Goal: Task Accomplishment & Management: Manage account settings

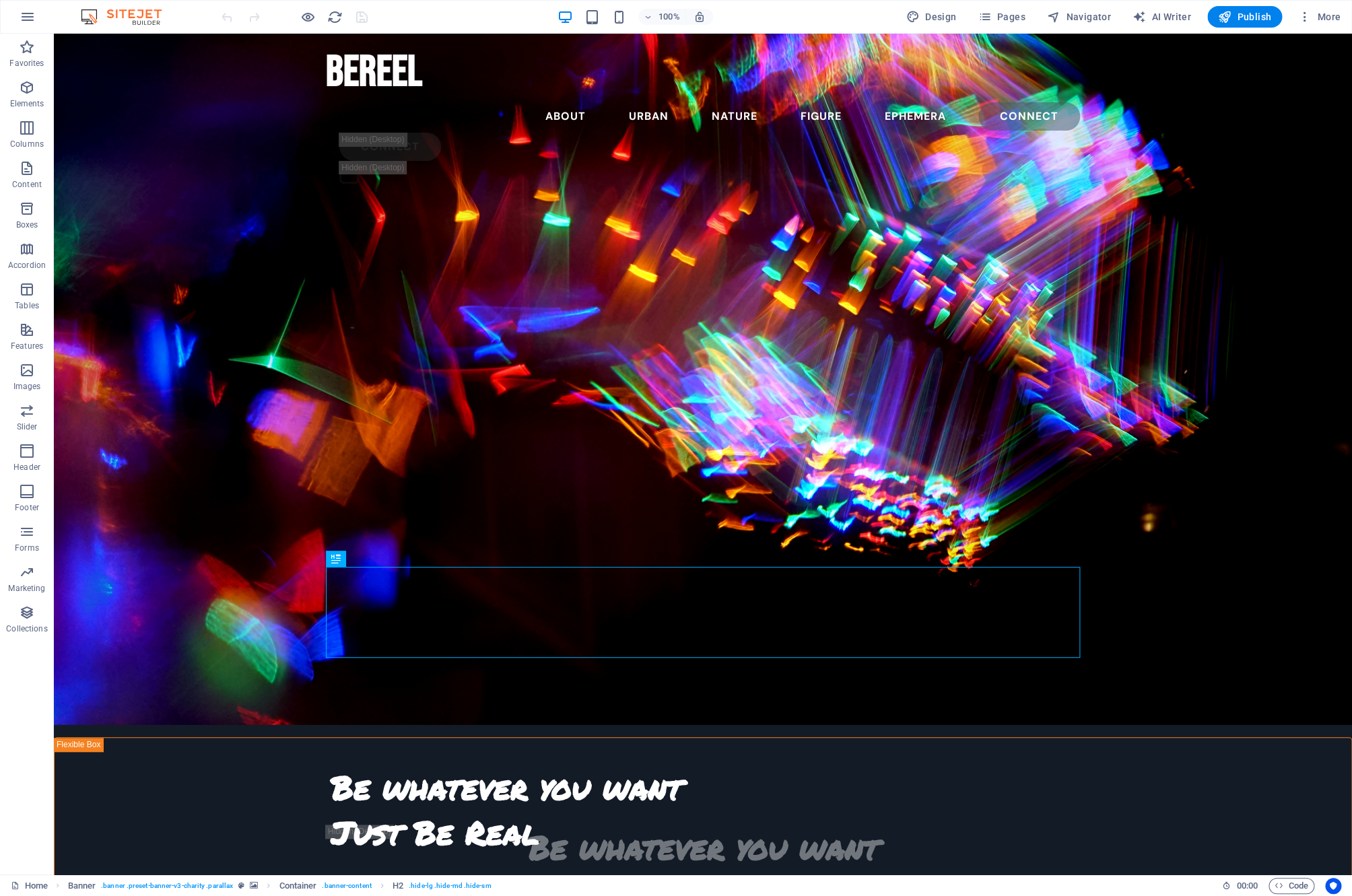
scroll to position [173, 0]
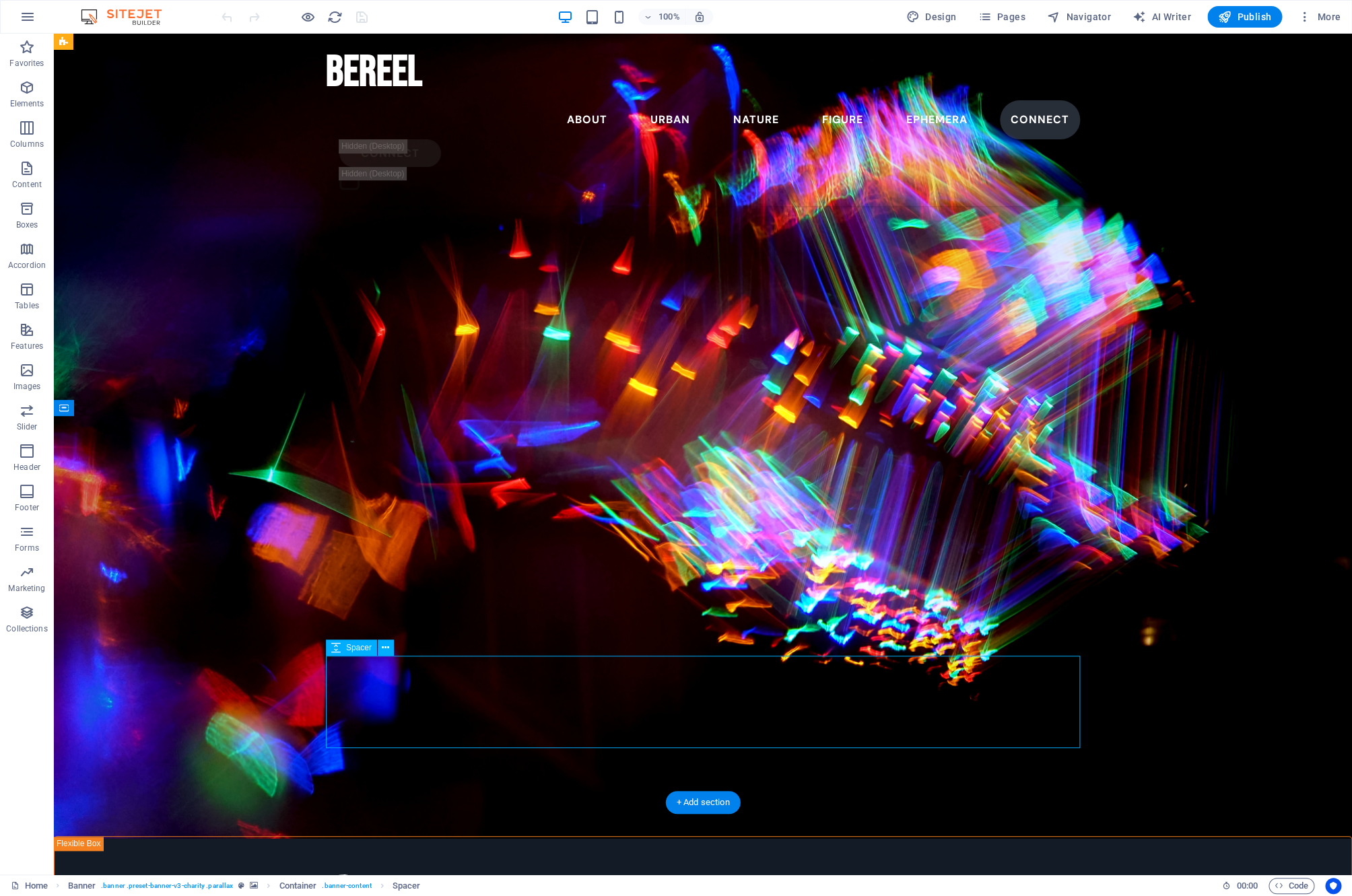
select select "vh"
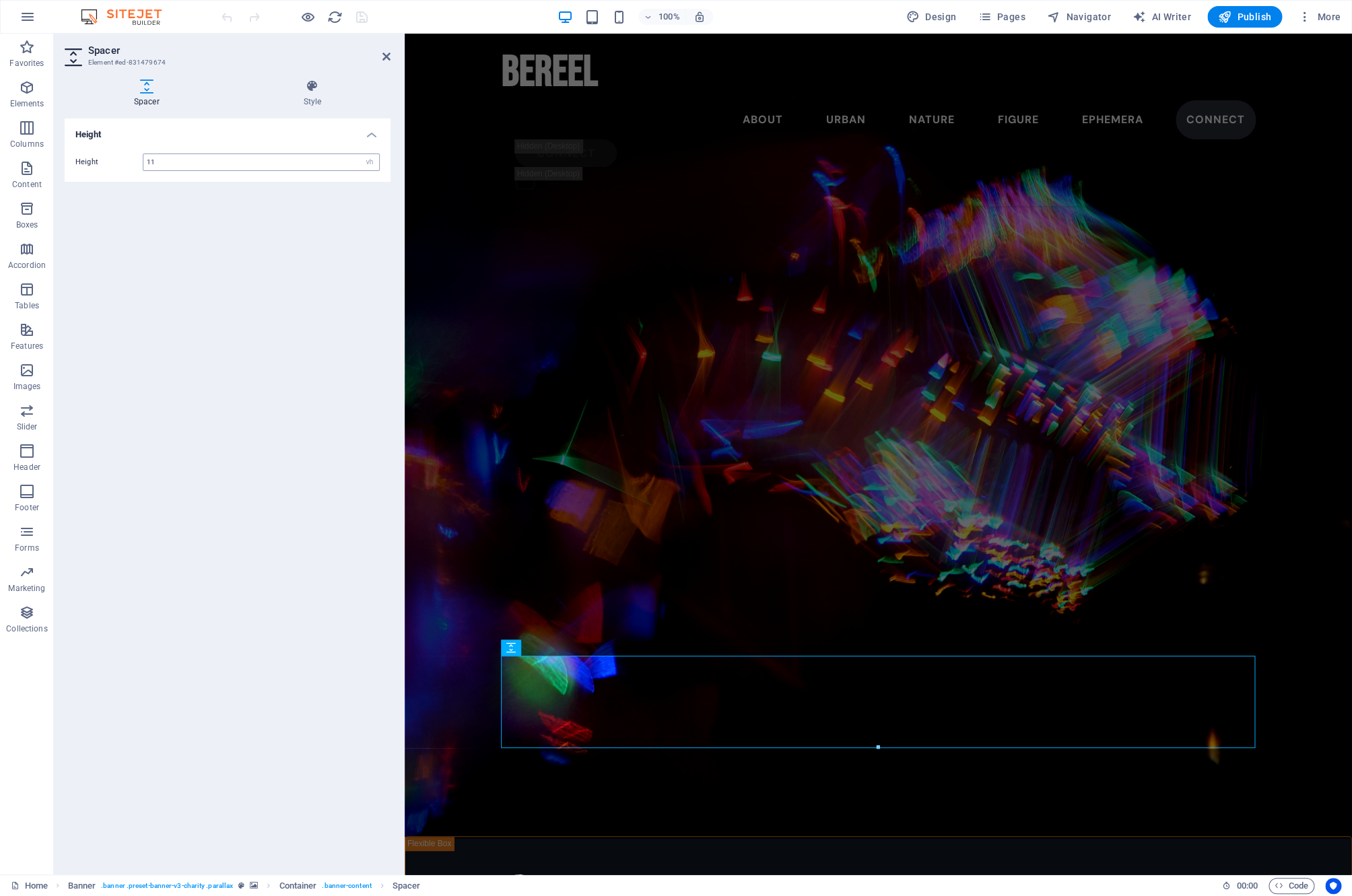
click at [194, 155] on input "11" at bounding box center [261, 163] width 235 height 17
click at [196, 158] on input "11" at bounding box center [261, 163] width 235 height 17
type input "8"
click at [821, 251] on figure at bounding box center [878, 418] width 948 height 841
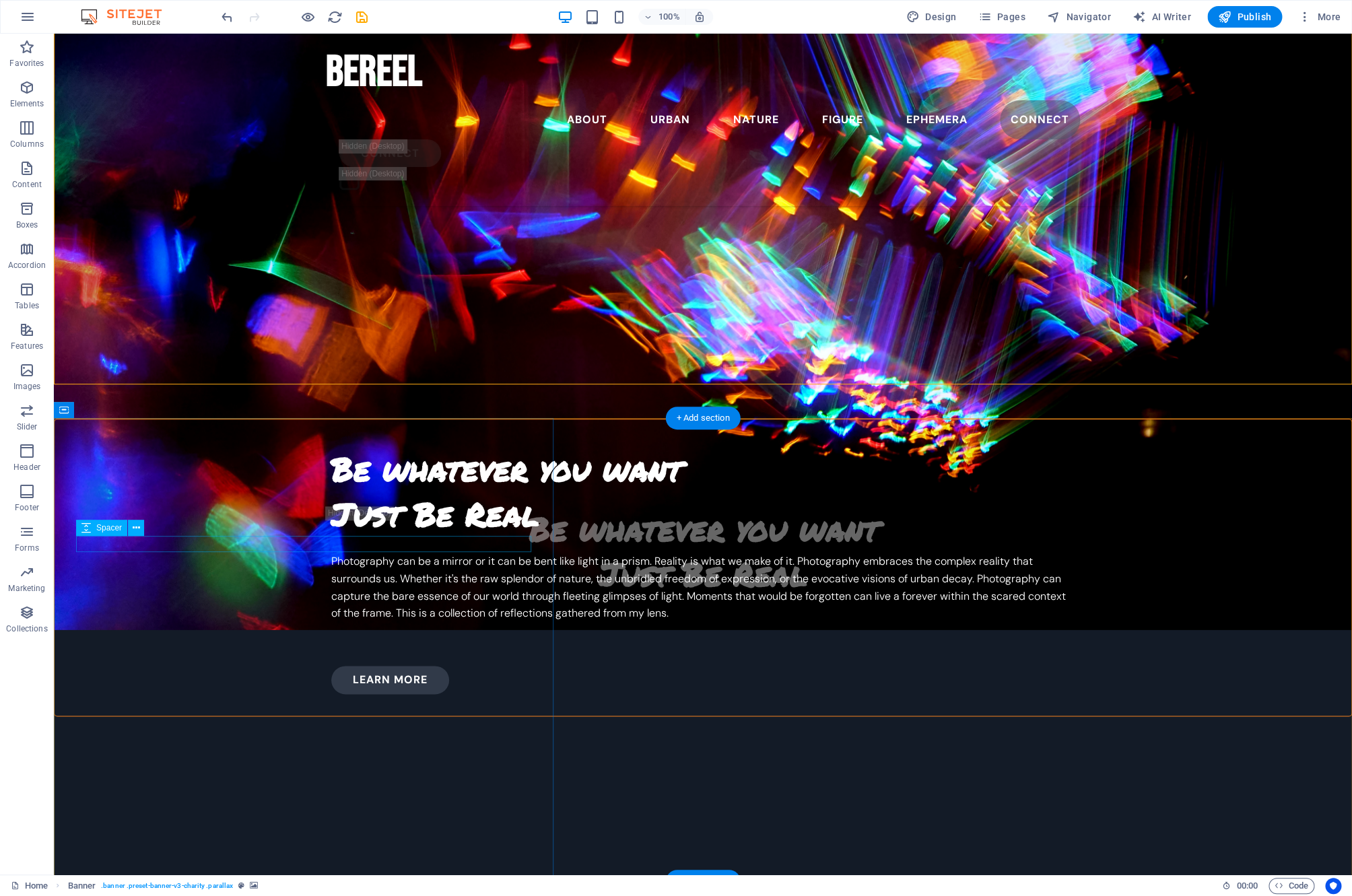
scroll to position [625, 0]
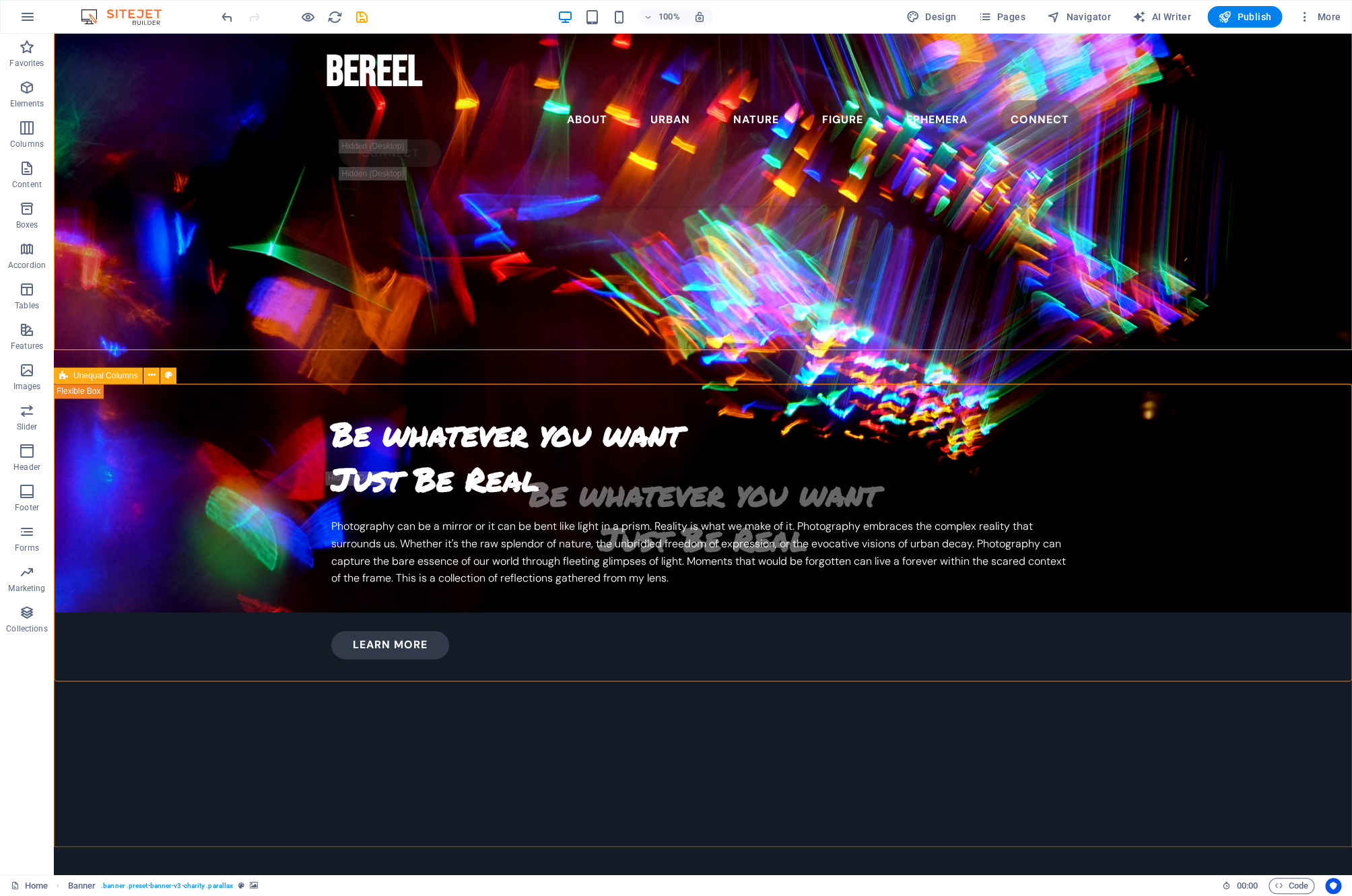
click at [75, 378] on span "Unequal Columns" at bounding box center [106, 375] width 64 height 8
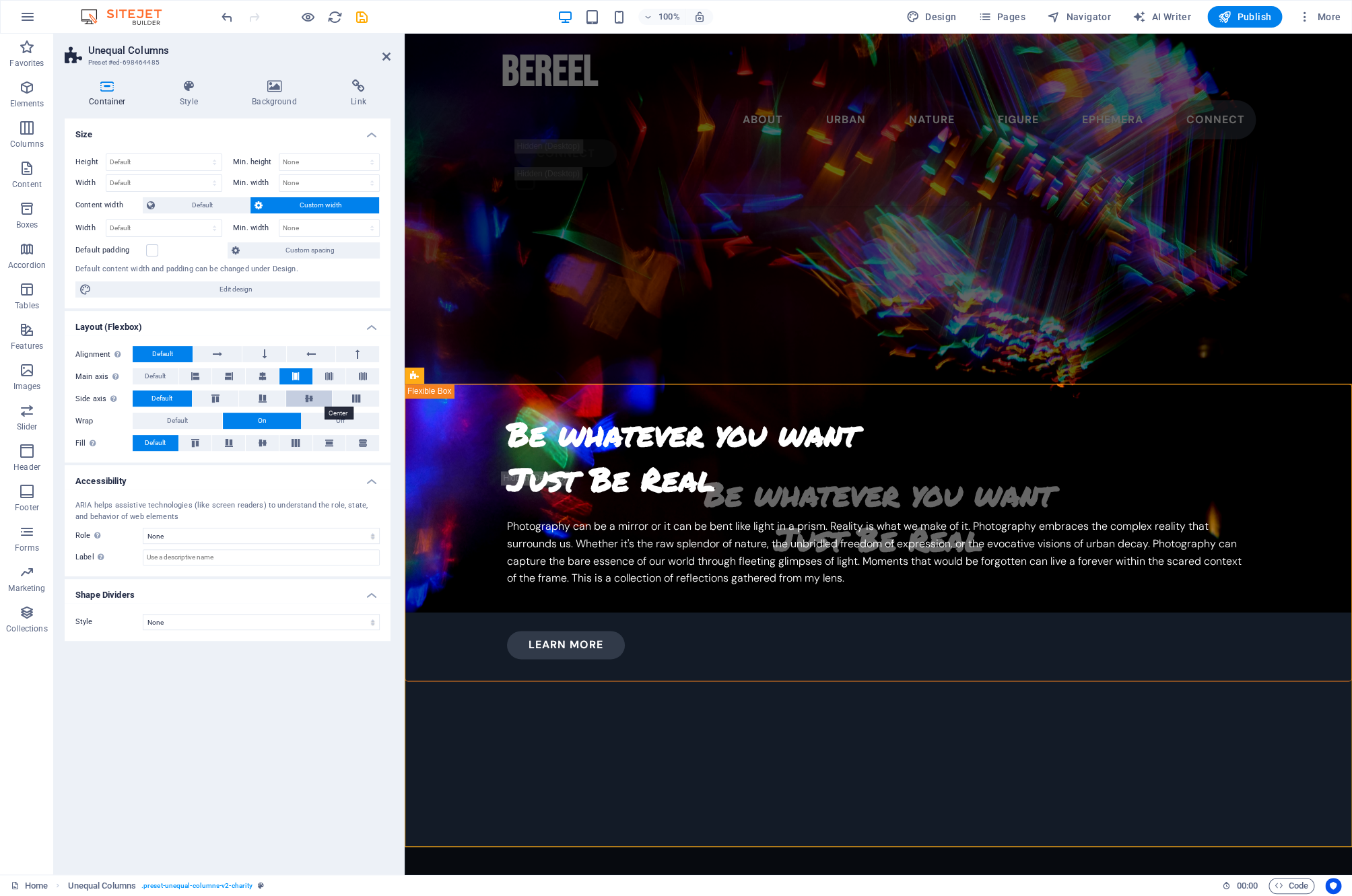
click at [311, 398] on icon at bounding box center [310, 398] width 17 height 8
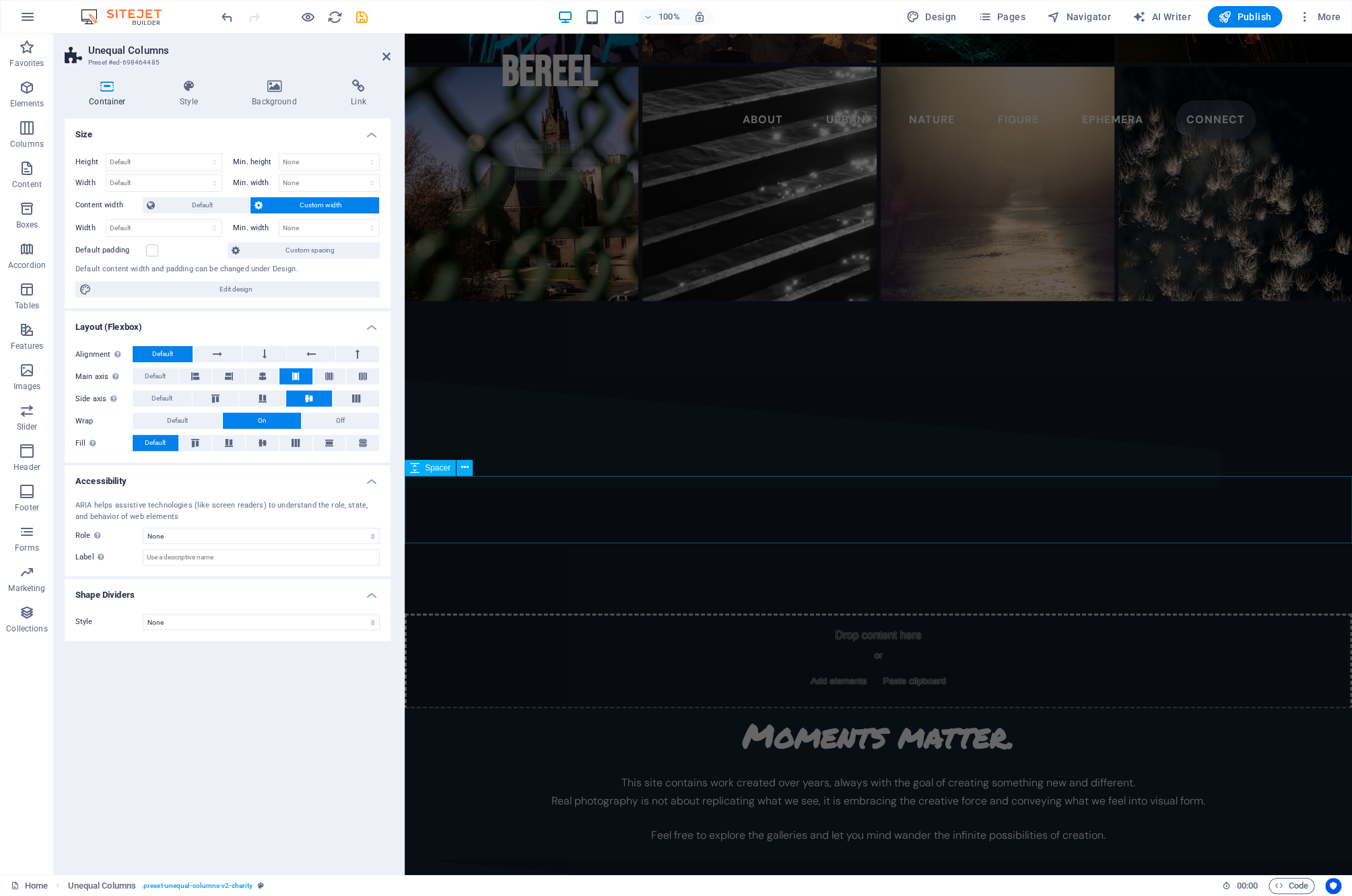
scroll to position [2909, 0]
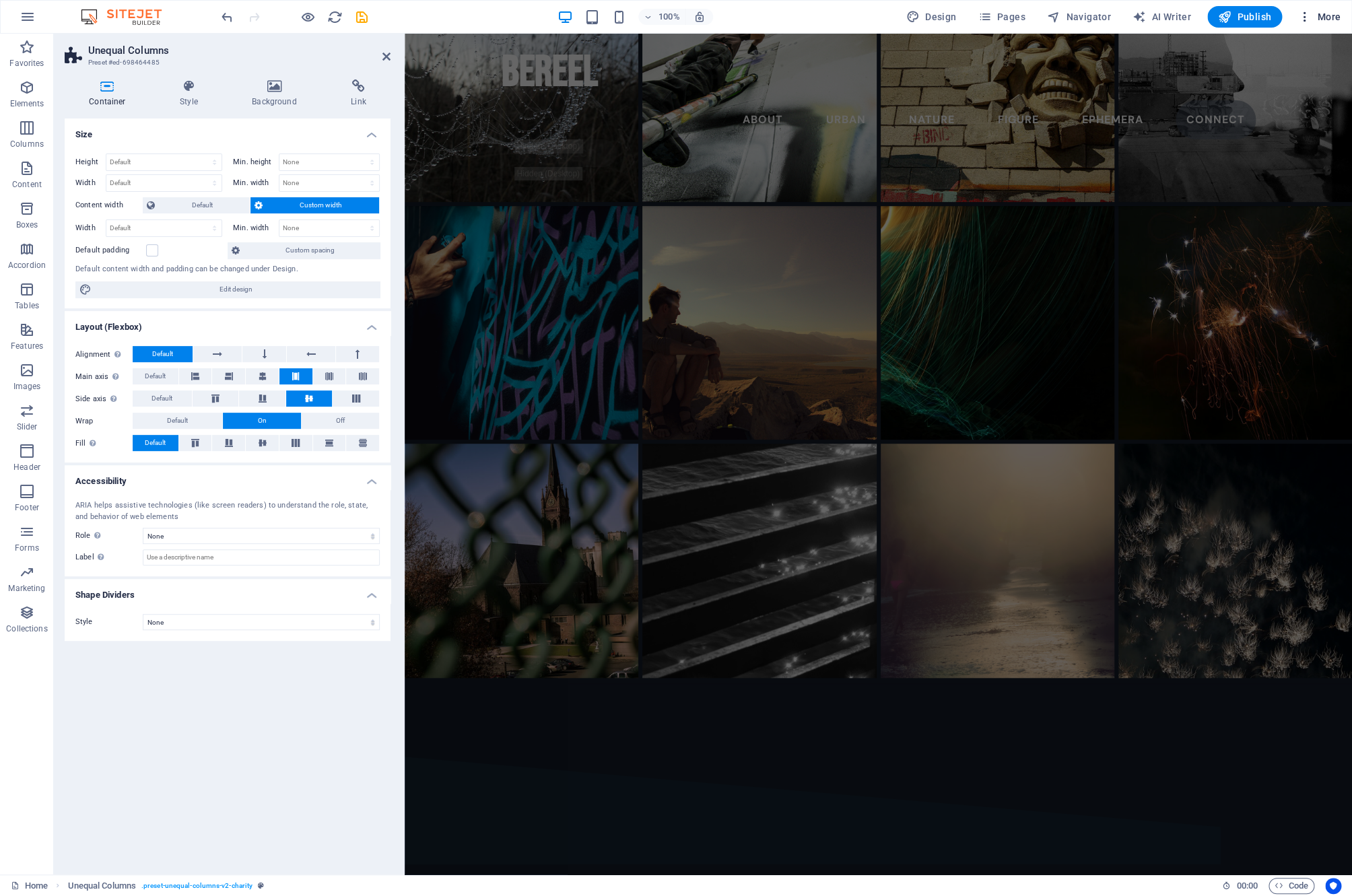
click at [1324, 19] on span "More" at bounding box center [1320, 17] width 42 height 14
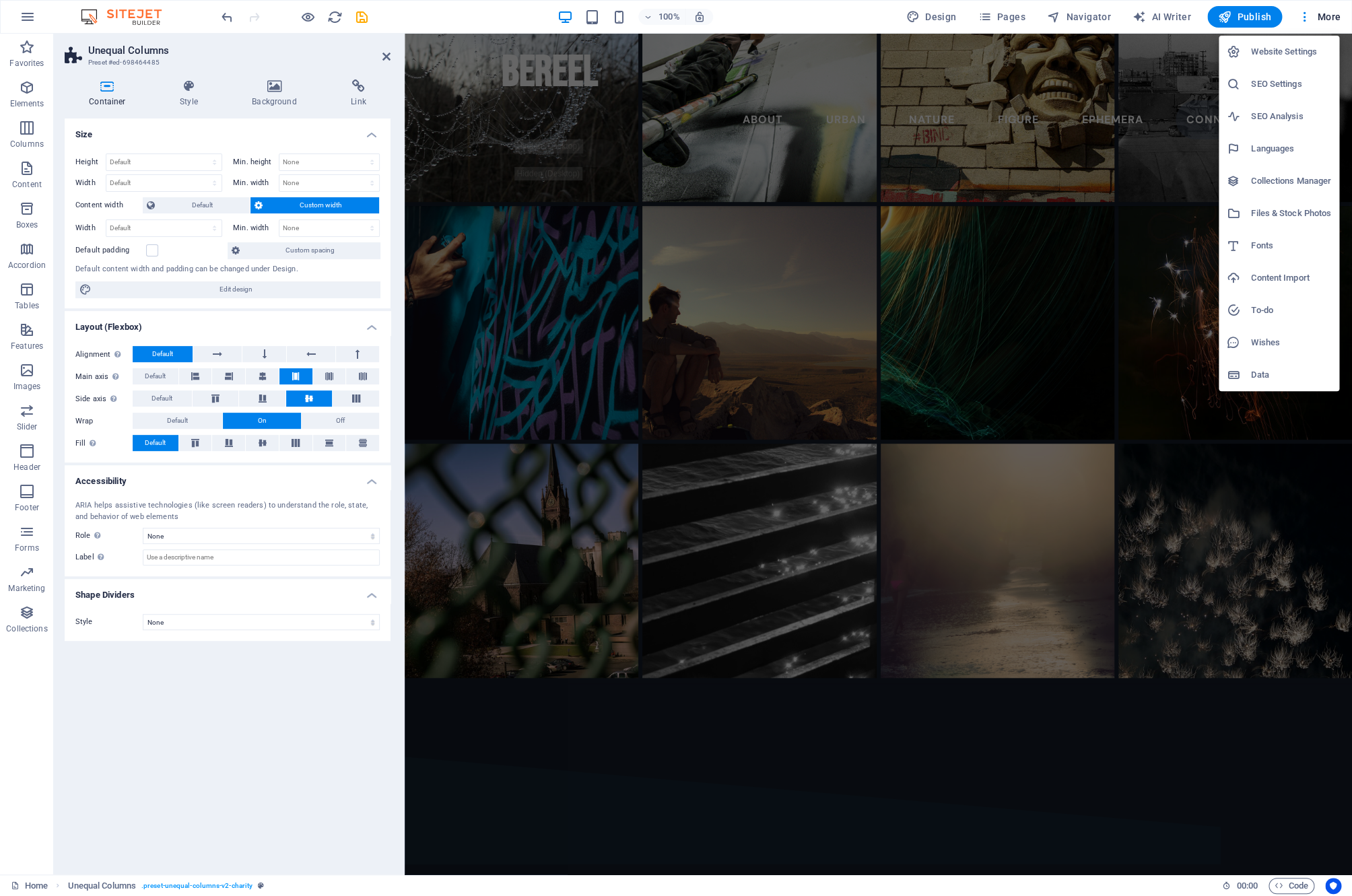
click at [1304, 54] on h6 "Website Settings" at bounding box center [1290, 52] width 80 height 17
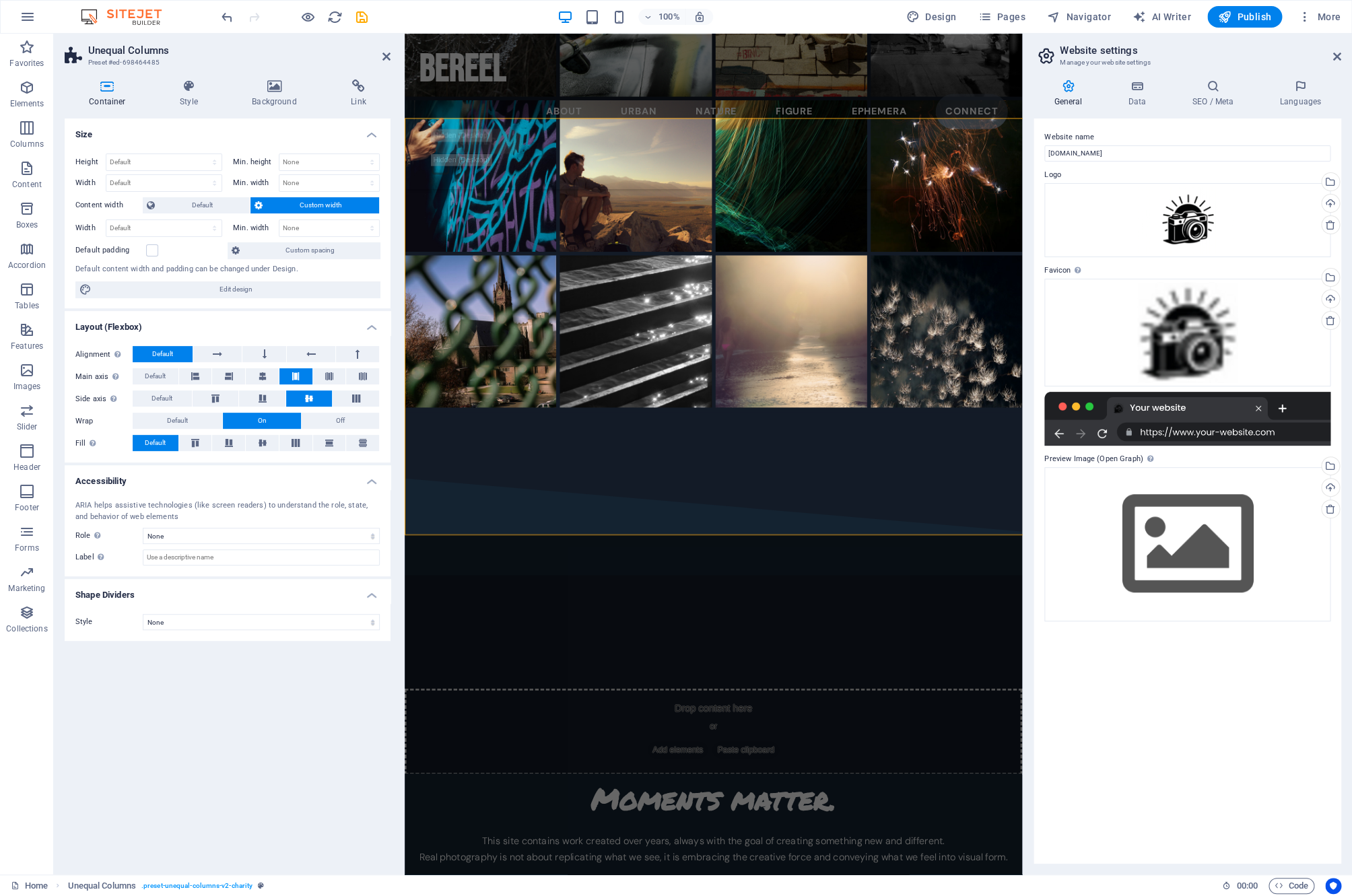
scroll to position [880, 0]
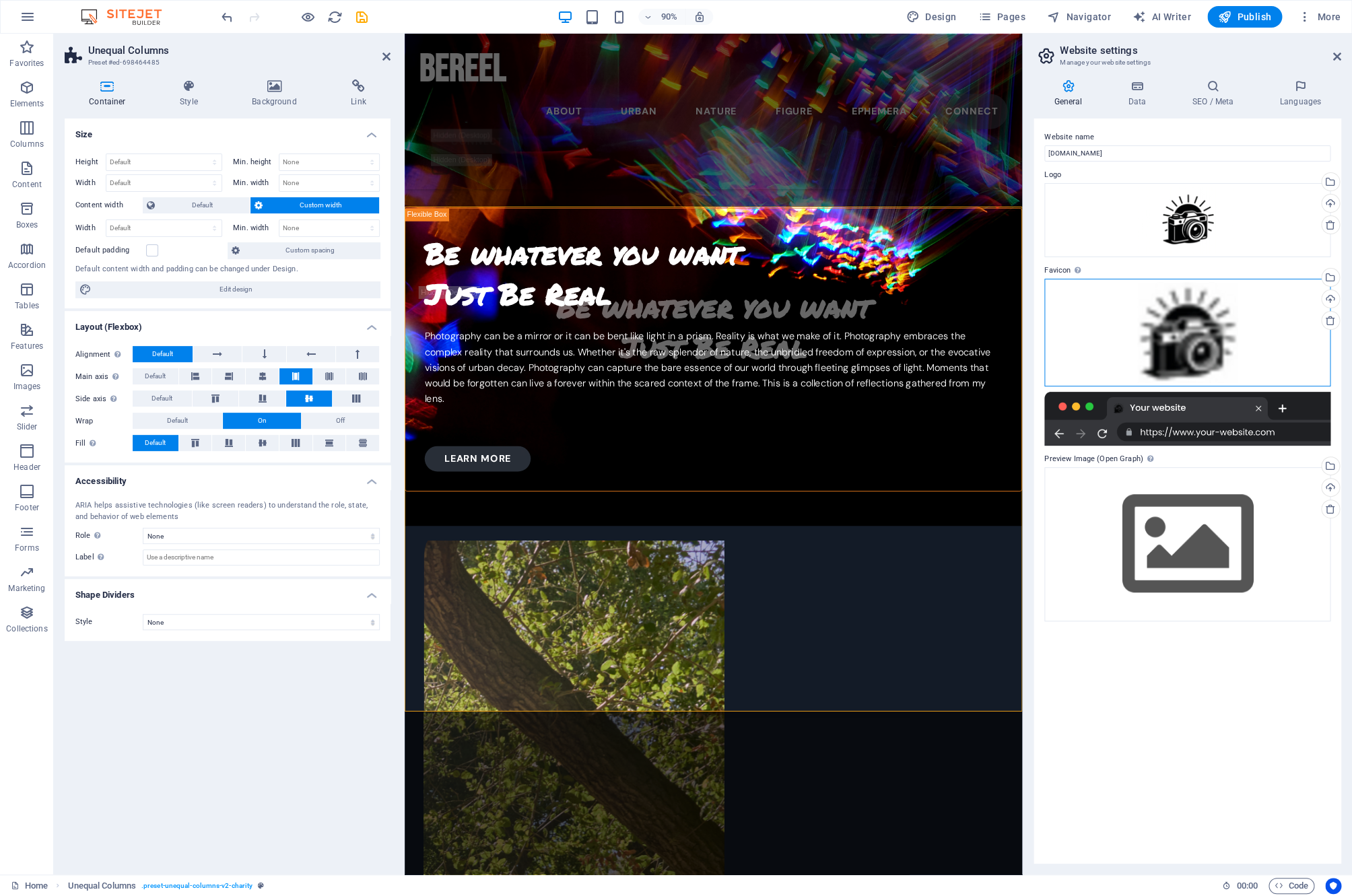
click at [1193, 312] on div "Drag files here, click to choose files or select files from Files or our free s…" at bounding box center [1187, 332] width 286 height 108
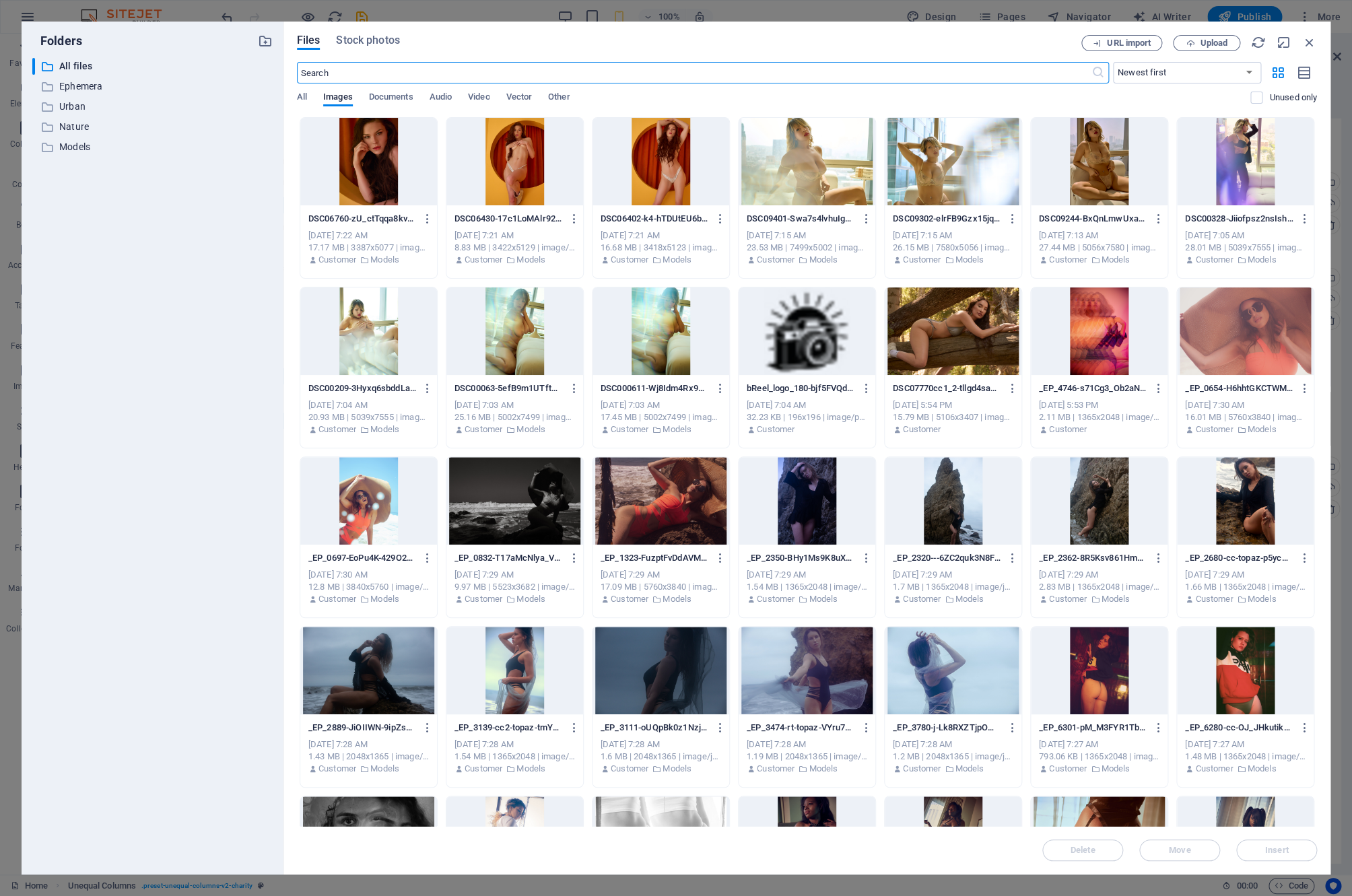
type input "24.5625"
select select "rem"
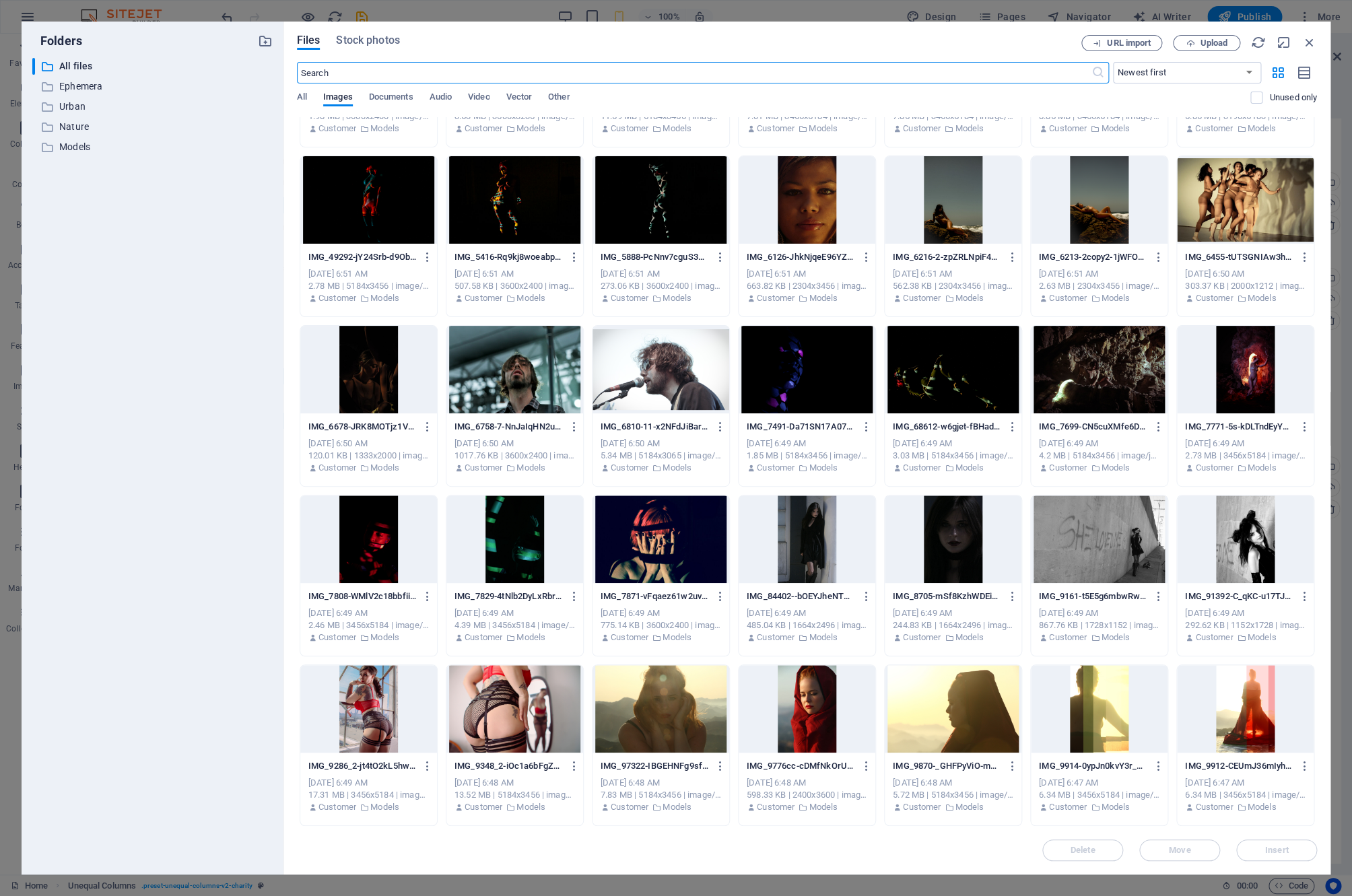
scroll to position [3027, 0]
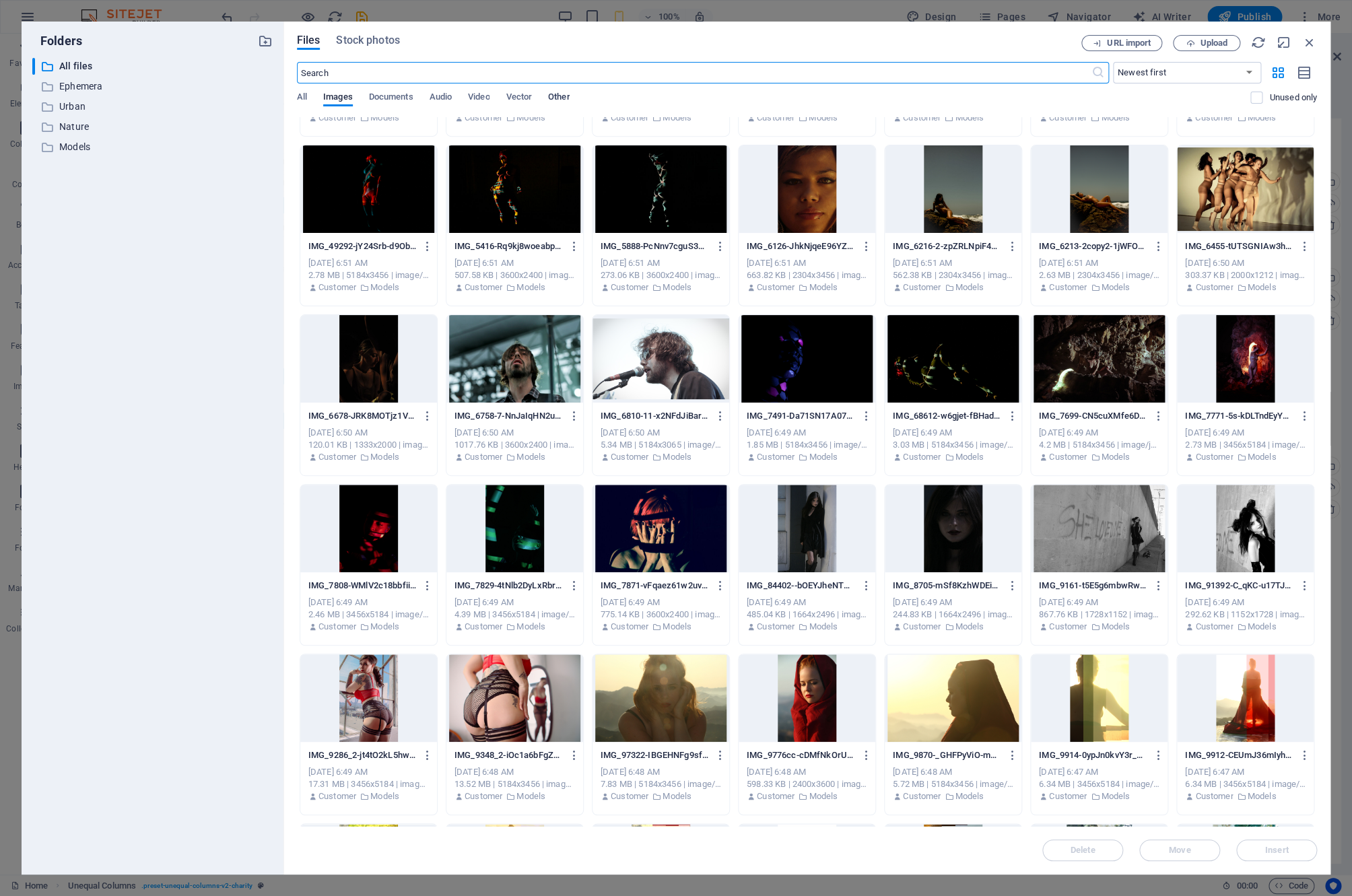
click at [566, 95] on span "Other" at bounding box center [558, 98] width 21 height 19
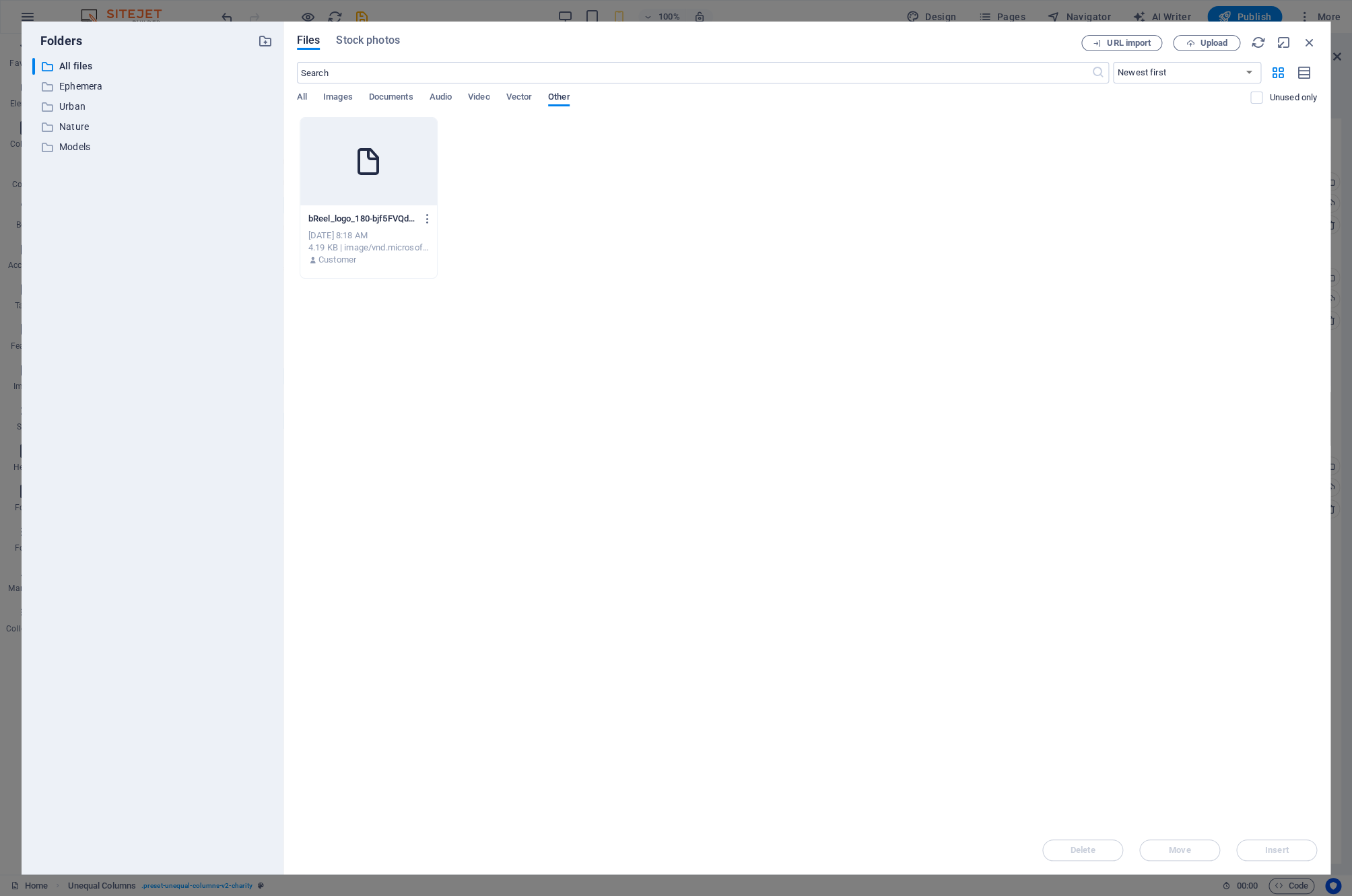
scroll to position [0, 0]
click at [306, 93] on span "All" at bounding box center [301, 98] width 10 height 19
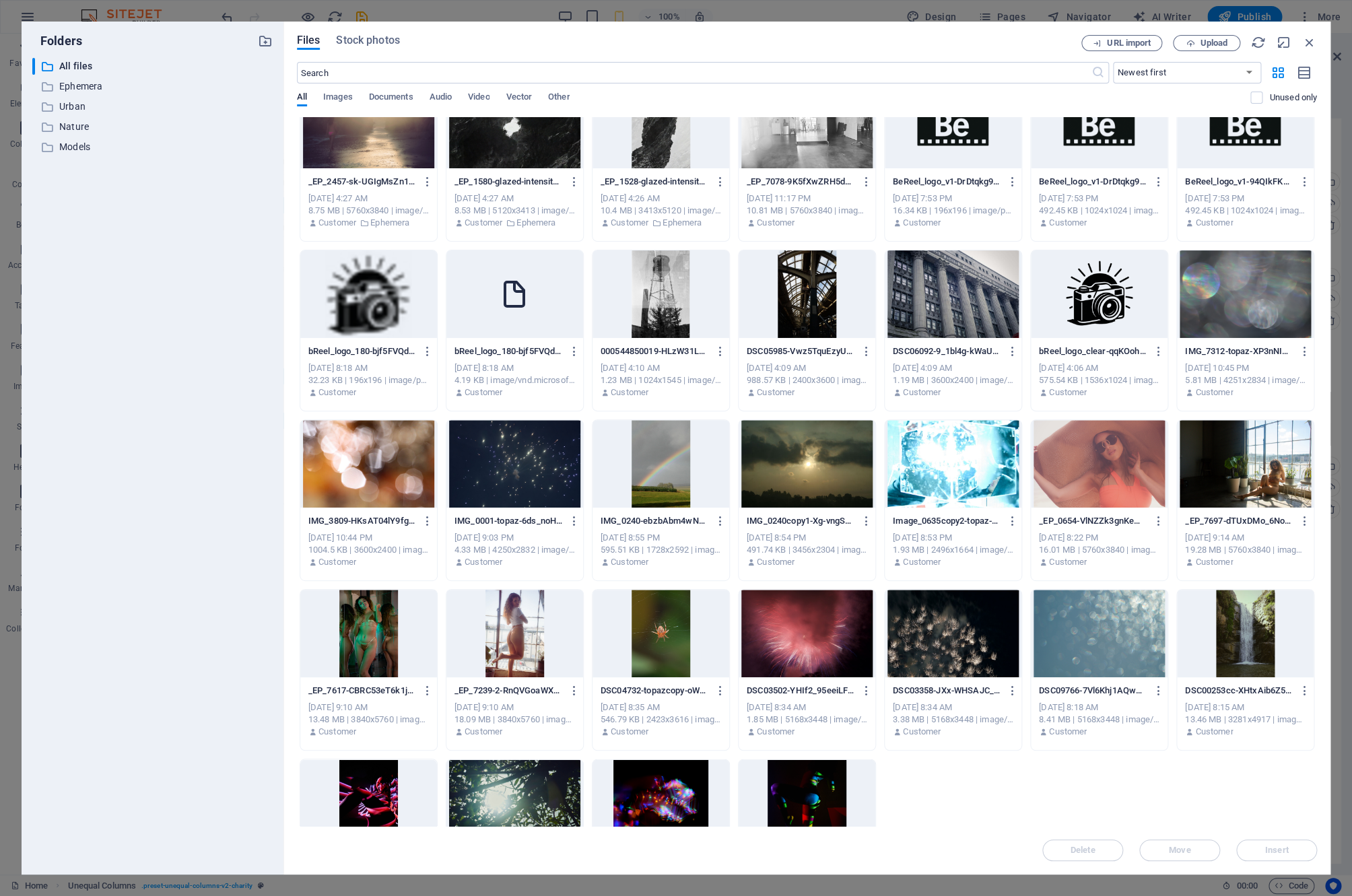
scroll to position [9295, 0]
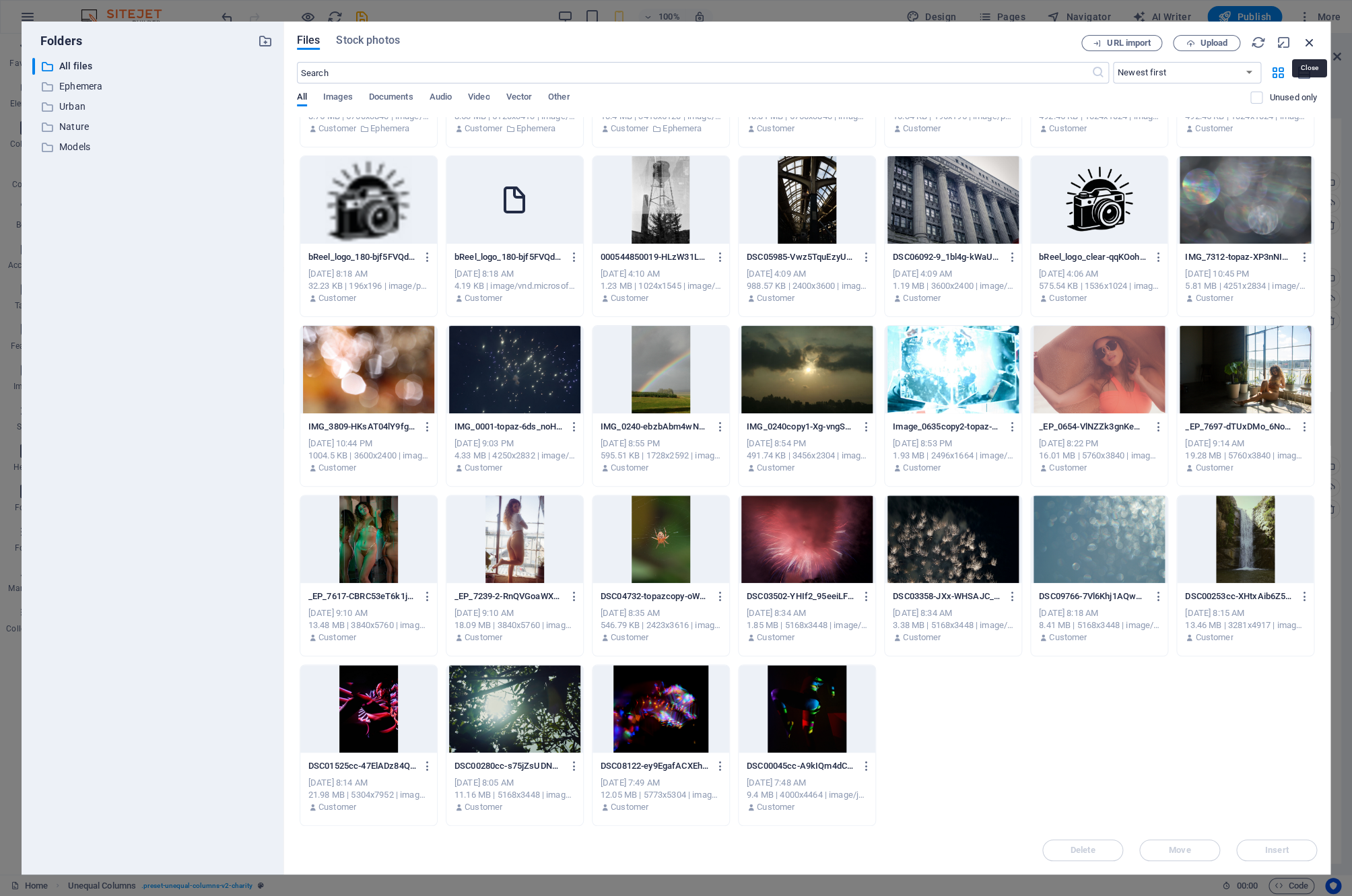
click at [1306, 39] on icon "button" at bounding box center [1310, 42] width 15 height 15
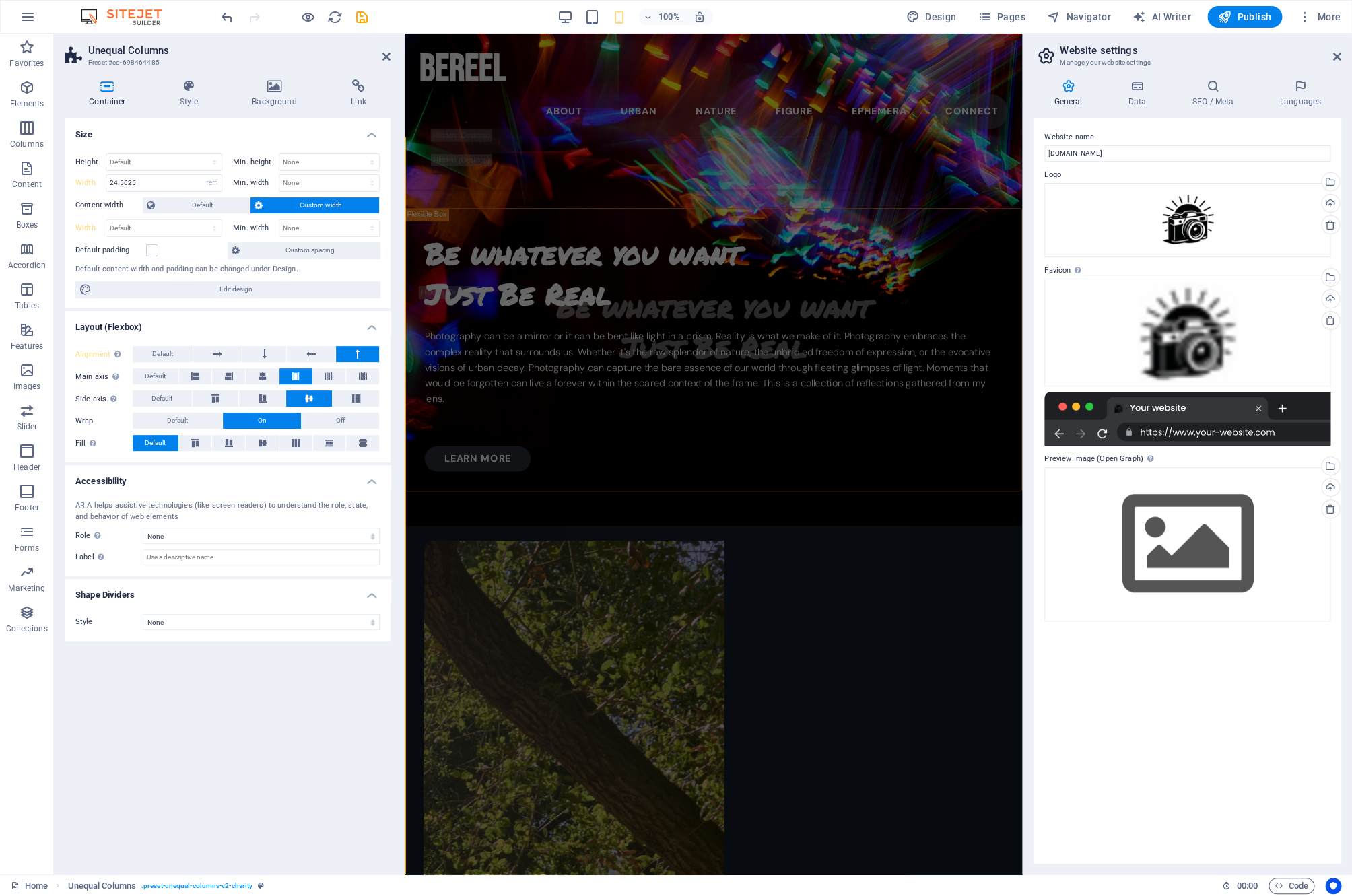
select select "DISABLED_OPTION_VALUE"
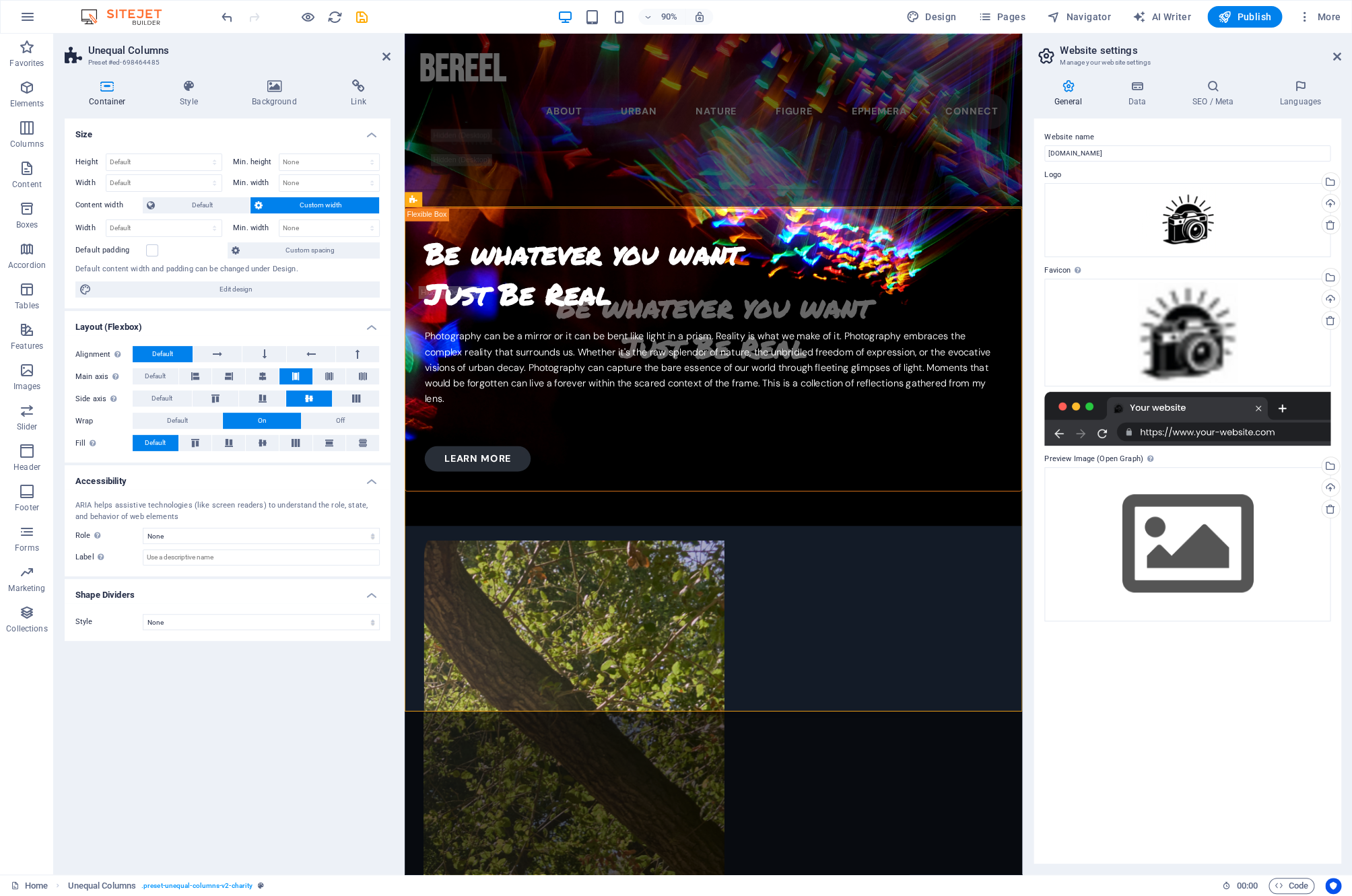
scroll to position [880, 6]
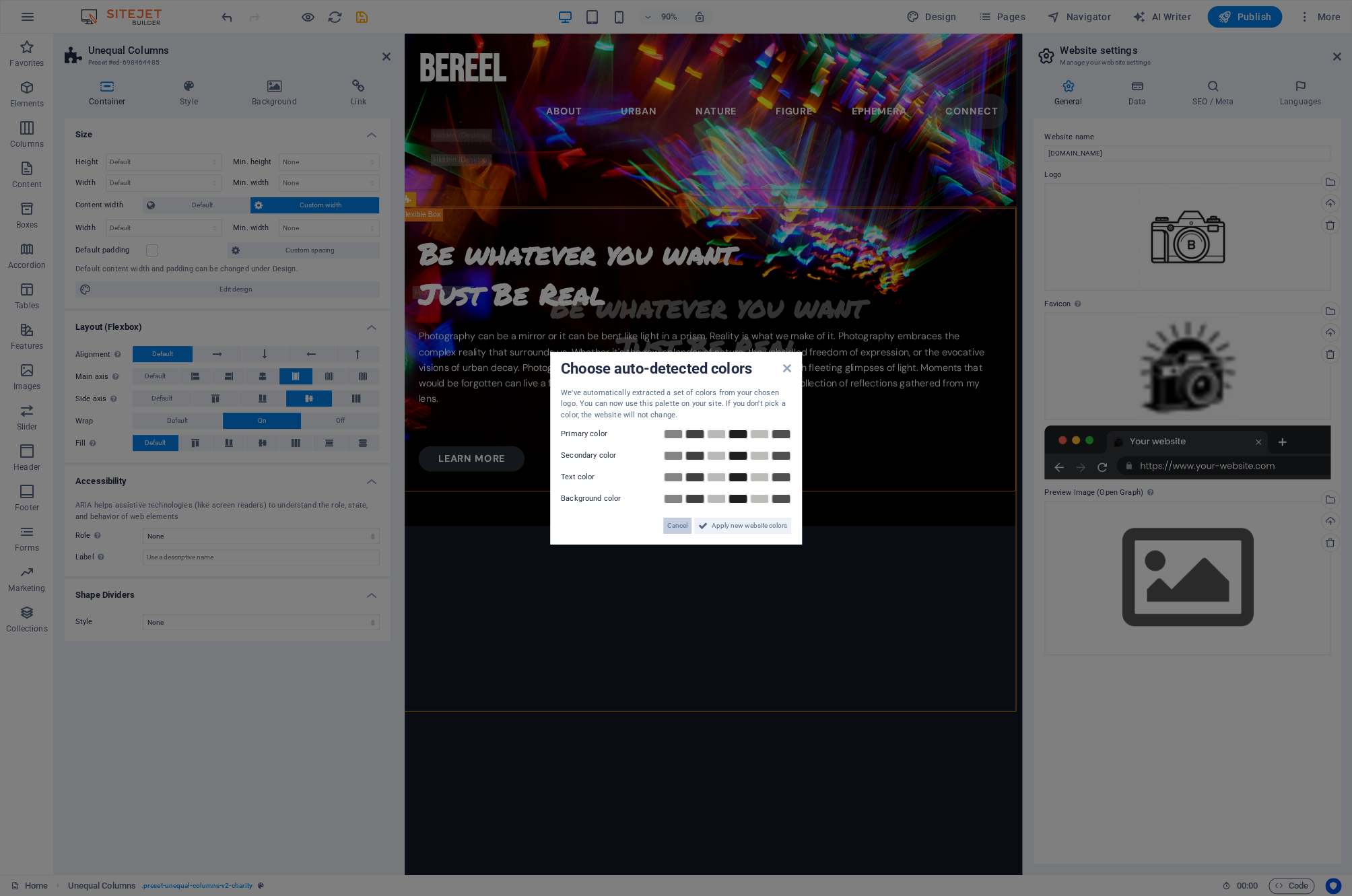
click at [675, 530] on span "Cancel" at bounding box center [677, 527] width 20 height 17
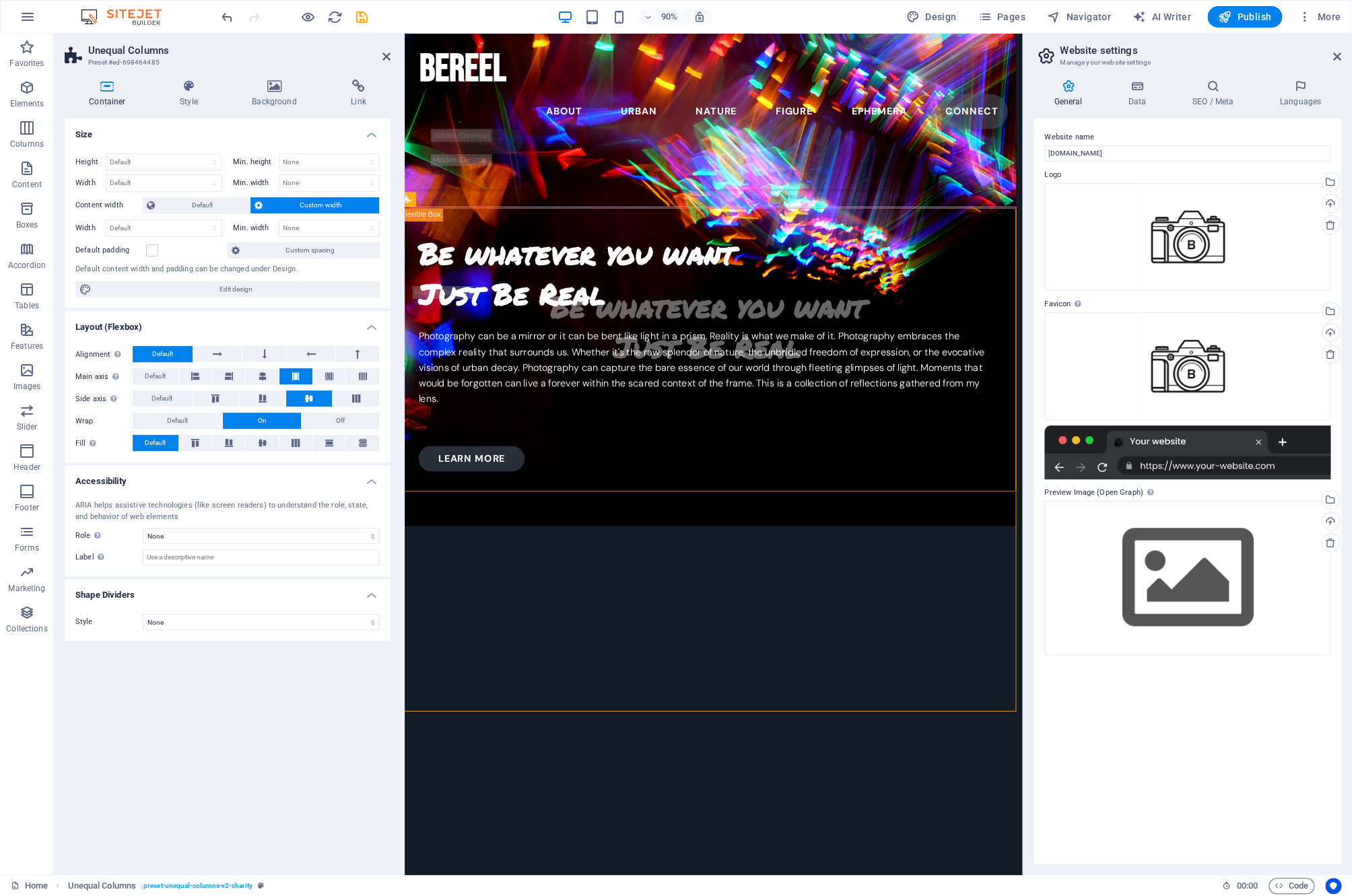
click at [1215, 296] on label "Favicon Set the favicon of your website here. A favicon is a small icon shown i…" at bounding box center [1187, 304] width 286 height 17
click at [311, 17] on icon "button" at bounding box center [308, 17] width 16 height 16
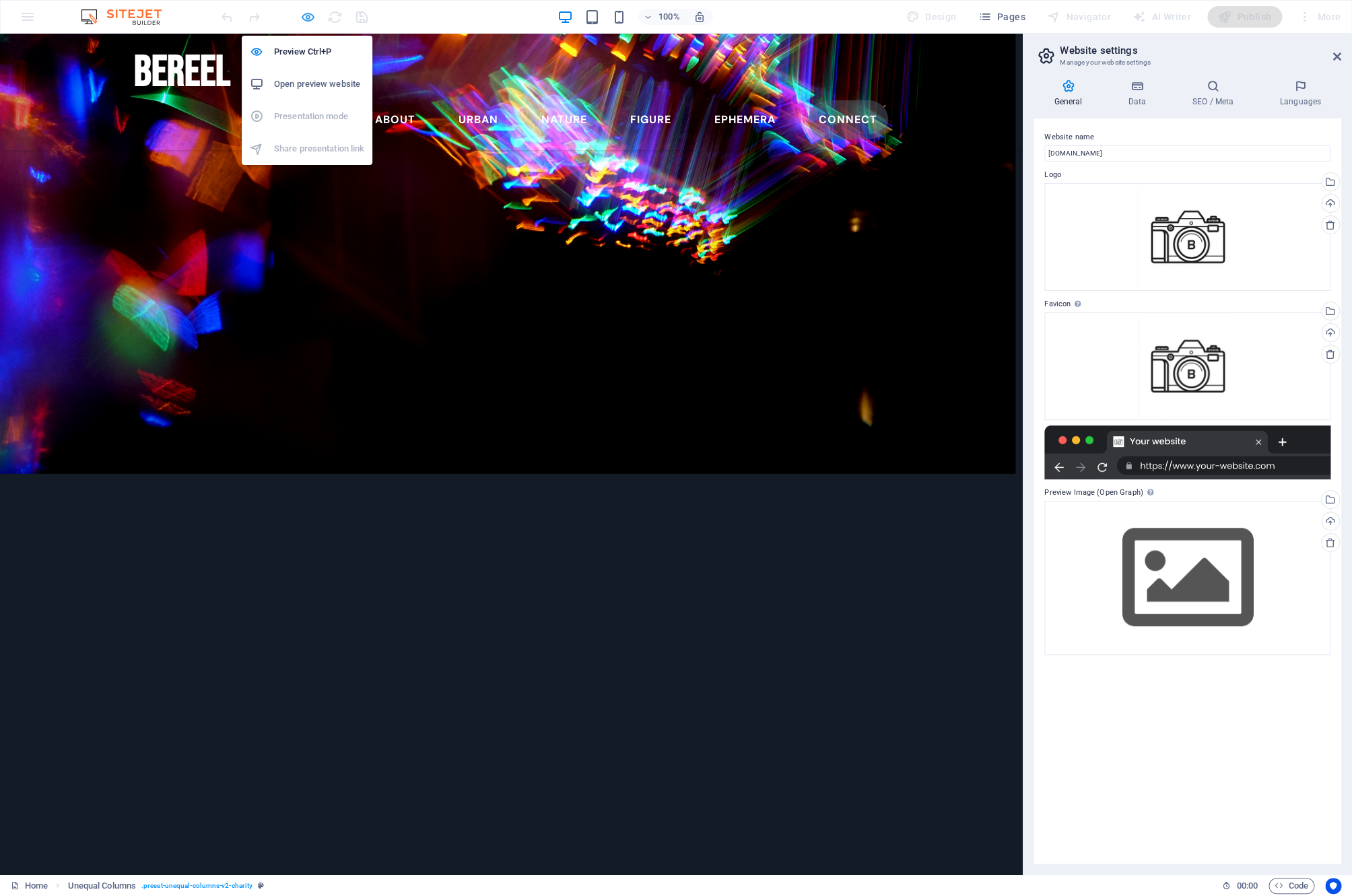
scroll to position [880, 2]
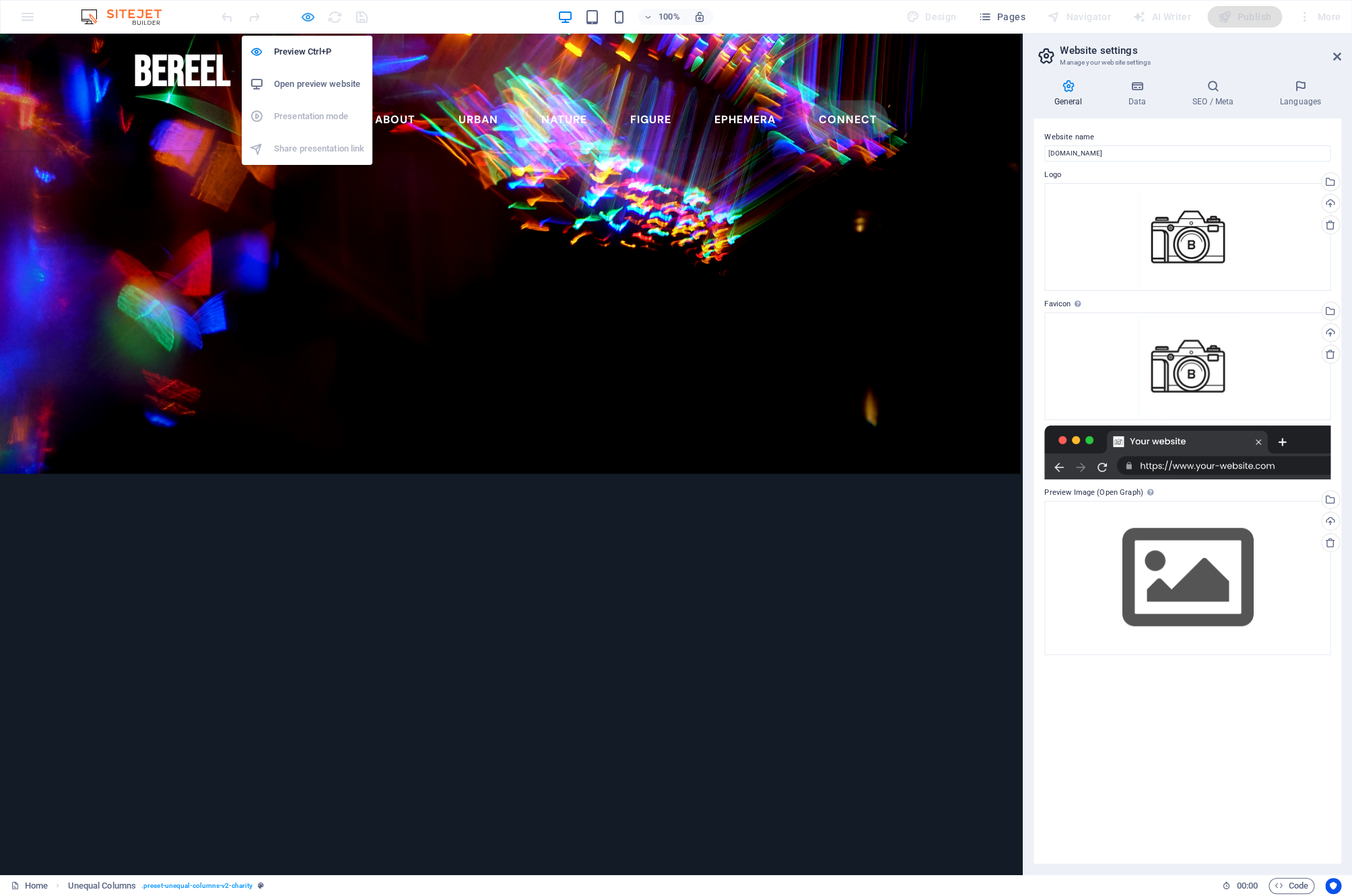
click at [311, 17] on icon "button" at bounding box center [308, 17] width 16 height 16
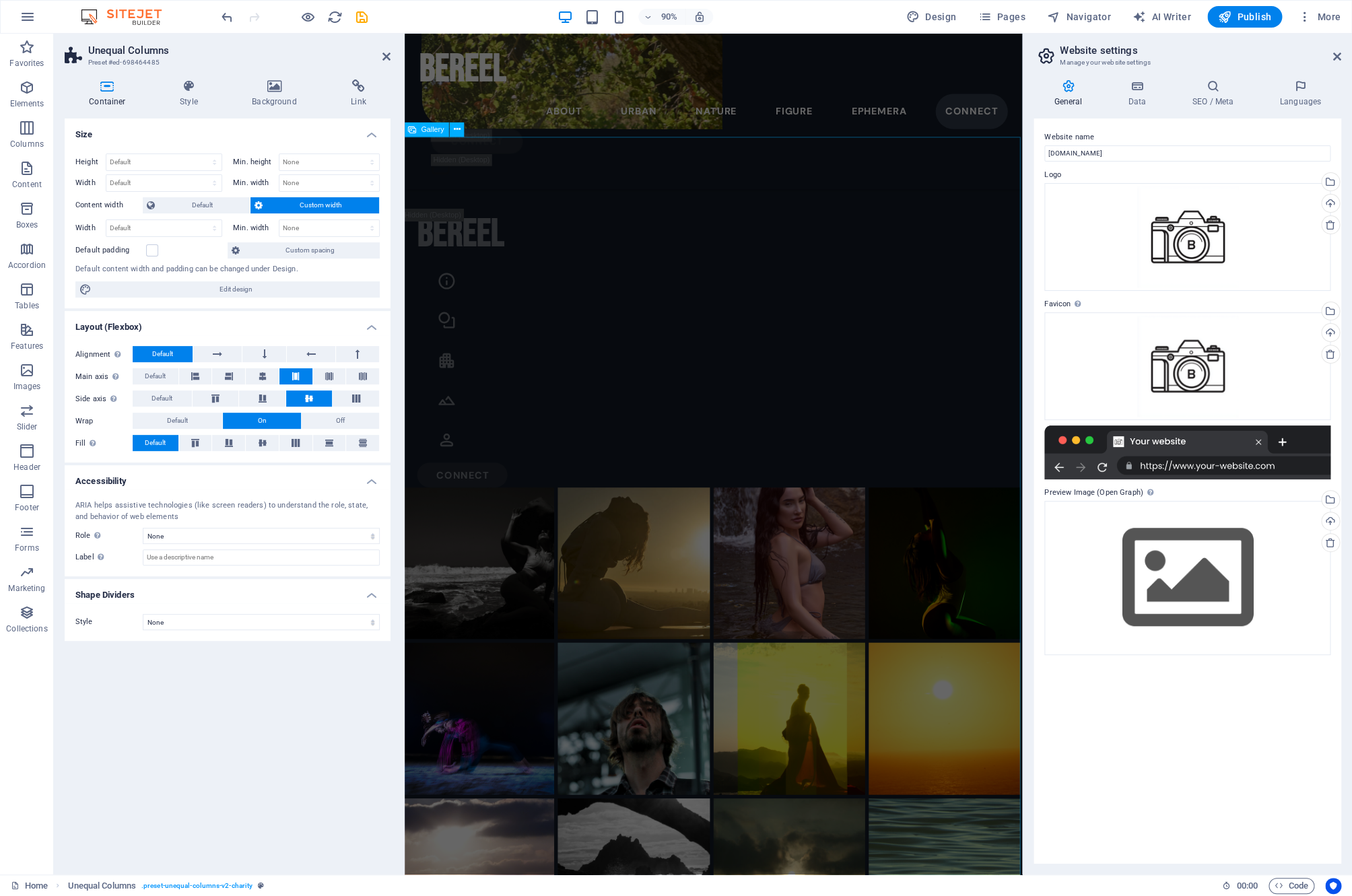
scroll to position [1808, 2]
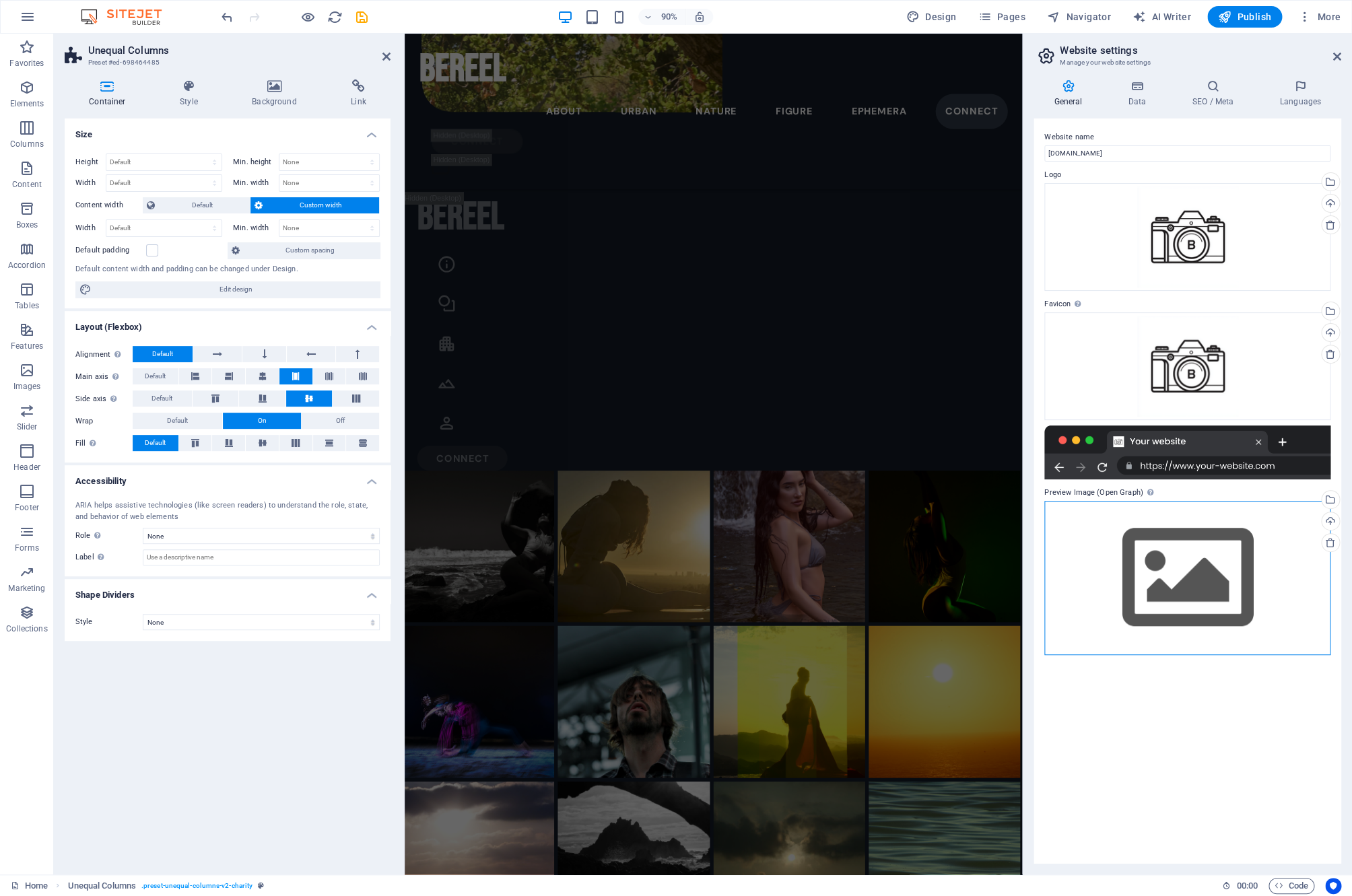
click at [1165, 561] on div "Drag files here, click to choose files or select files from Files or our free s…" at bounding box center [1187, 578] width 286 height 154
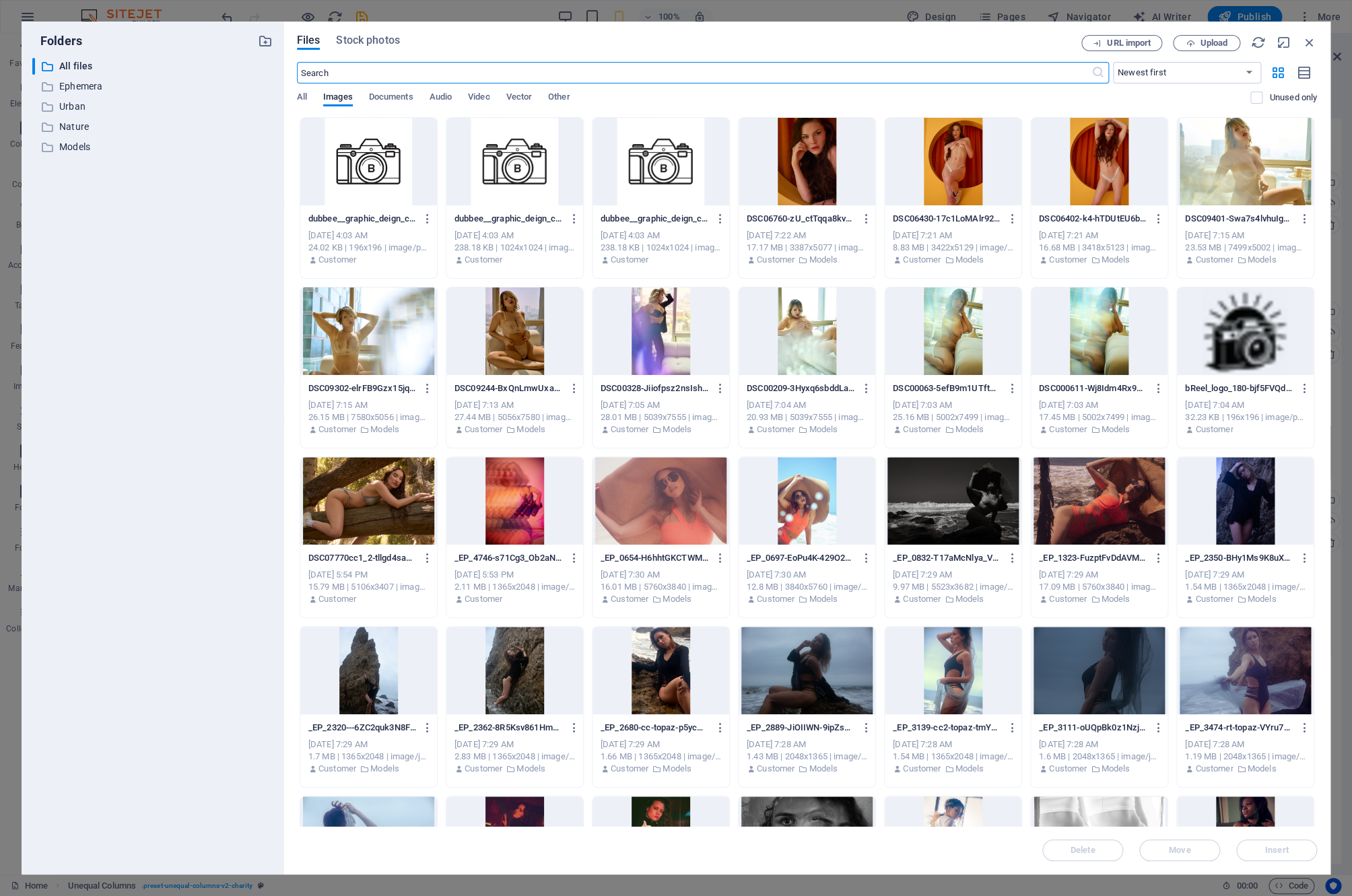
type input "24.5625"
select select "rem"
click at [639, 157] on div at bounding box center [661, 161] width 137 height 87
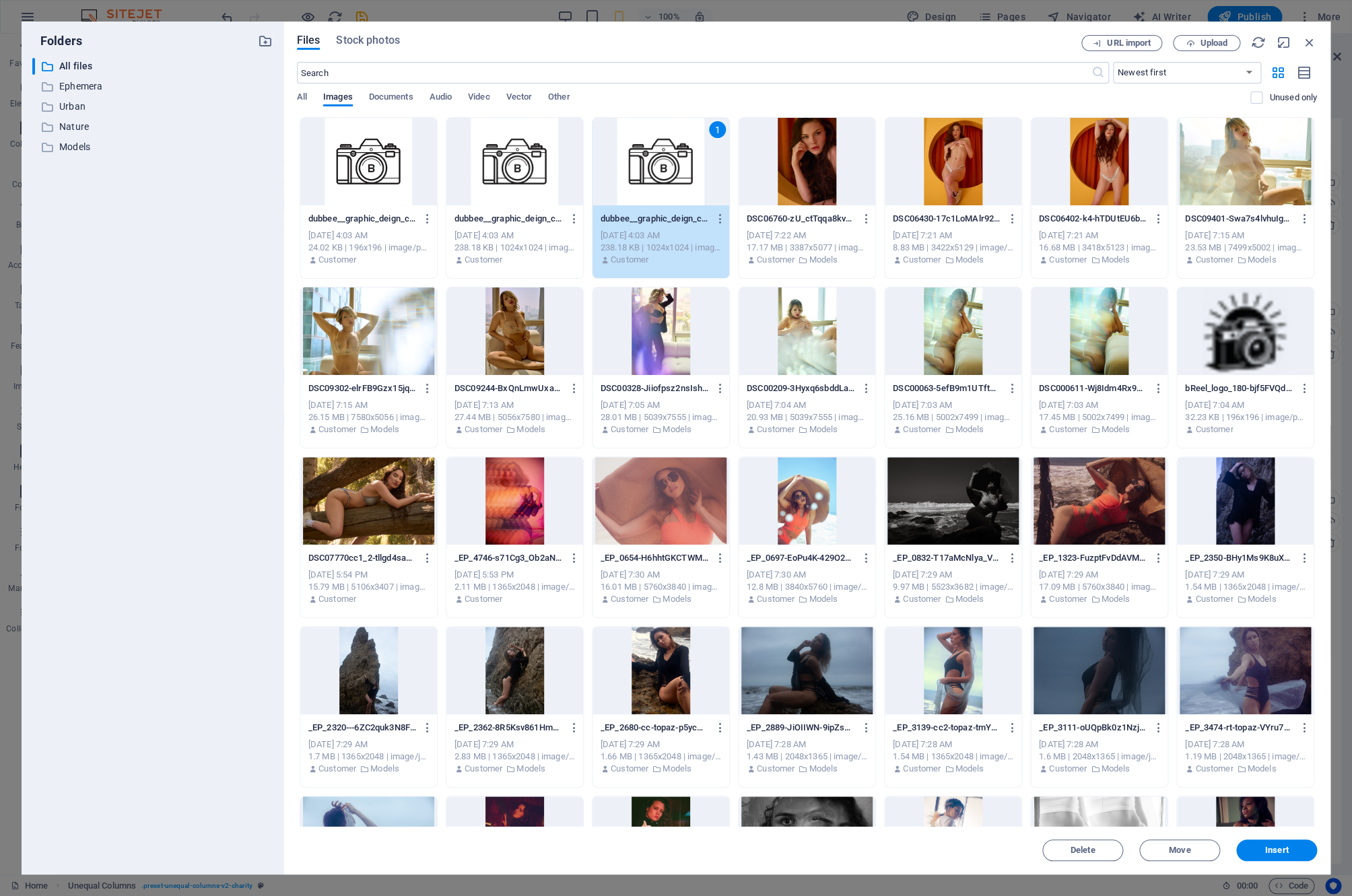
click at [639, 157] on div "1" at bounding box center [661, 161] width 137 height 87
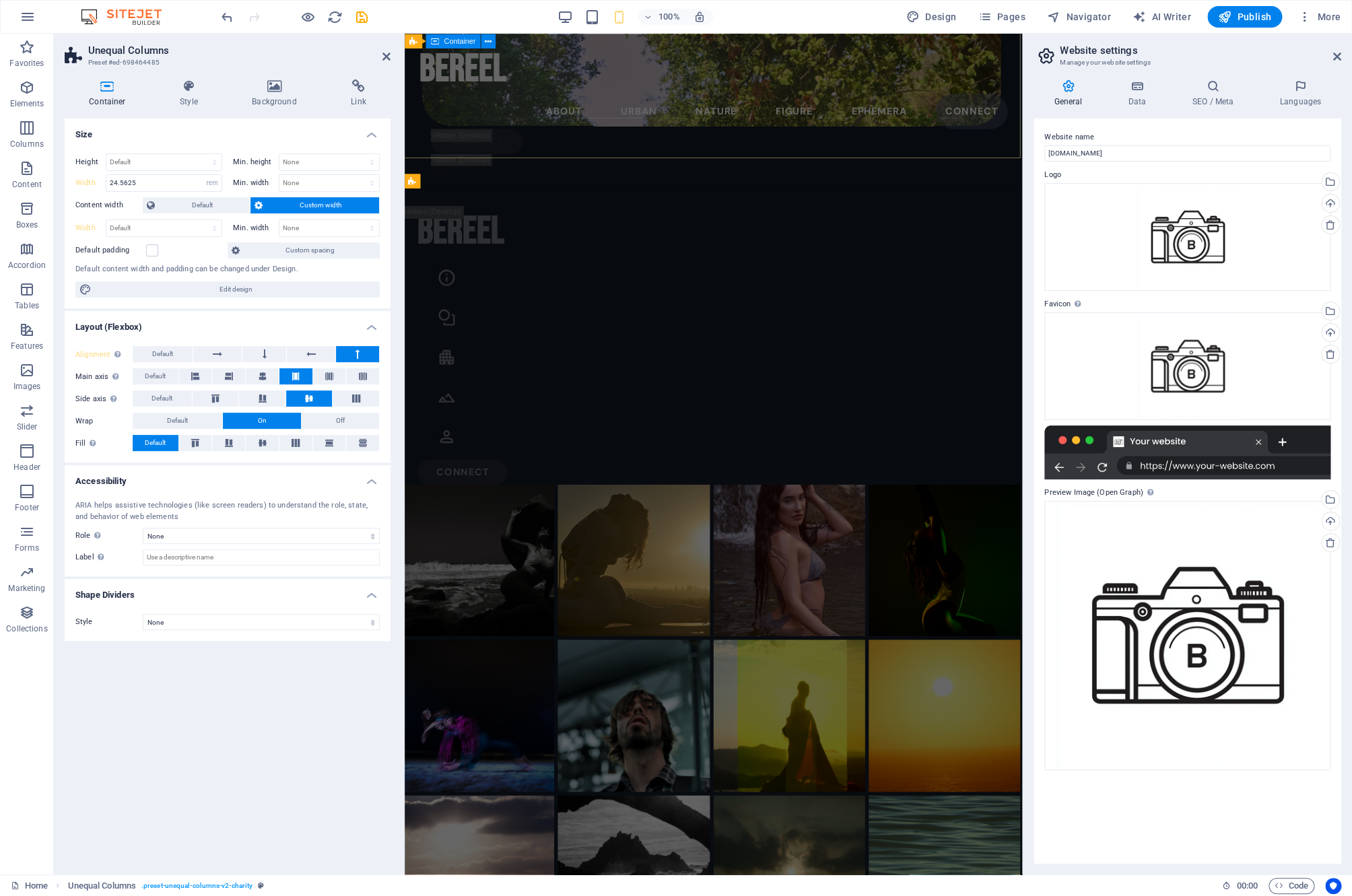
scroll to position [902, 2]
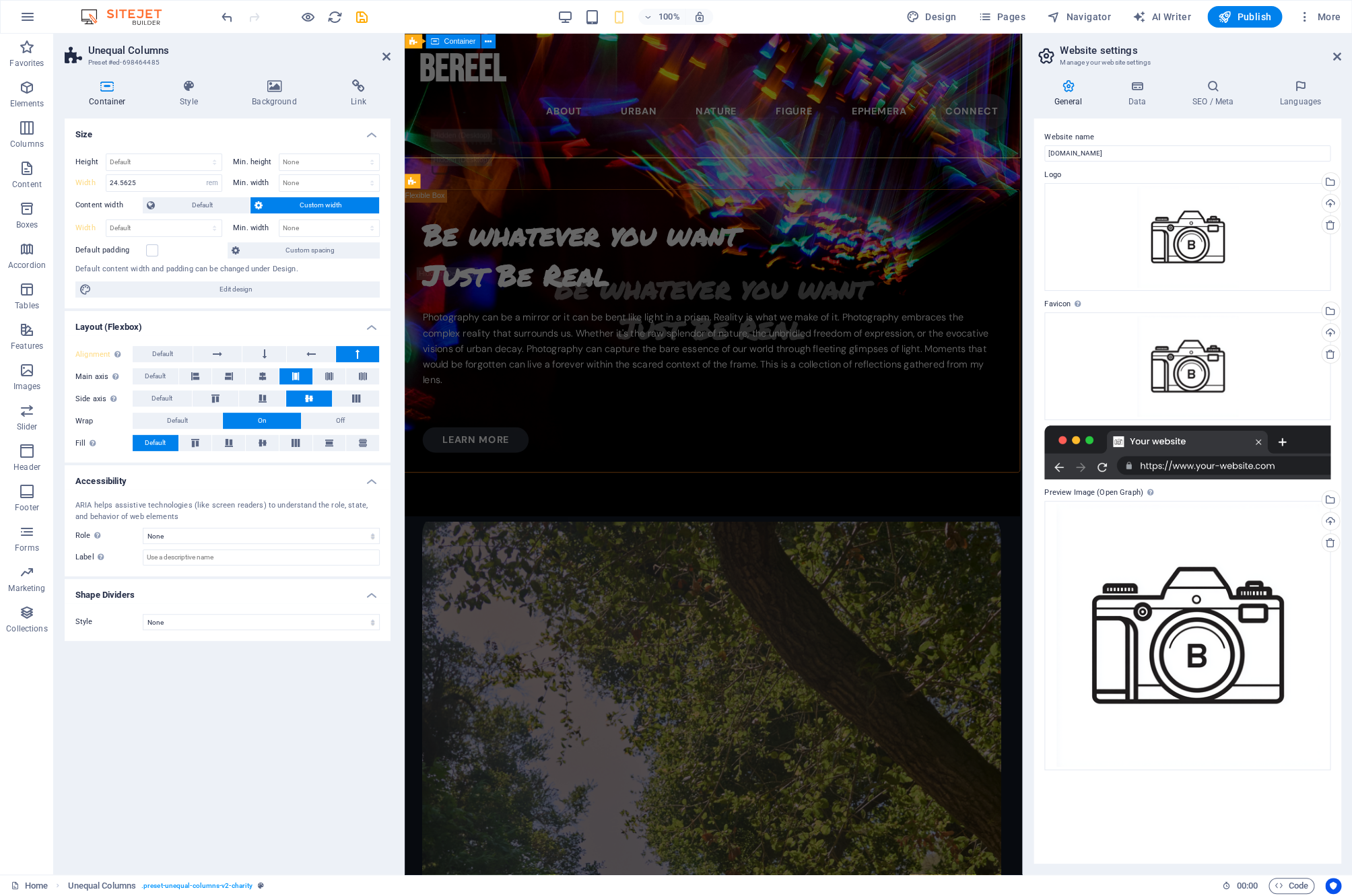
select select "DISABLED_OPTION_VALUE"
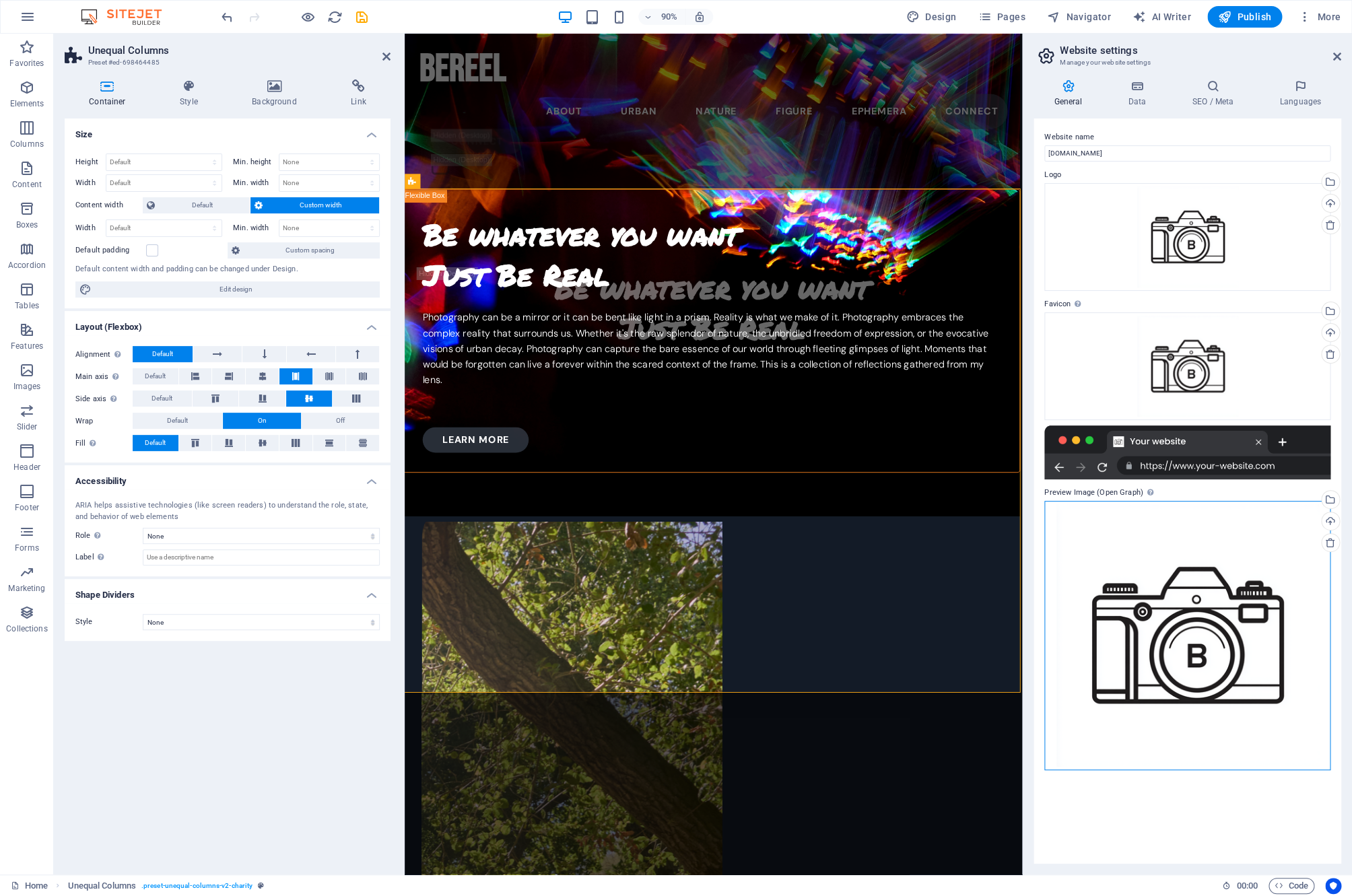
click at [1142, 591] on div "Drag files here, click to choose files or select files from Files or our free s…" at bounding box center [1187, 635] width 286 height 269
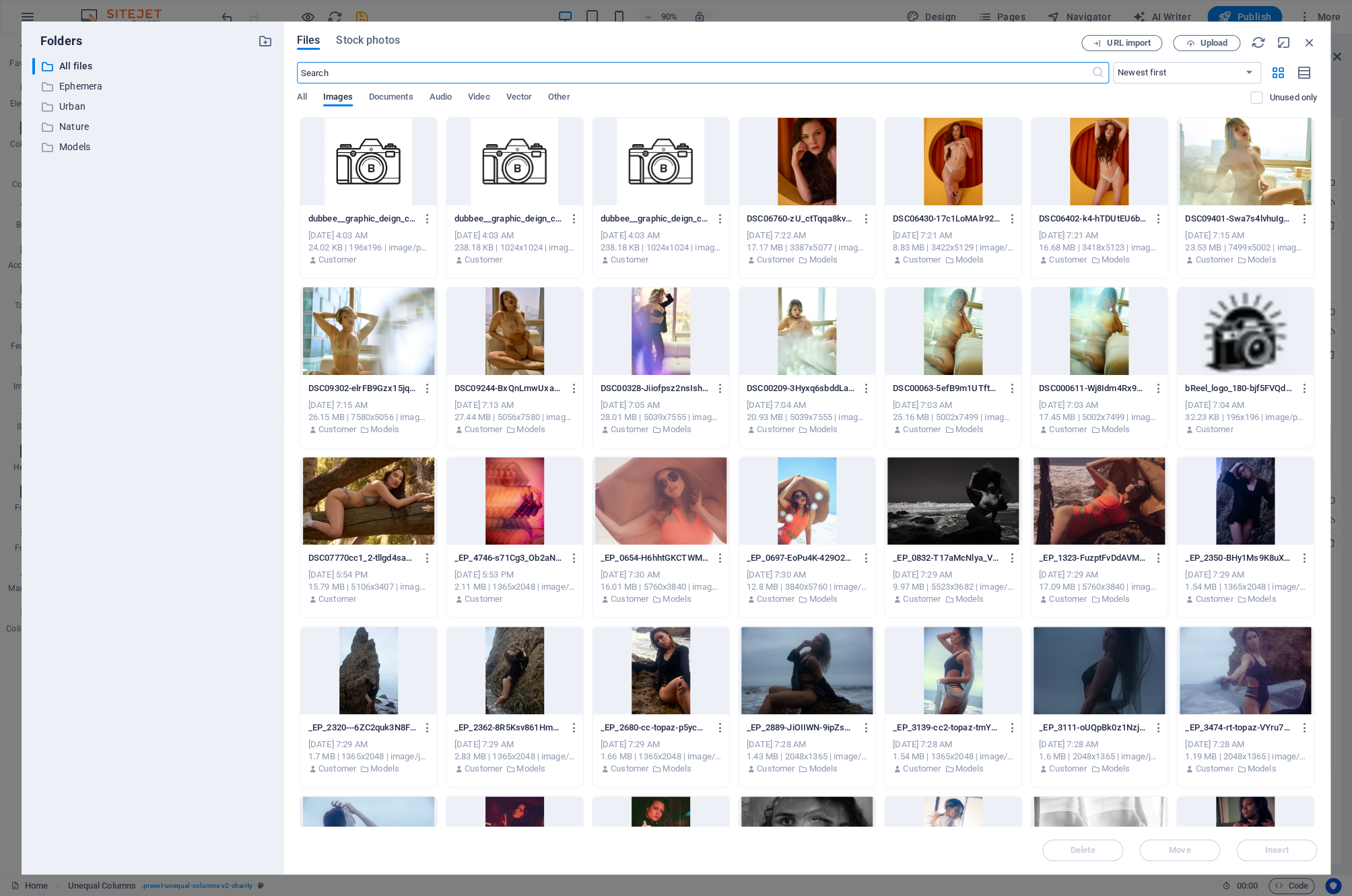
type input "24.5625"
select select "rem"
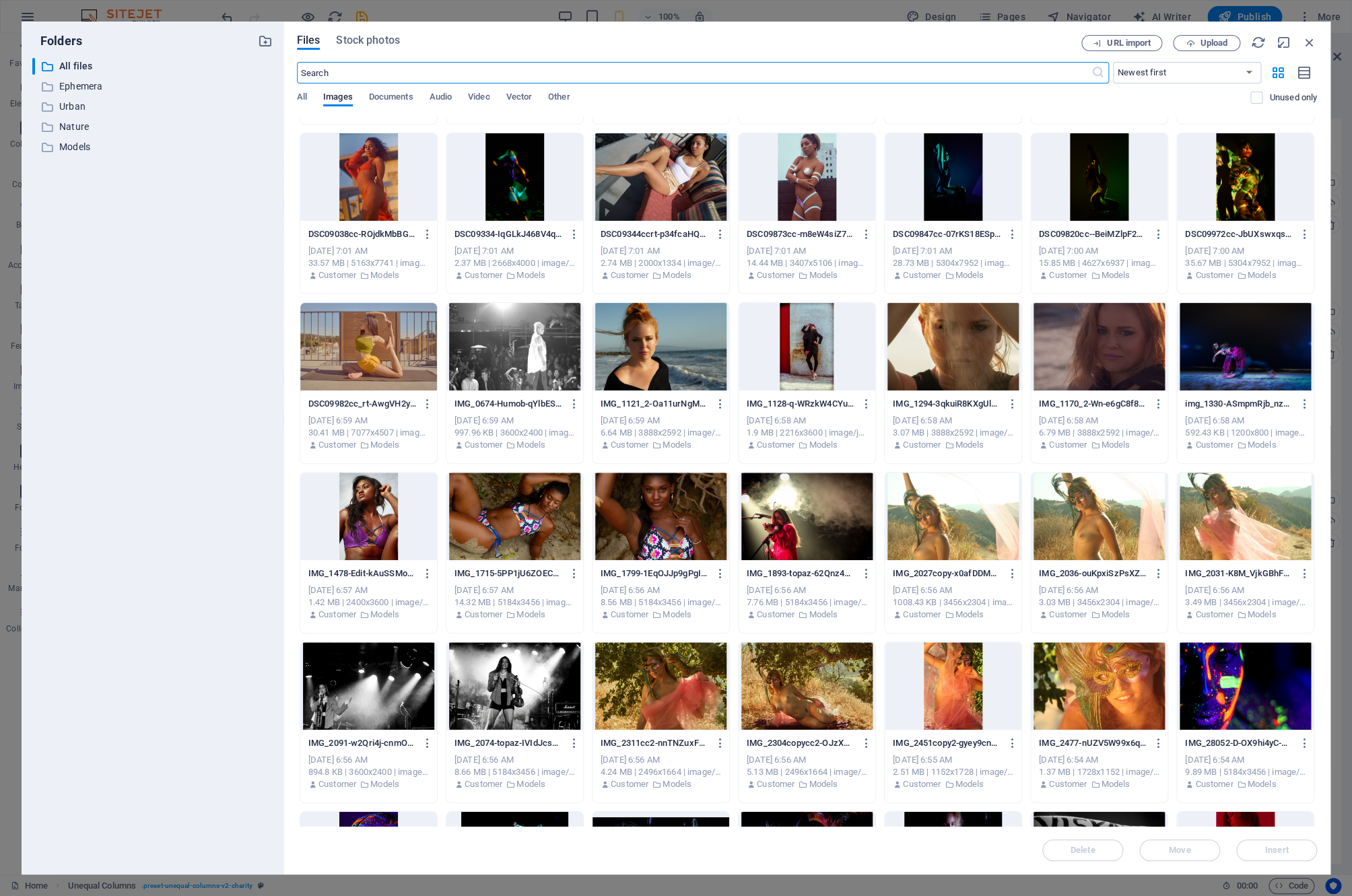
scroll to position [2198, 0]
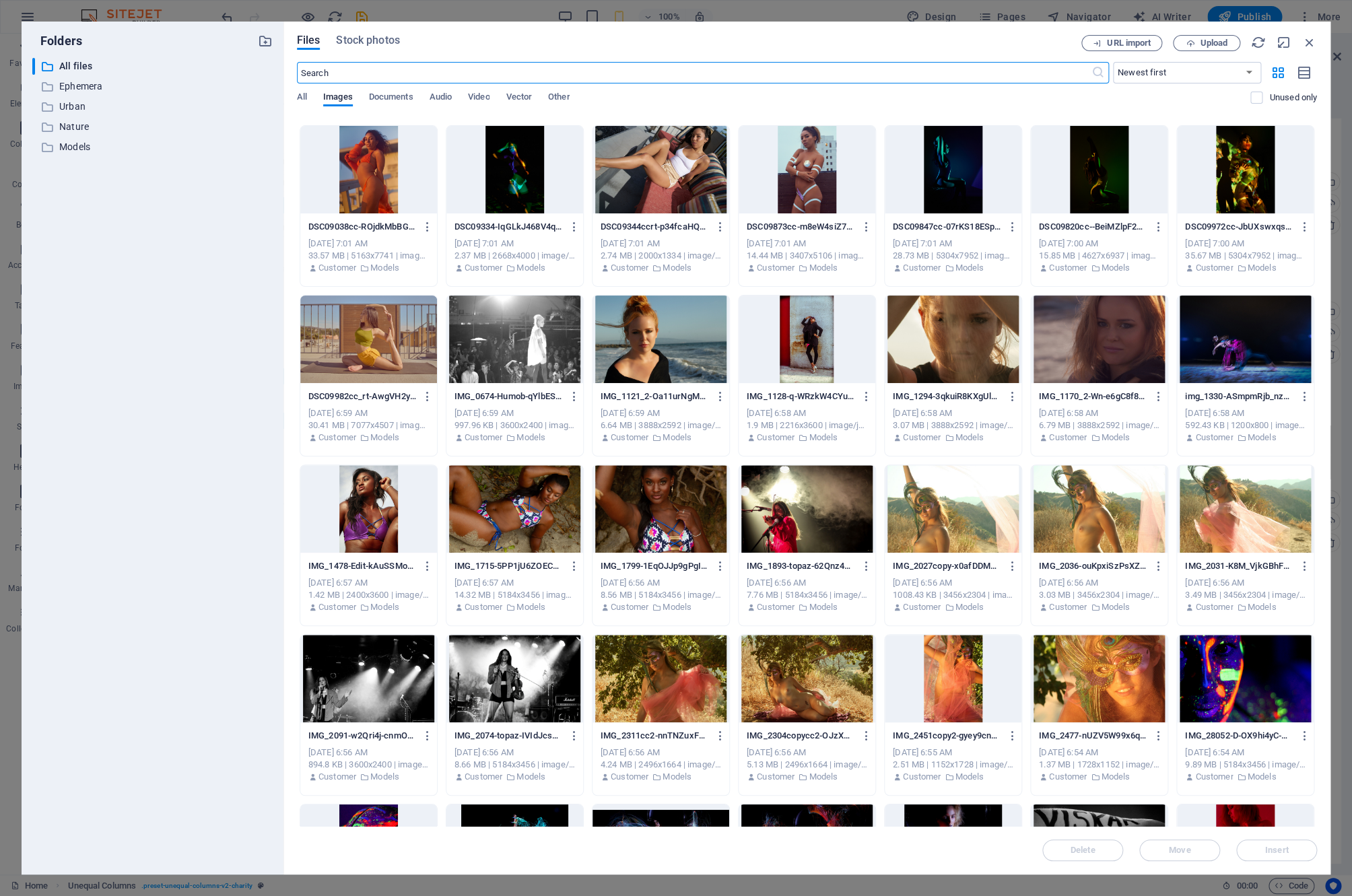
click at [937, 165] on div at bounding box center [953, 169] width 137 height 87
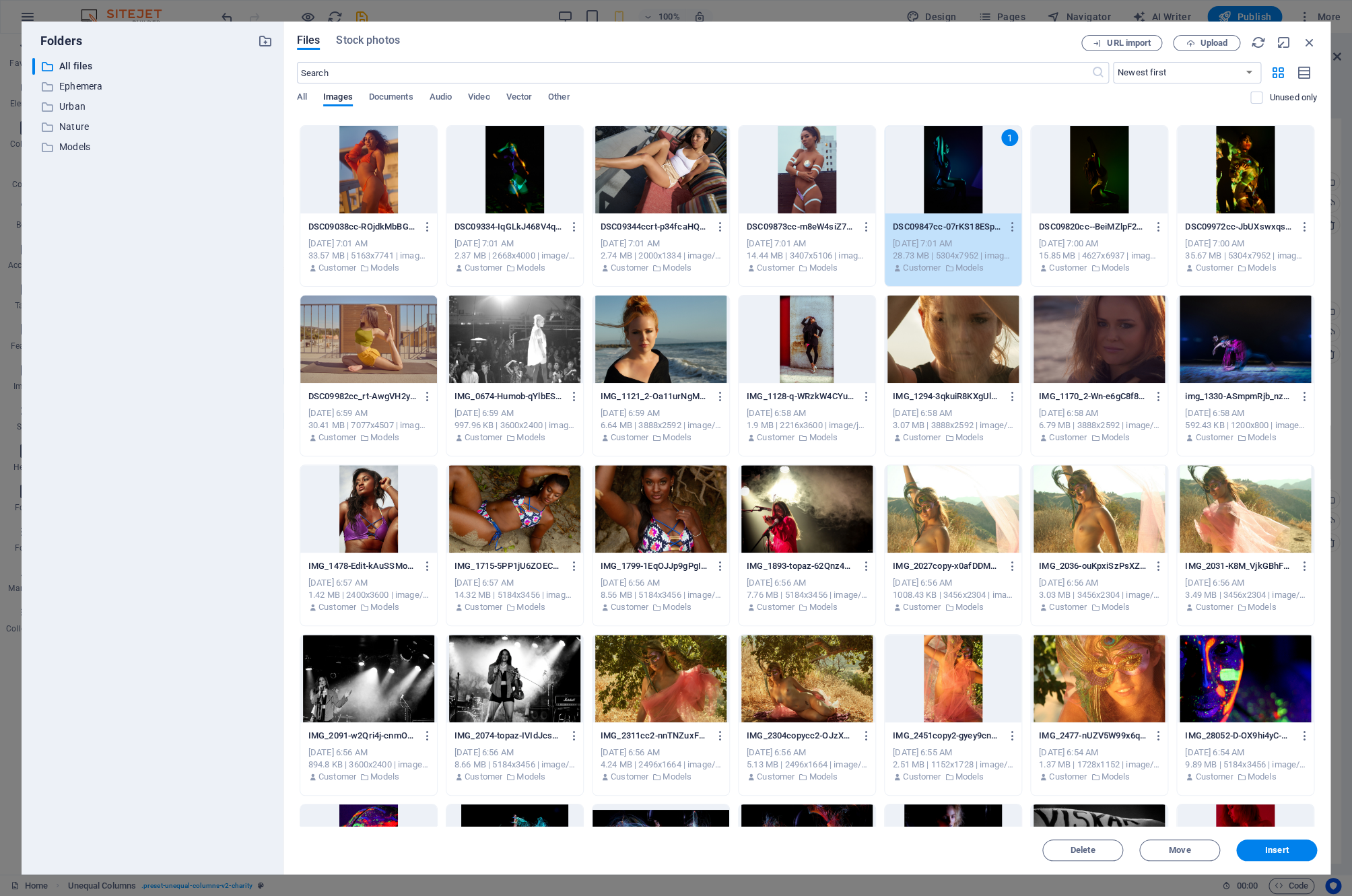
click at [937, 165] on div "1" at bounding box center [953, 169] width 137 height 87
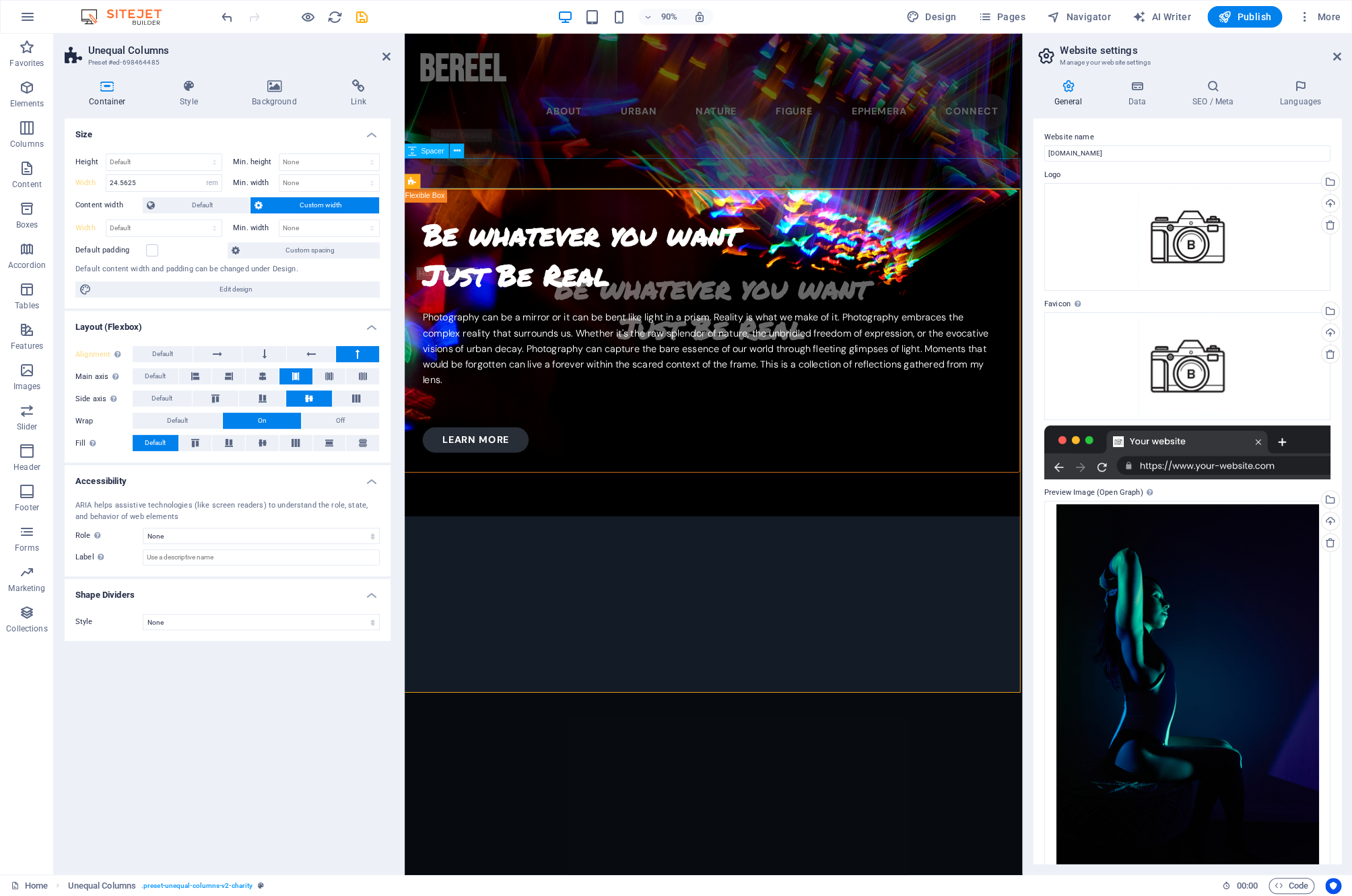
select select "DISABLED_OPTION_VALUE"
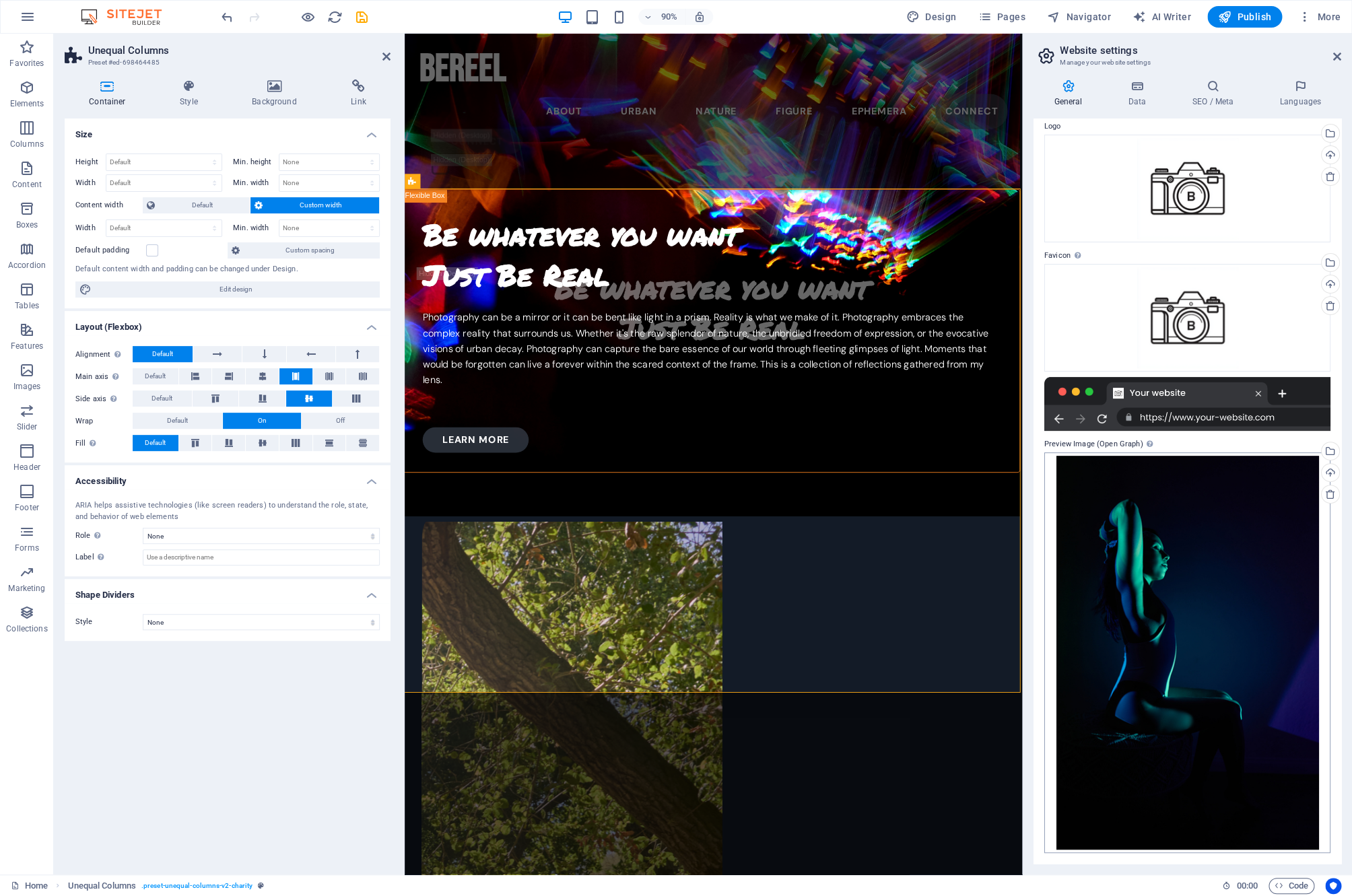
scroll to position [0, 0]
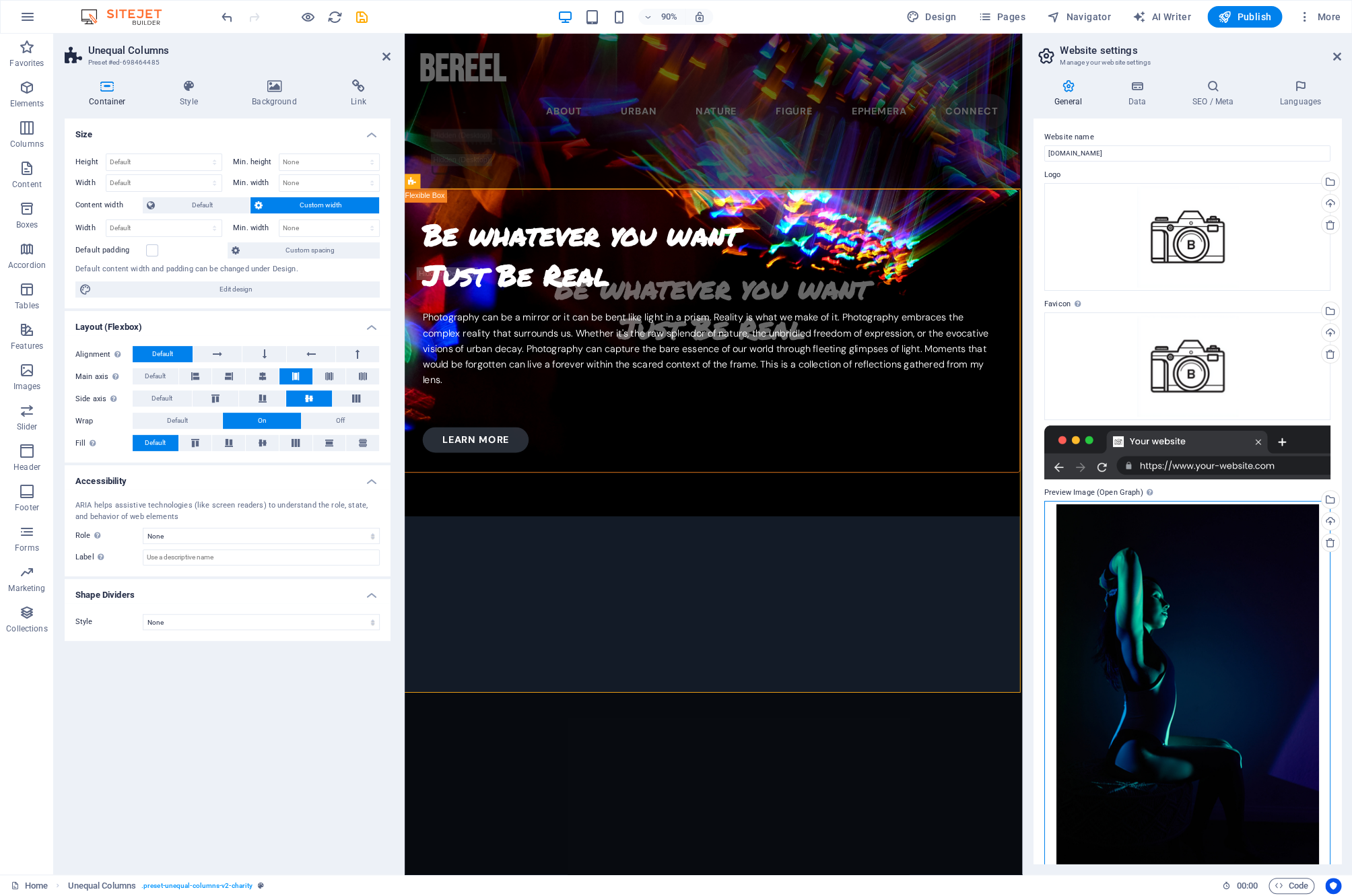
click at [1144, 720] on div "Drag files here, click to choose files or select files from Files or our free s…" at bounding box center [1187, 701] width 286 height 401
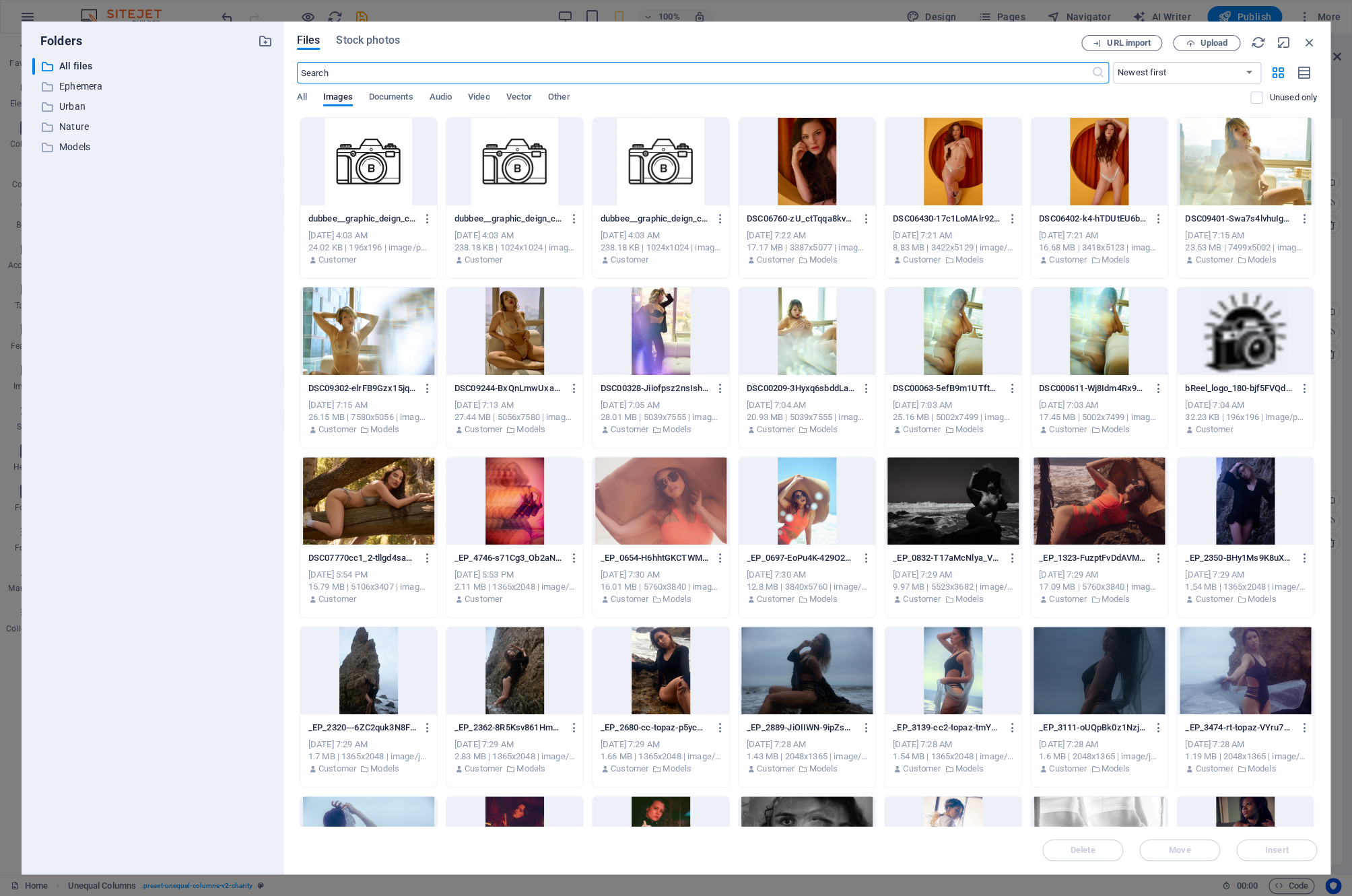
type input "24.5625"
select select "rem"
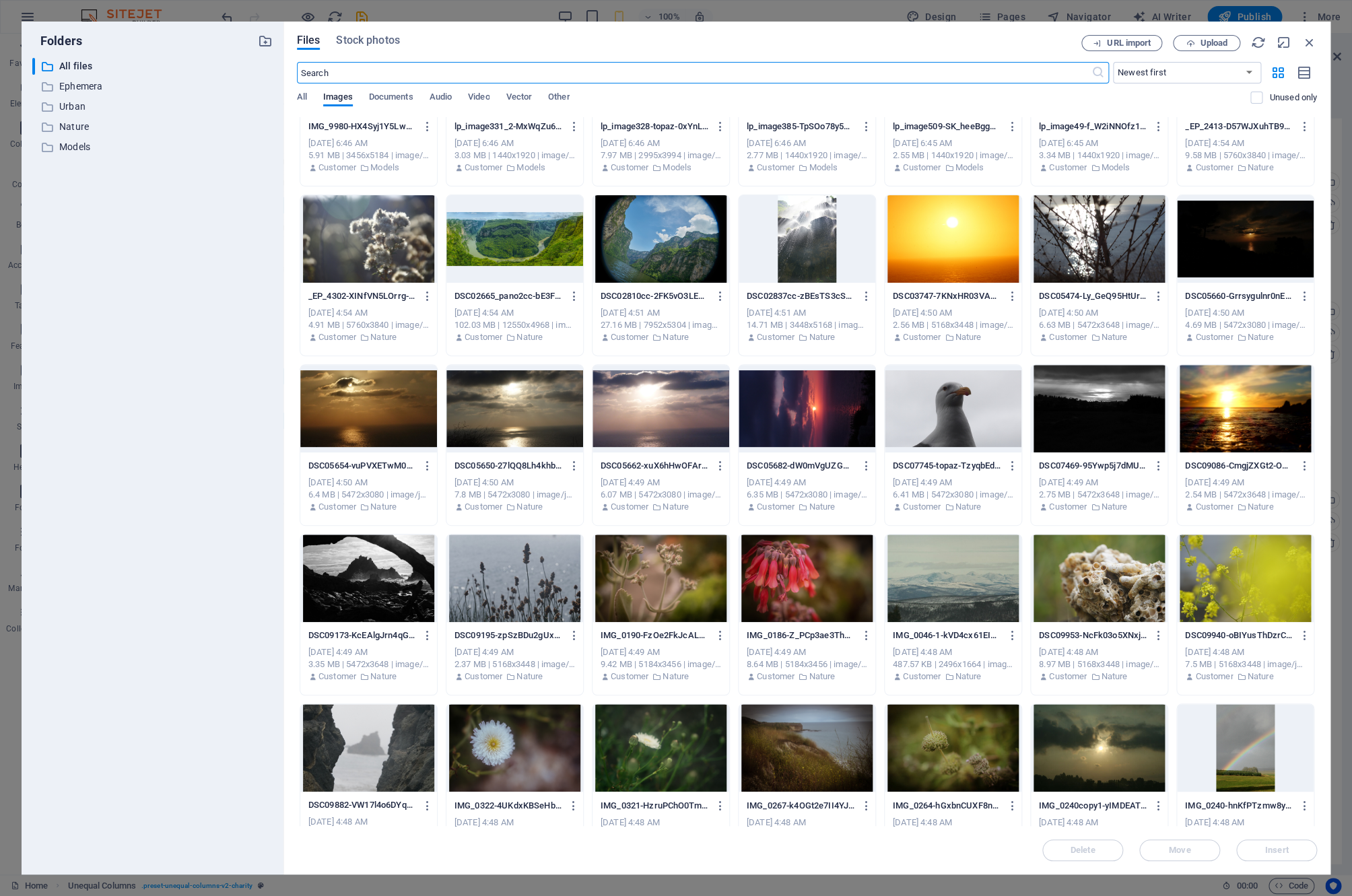
scroll to position [4072, 0]
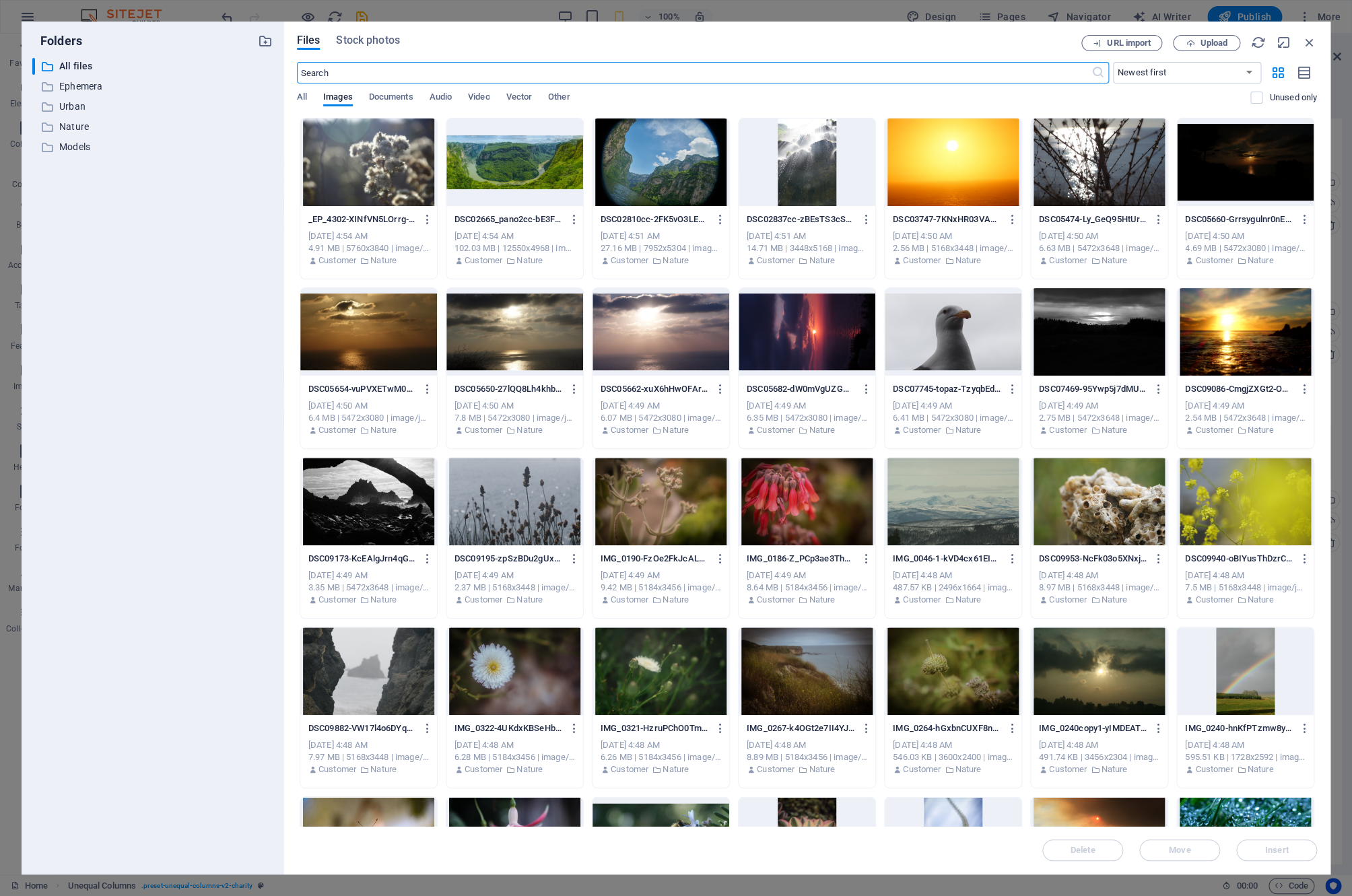
click at [521, 360] on div at bounding box center [515, 332] width 137 height 87
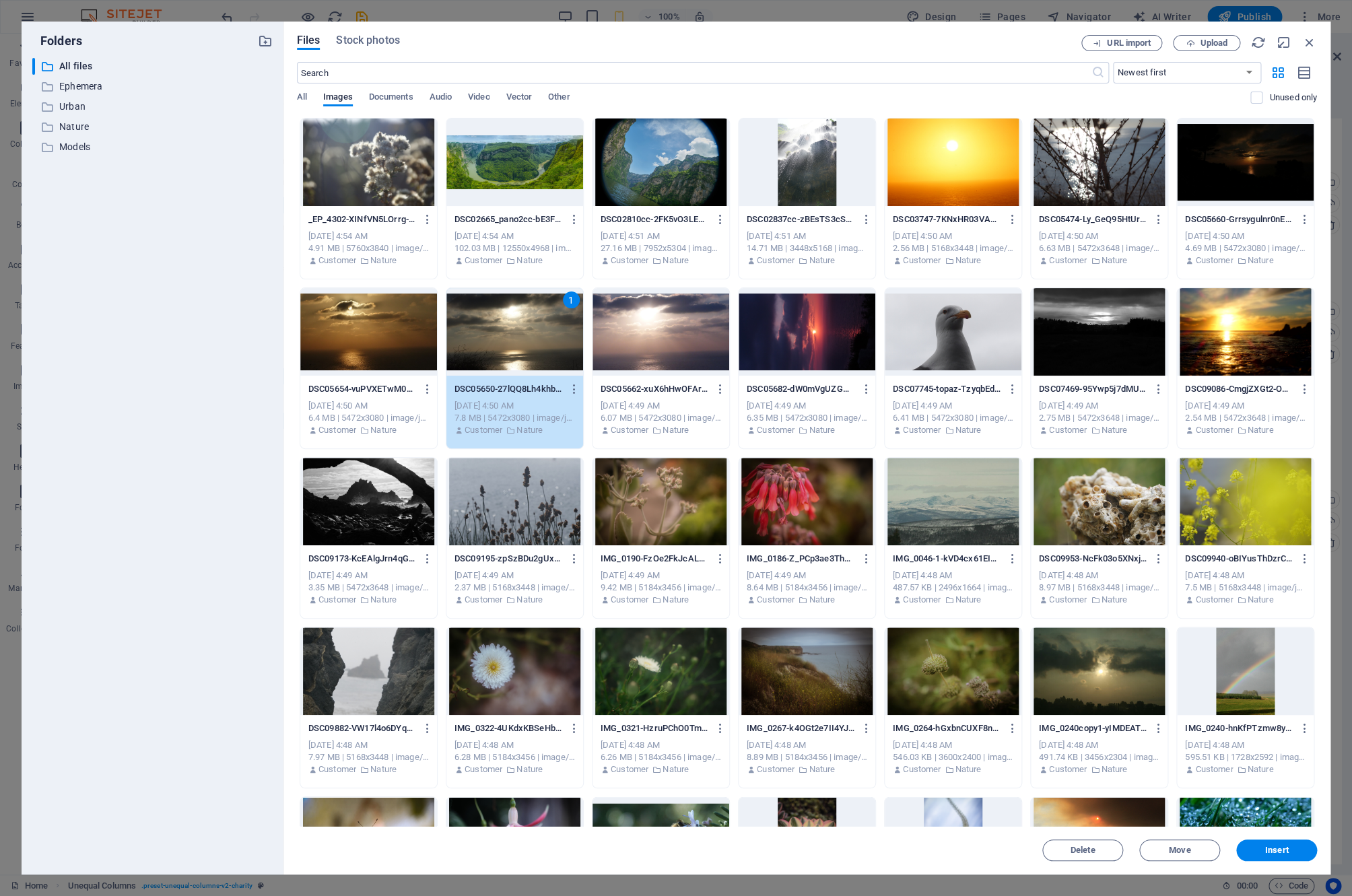
click at [521, 360] on div "1" at bounding box center [515, 332] width 137 height 87
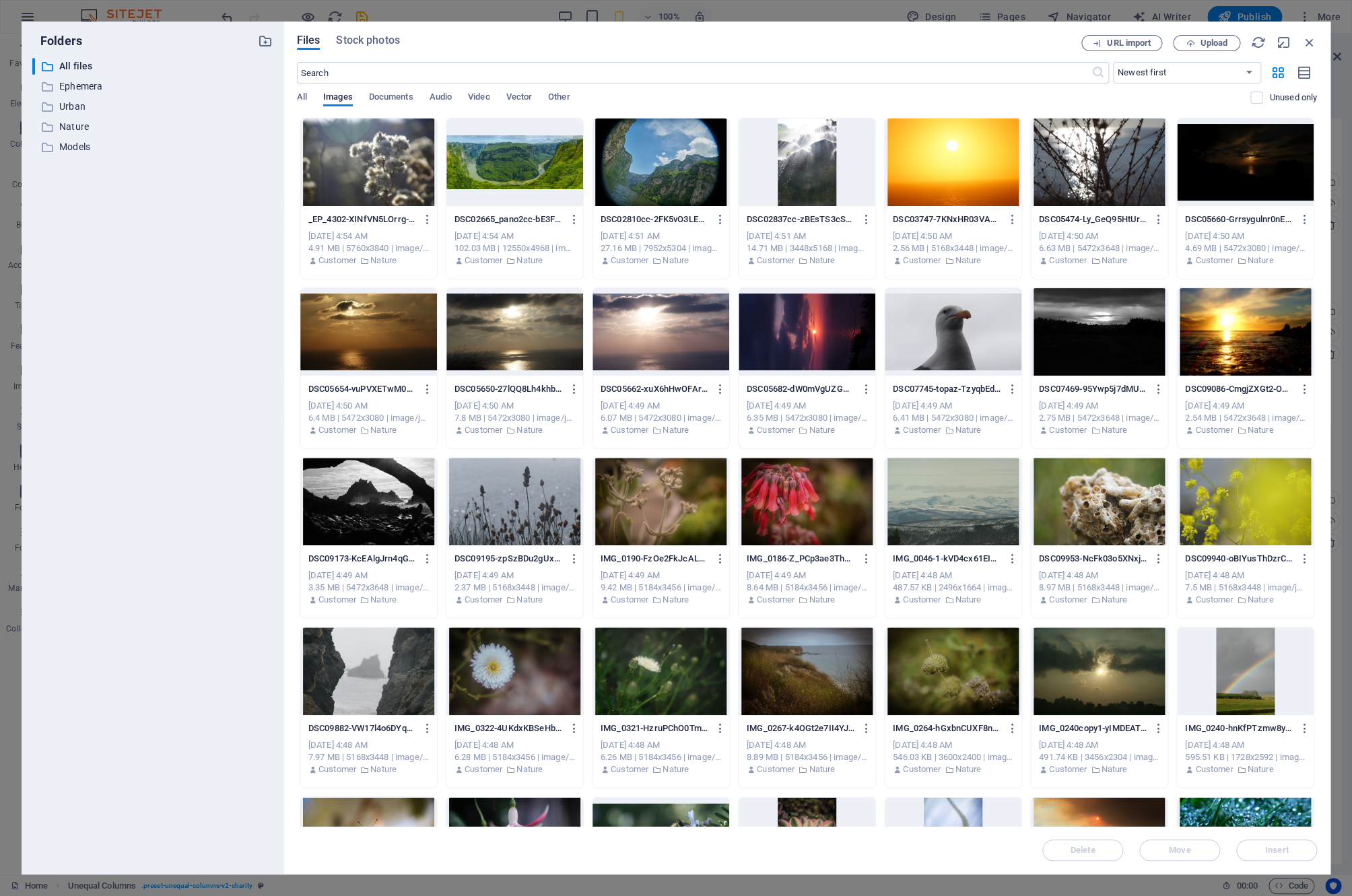
click at [521, 360] on div at bounding box center [515, 332] width 137 height 87
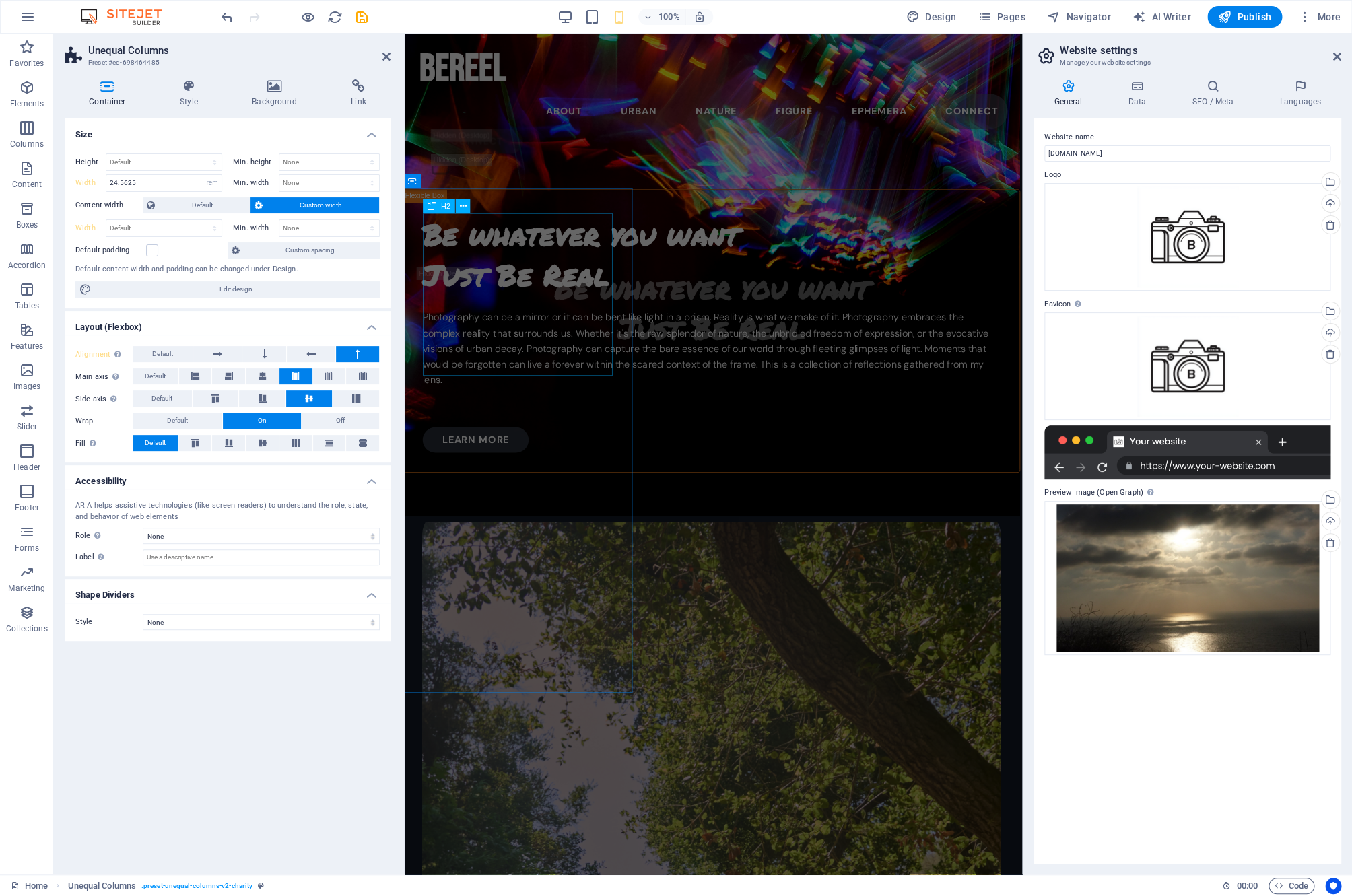
select select "DISABLED_OPTION_VALUE"
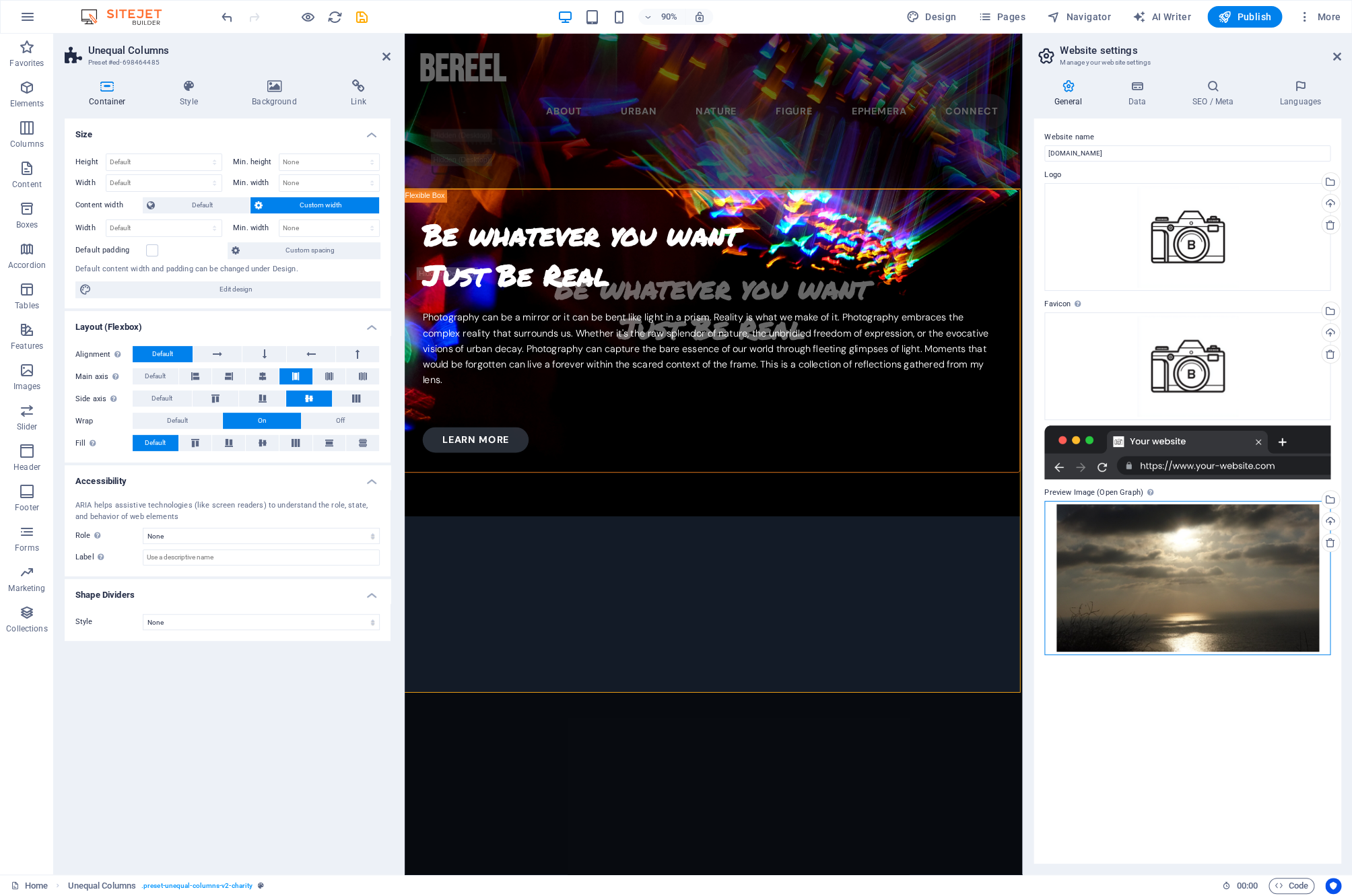
click at [1154, 576] on div "Drag files here, click to choose files or select files from Files or our free s…" at bounding box center [1187, 578] width 286 height 154
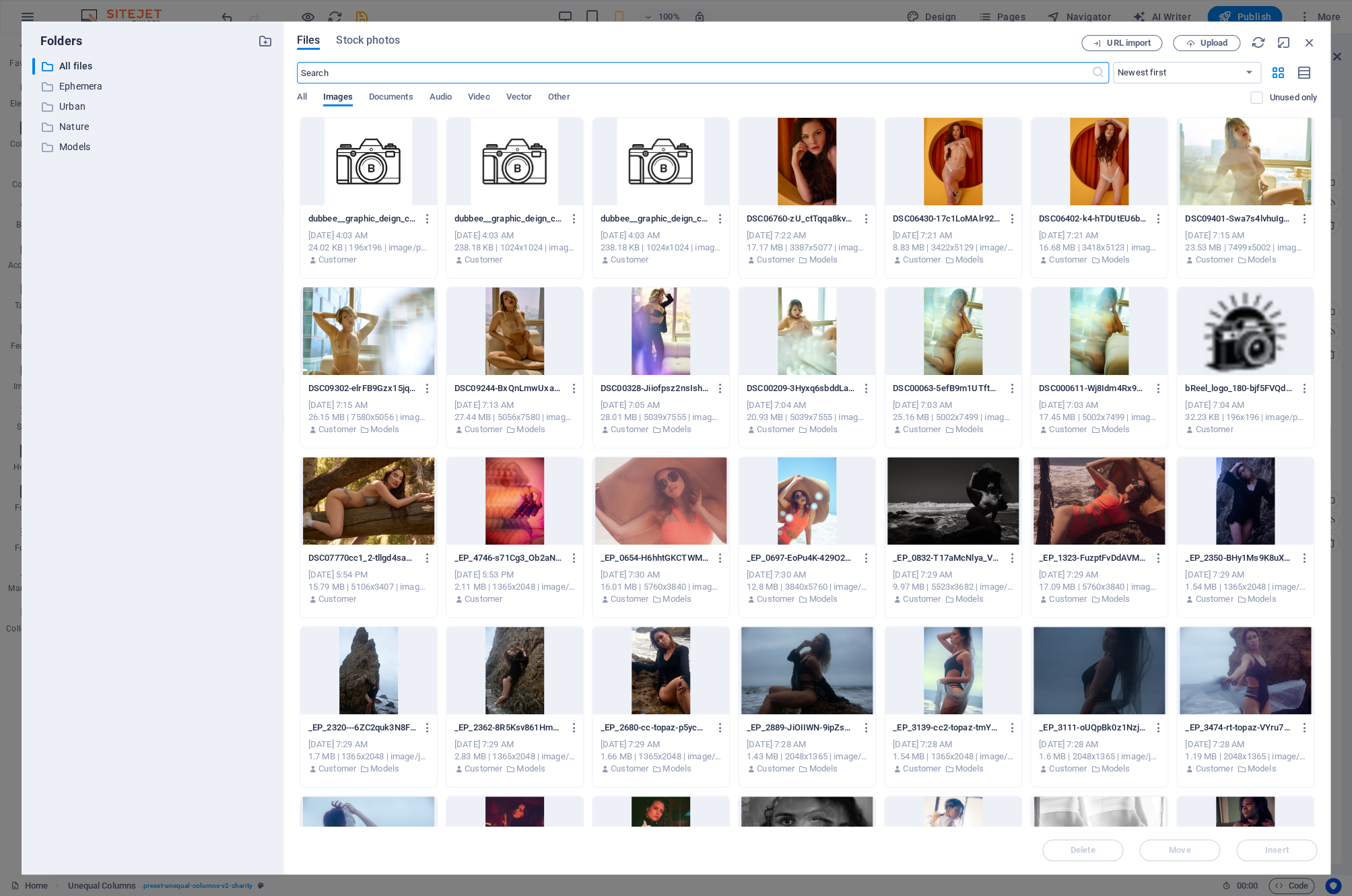
type input "24.5625"
select select "rem"
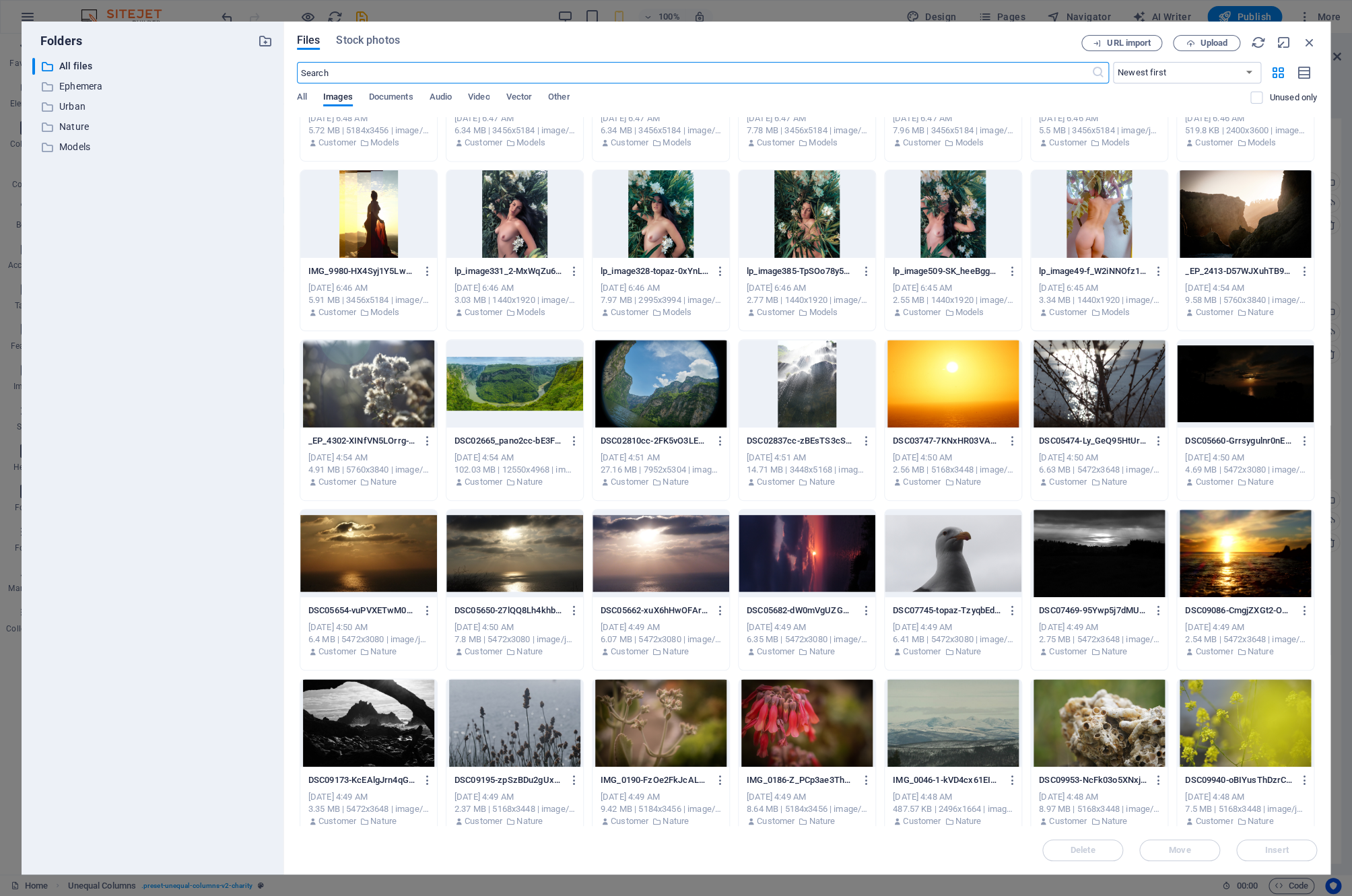
scroll to position [4029, 0]
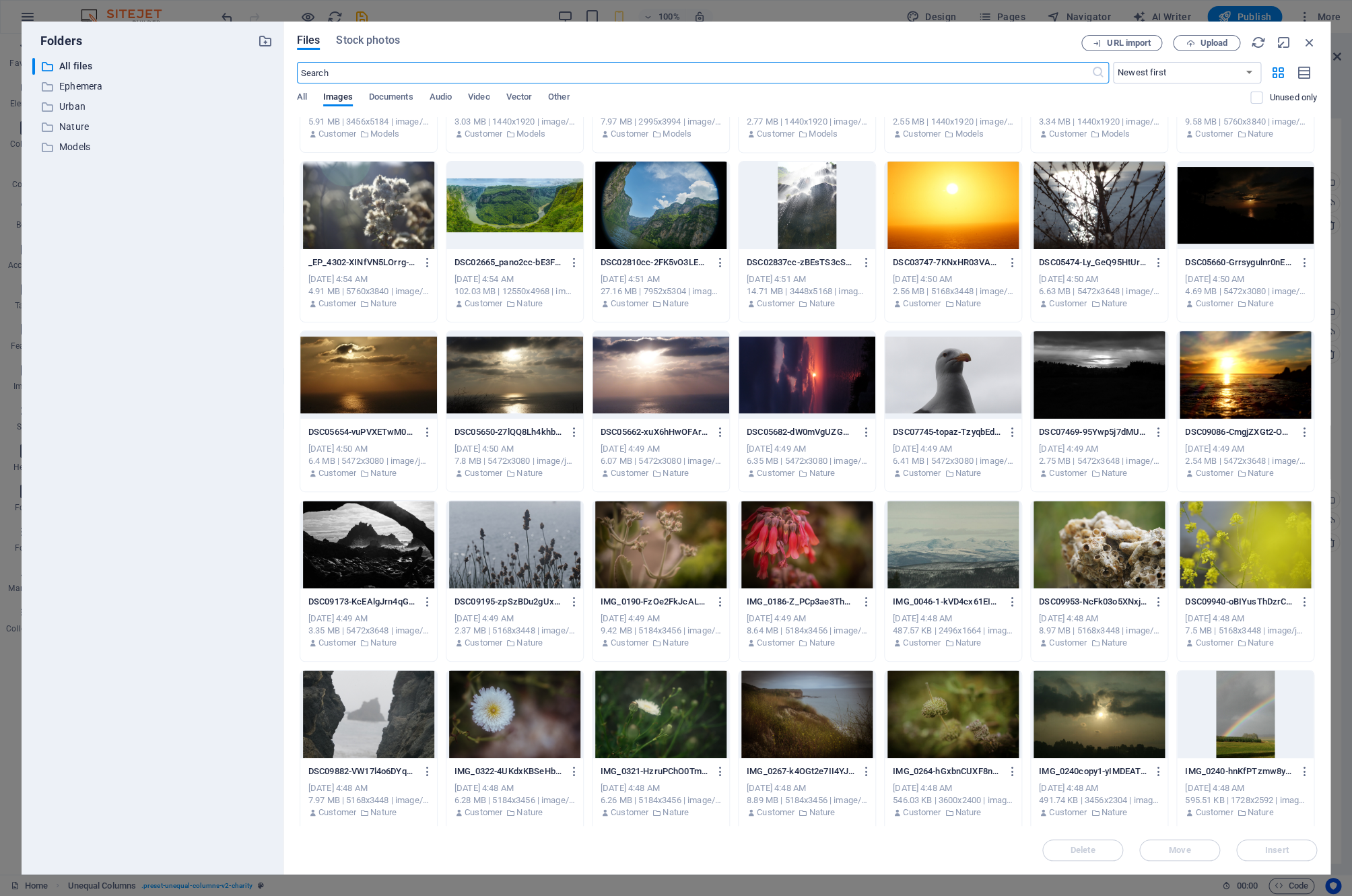
click at [1237, 566] on div at bounding box center [1245, 544] width 137 height 87
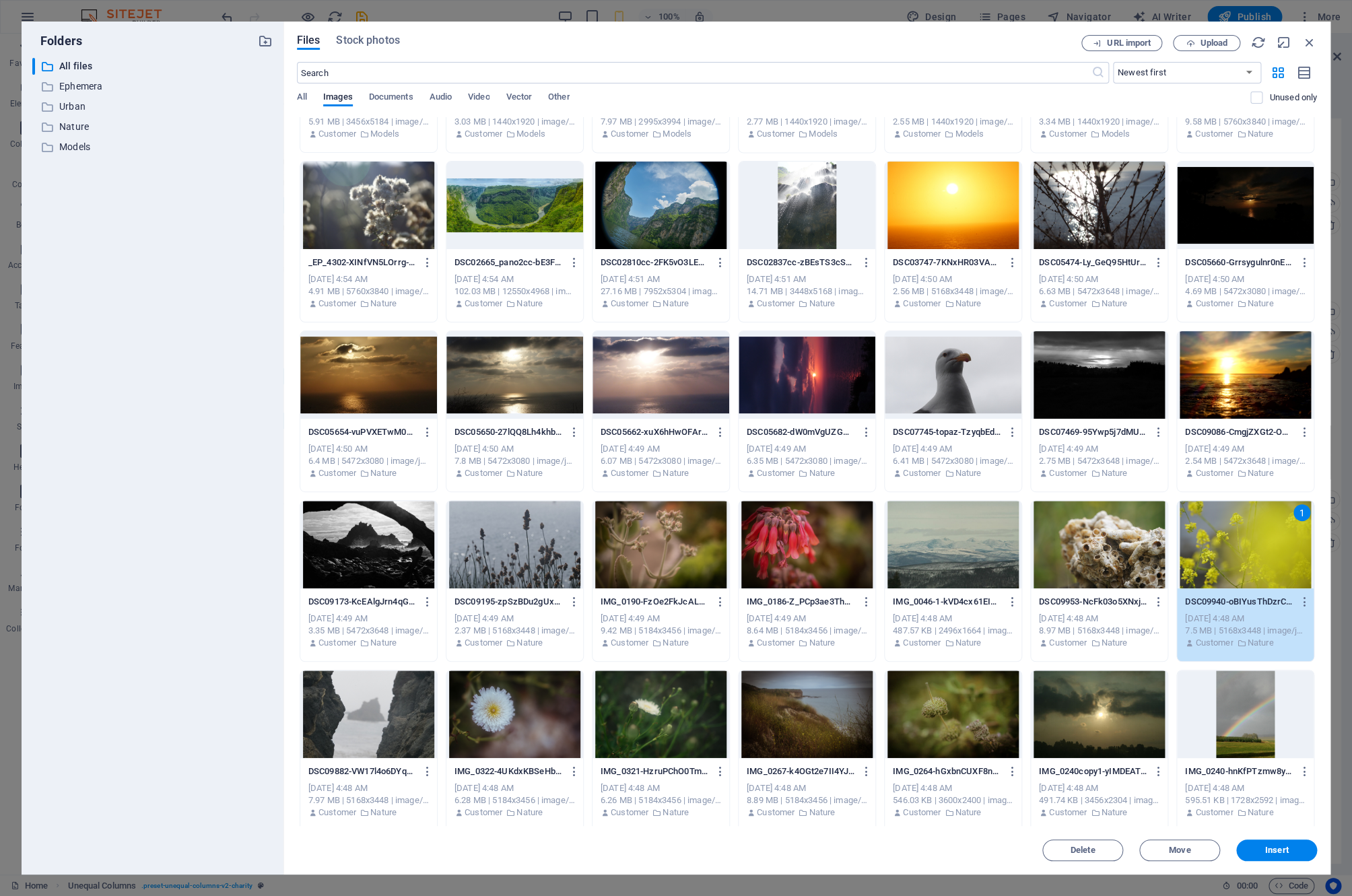
click at [1237, 566] on div "1" at bounding box center [1245, 544] width 137 height 87
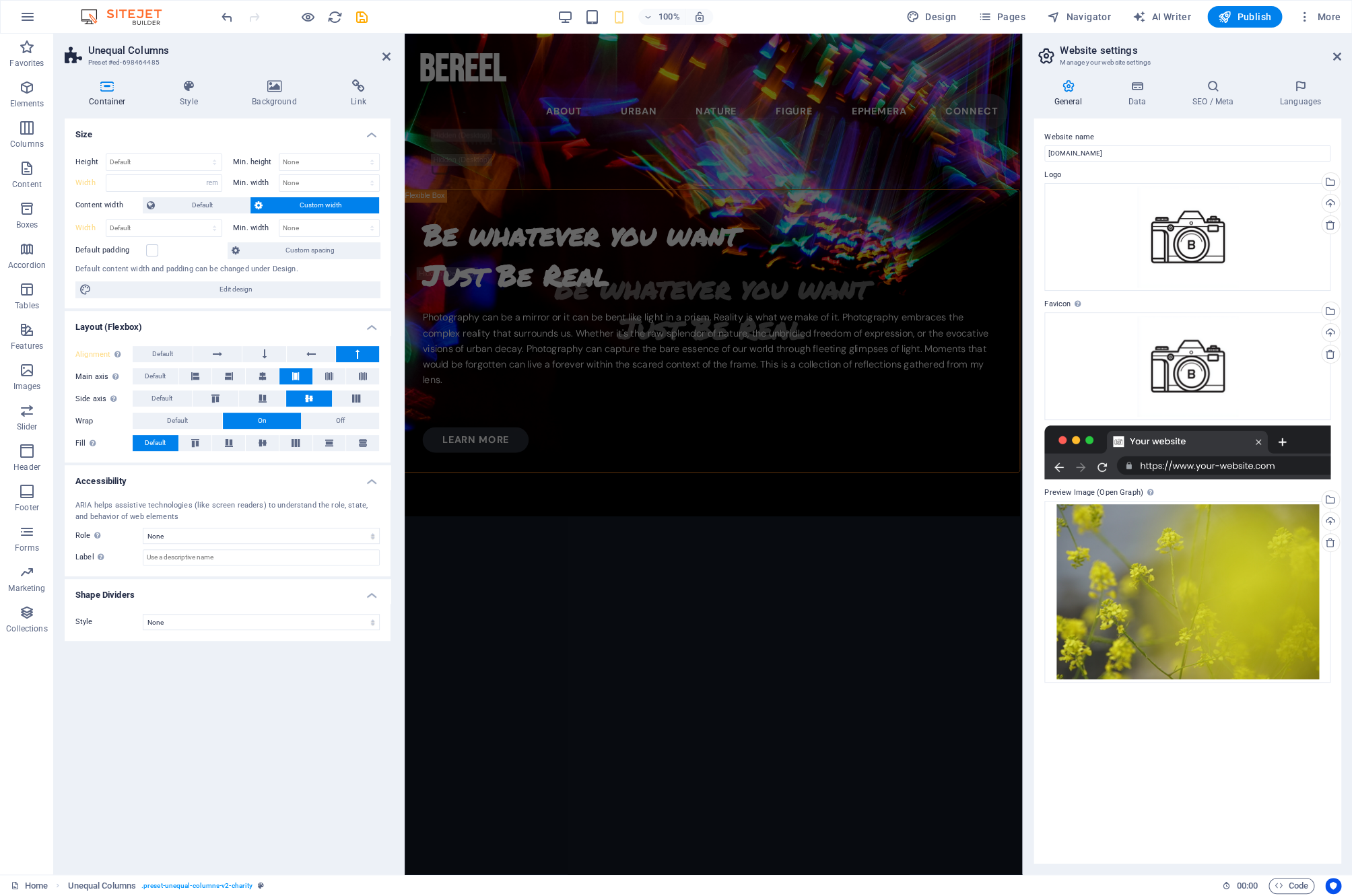
select select "DISABLED_OPTION_VALUE"
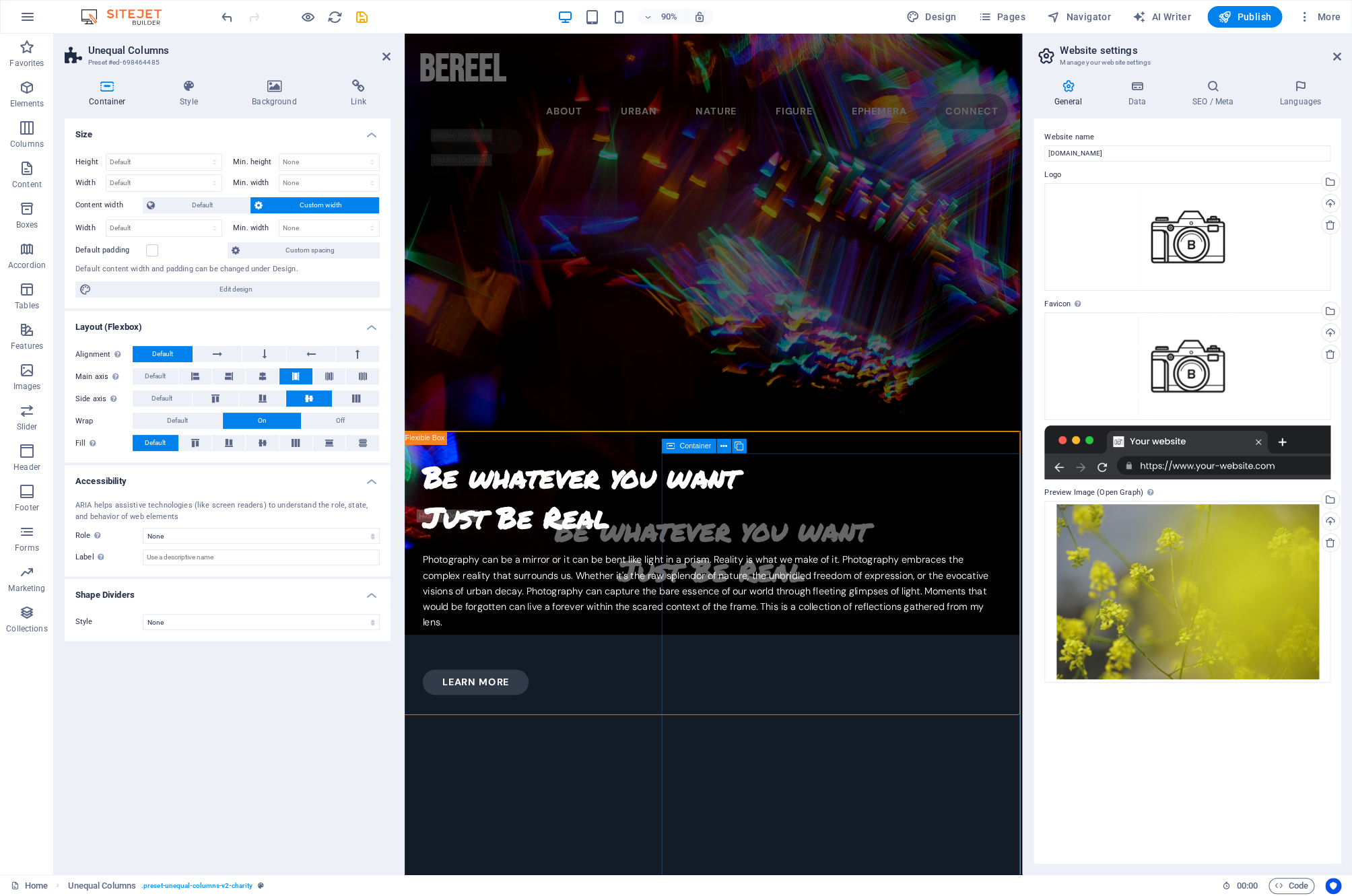
scroll to position [320, 2]
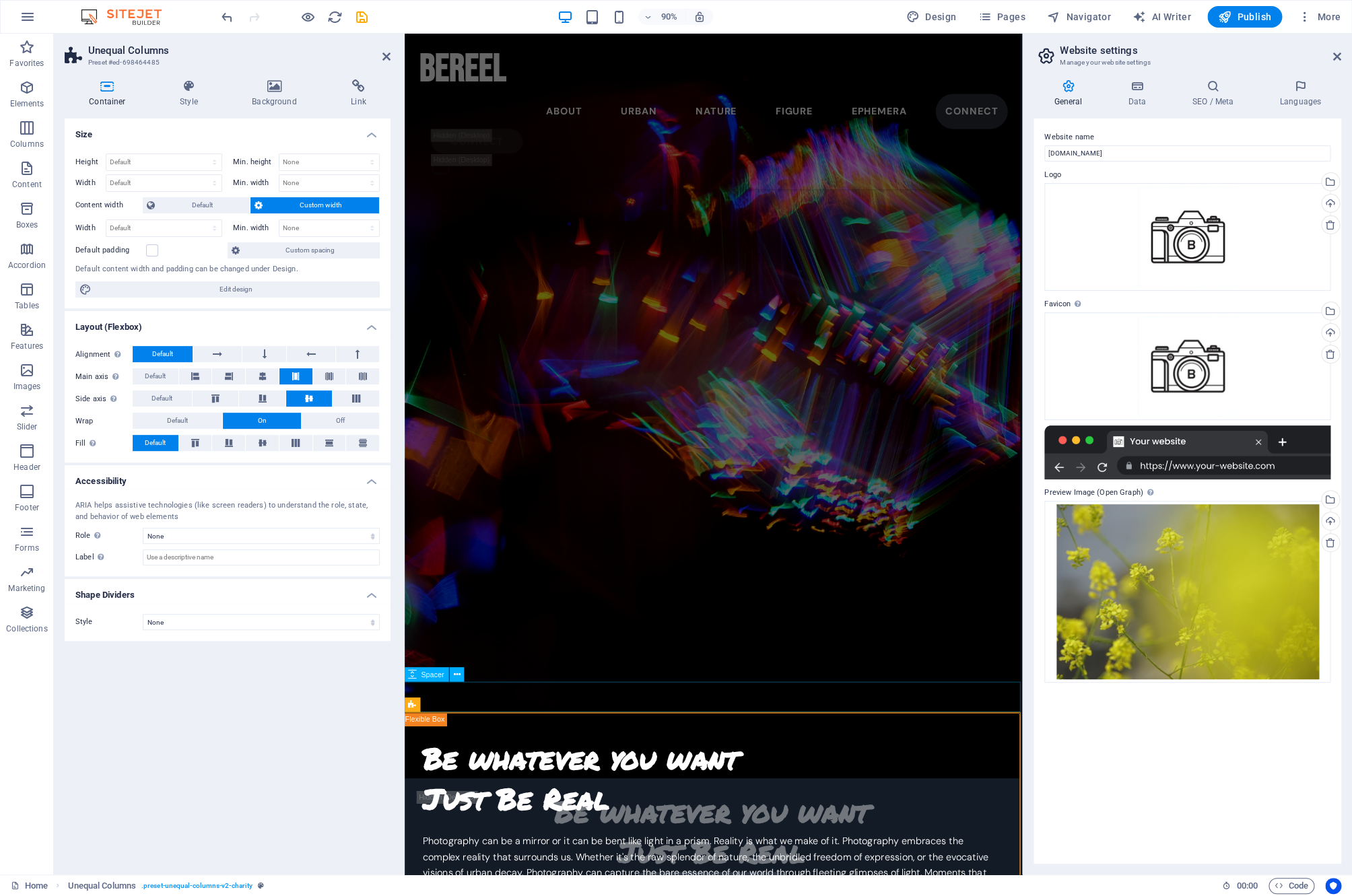
click at [694, 771] on div at bounding box center [745, 771] width 687 height 34
select select "px"
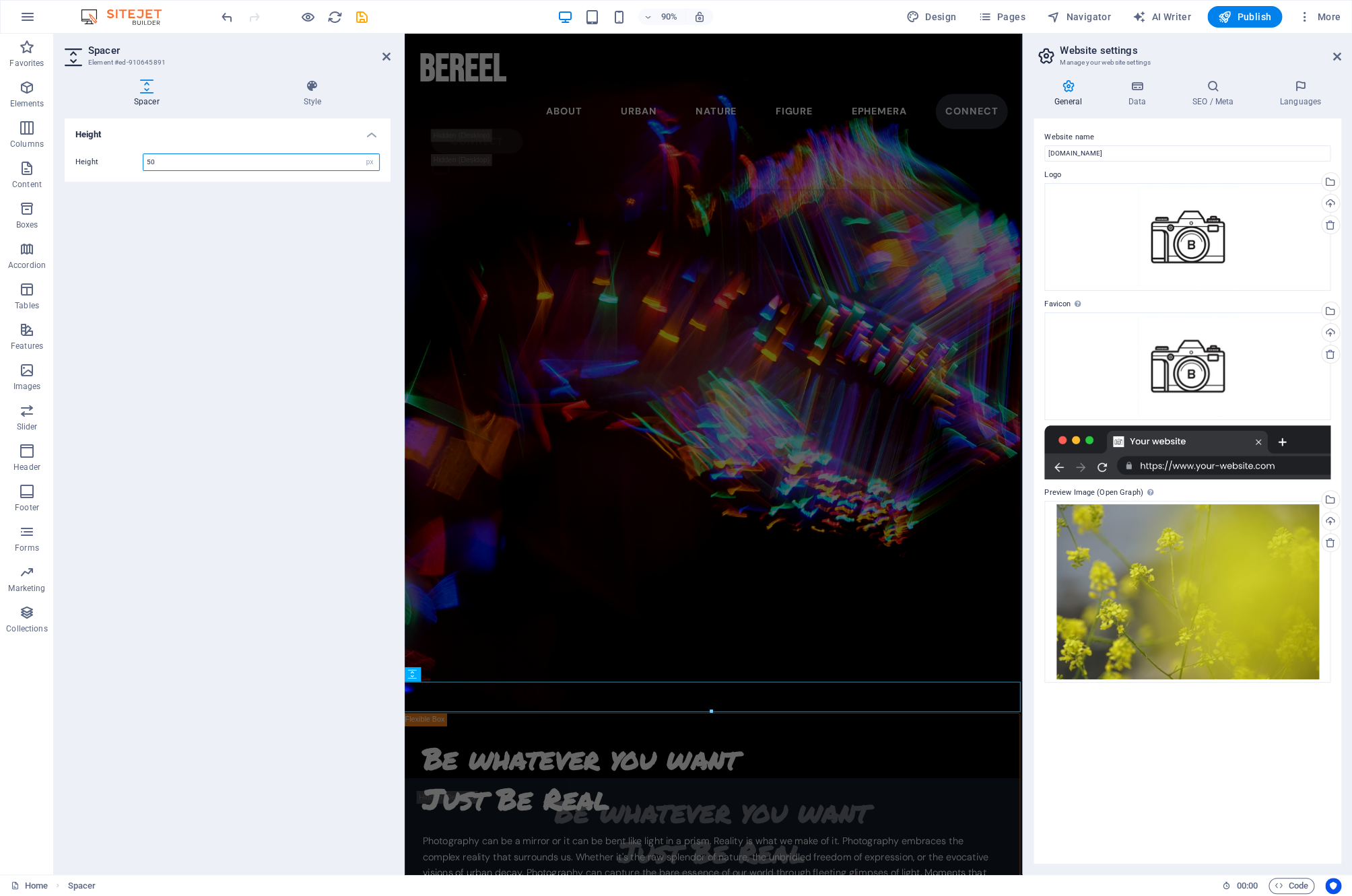
click at [244, 163] on input "50" at bounding box center [261, 163] width 235 height 17
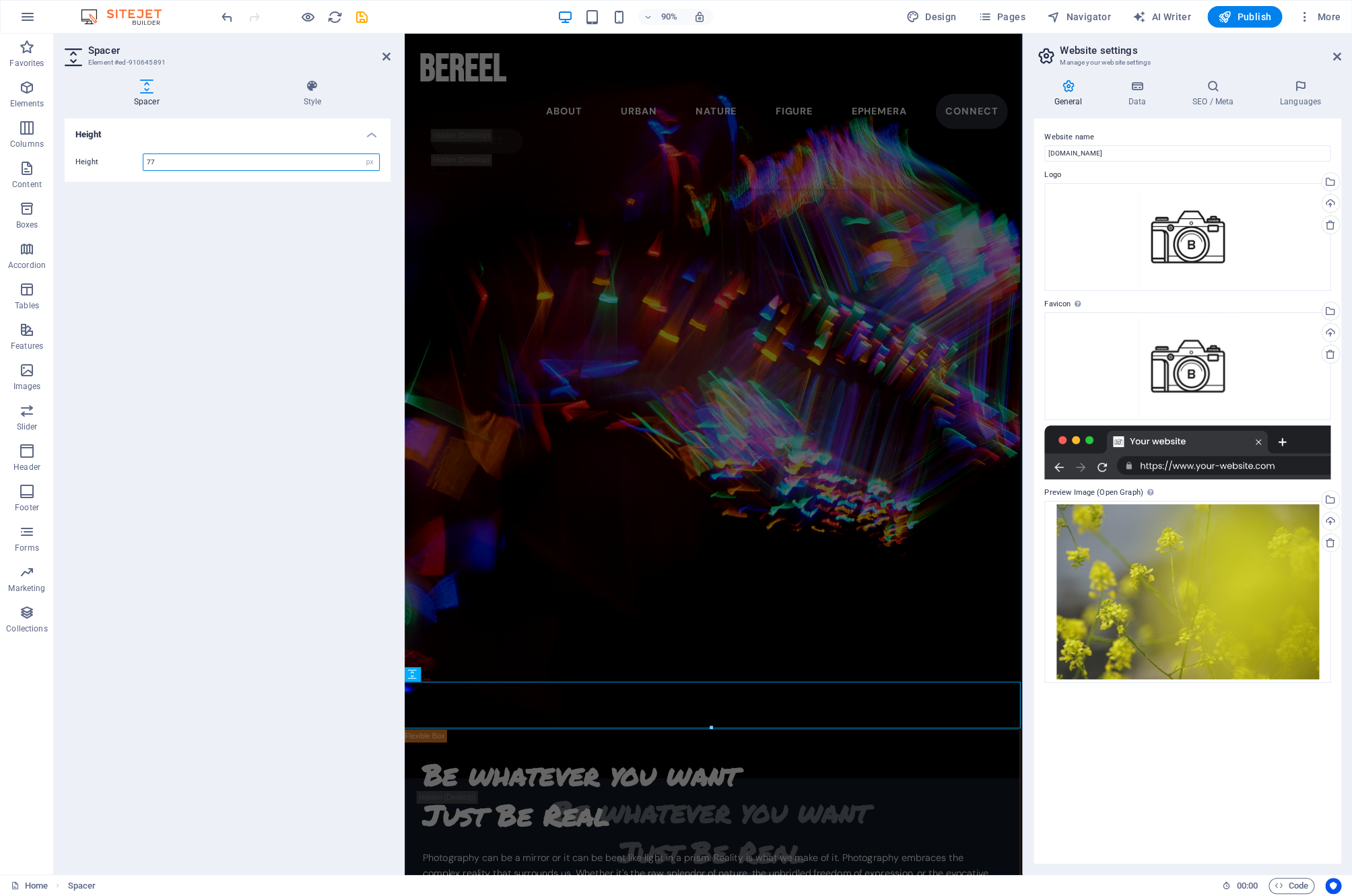
click at [183, 164] on input "77" at bounding box center [261, 163] width 235 height 17
type input "80"
click at [1183, 575] on div "Drag files here, click to choose files or select files from Files or our free s…" at bounding box center [1187, 592] width 286 height 182
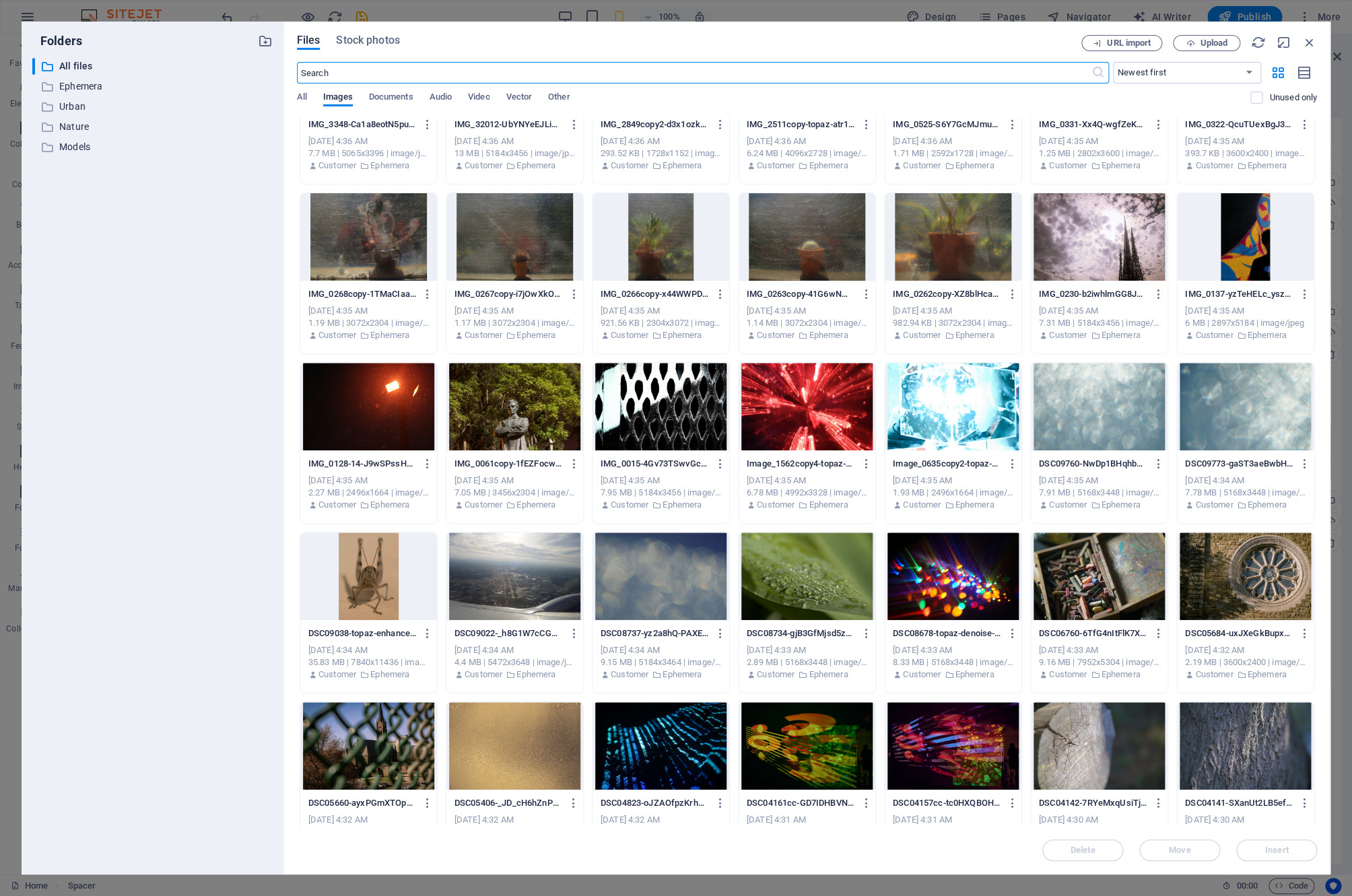
scroll to position [8107, 0]
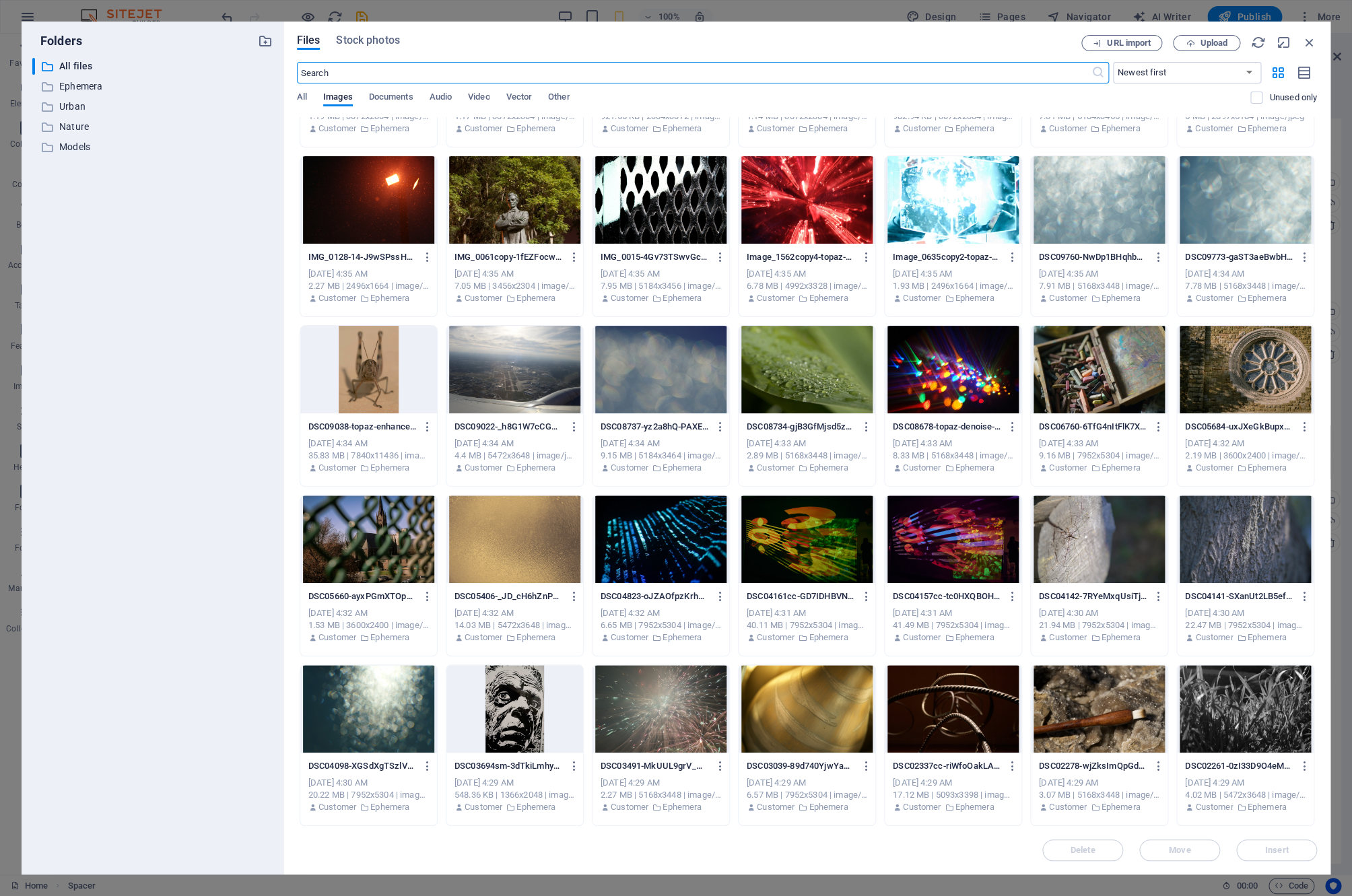
click at [936, 391] on div at bounding box center [953, 369] width 137 height 87
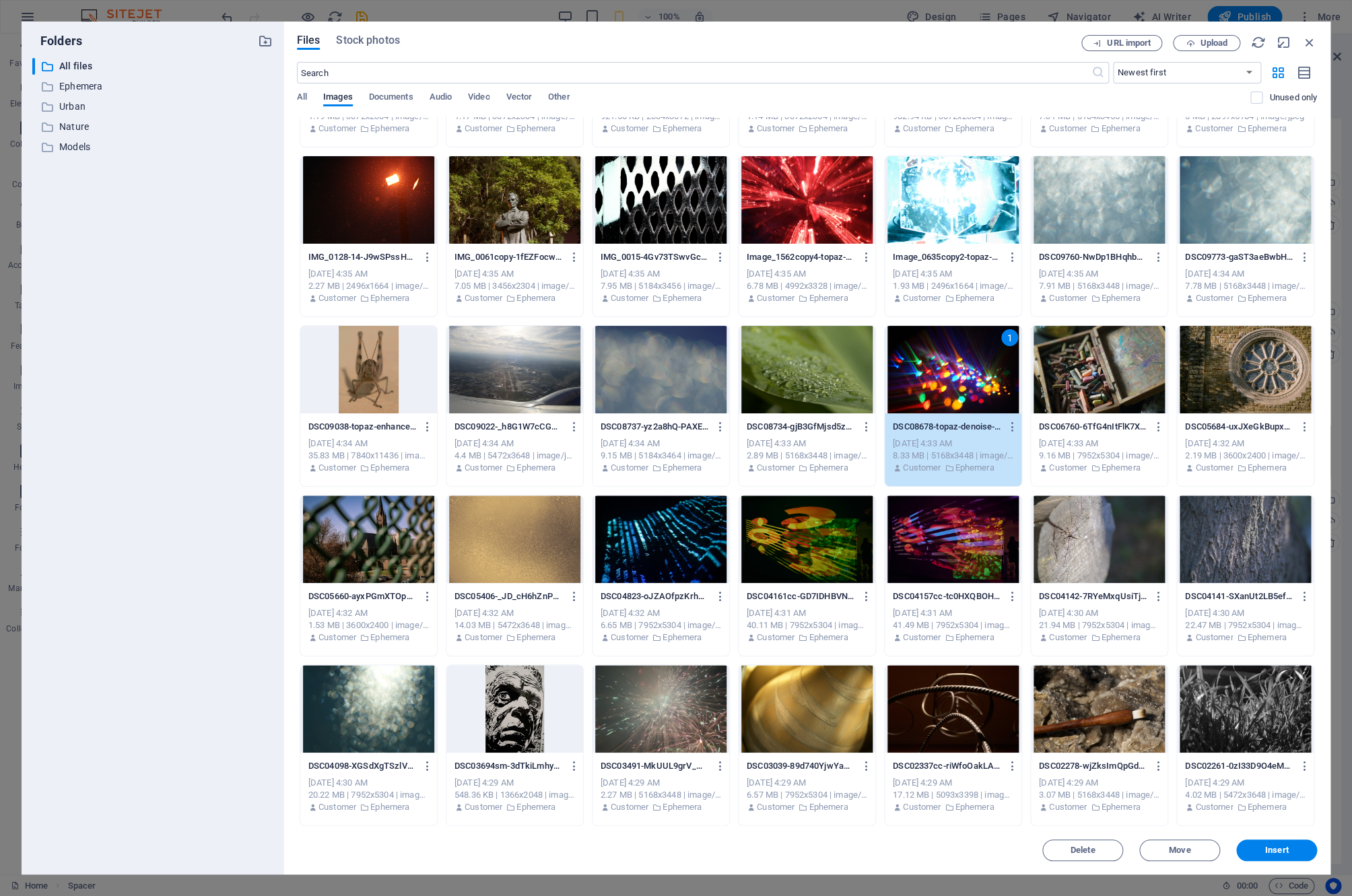
click at [936, 391] on div "1" at bounding box center [953, 369] width 137 height 87
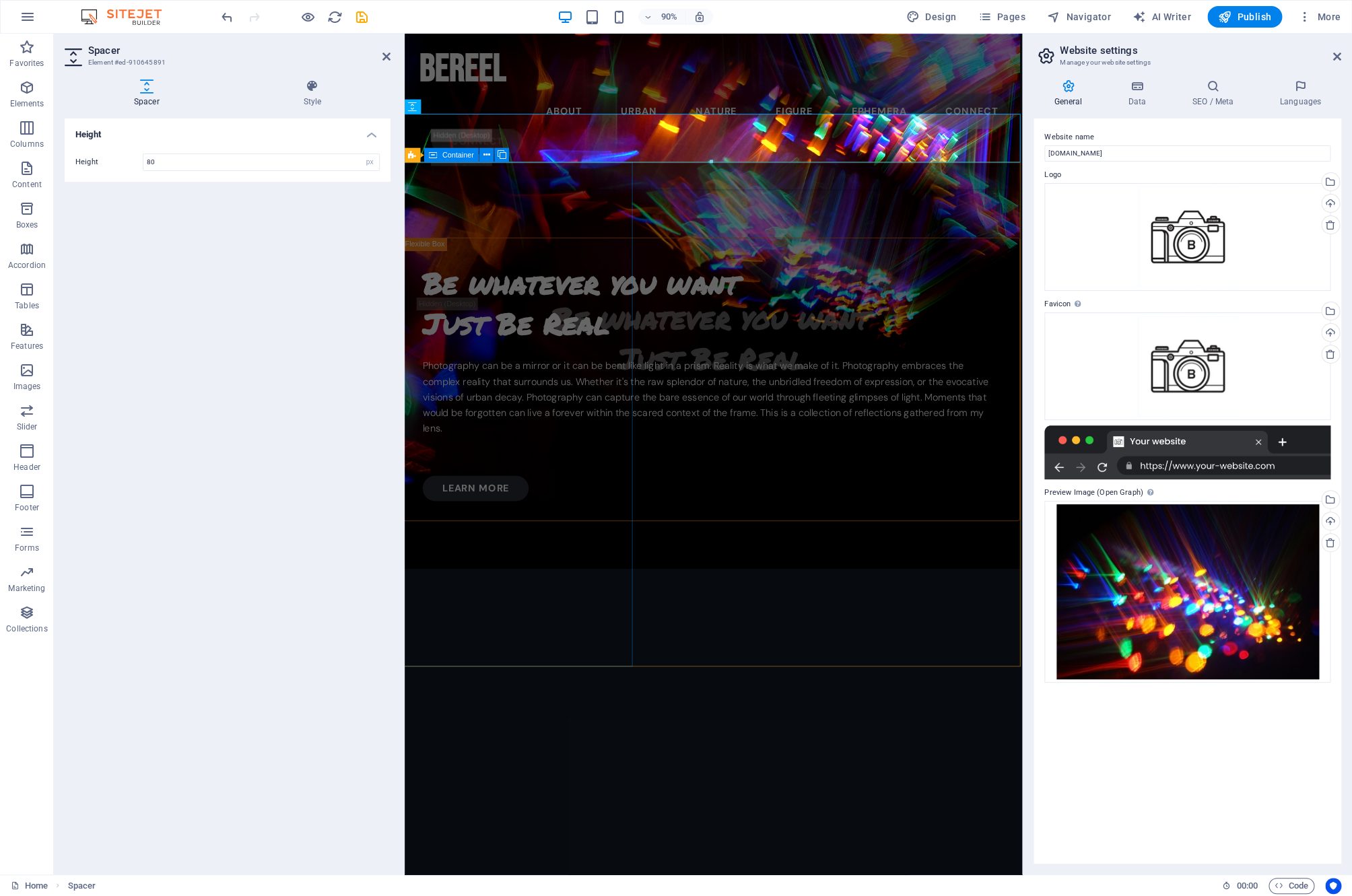
scroll to position [1095, 2]
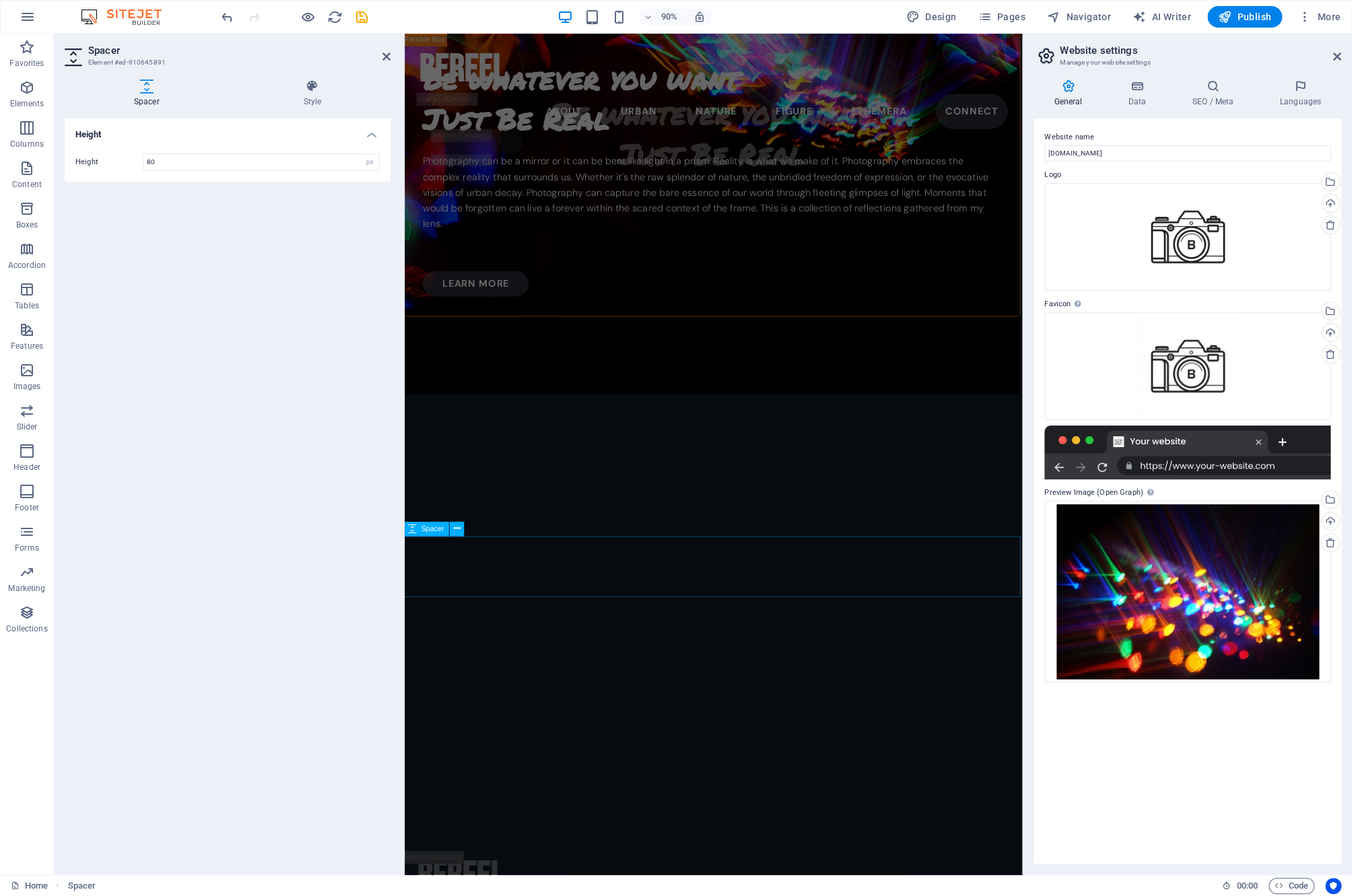
click at [543, 874] on div at bounding box center [745, 907] width 687 height 67
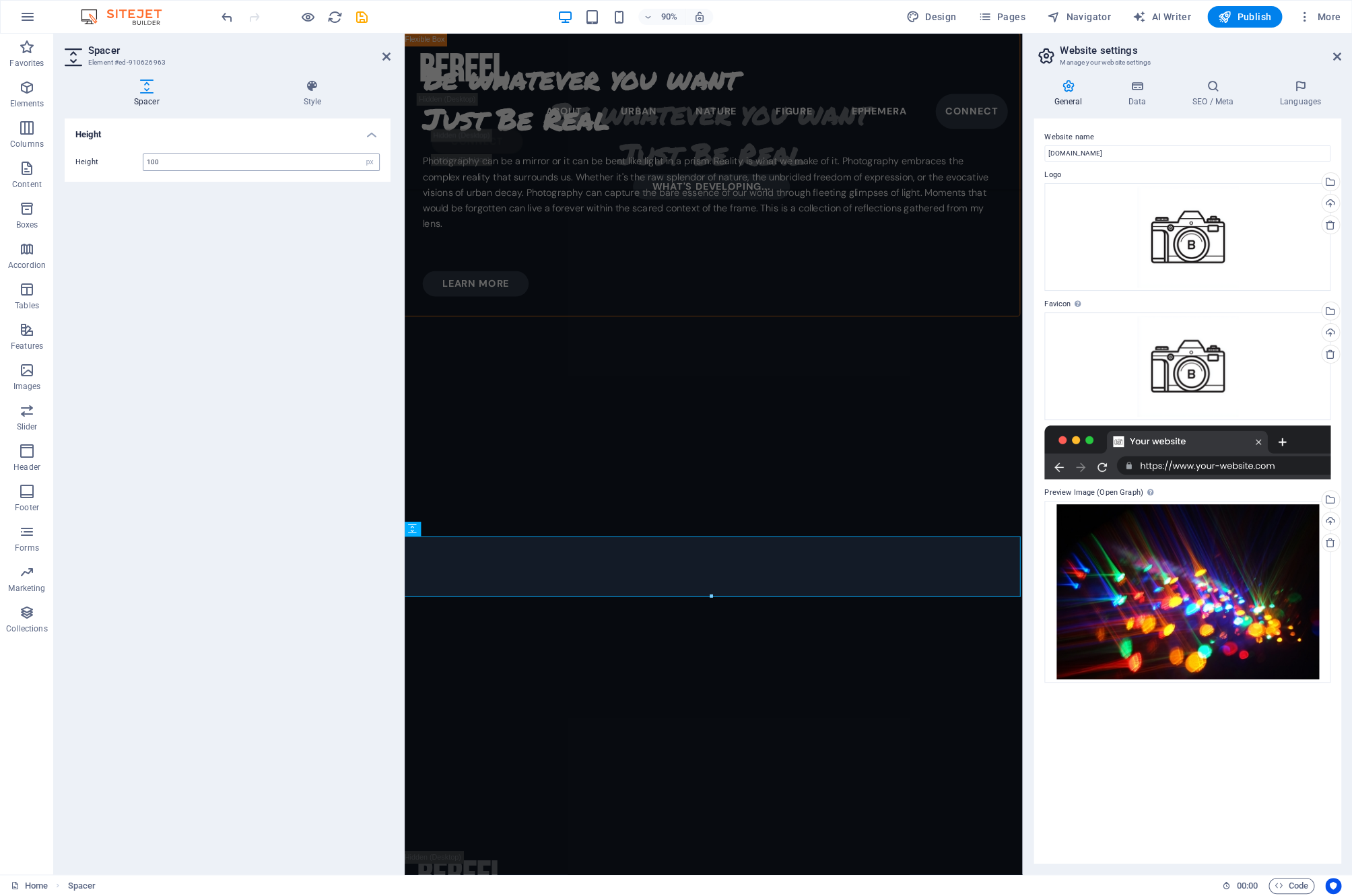
click at [223, 167] on input "100" at bounding box center [261, 163] width 235 height 17
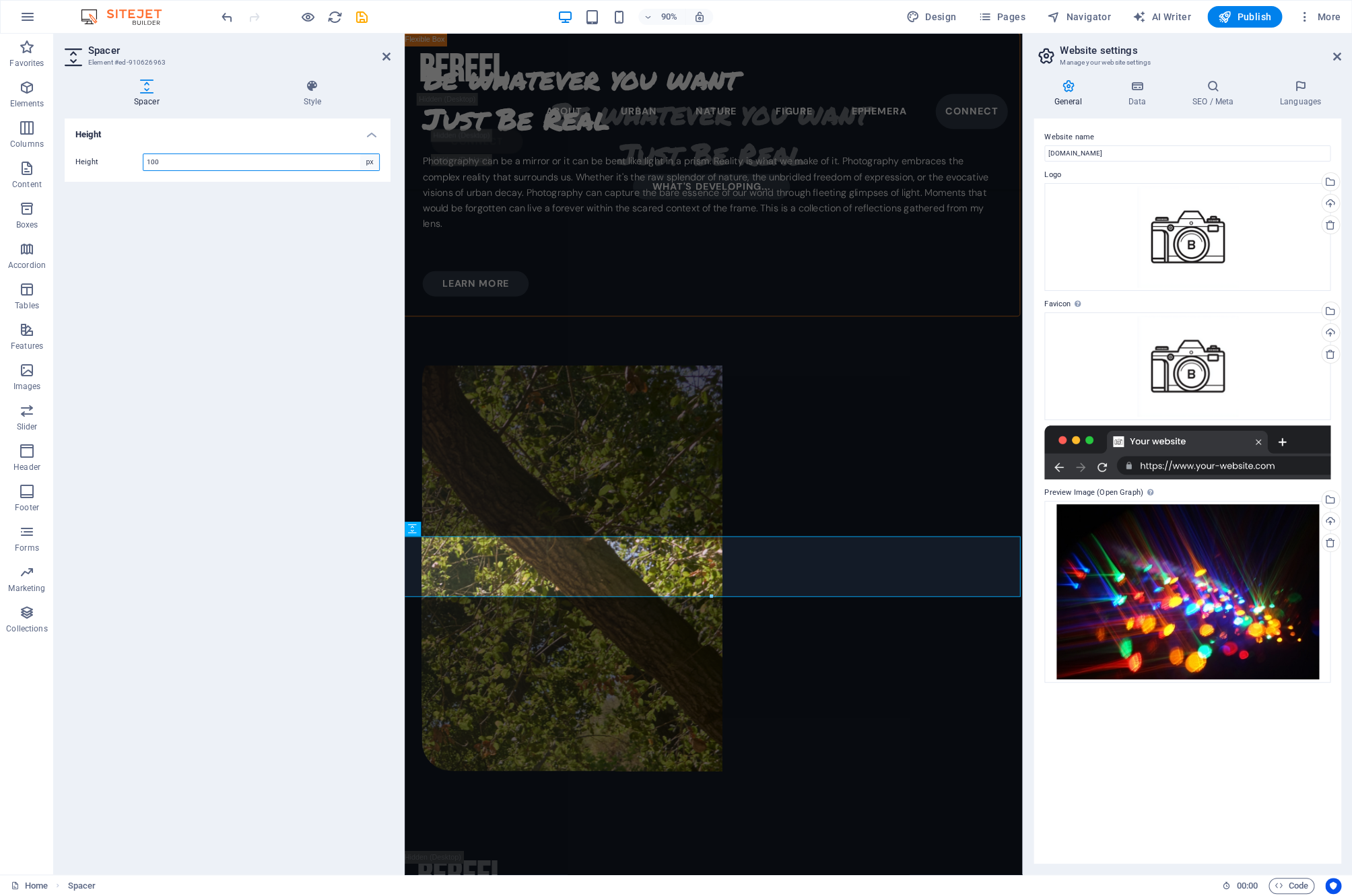
select select "rem"
click option "rem" at bounding box center [0, 0] width 0 height 0
click at [267, 165] on input "6.25" at bounding box center [261, 163] width 235 height 17
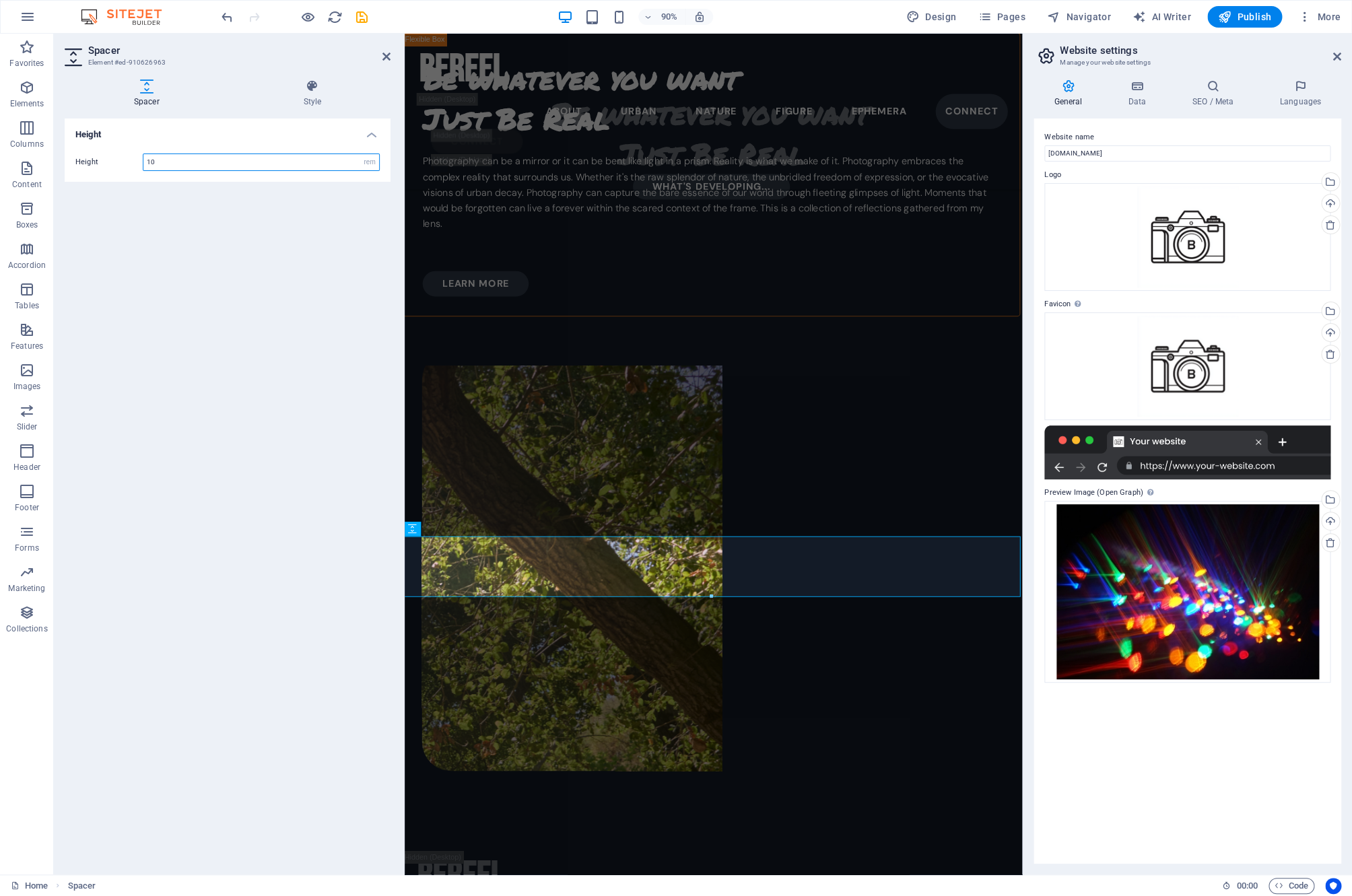
type input "10"
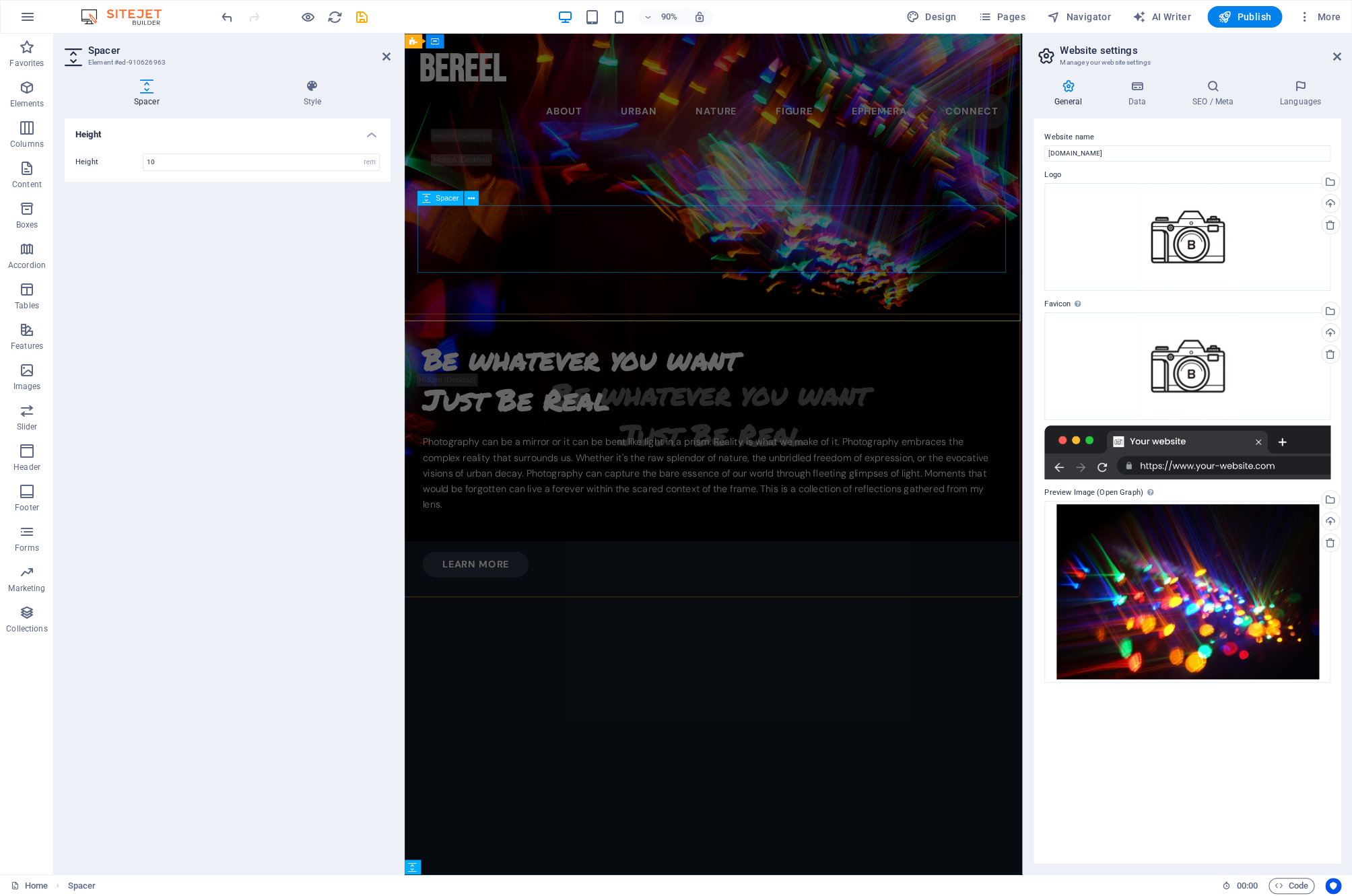
scroll to position [578, 2]
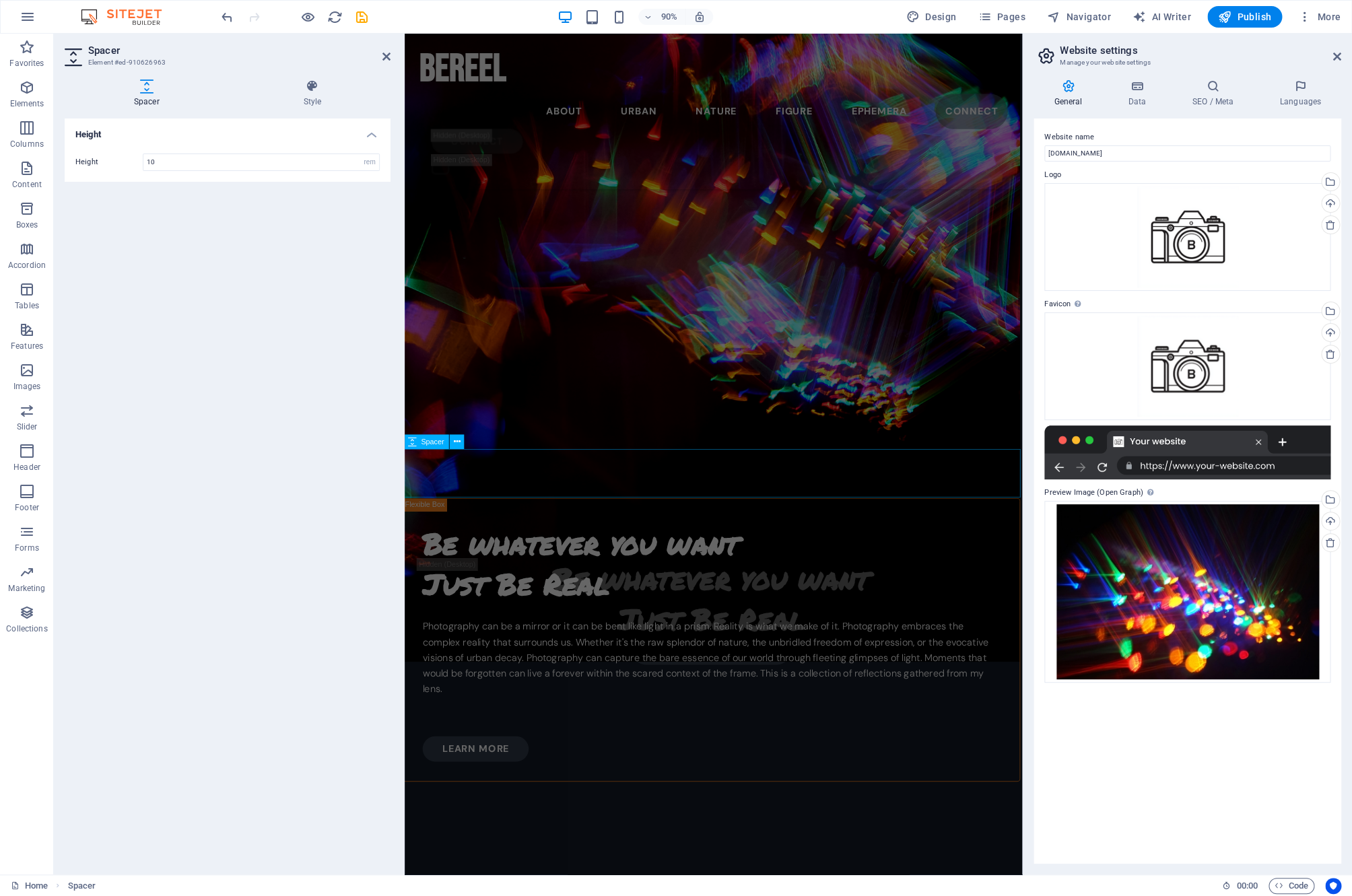
click at [545, 516] on div at bounding box center [745, 522] width 687 height 54
select select "rem"
click option "rem" at bounding box center [0, 0] width 0 height 0
type input "5"
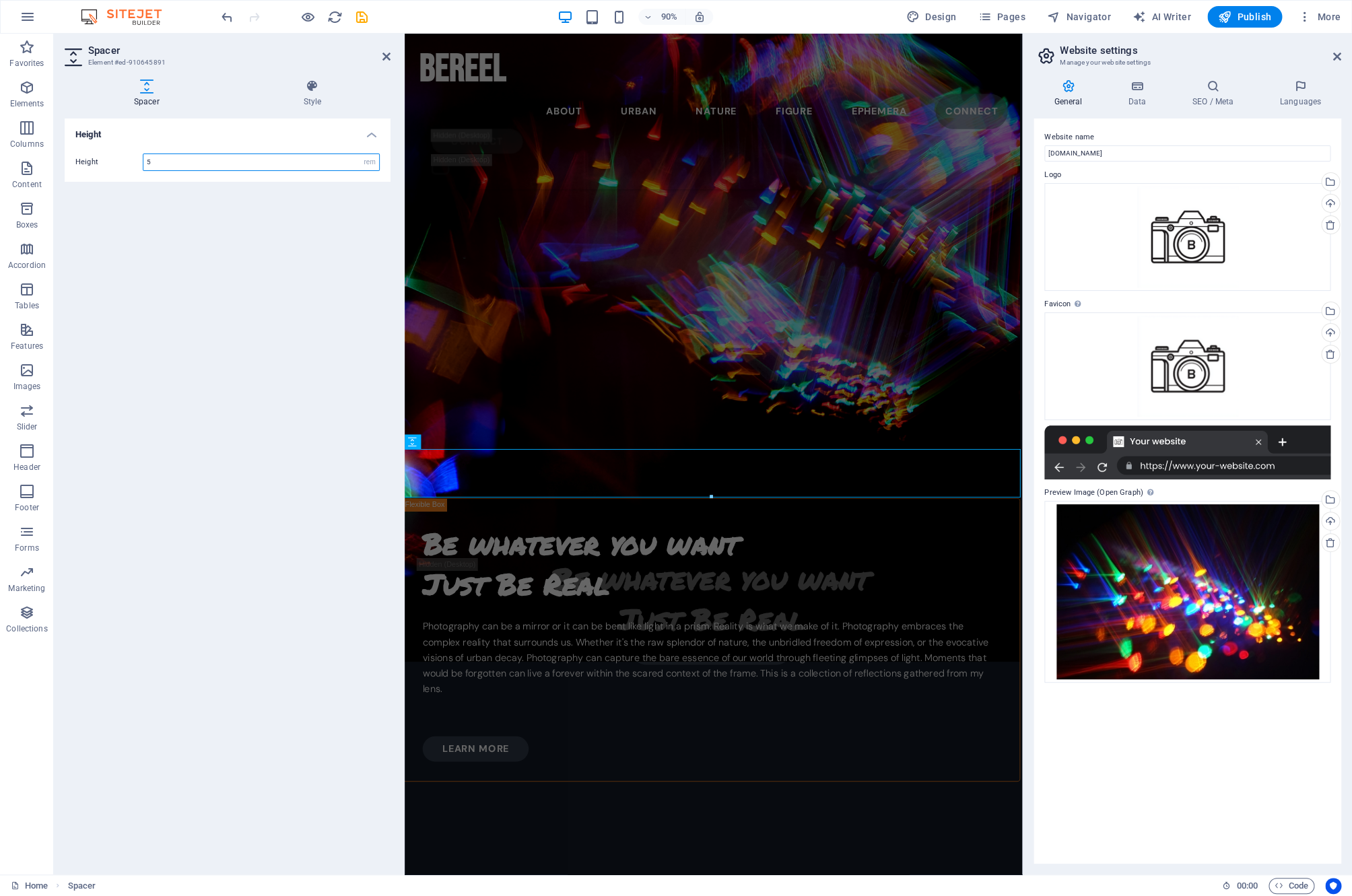
click at [256, 167] on input "5" at bounding box center [261, 163] width 235 height 17
click at [634, 543] on div at bounding box center [745, 522] width 687 height 54
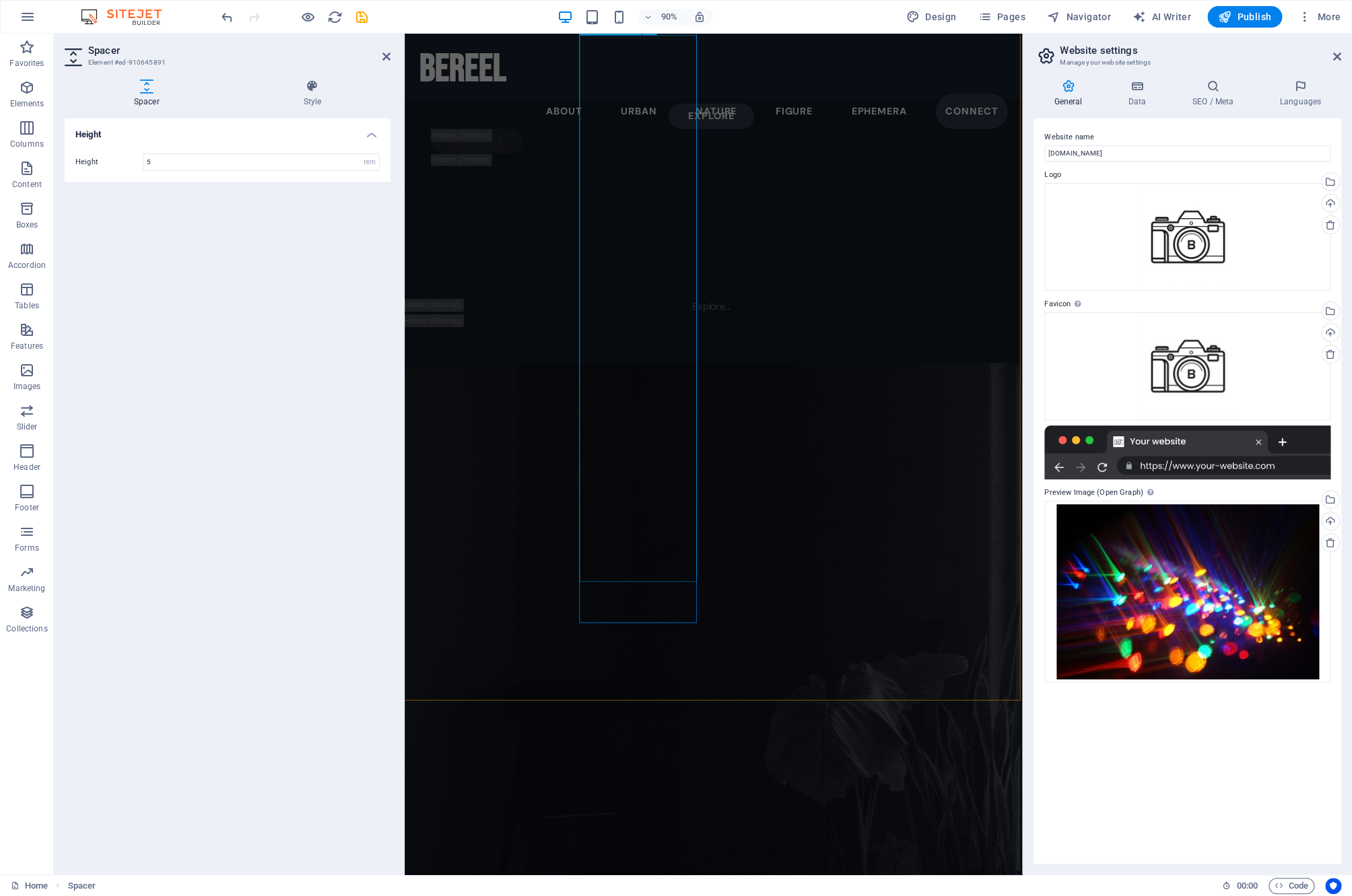
scroll to position [4101, 2]
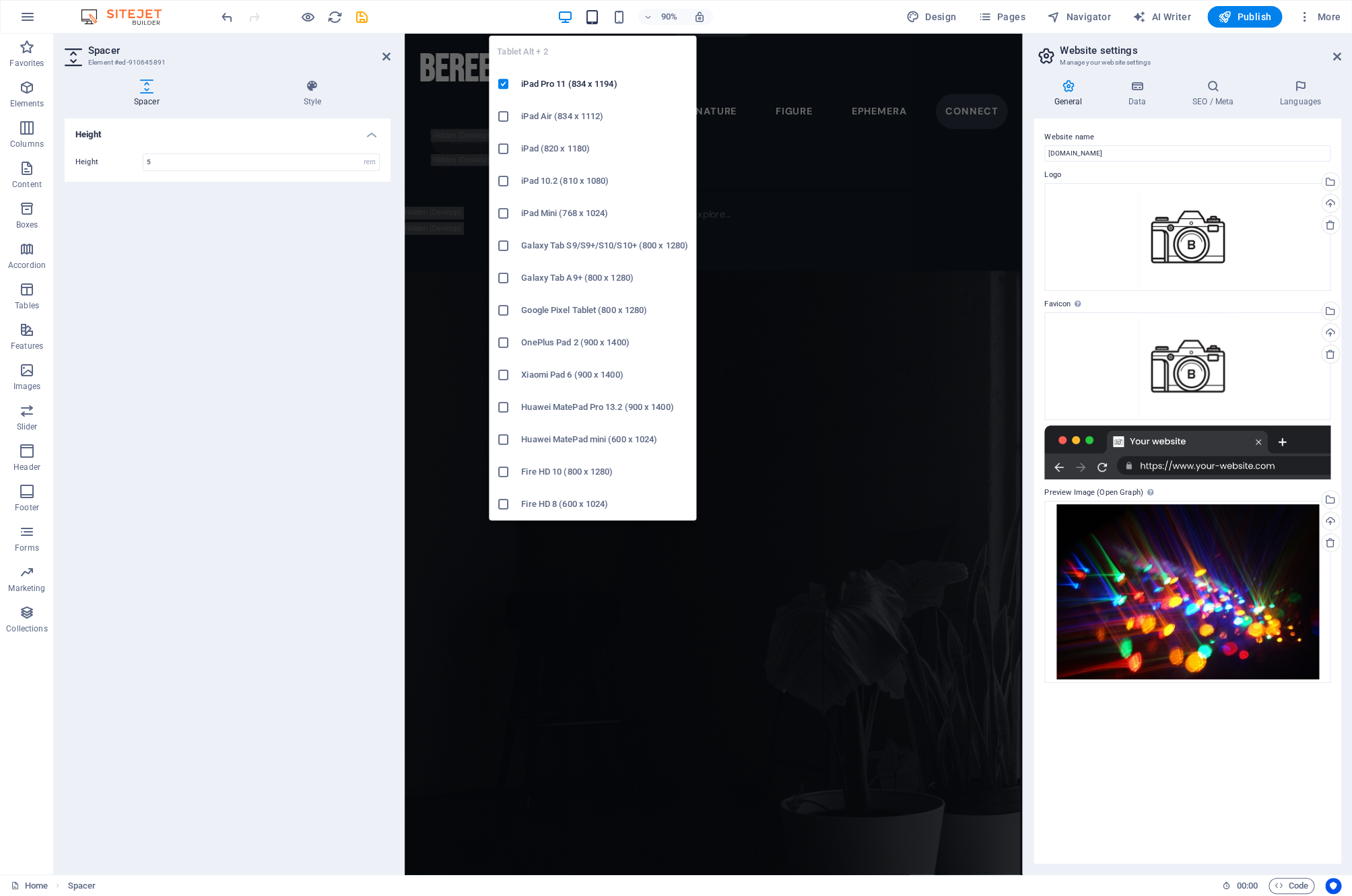
click at [598, 18] on icon "button" at bounding box center [592, 17] width 16 height 16
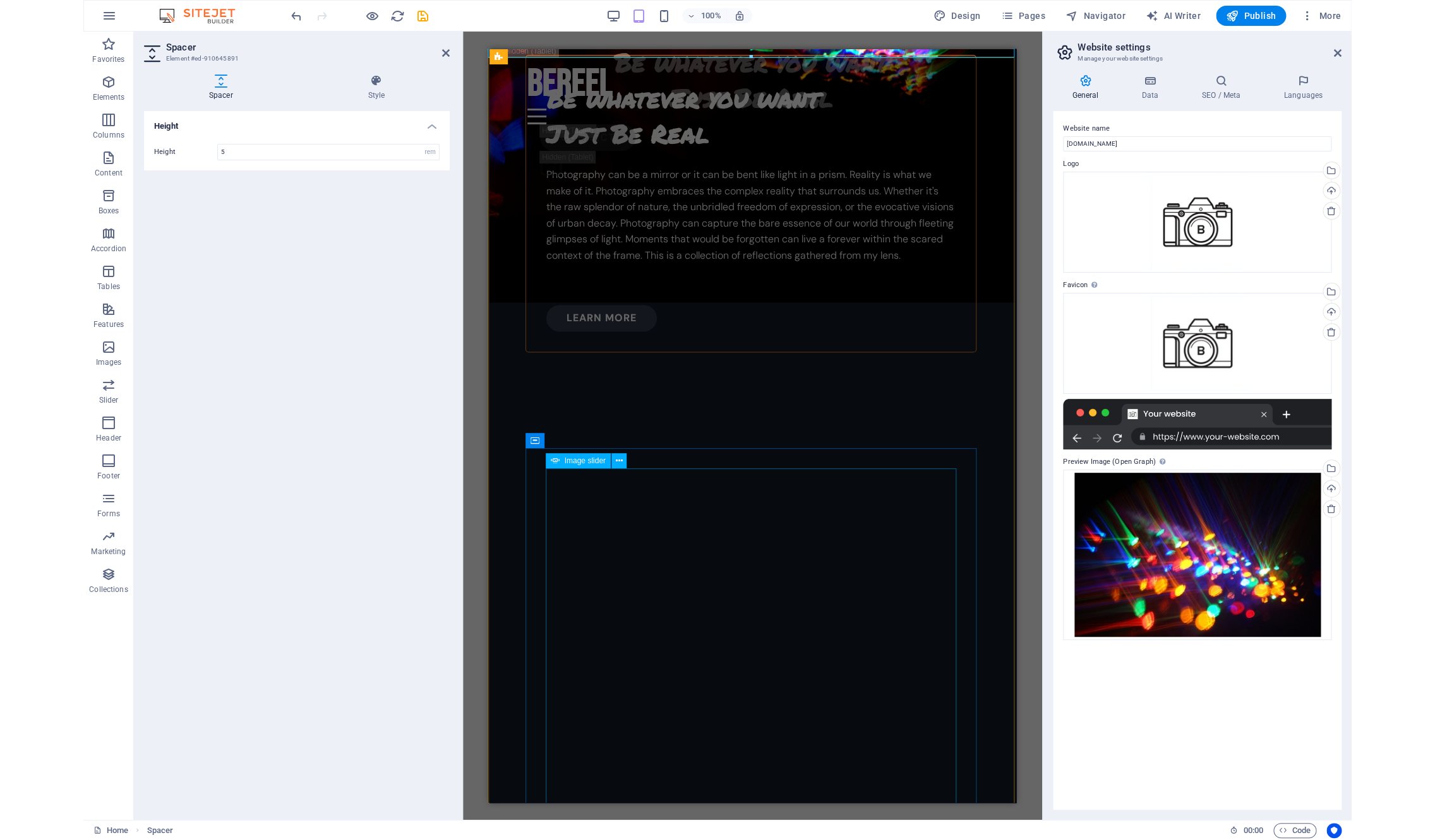
scroll to position [865, 2]
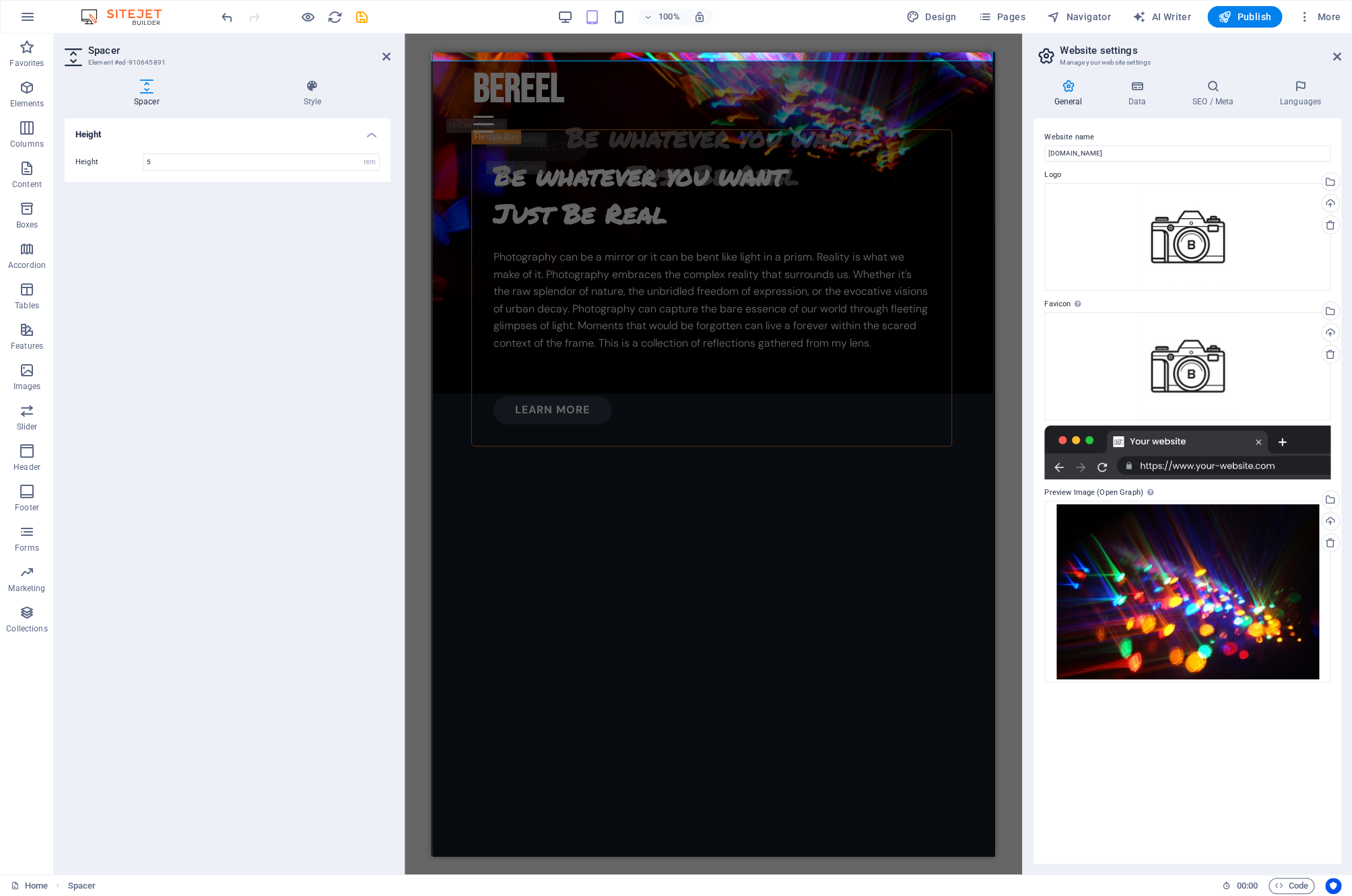
click at [1347, 380] on div "General Data SEO / Meta Languages Website name [DOMAIN_NAME] Logo Drag files he…" at bounding box center [1187, 471] width 329 height 806
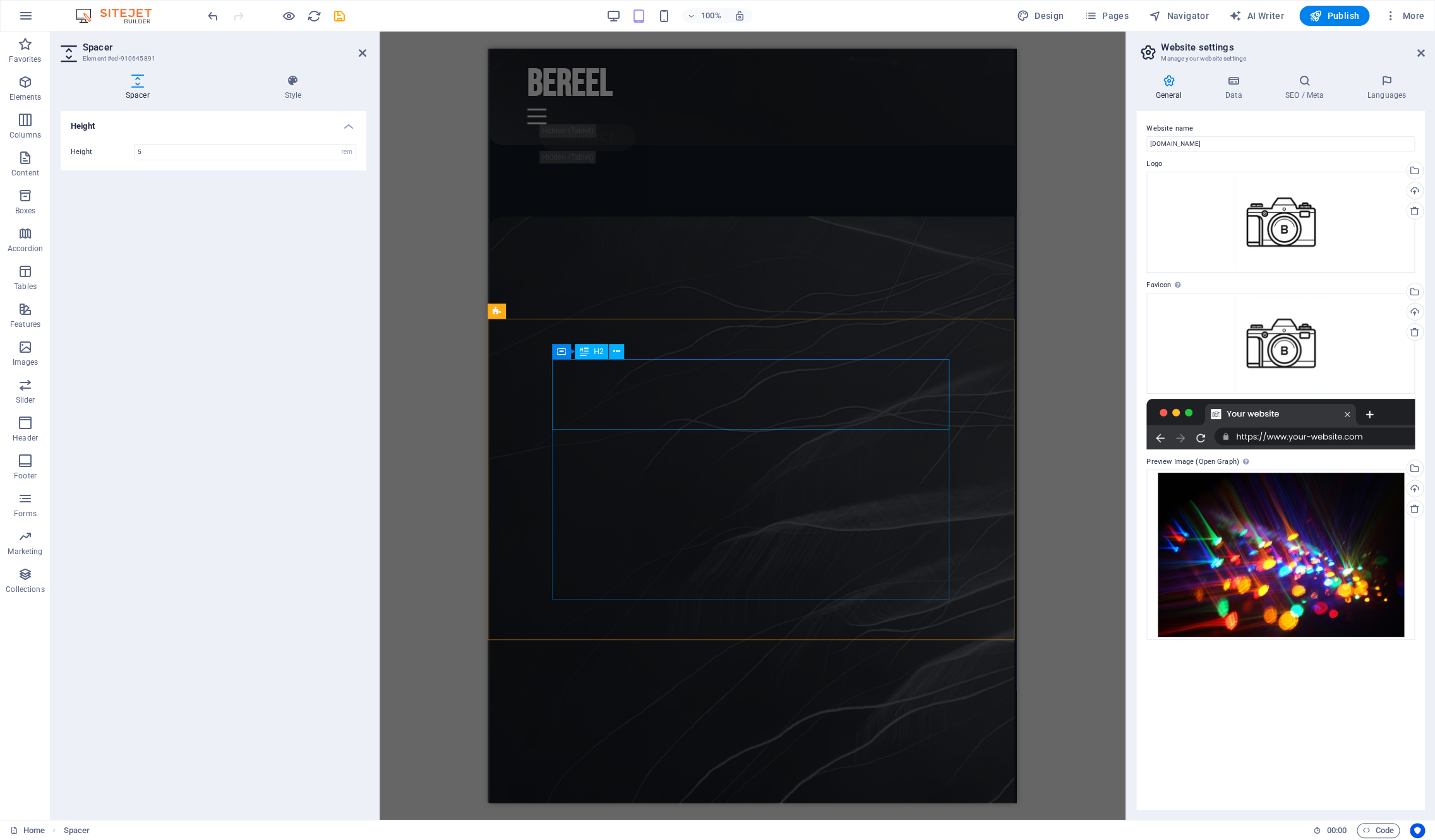
scroll to position [5732, 2]
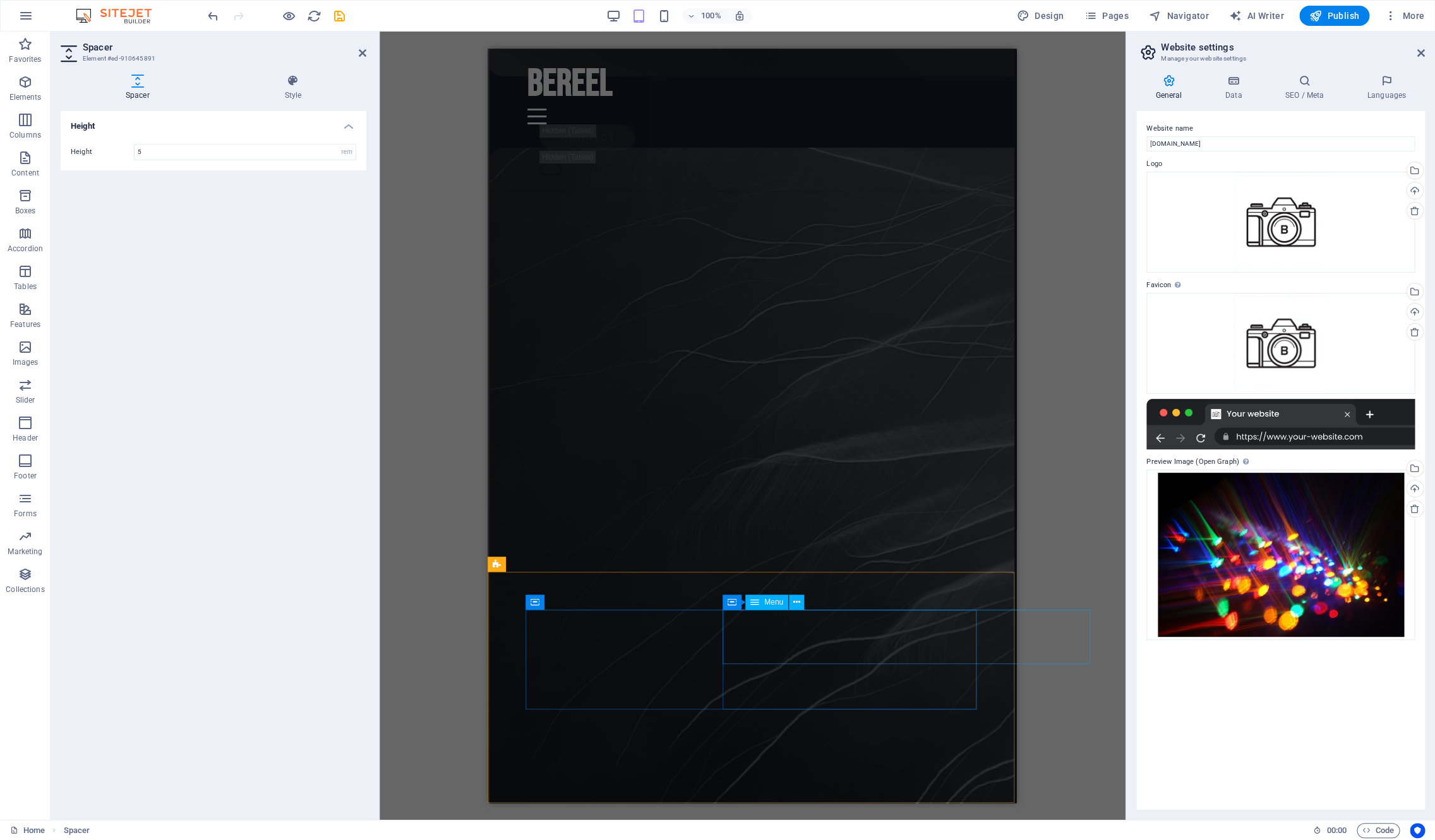
select select "7"
select select
select select "2"
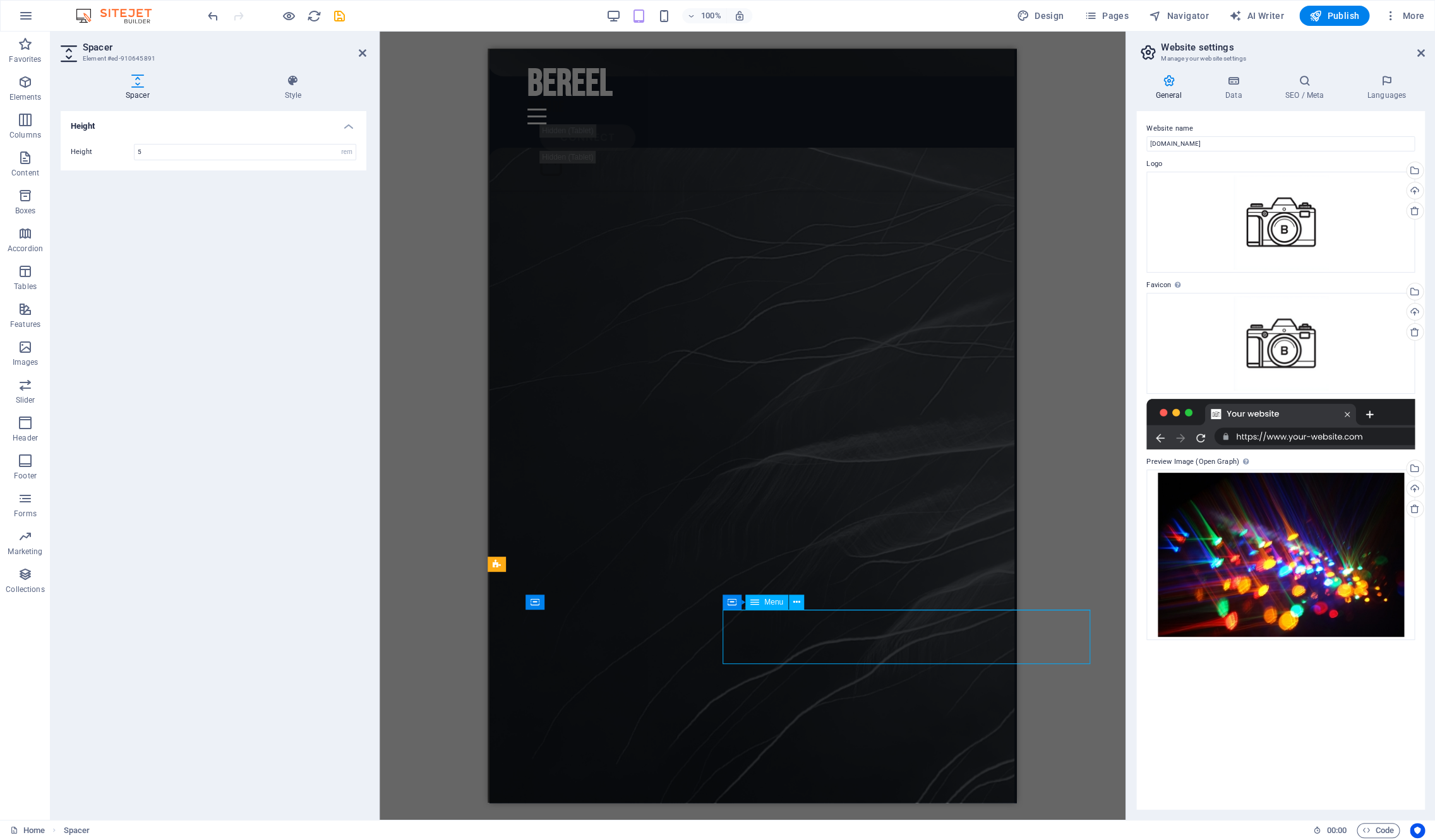
select select
select select "1"
select select
select select "8"
select select
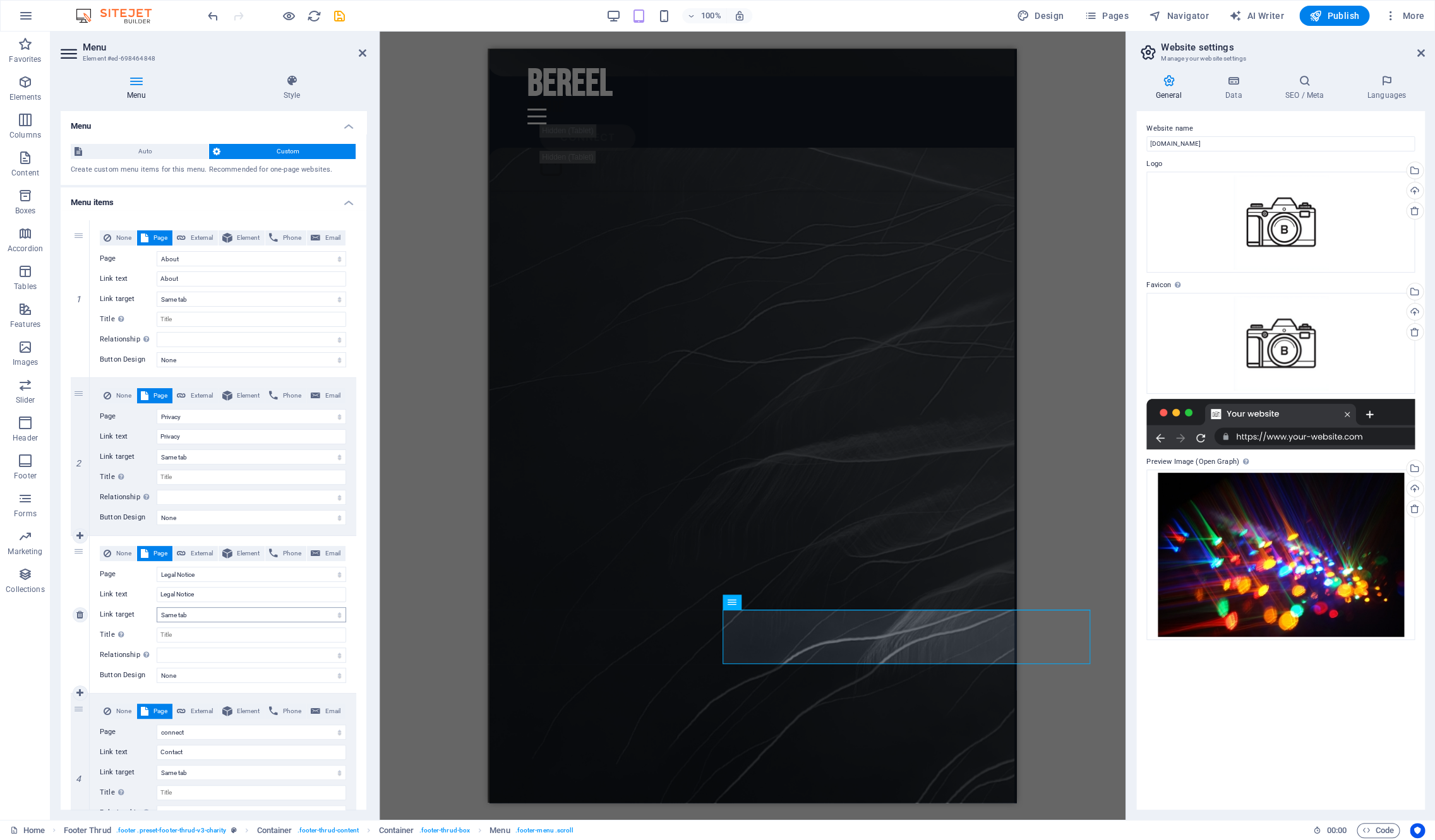
scroll to position [78, 0]
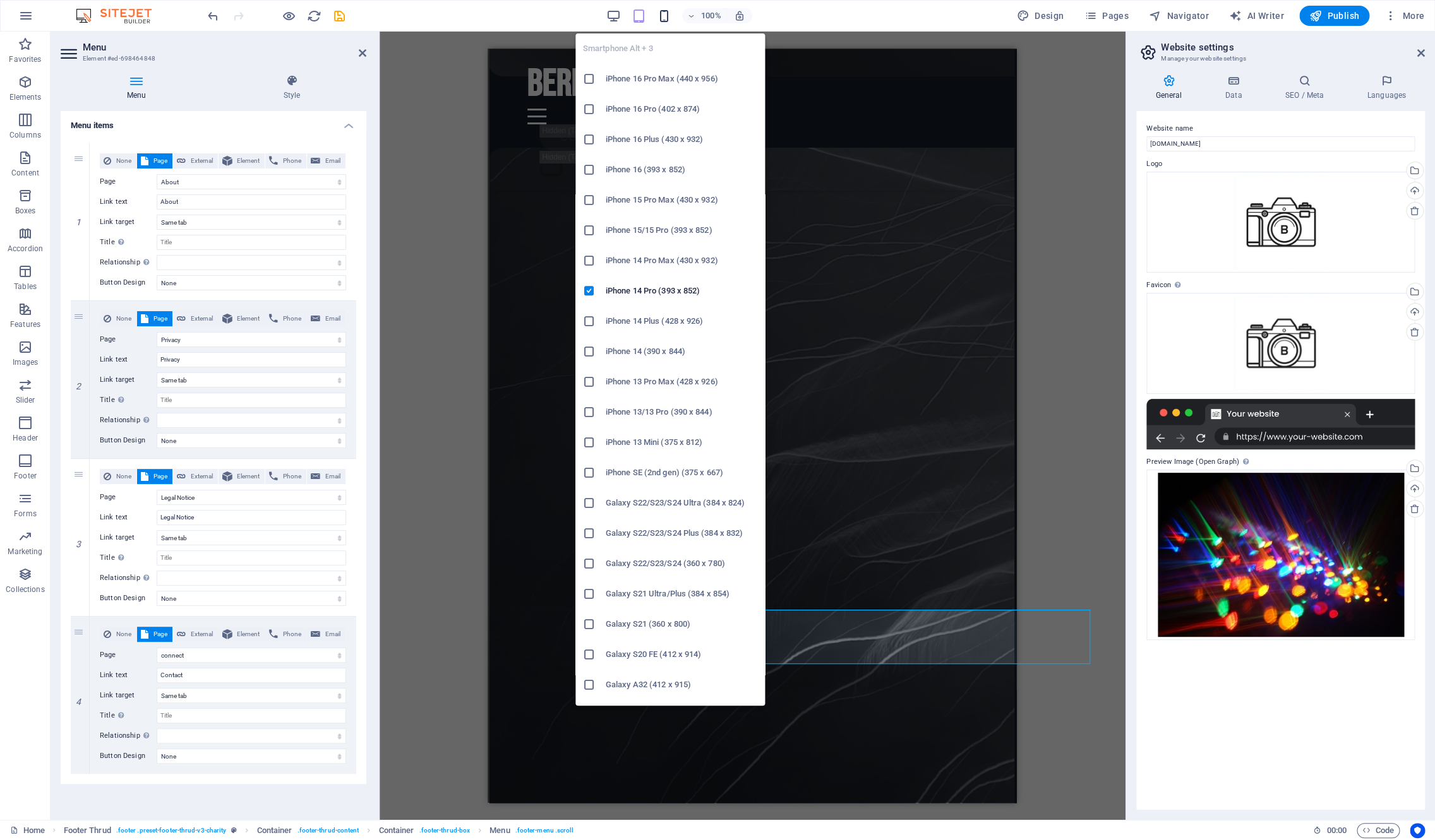
click at [664, 19] on icon "button" at bounding box center [664, 16] width 15 height 15
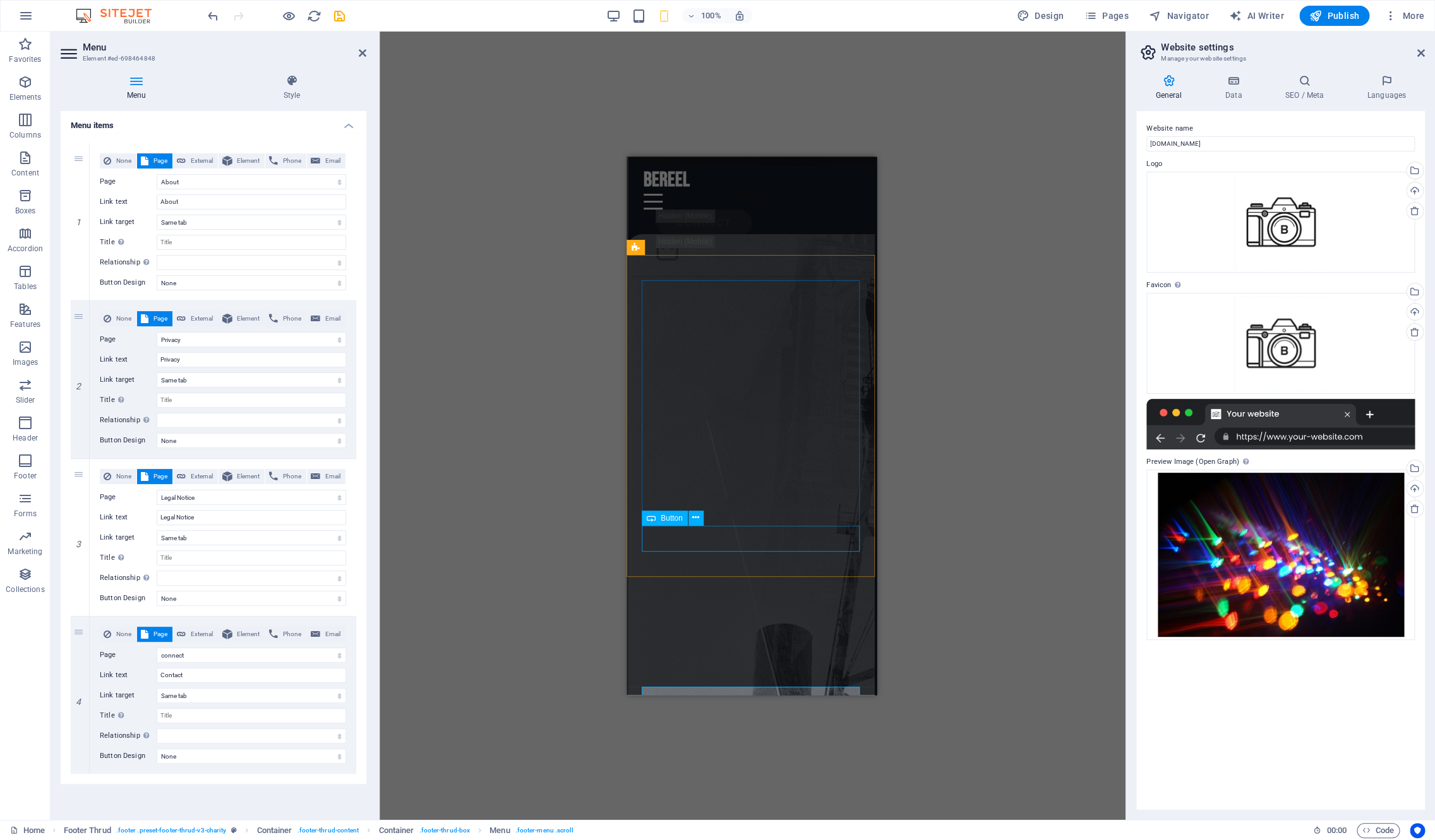
scroll to position [5884, 2]
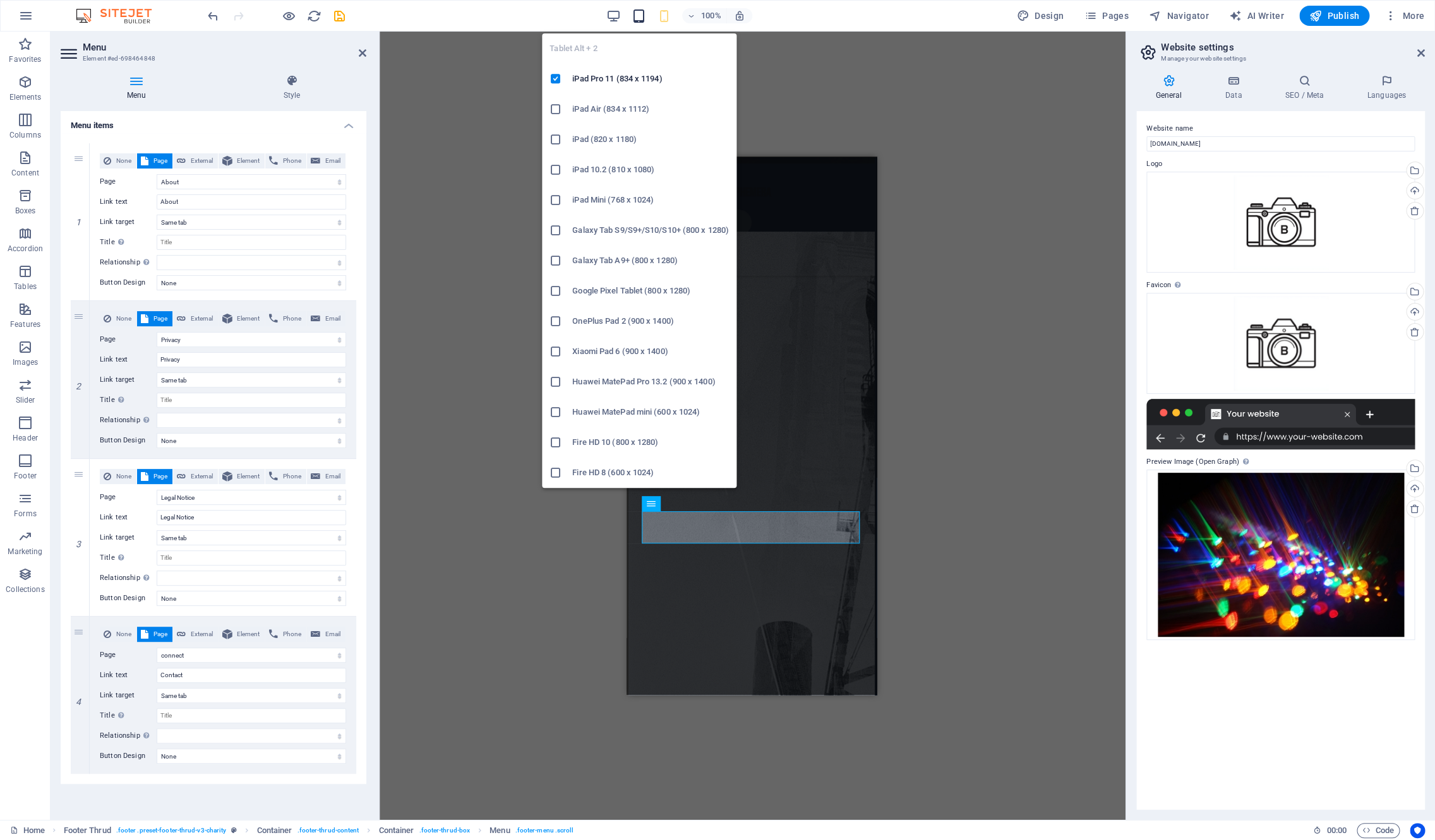
click at [641, 21] on icon "button" at bounding box center [639, 16] width 15 height 15
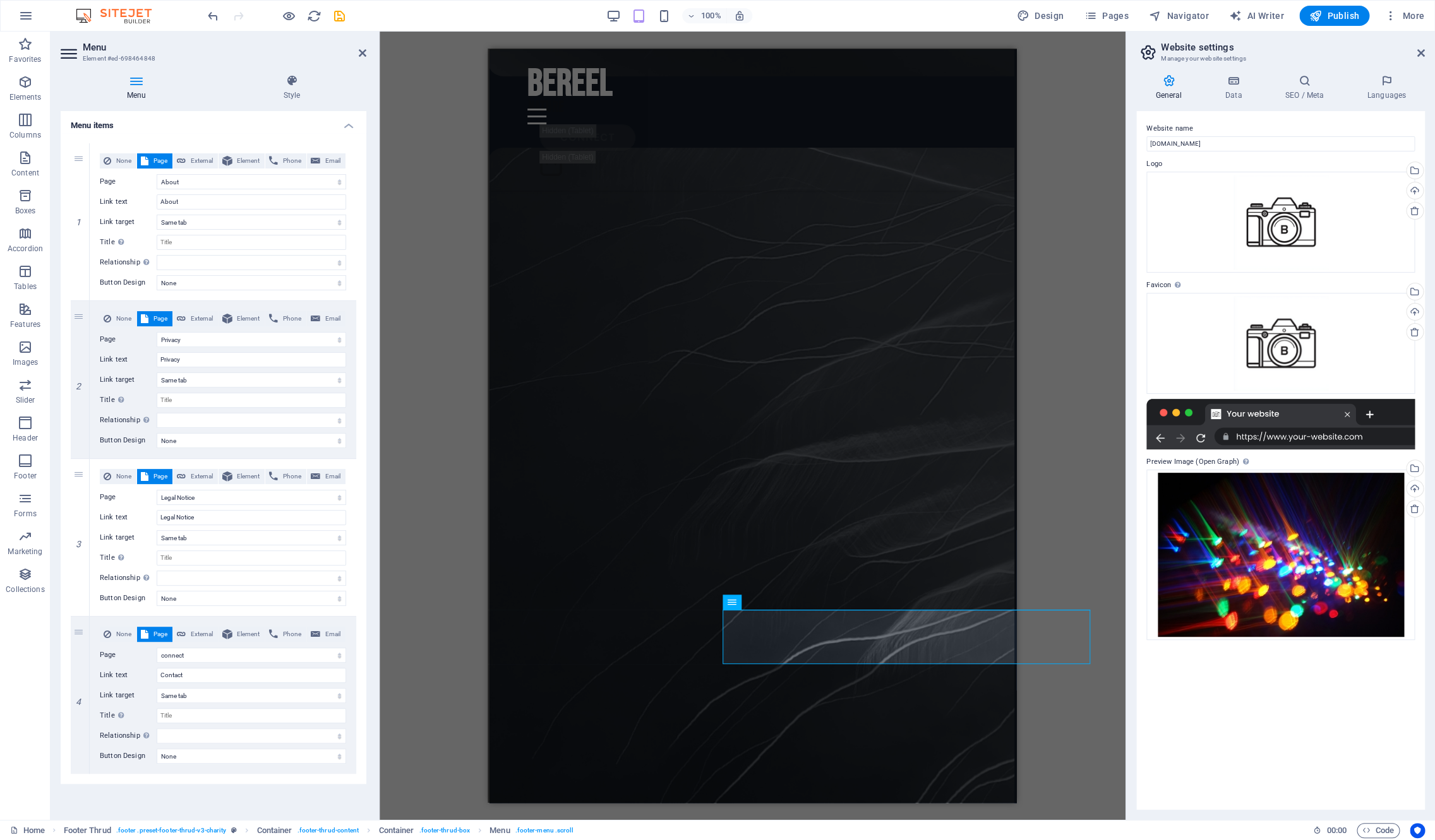
click at [121, 91] on h4 "Menu" at bounding box center [139, 87] width 157 height 27
click at [291, 88] on h4 "Style" at bounding box center [291, 87] width 149 height 27
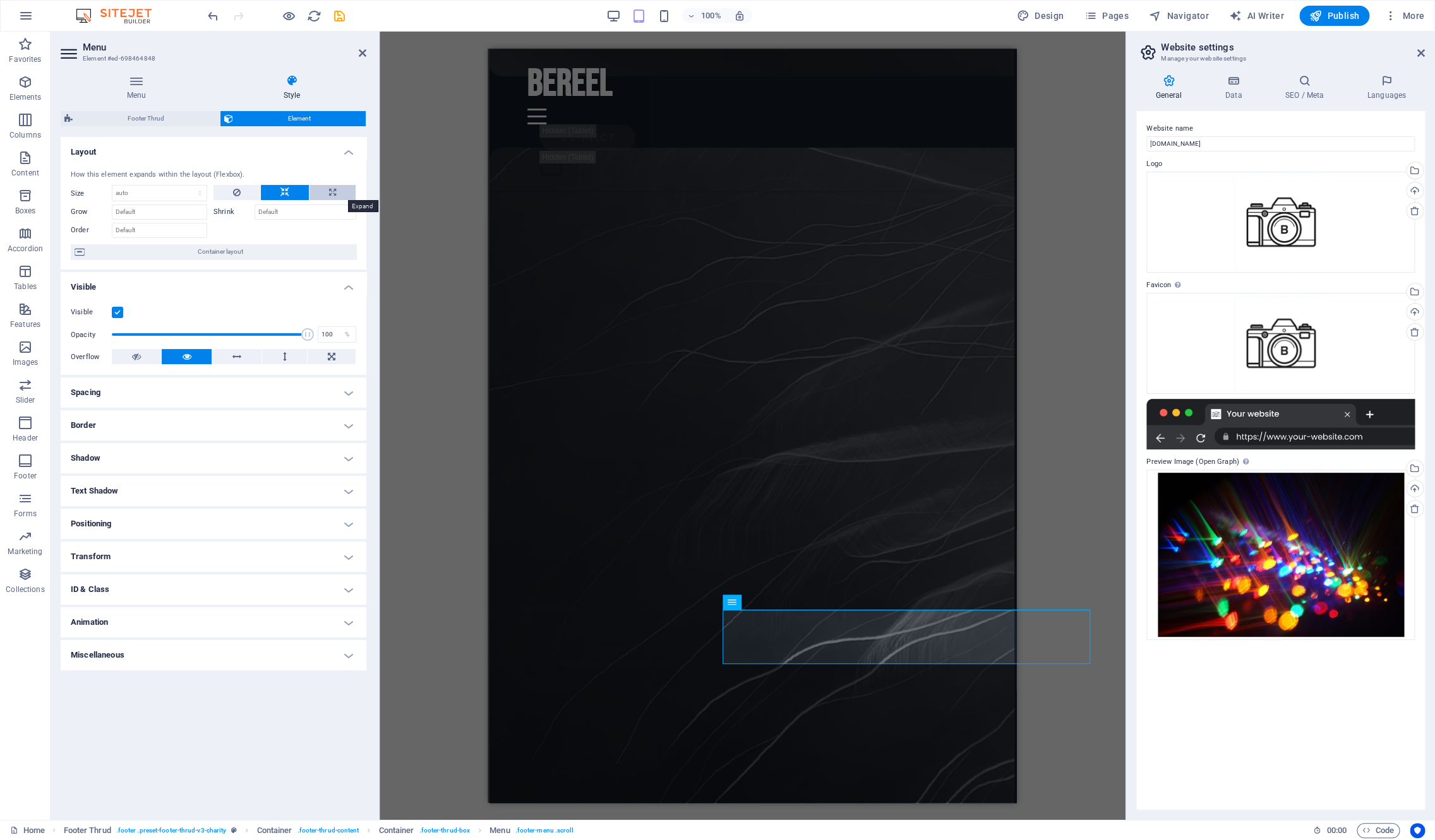
click at [333, 192] on icon at bounding box center [333, 193] width 7 height 16
type input "100"
select select "%"
click at [141, 93] on h4 "Menu" at bounding box center [139, 87] width 157 height 27
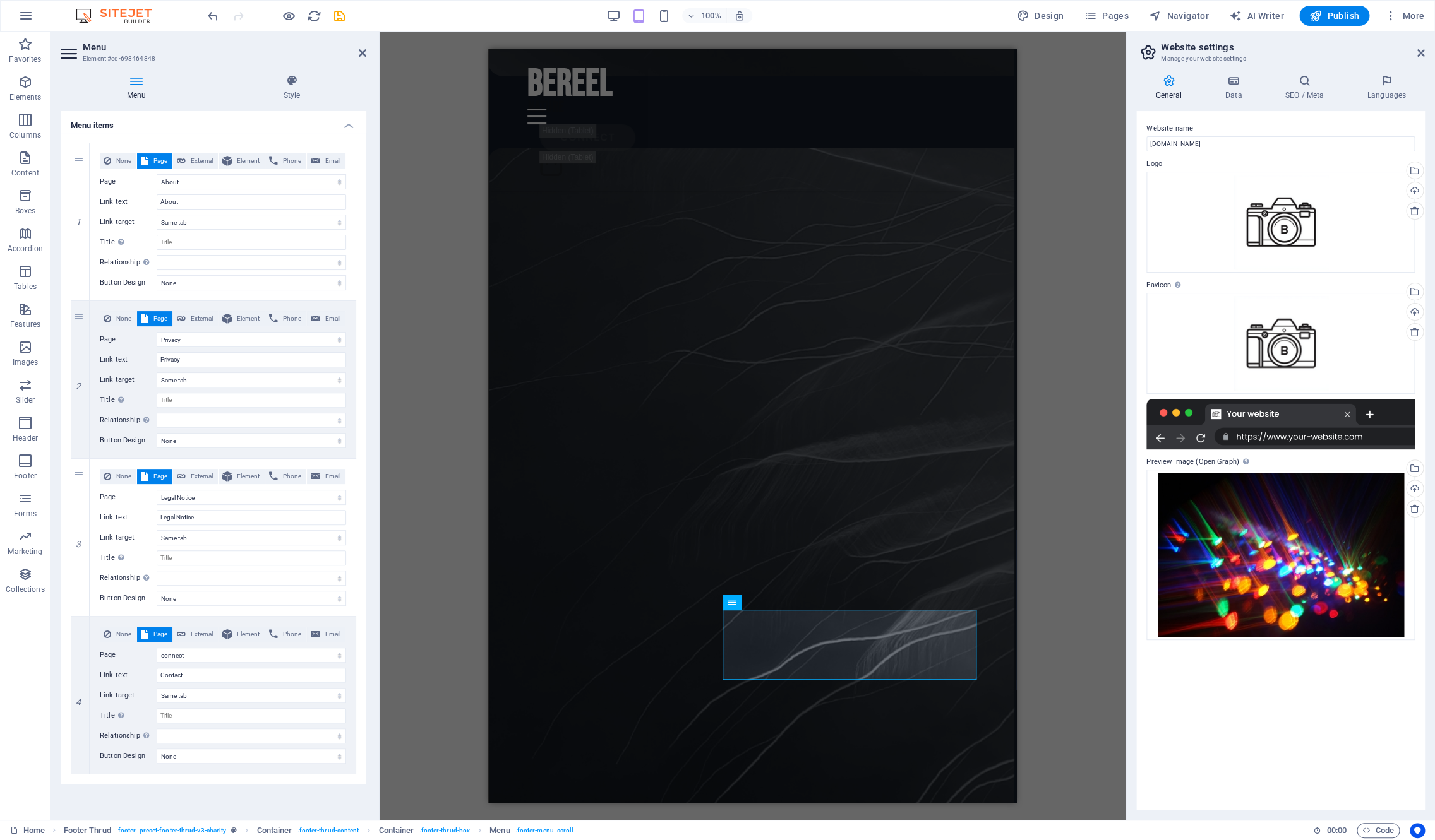
scroll to position [78, 0]
click at [78, 296] on icon at bounding box center [80, 301] width 7 height 9
select select
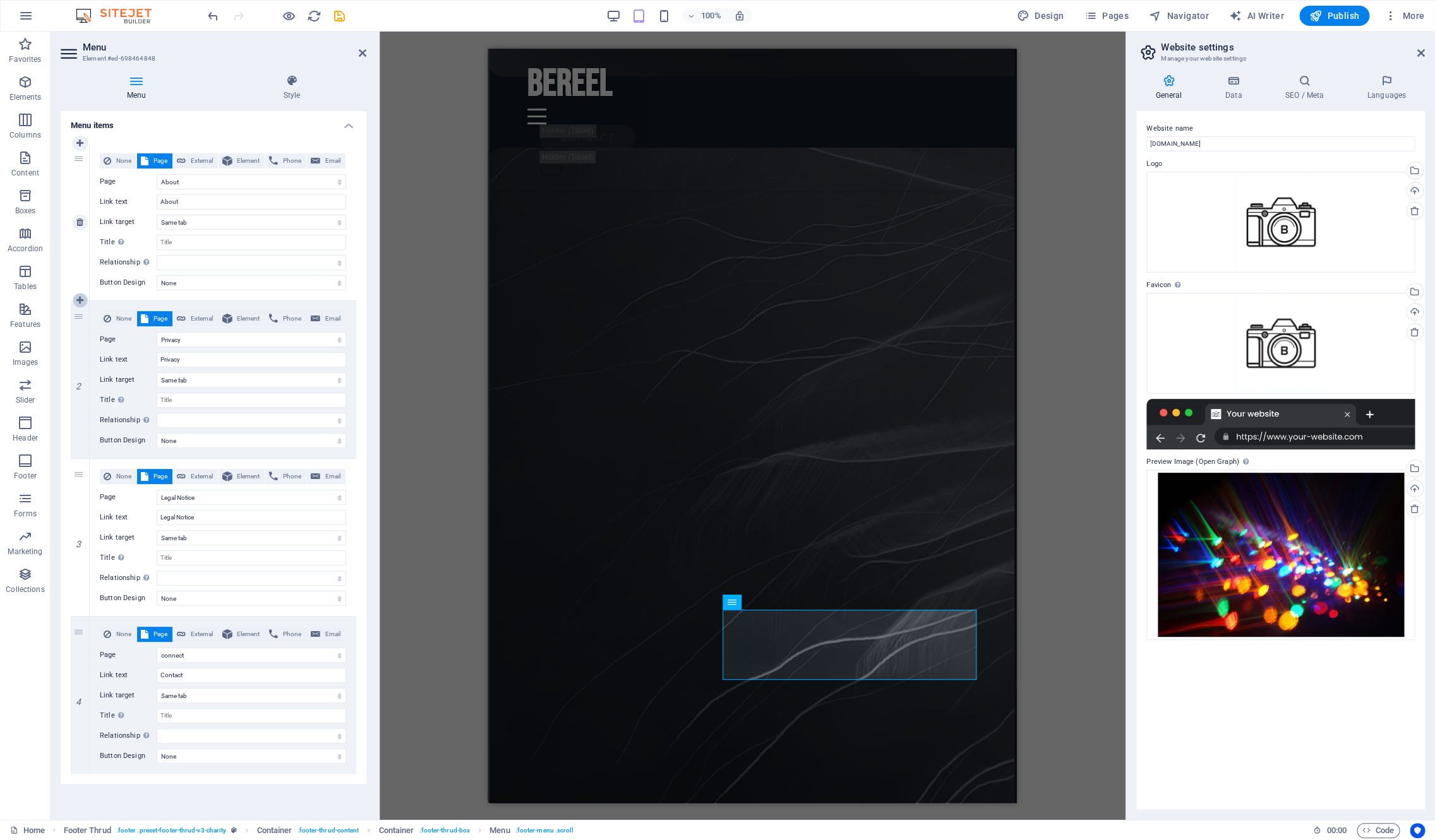
select select
select select "2"
type input "Privacy"
select select
select select "1"
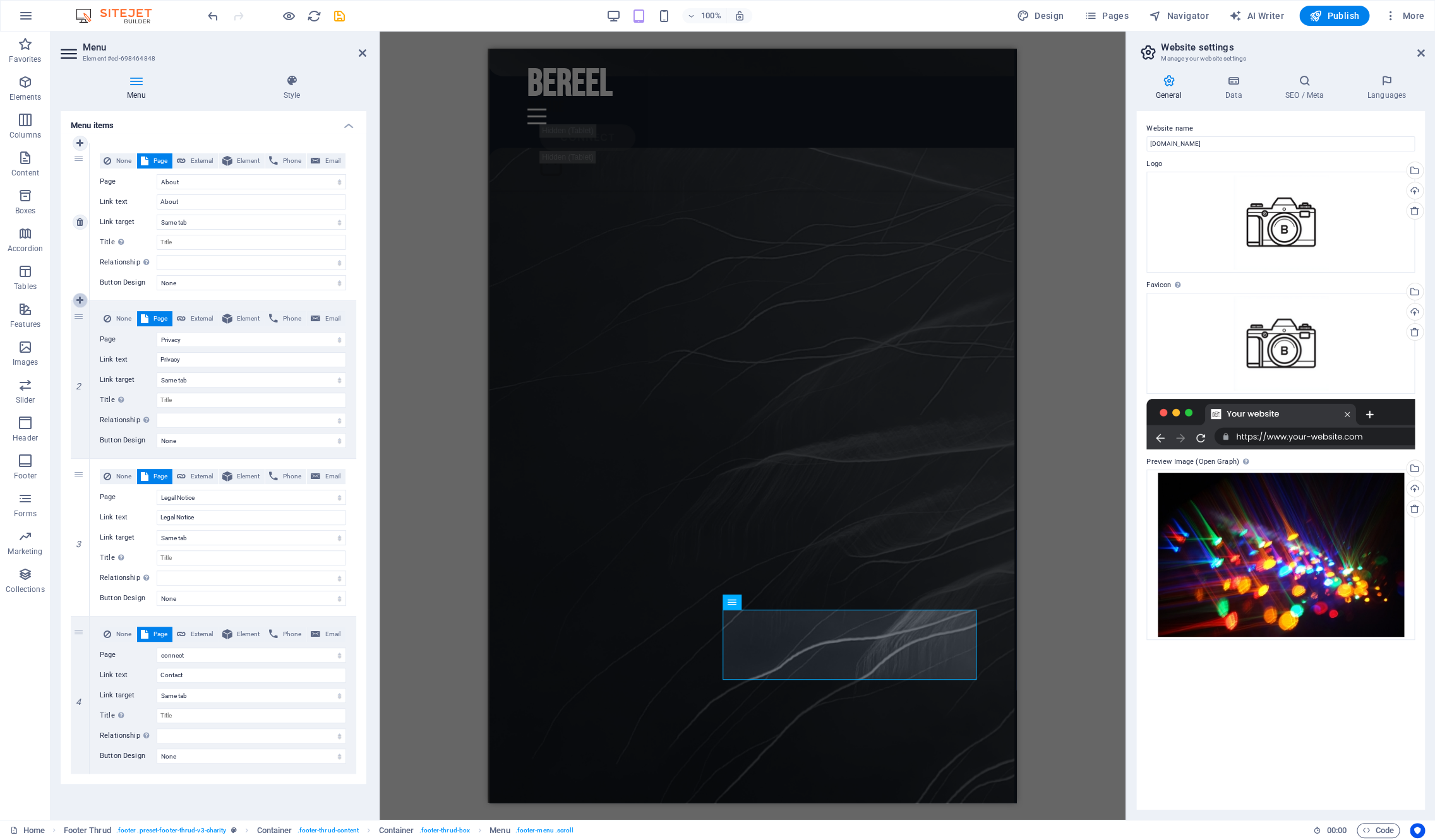
type input "Legal Notice"
select select
select select "8"
select select
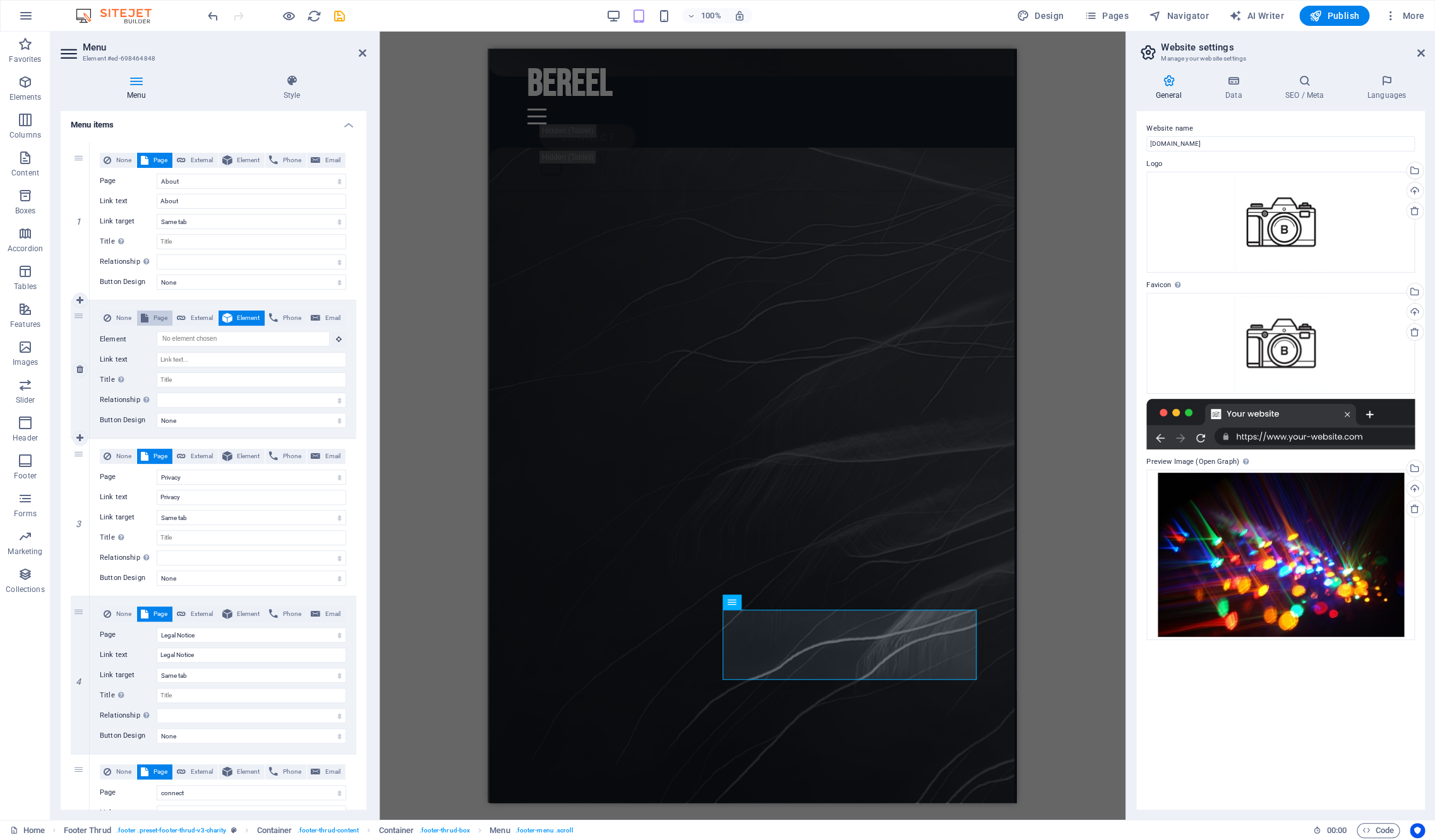
click at [145, 318] on icon at bounding box center [144, 319] width 8 height 16
select select
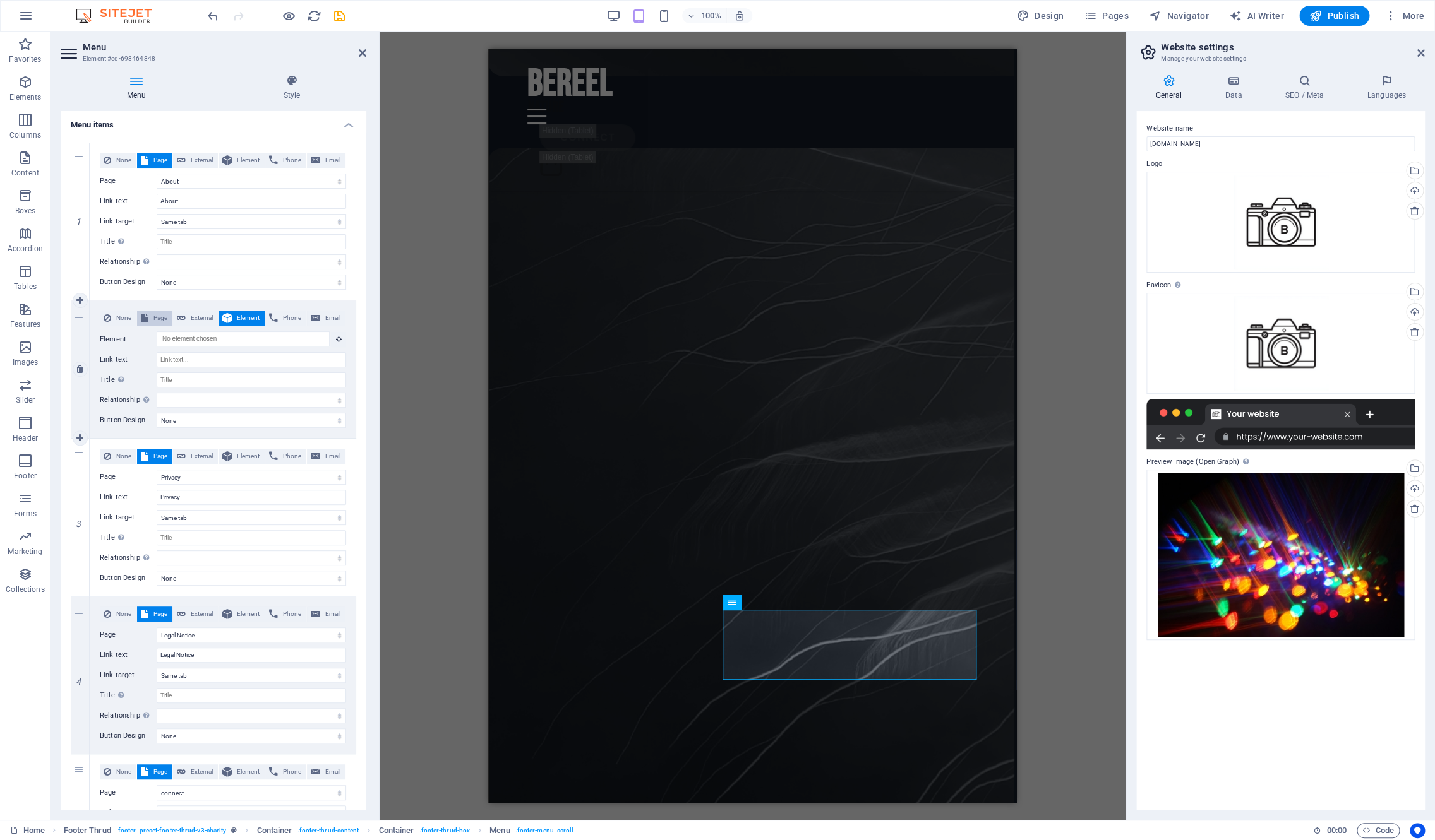
select select
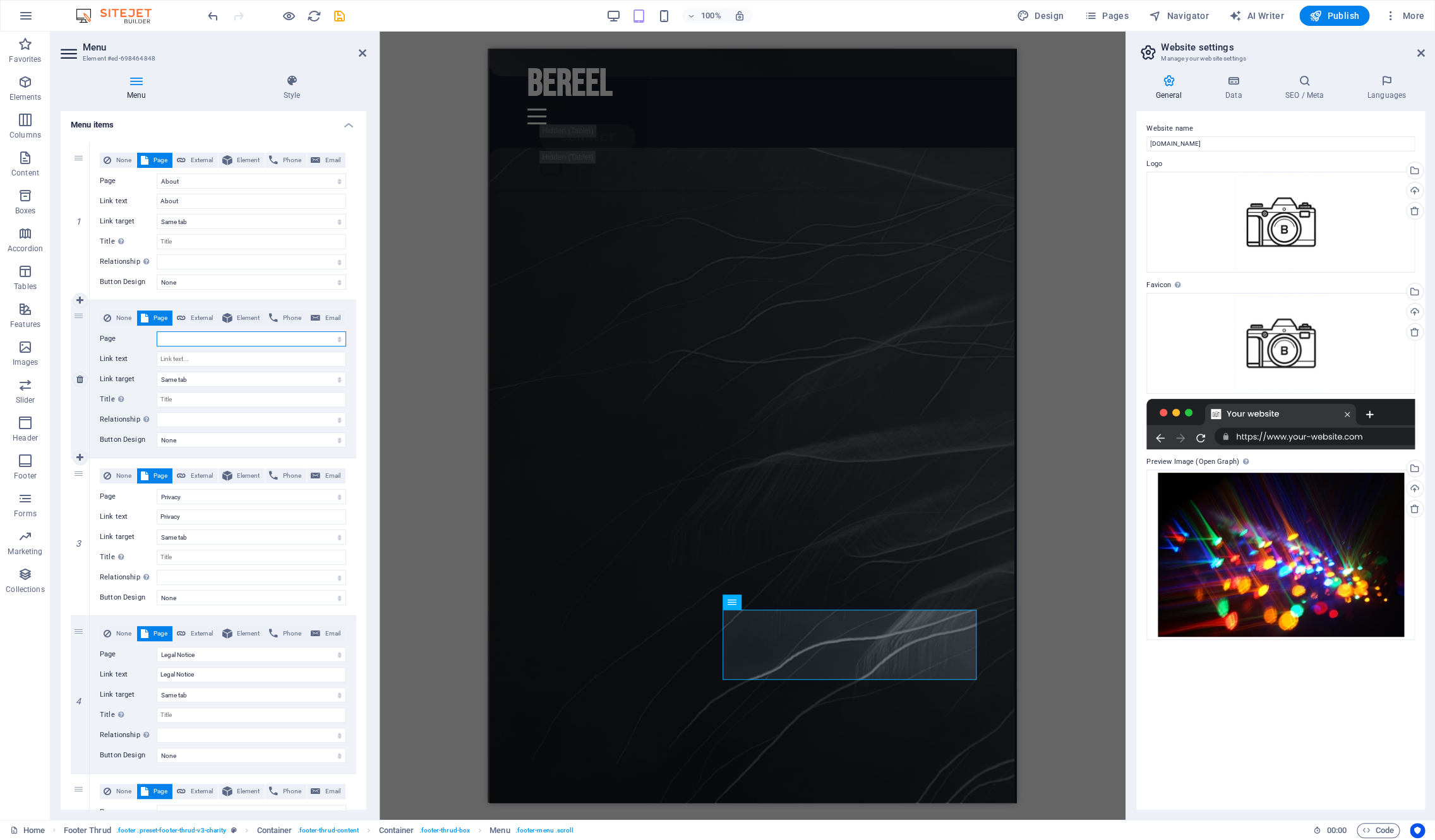
click at [157, 332] on select "Home Legal Notice Privacy ephemera urban Figure nature About connect" at bounding box center [252, 339] width 190 height 16
select select "4"
click option "urban" at bounding box center [0, 0] width 0 height 0
select select
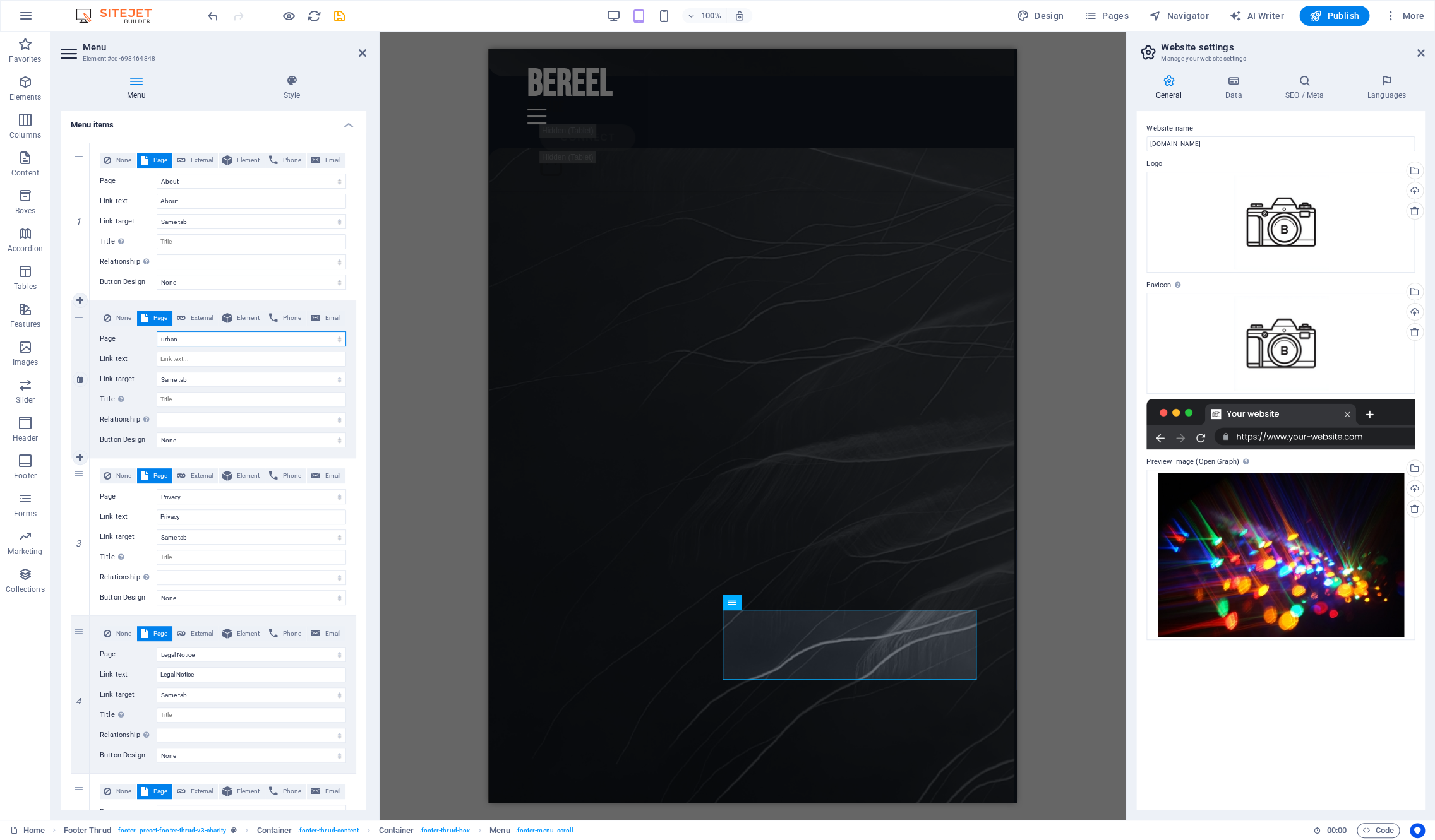
select select
click at [203, 358] on input "Link text" at bounding box center [252, 359] width 190 height 16
type input "Ur"
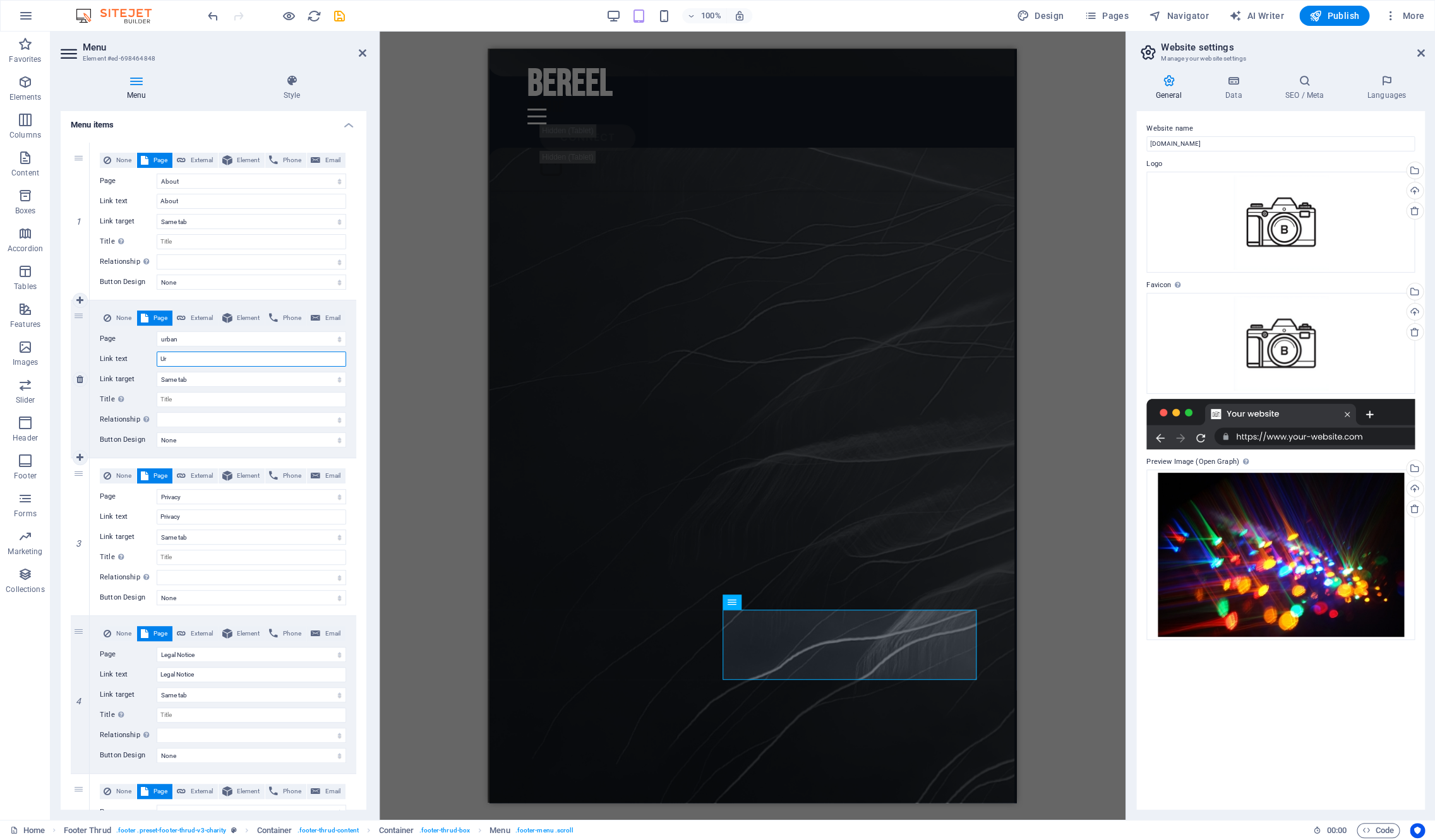
select select
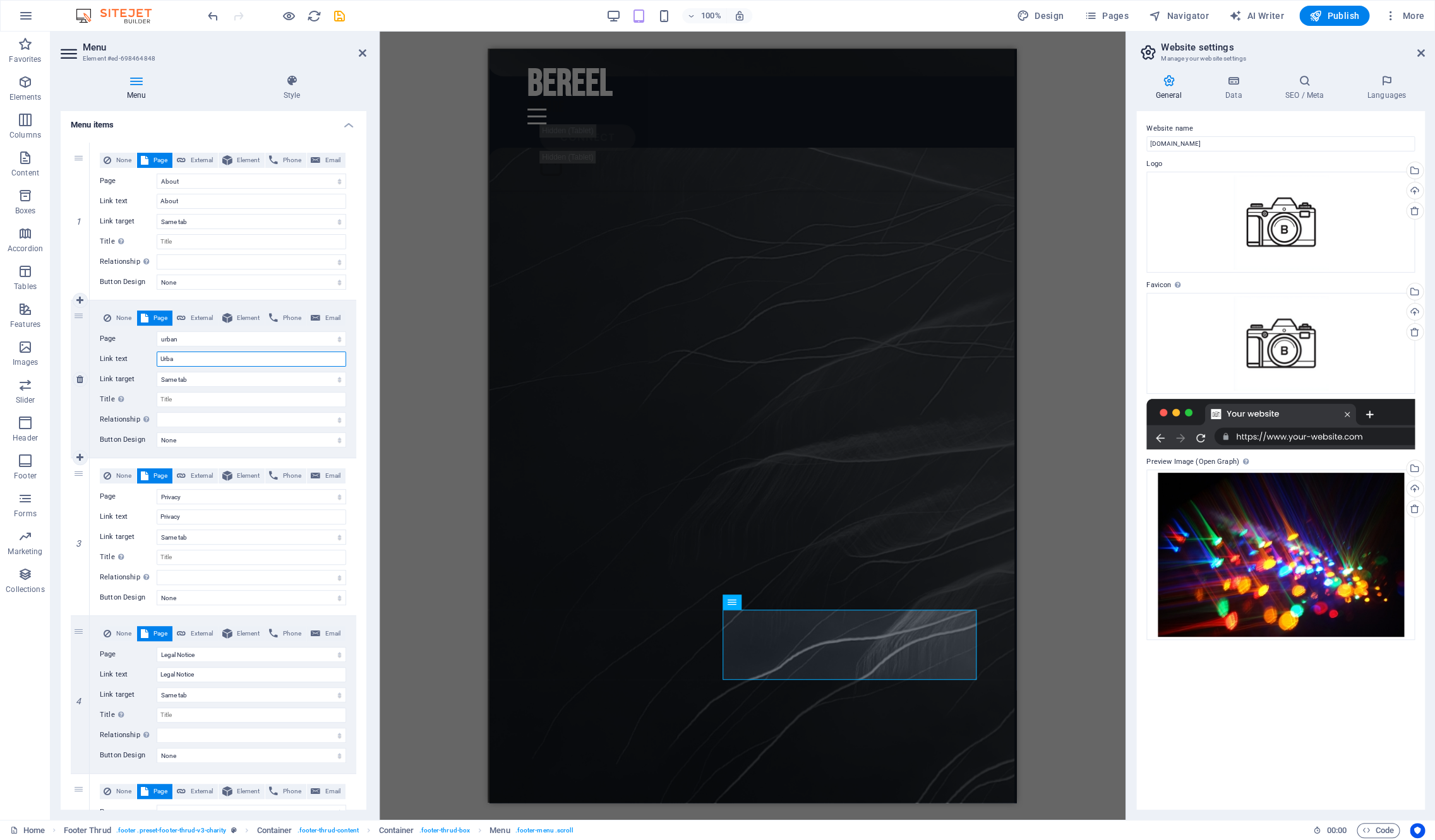
type input "Urban"
select select
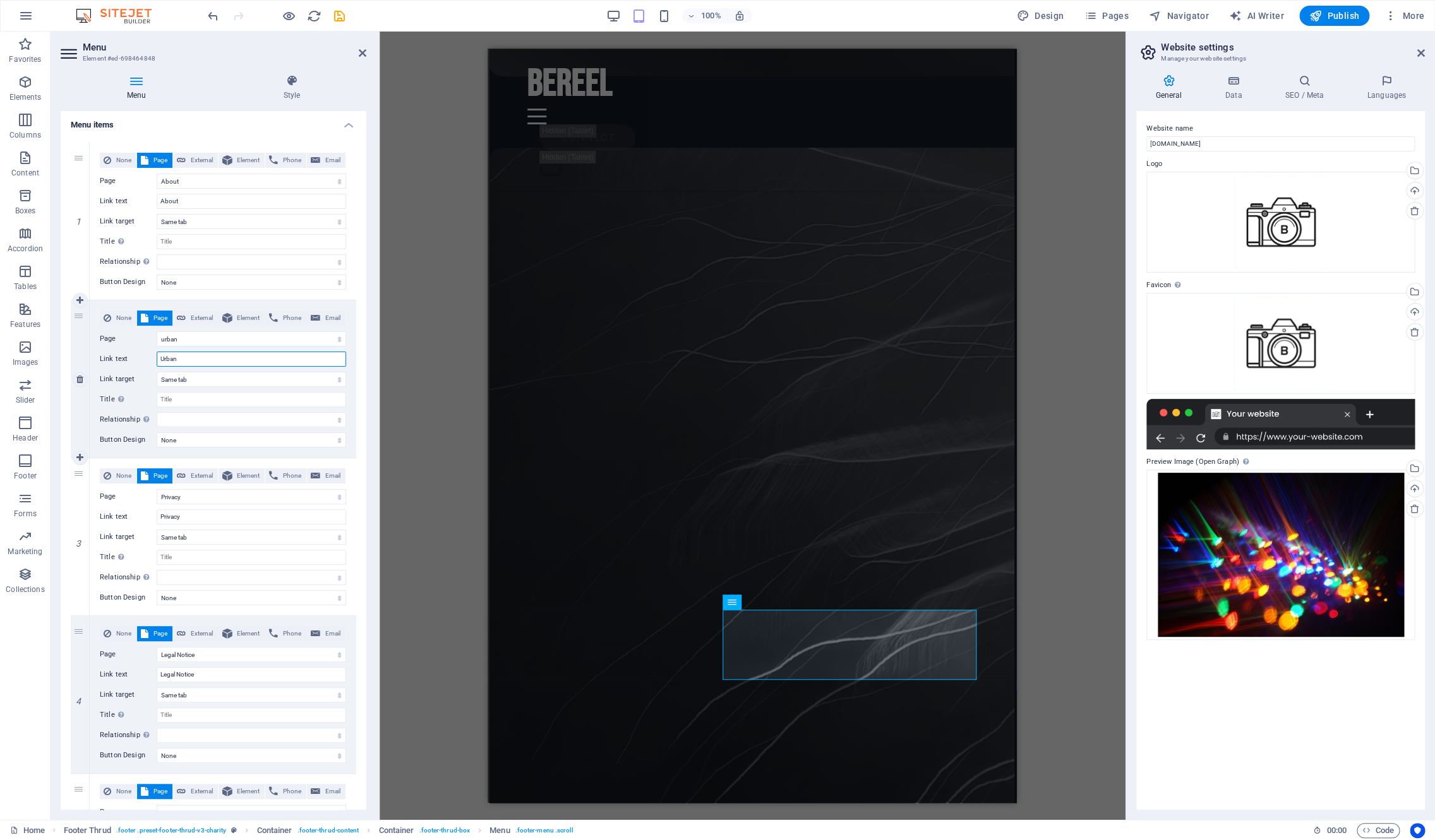
select select
type input "Urban"
click at [77, 460] on icon at bounding box center [80, 458] width 7 height 9
select select "8"
select select
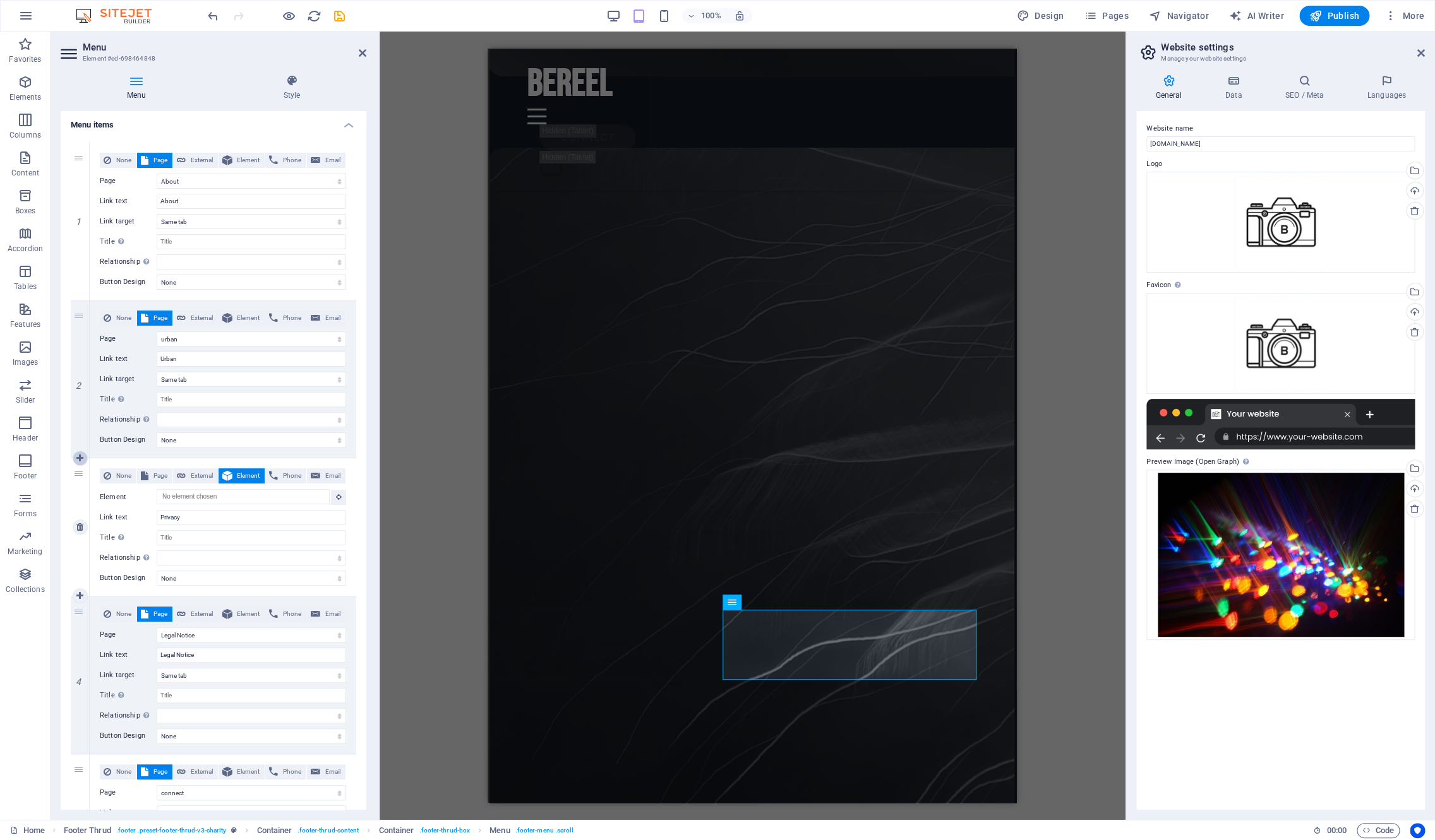
select select
select select "2"
type input "Privacy"
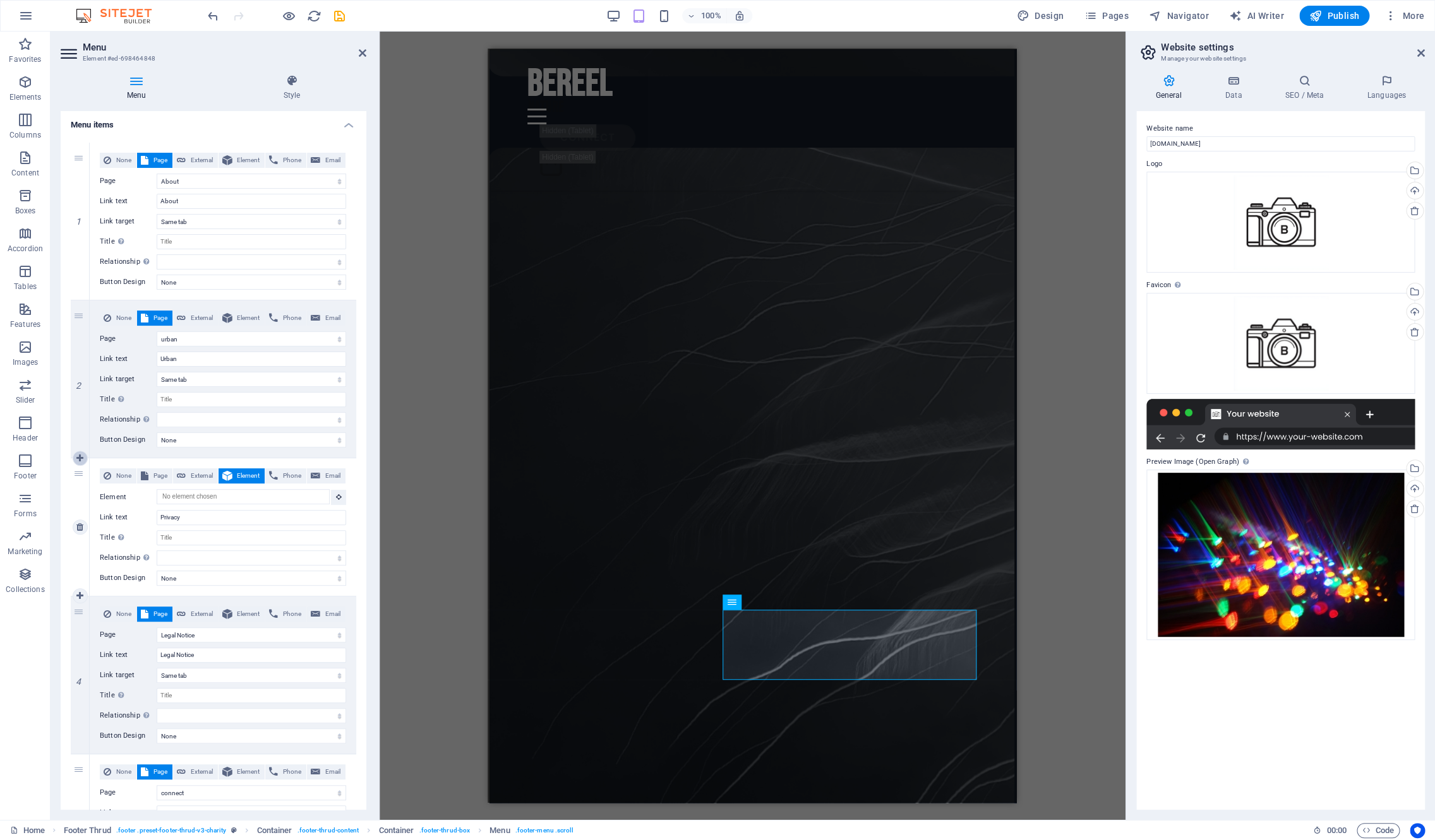
select select
select select "1"
type input "Legal Notice"
select select
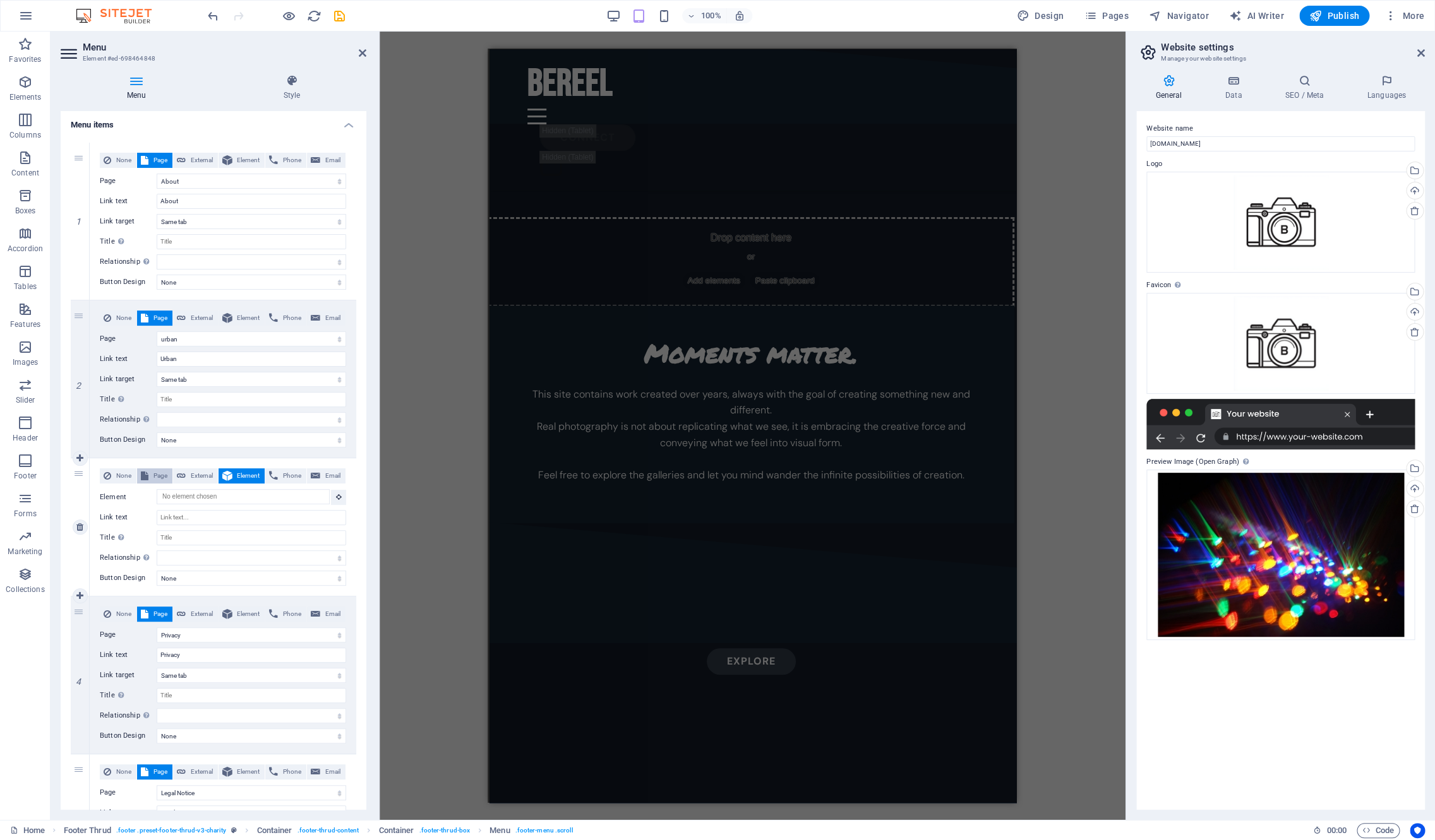
click at [157, 477] on span "Page" at bounding box center [160, 476] width 16 height 16
select select
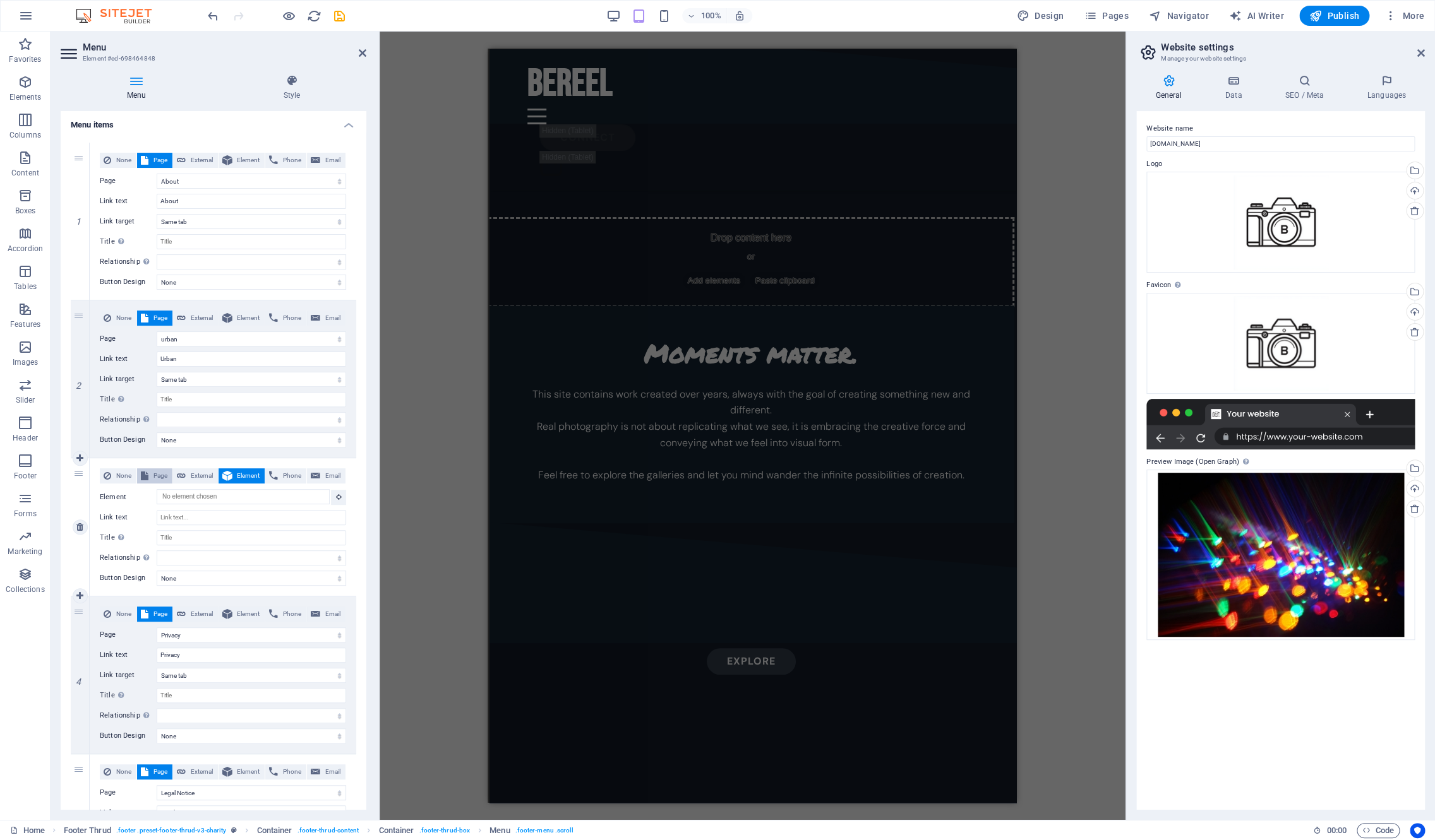
select select
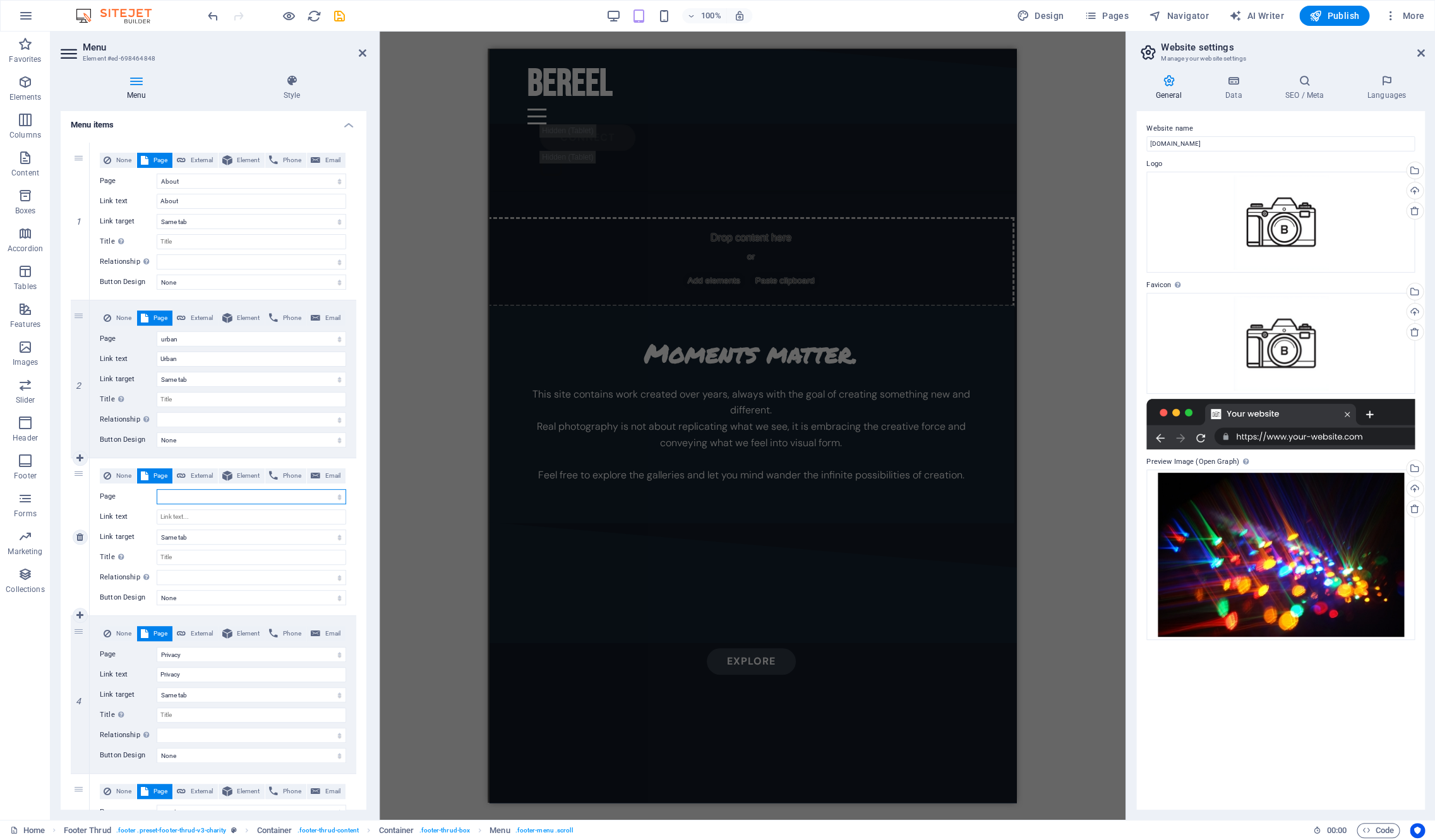
scroll to position [5764, 2]
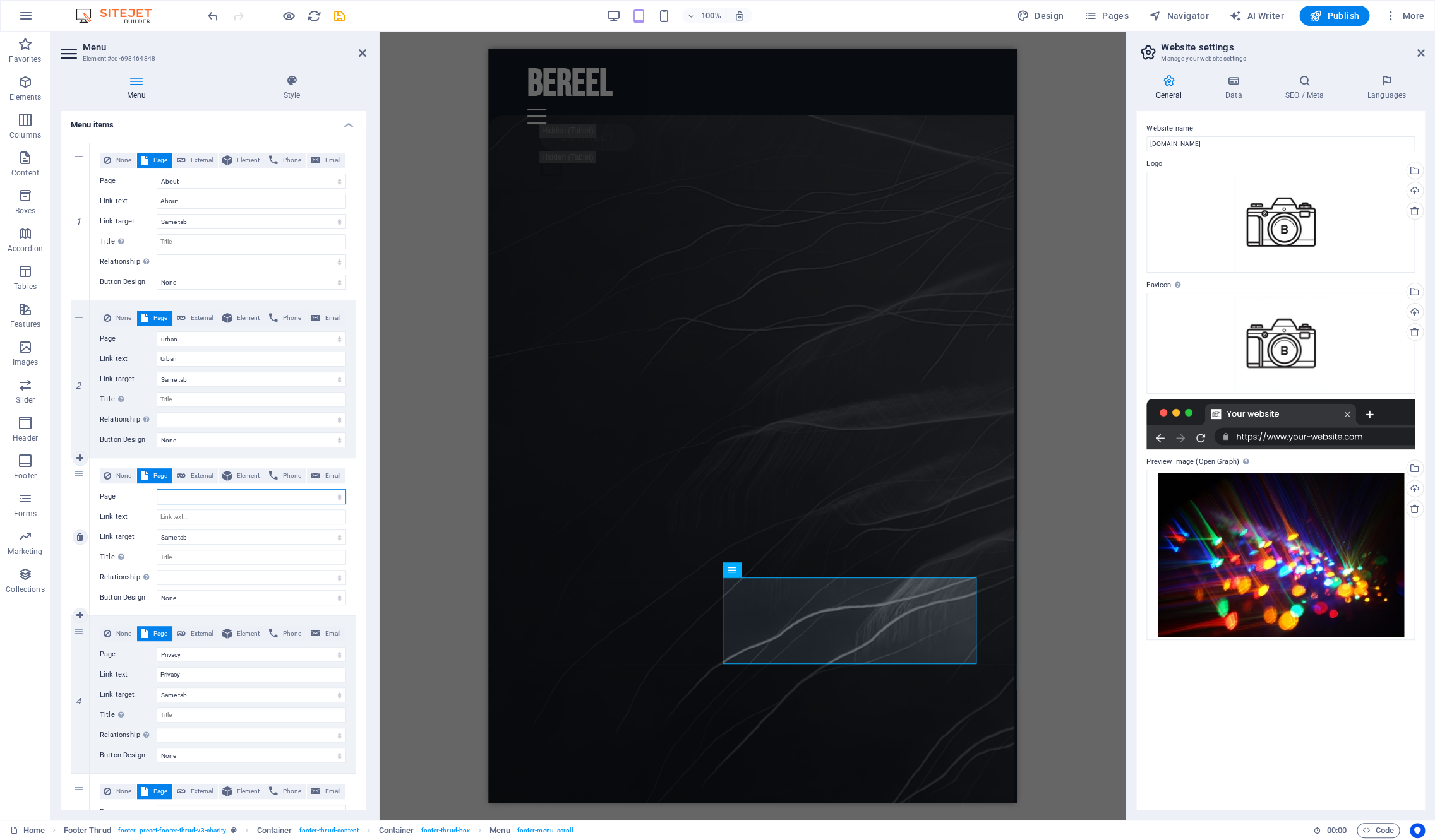
click at [157, 489] on select "Home Legal Notice Privacy ephemera urban Figure nature About connect" at bounding box center [252, 497] width 190 height 16
select select "5"
click option "Figure" at bounding box center [0, 0] width 0 height 0
select select
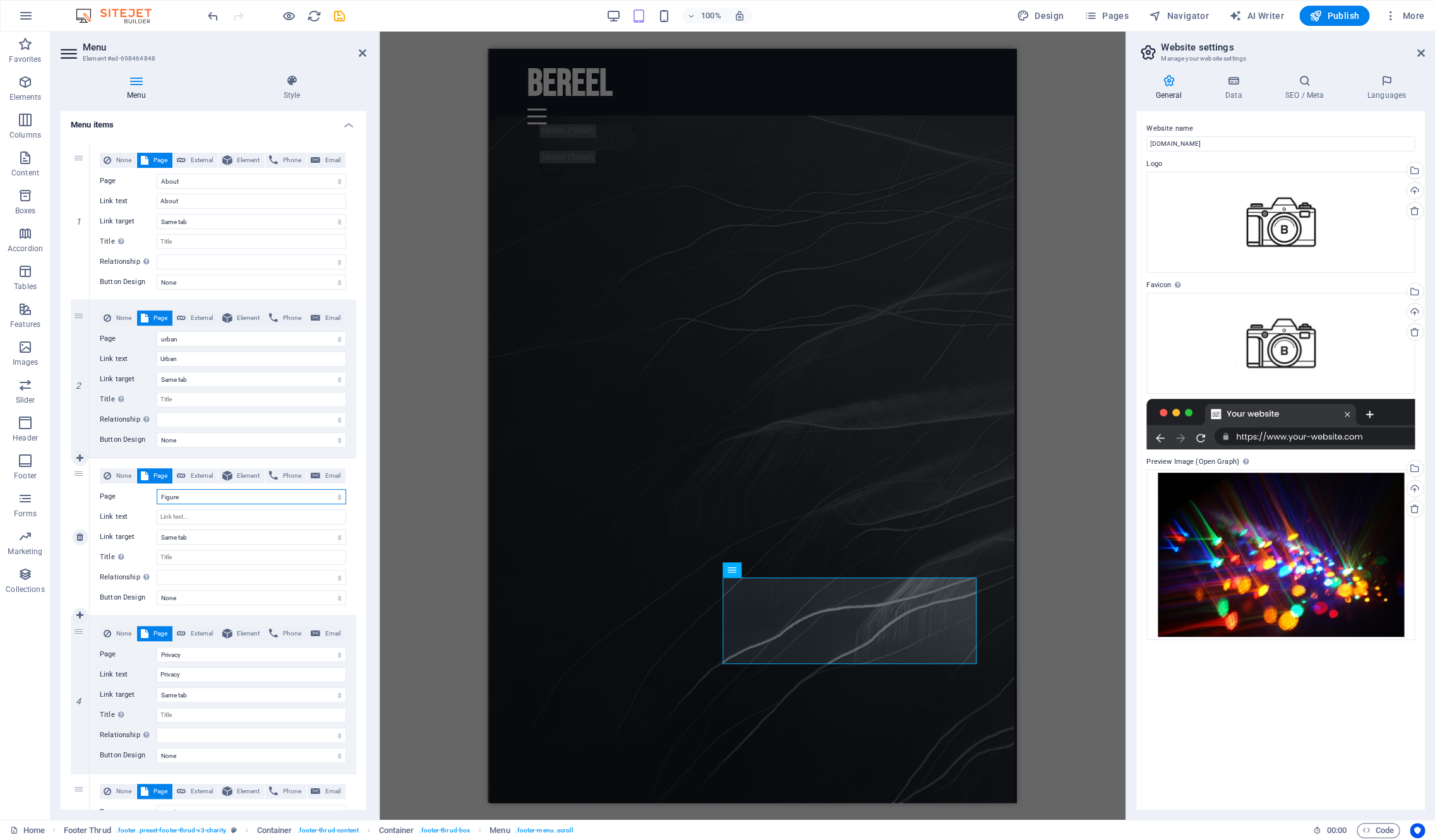
select select
click at [207, 520] on input "Link text" at bounding box center [252, 517] width 190 height 16
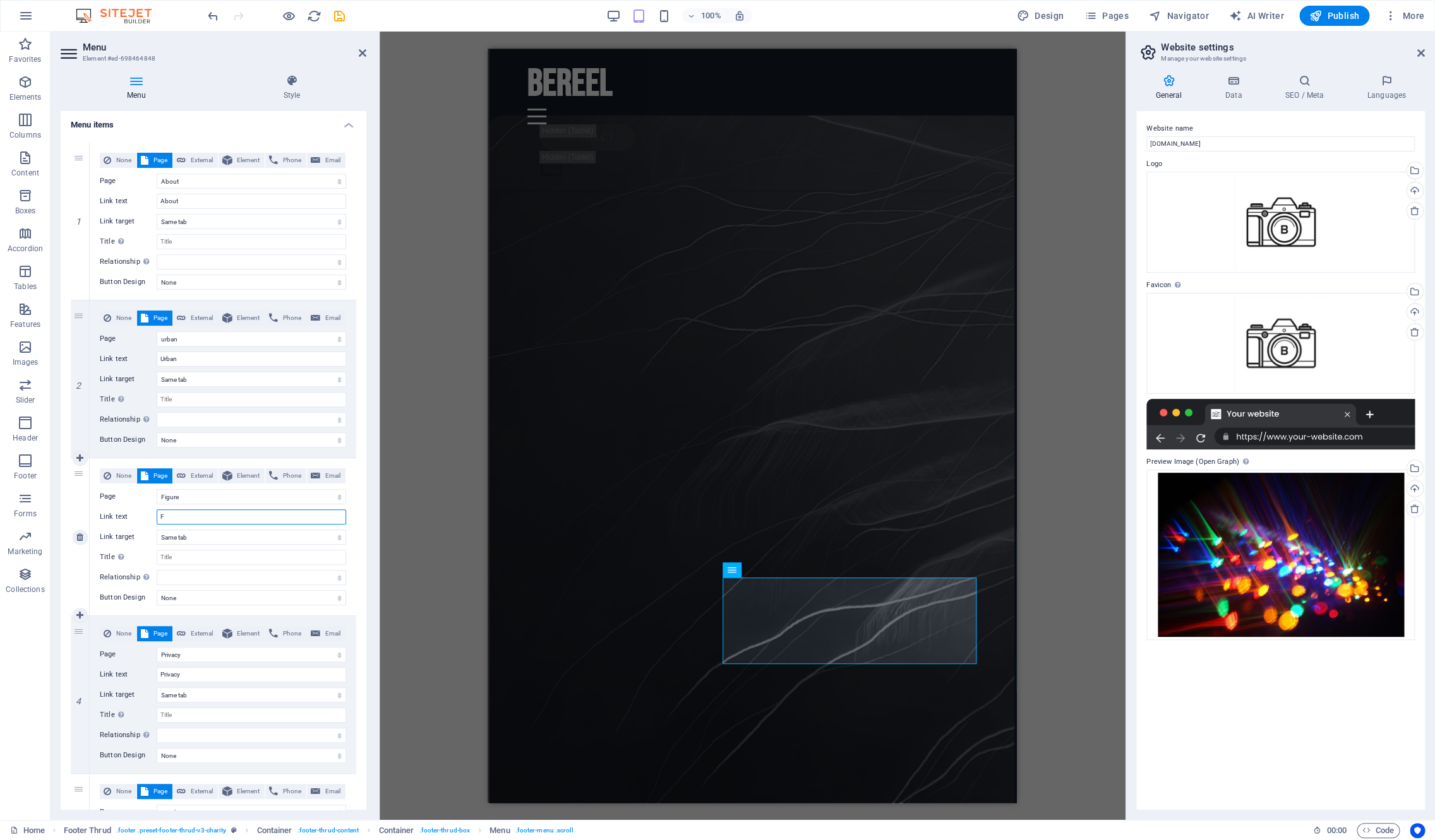
type input "Fi"
select select
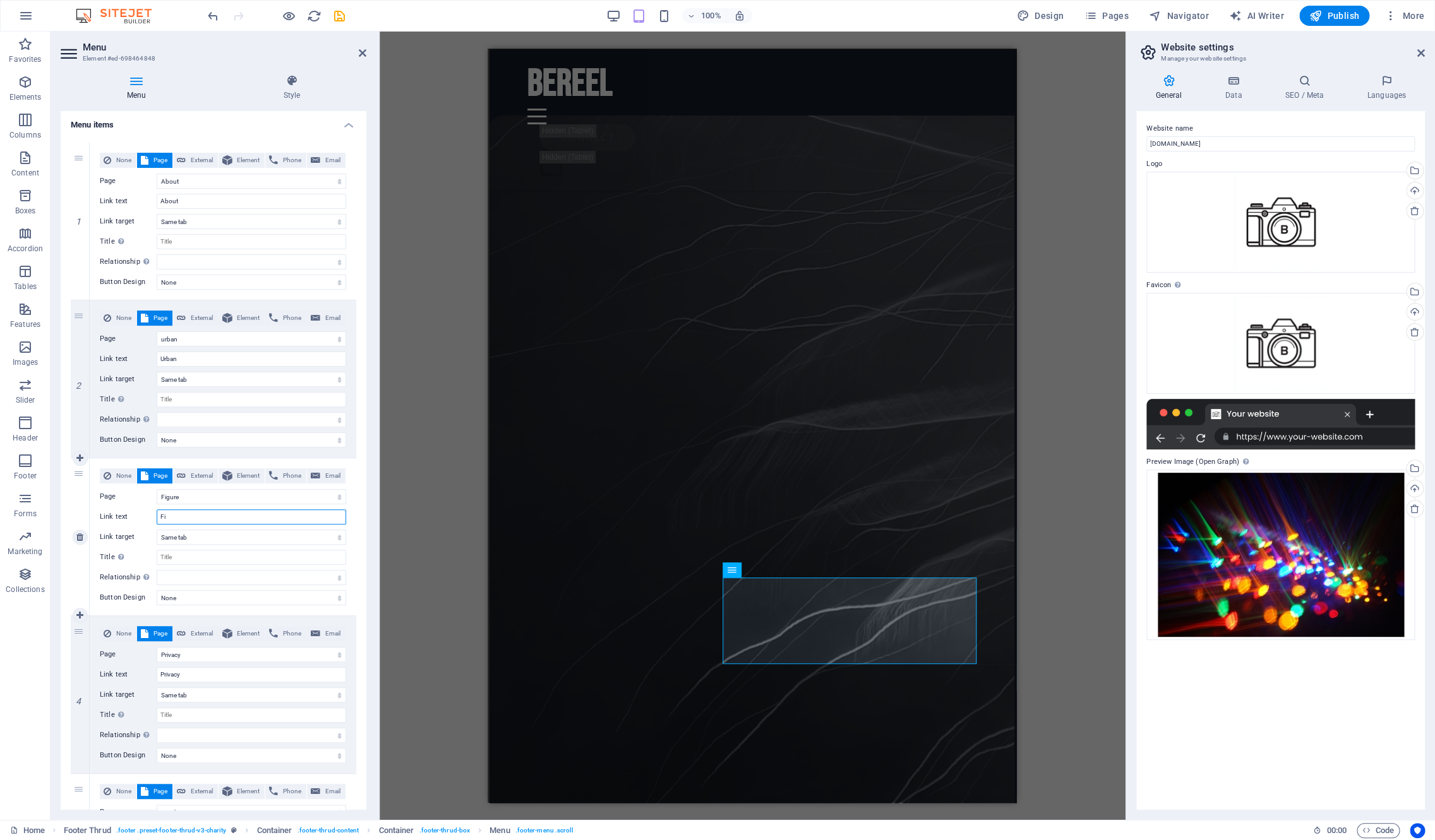
select select
type input "Figure"
select select
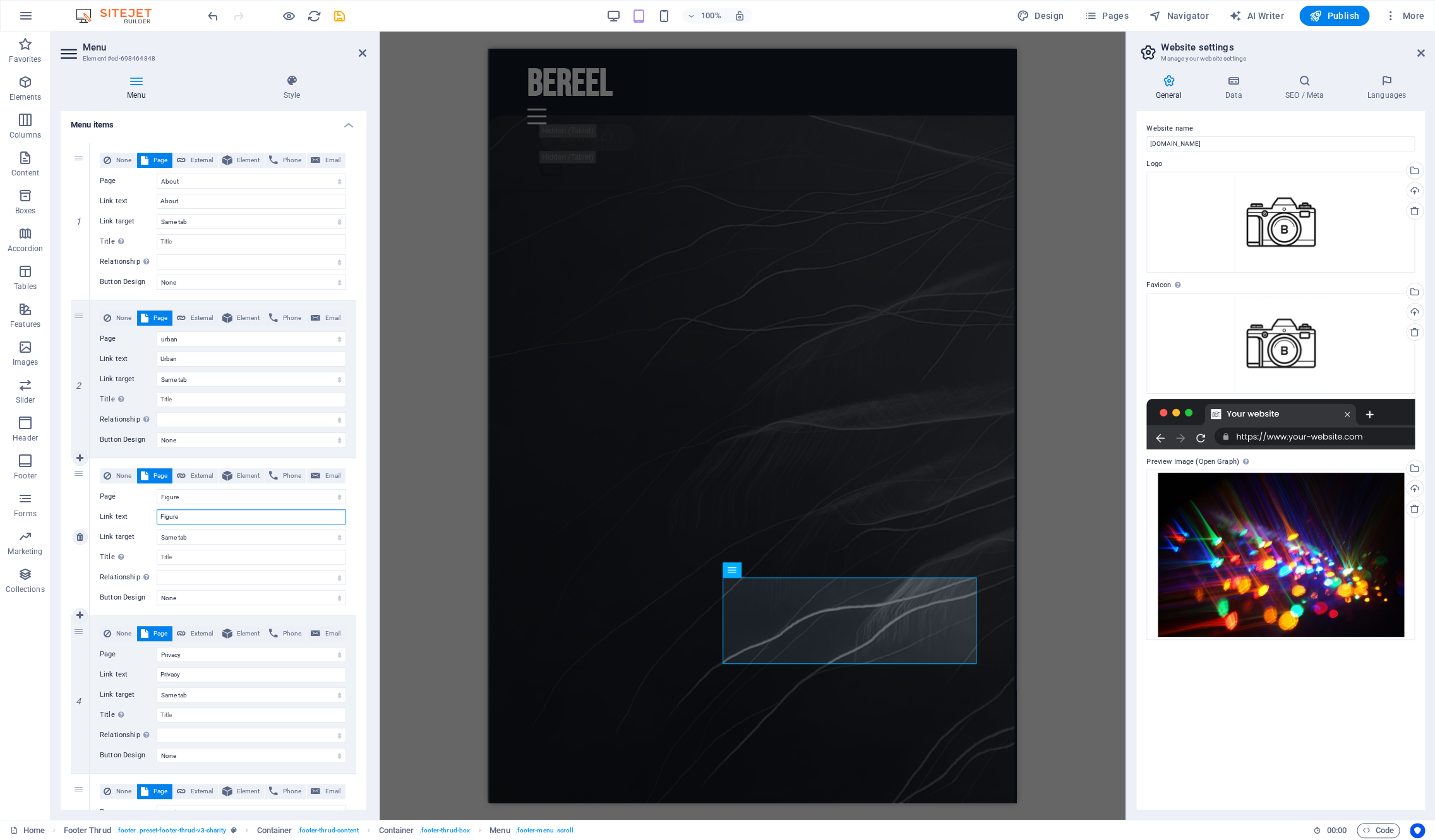
select select
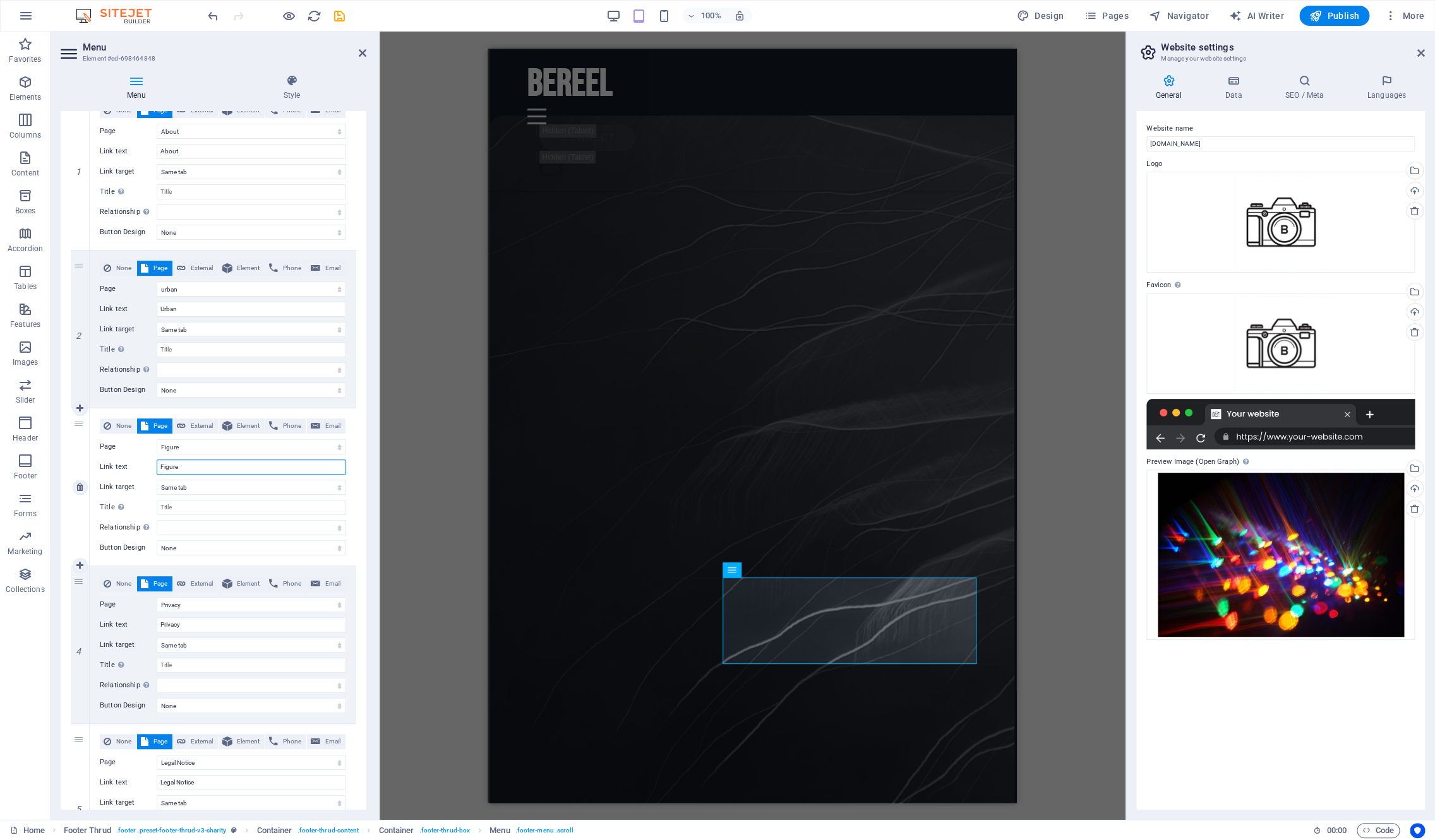
scroll to position [128, 0]
type input "Figure"
click at [78, 563] on icon at bounding box center [80, 565] width 7 height 9
select select
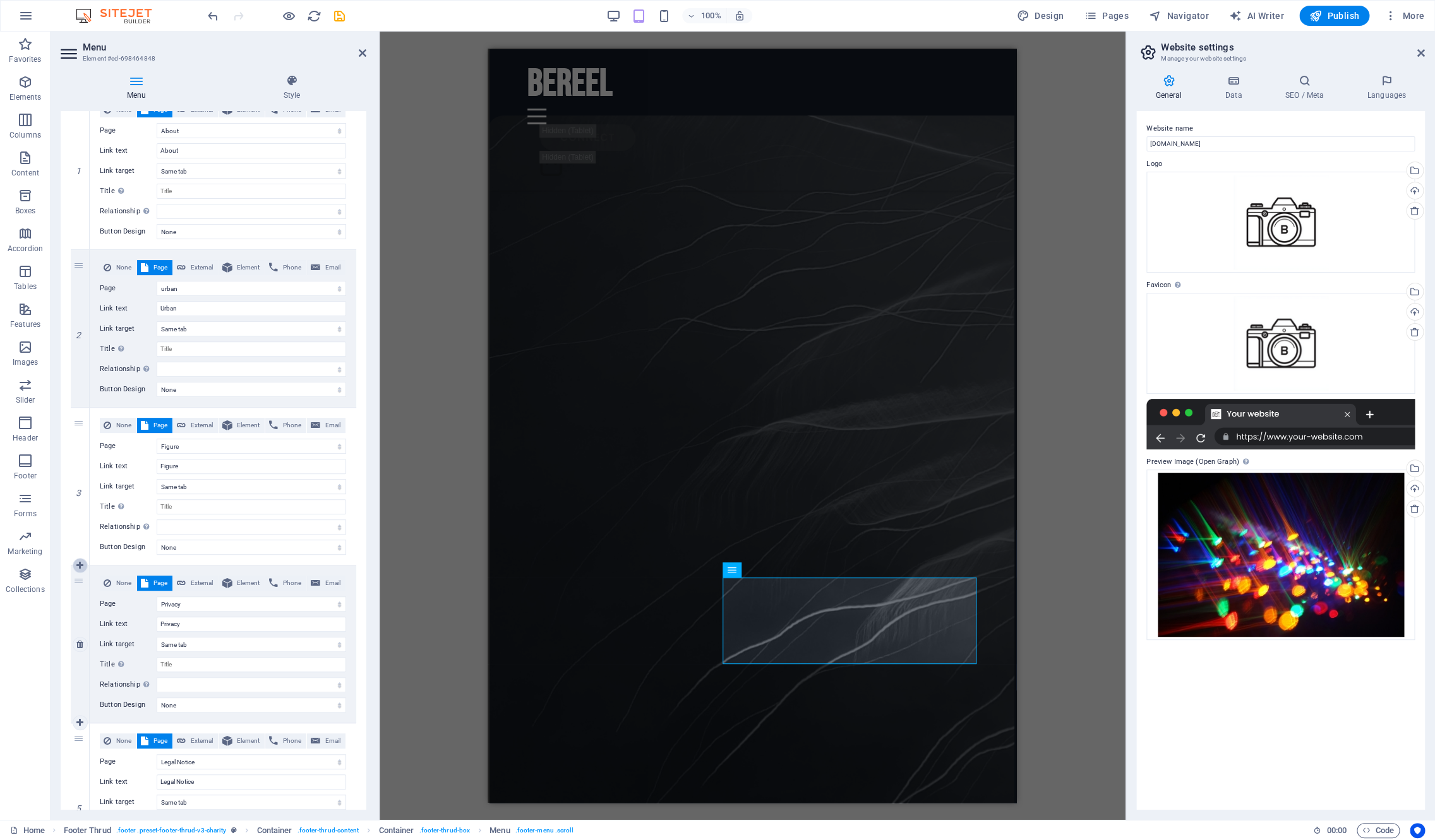
select select
select select "2"
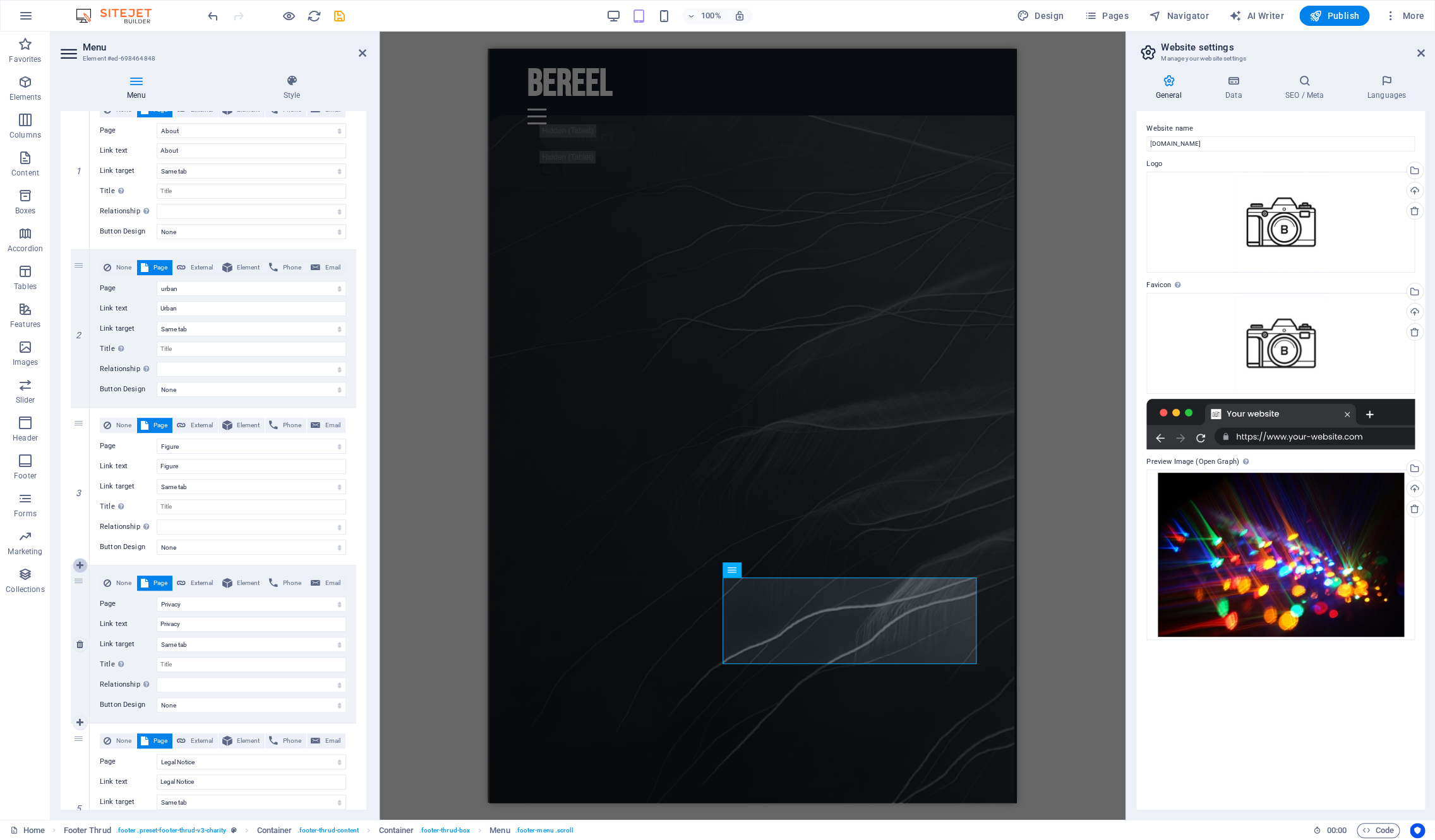
type input "Privacy"
select select
select select "1"
type input "Legal Notice"
select select
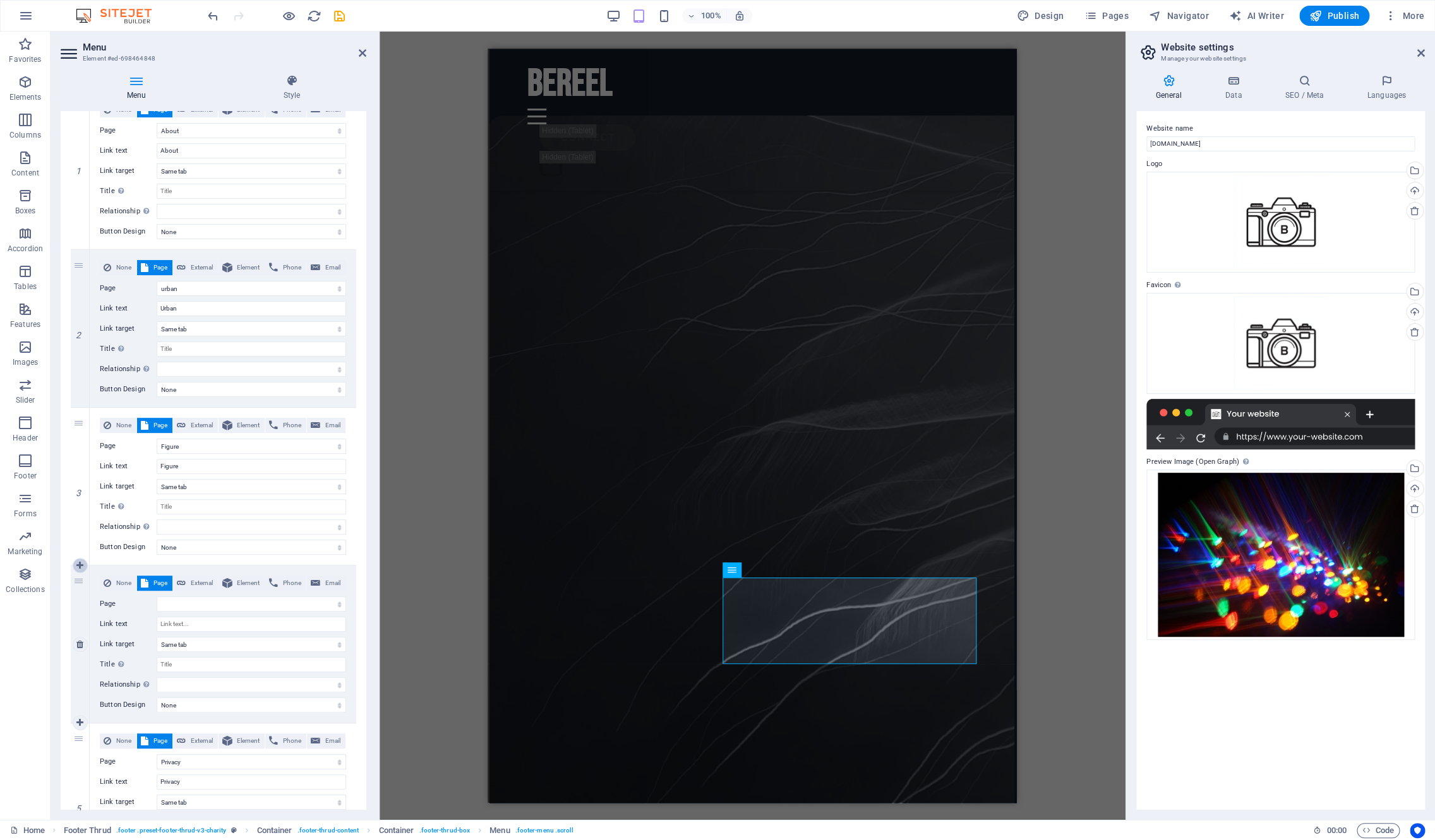
select select "8"
select select
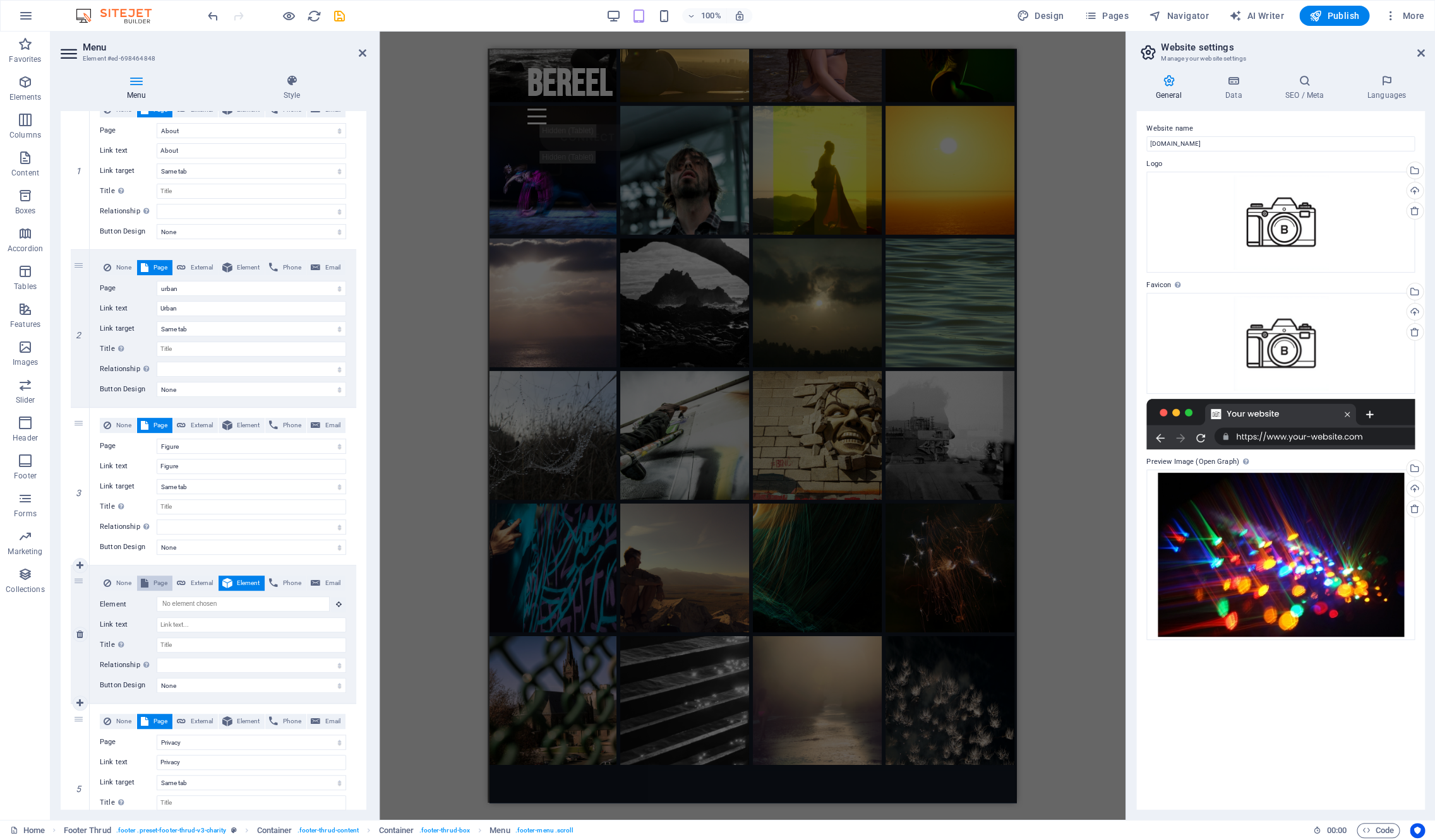
scroll to position [5695, 2]
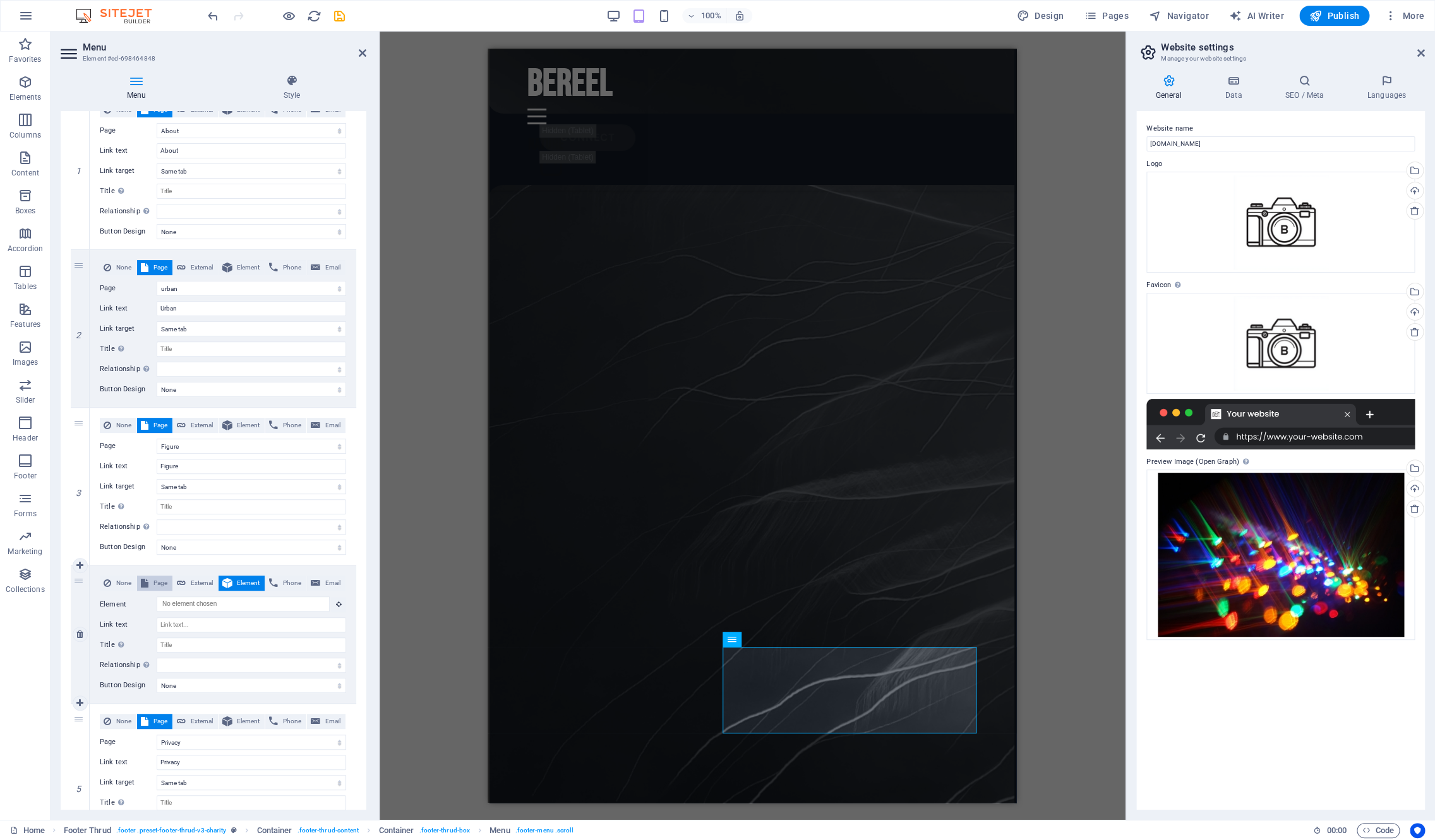
click at [149, 582] on button "Page" at bounding box center [154, 583] width 35 height 16
select select
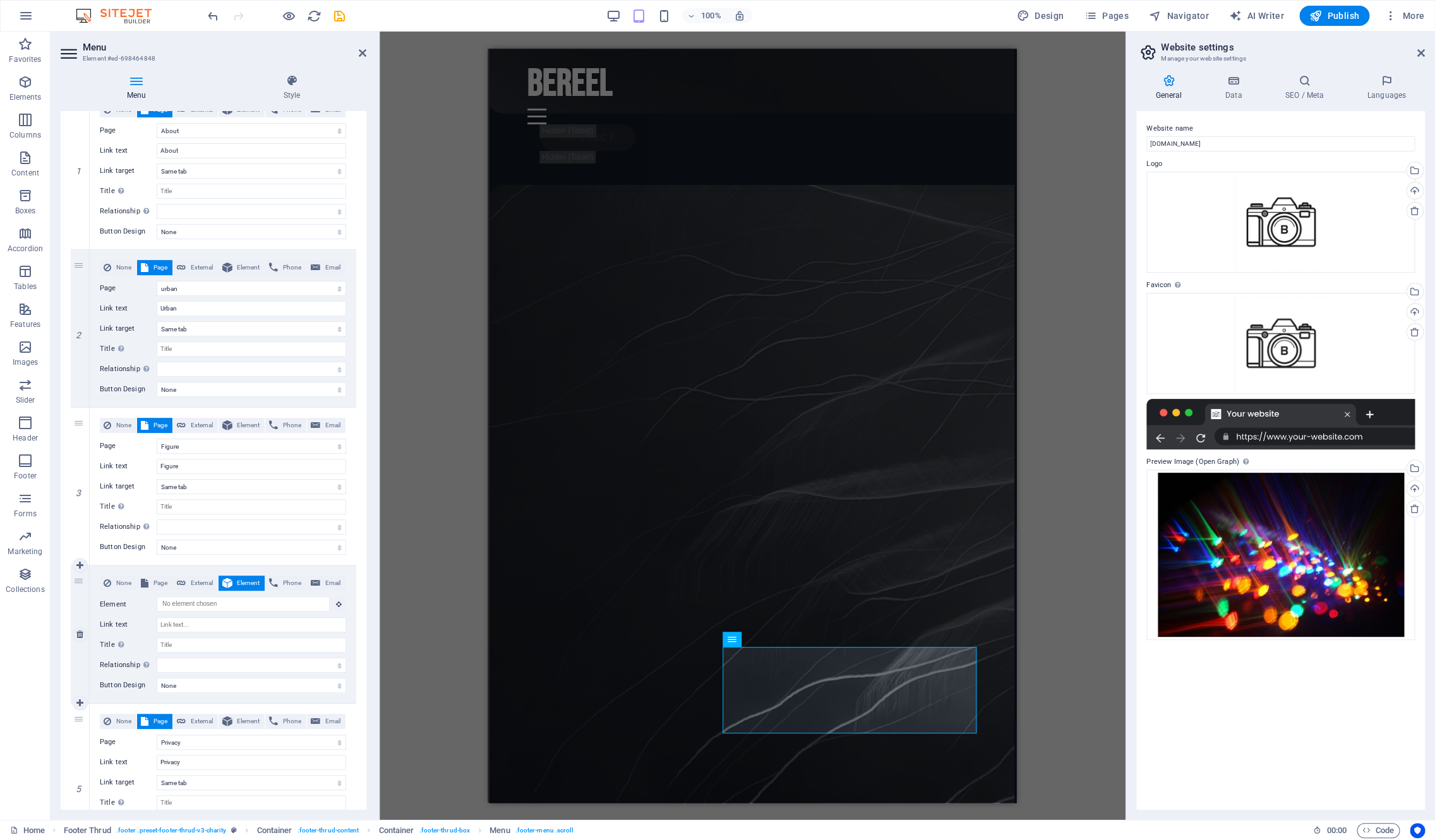
select select
click at [157, 596] on select "Home Legal Notice Privacy ephemera urban Figure nature About connect" at bounding box center [252, 604] width 190 height 16
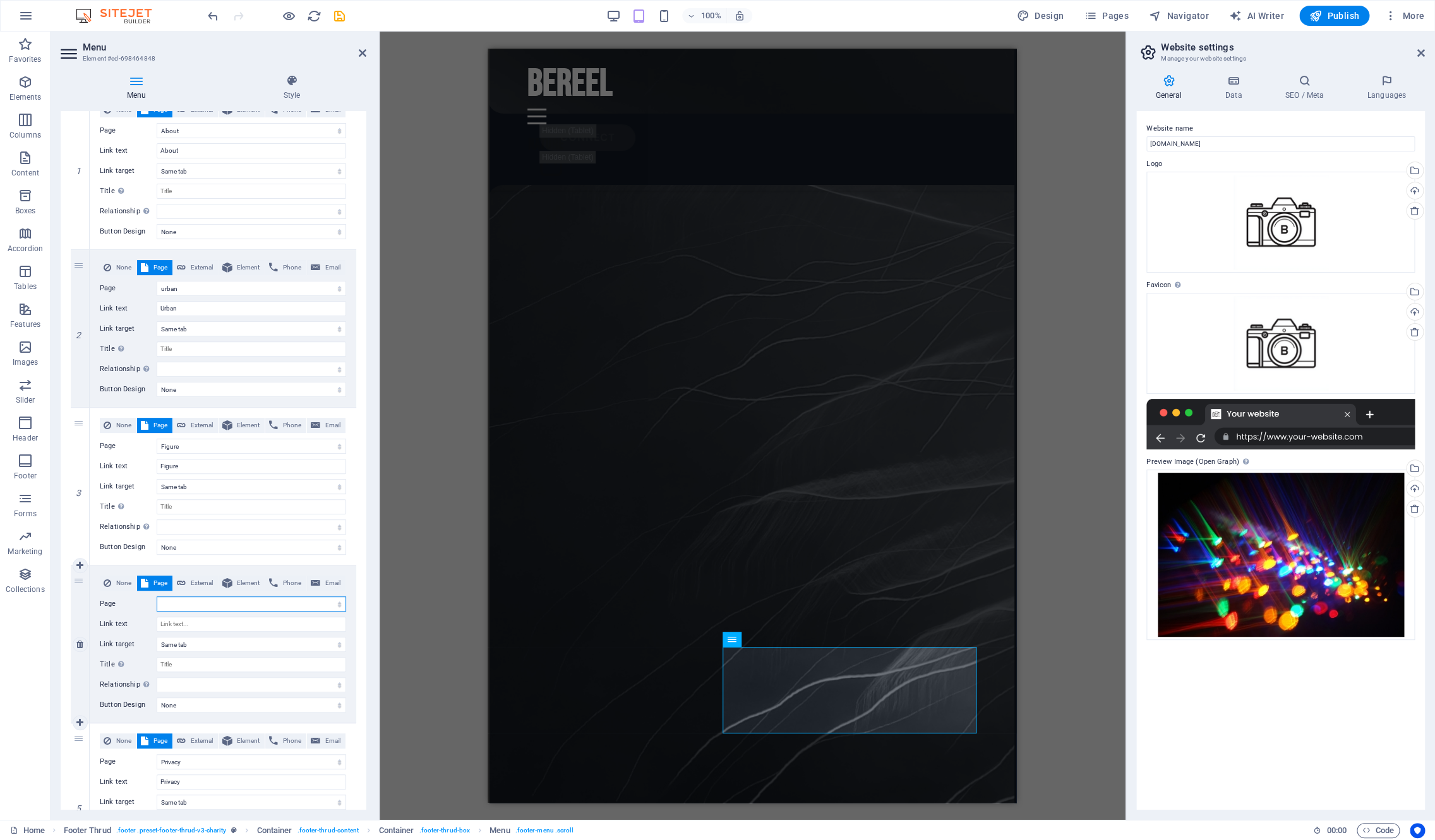
select select "6"
click option "nature" at bounding box center [0, 0] width 0 height 0
select select
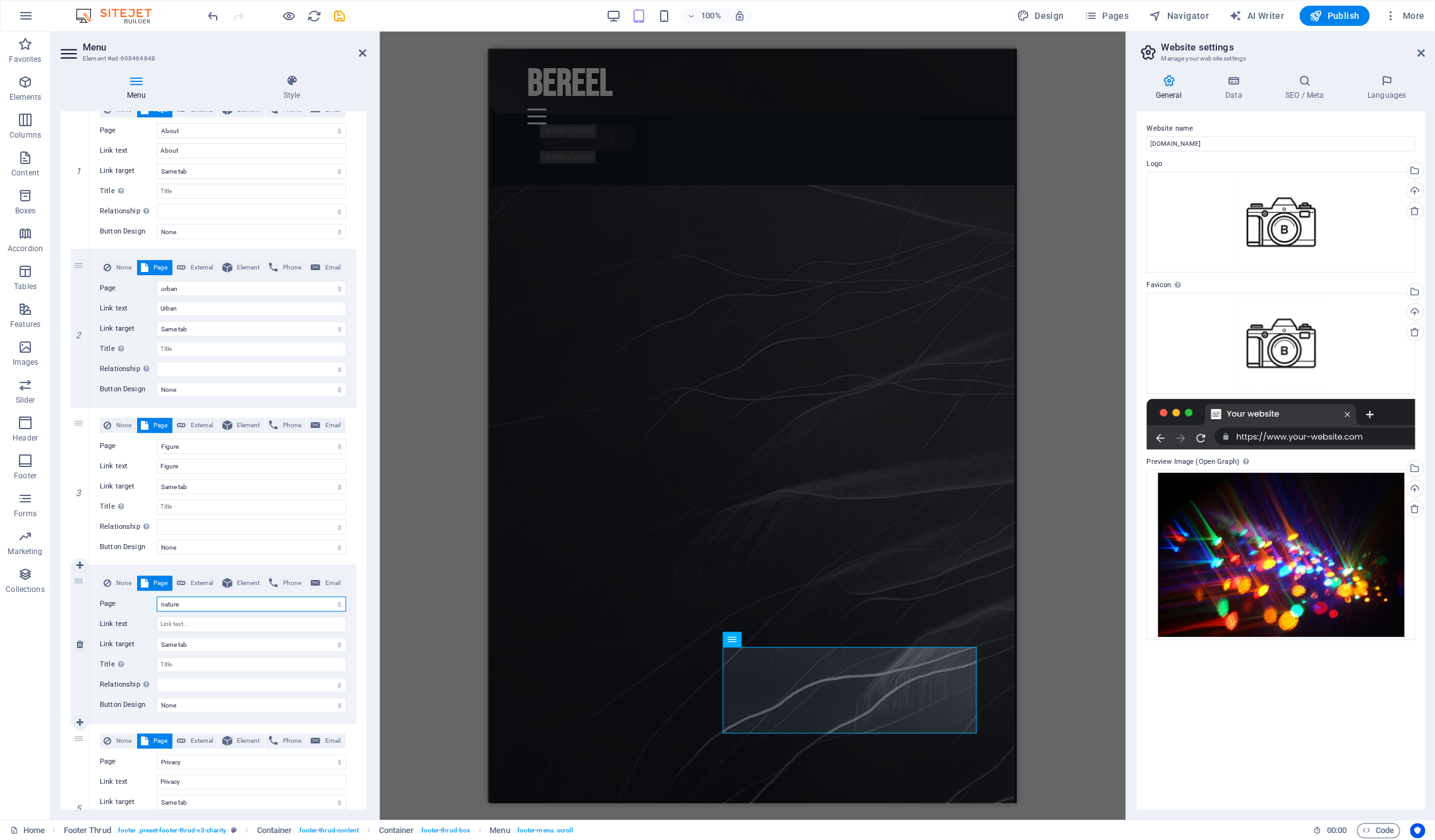
select select
click at [202, 623] on input "Link text" at bounding box center [252, 625] width 190 height 16
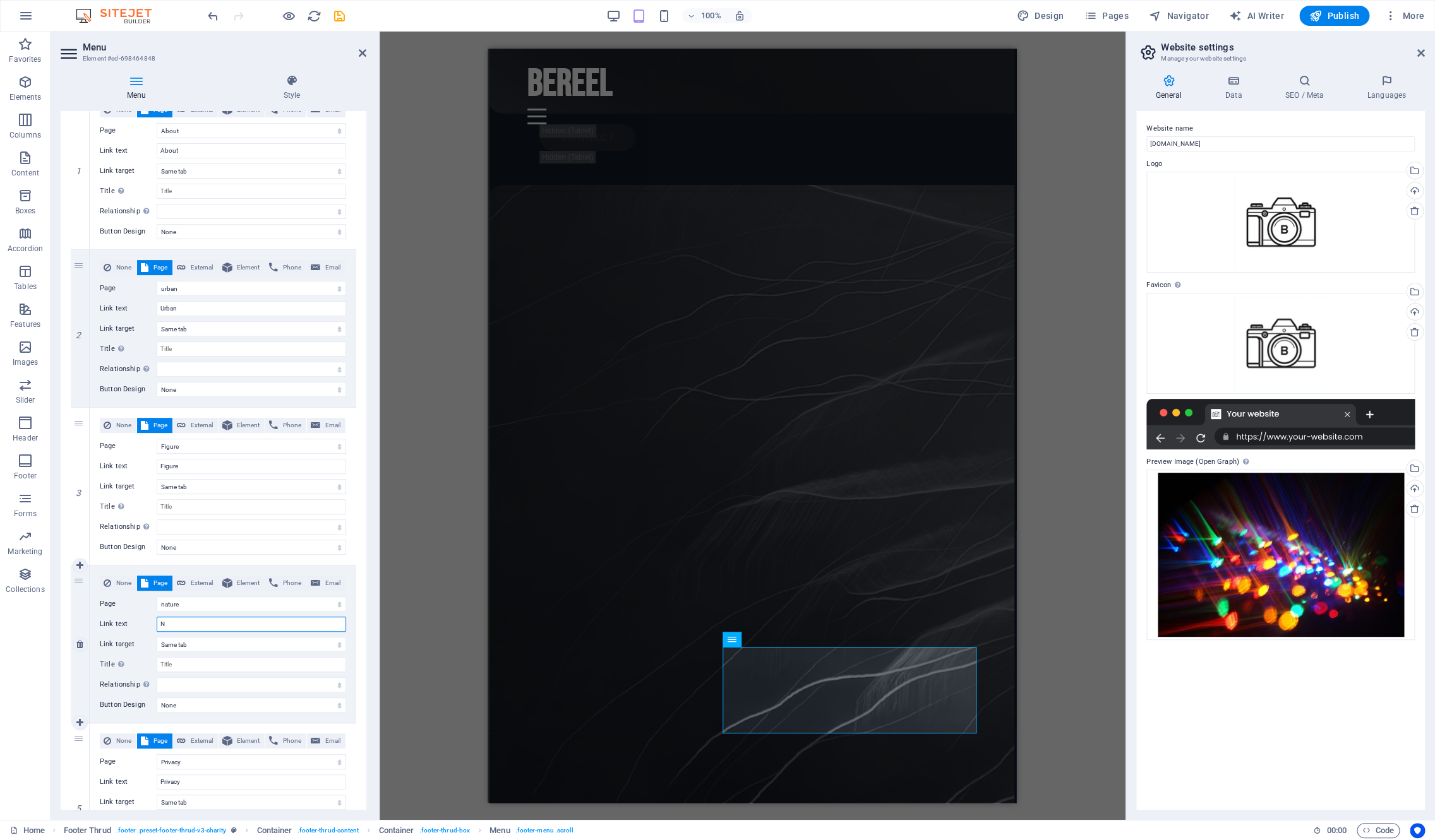
type input "Na"
select select
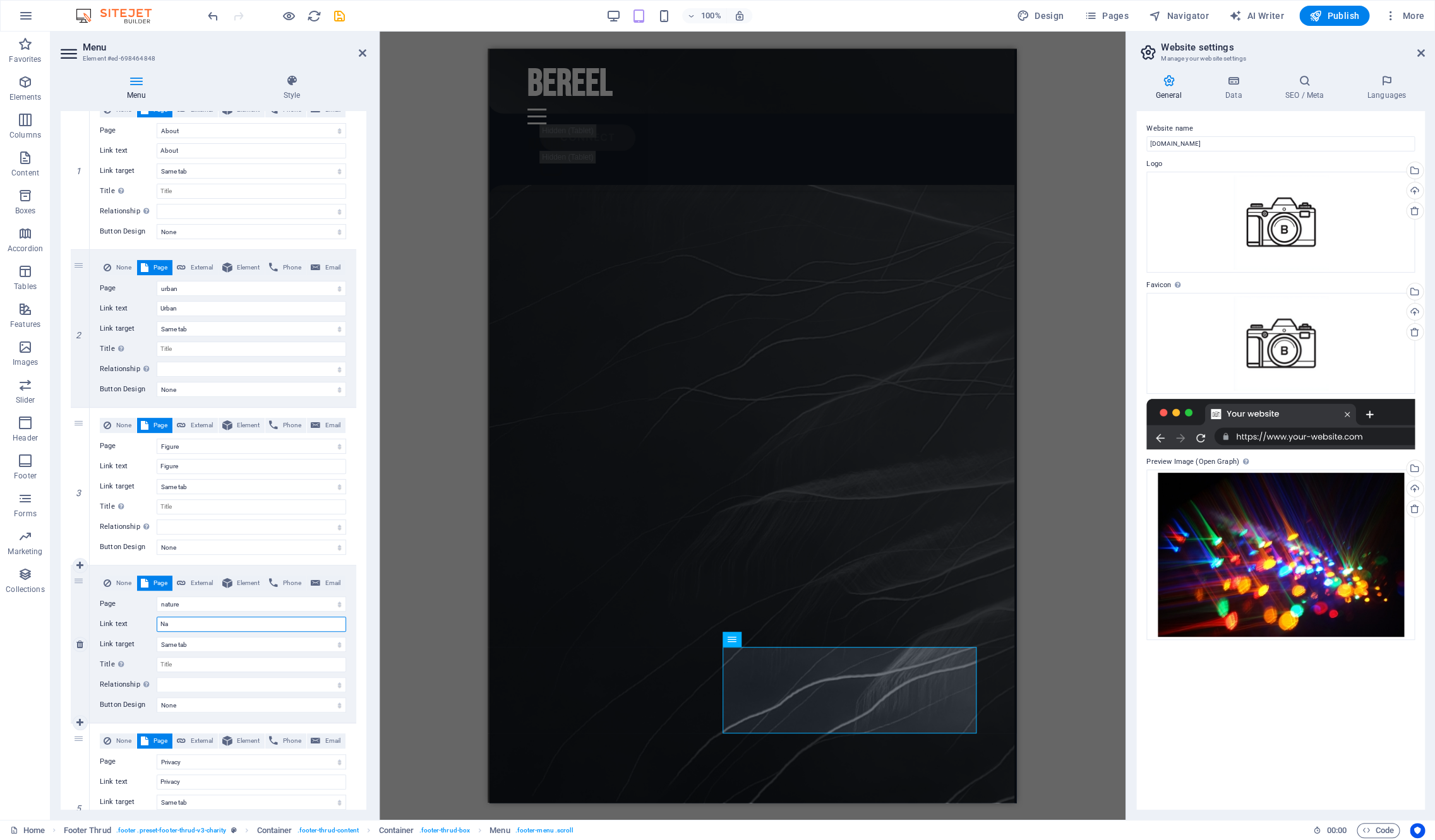
select select
type input "Nature"
select select
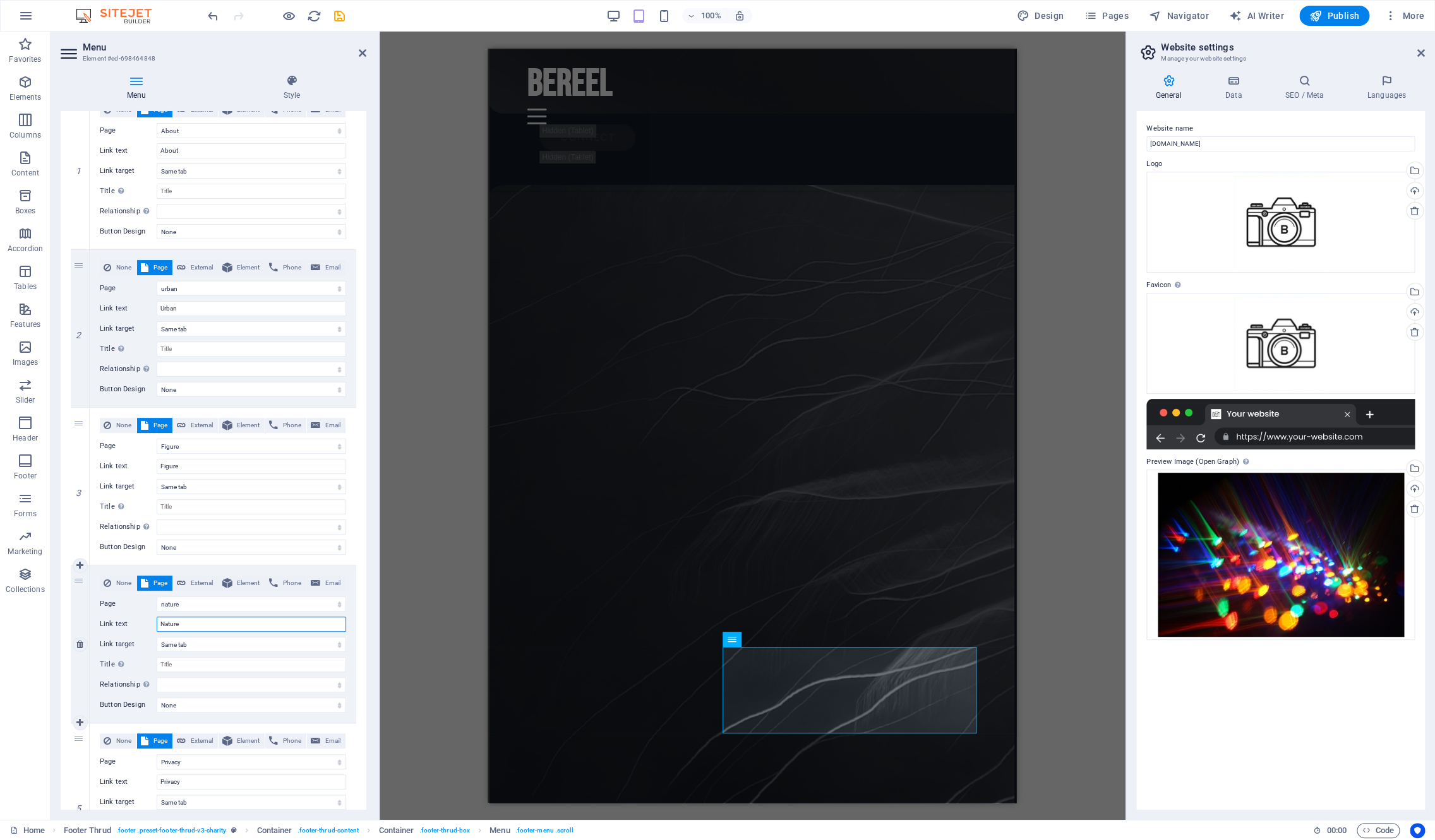
select select
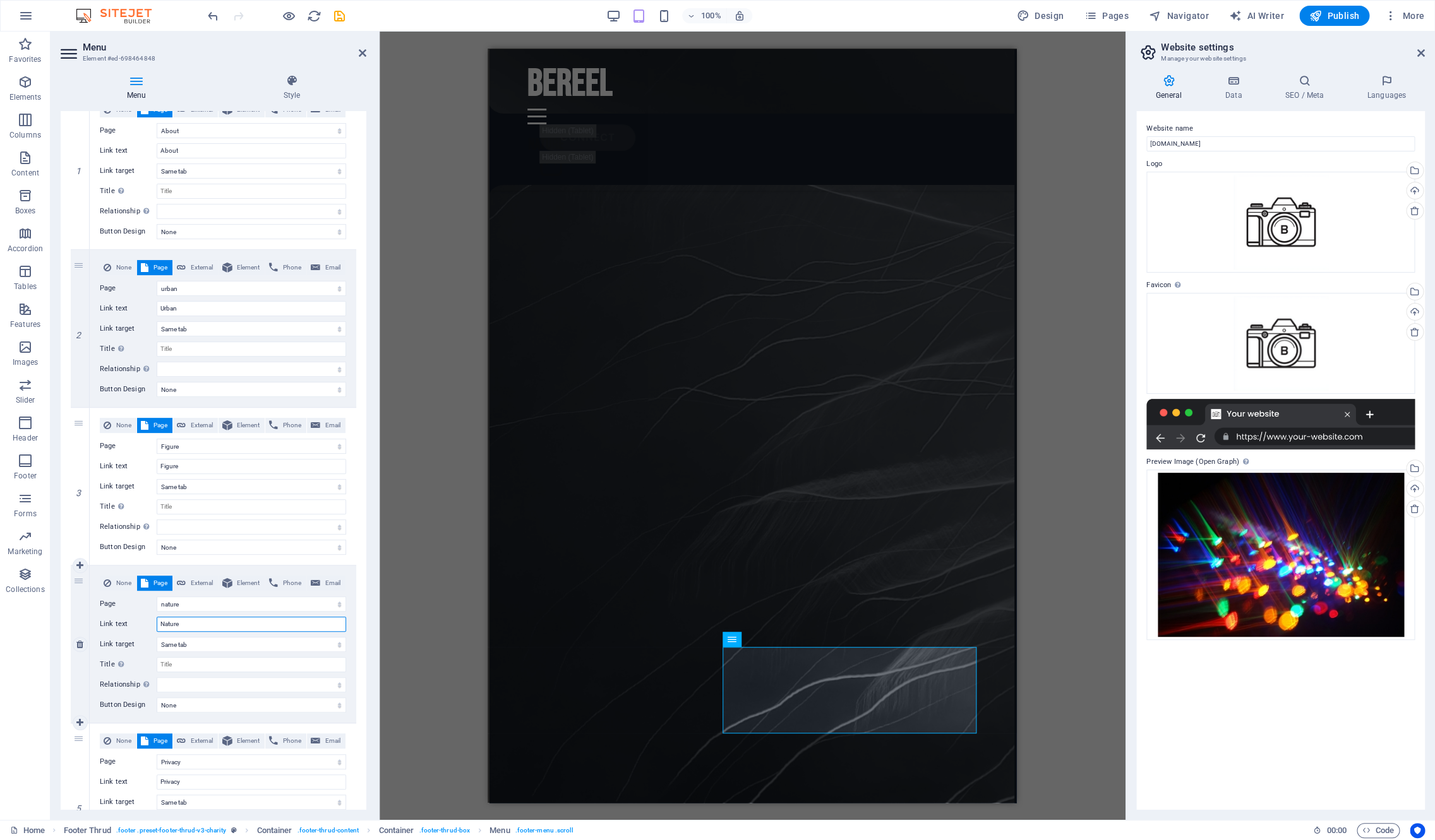
select select
type input "Nature"
click at [84, 722] on icon at bounding box center [80, 723] width 7 height 9
select select
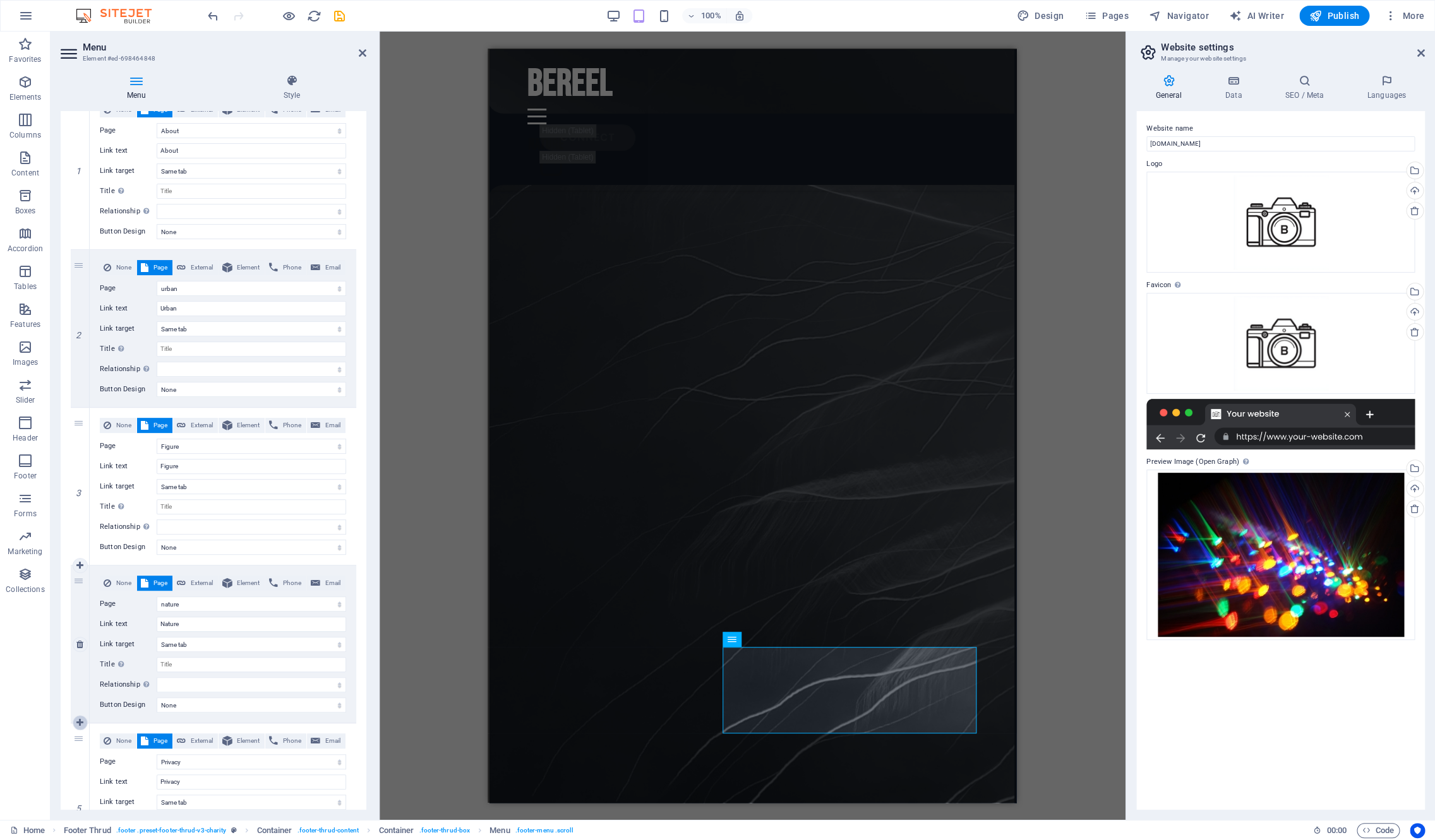
select select
select select "2"
type input "Privacy"
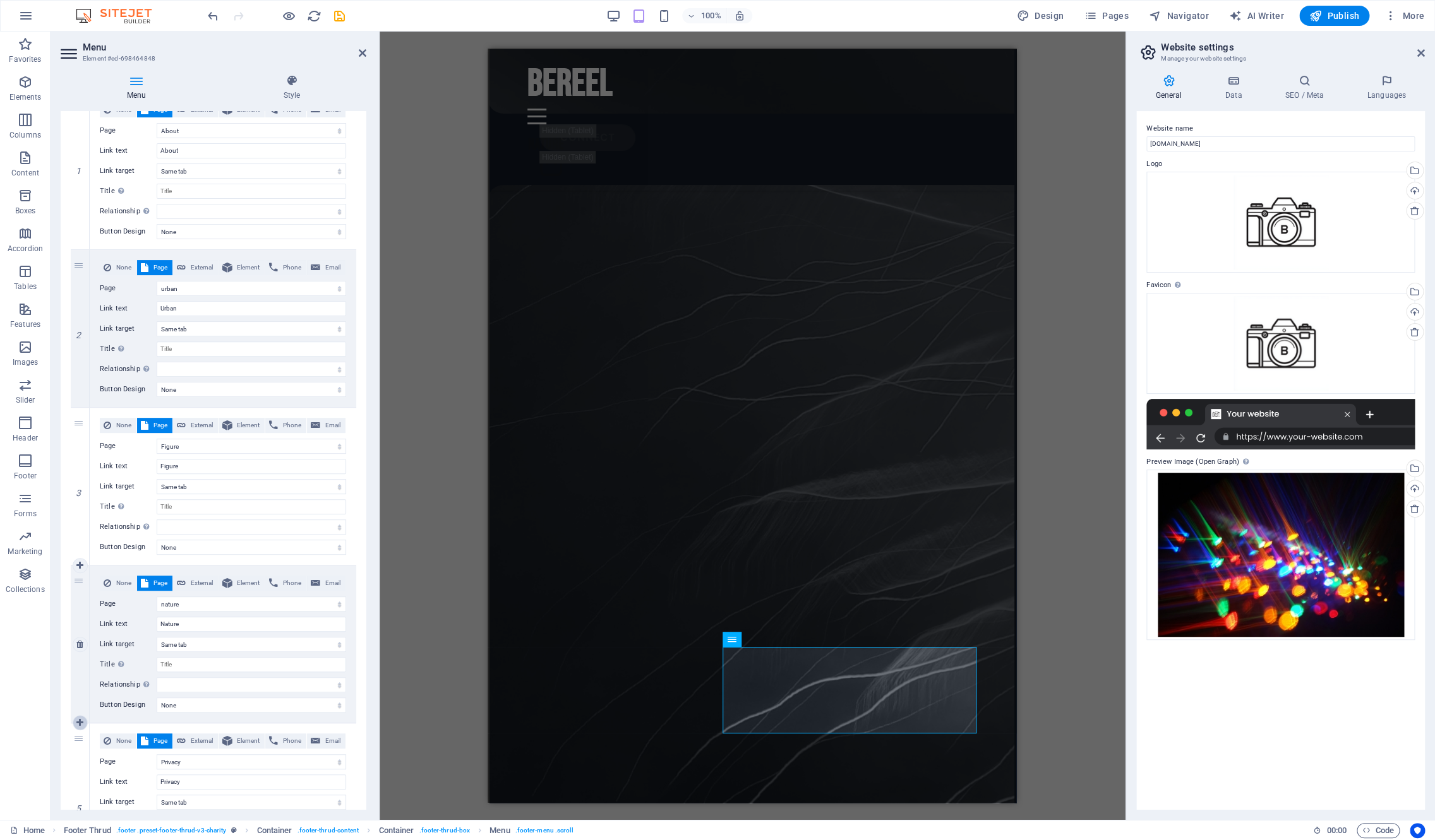
select select
select select "1"
type input "Legal Notice"
select select
select select "8"
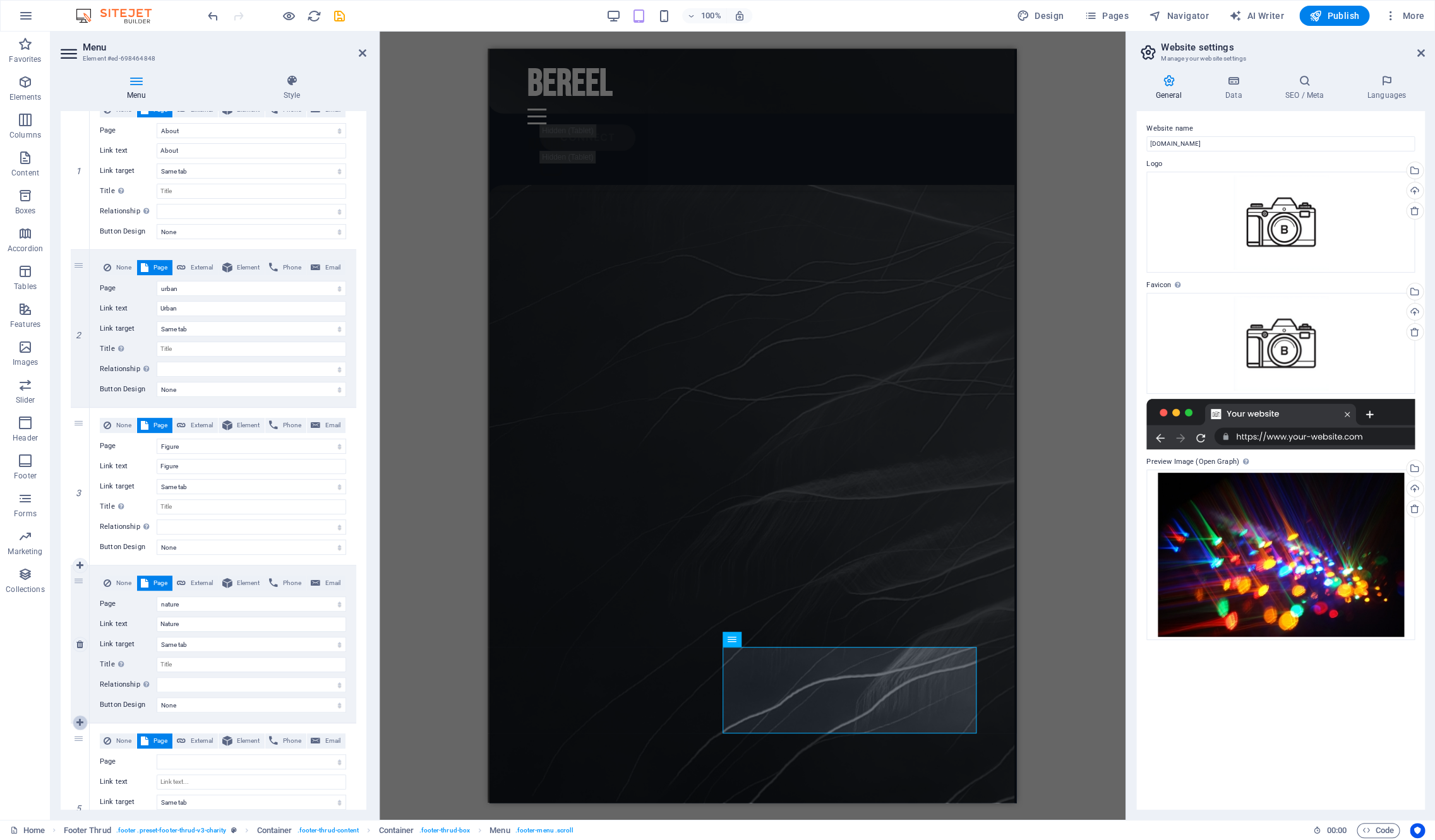
select select
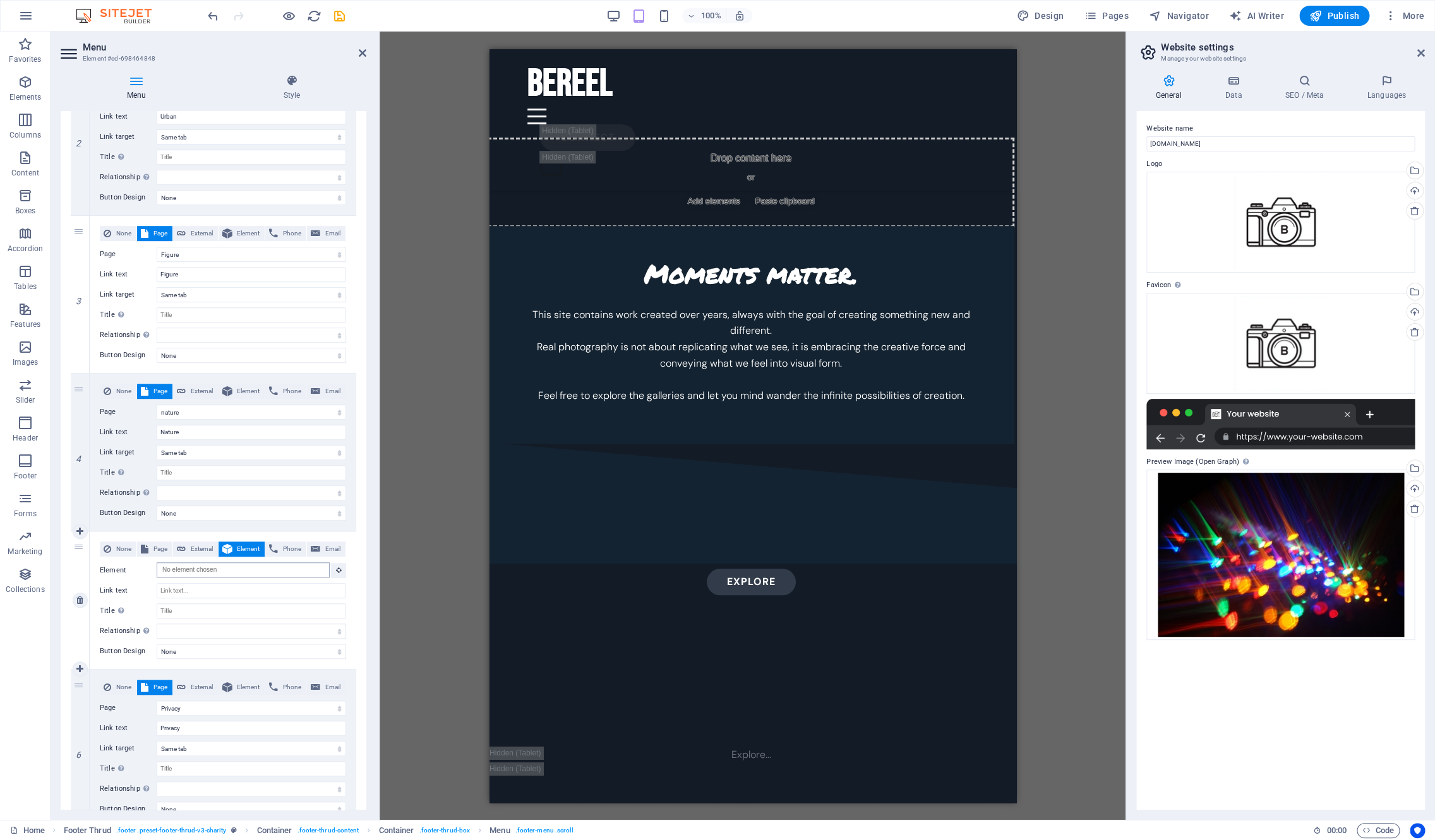
scroll to position [0, 2]
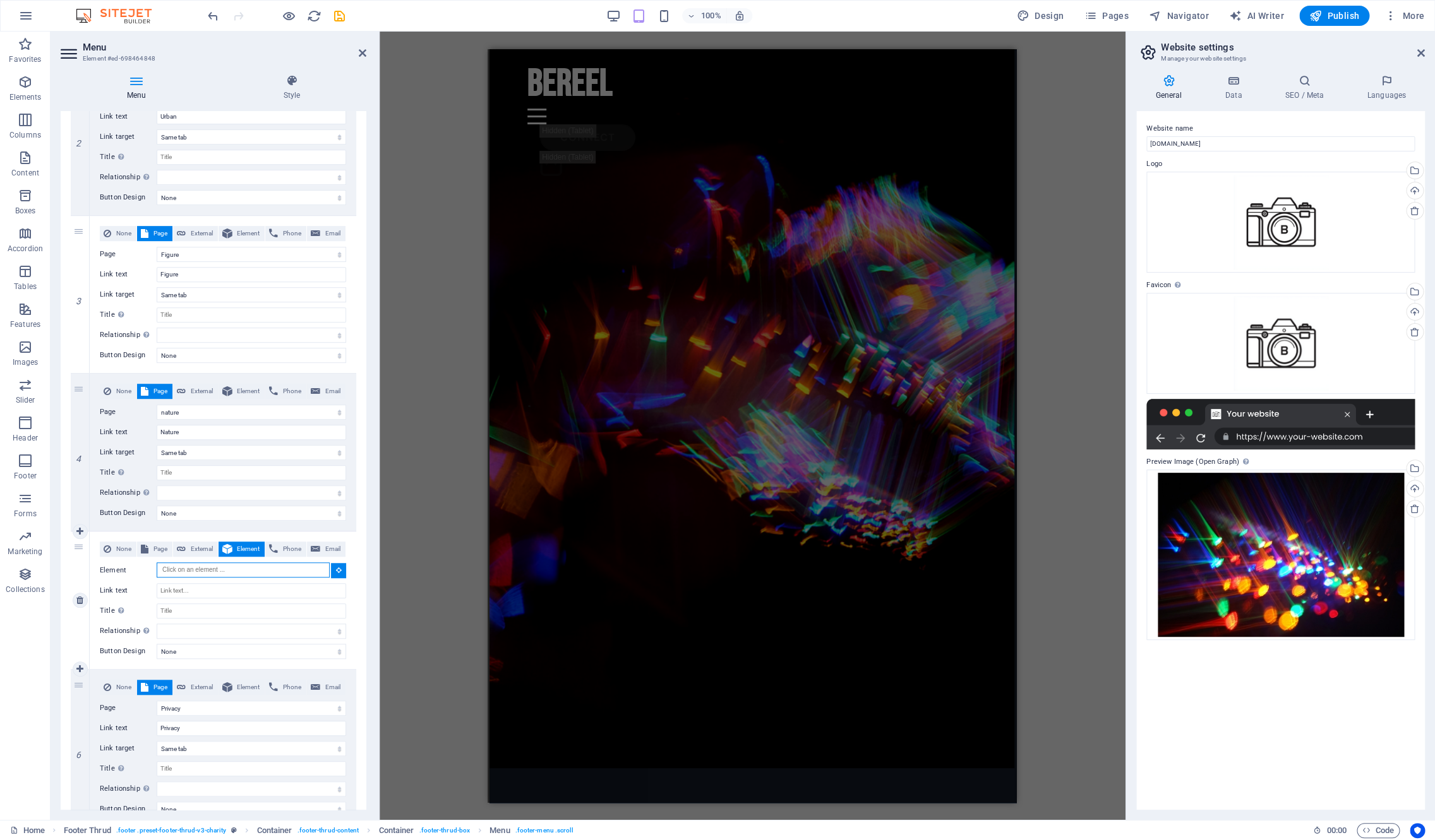
click at [192, 576] on input "Element" at bounding box center [243, 570] width 173 height 16
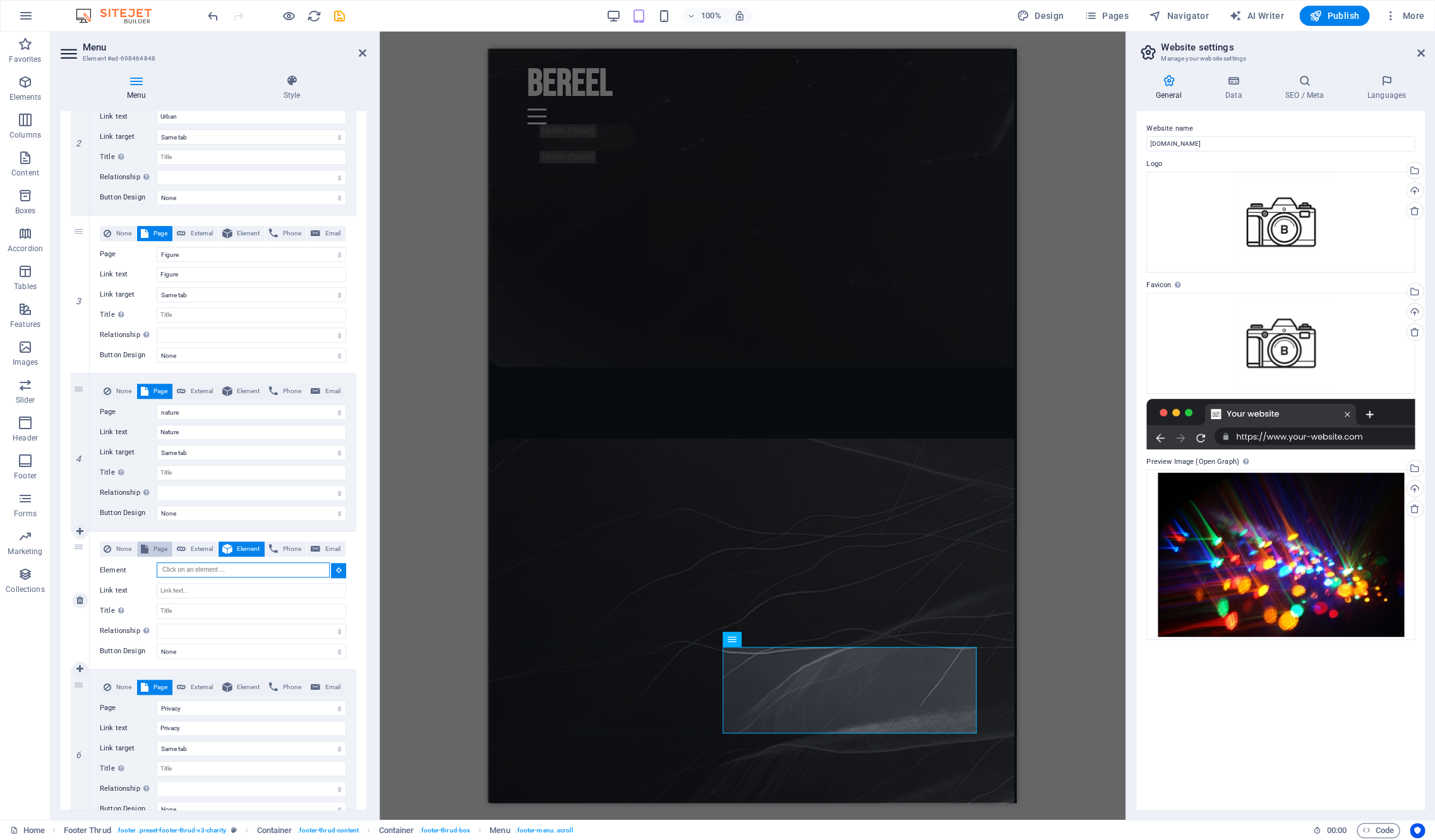
scroll to position [5625, 2]
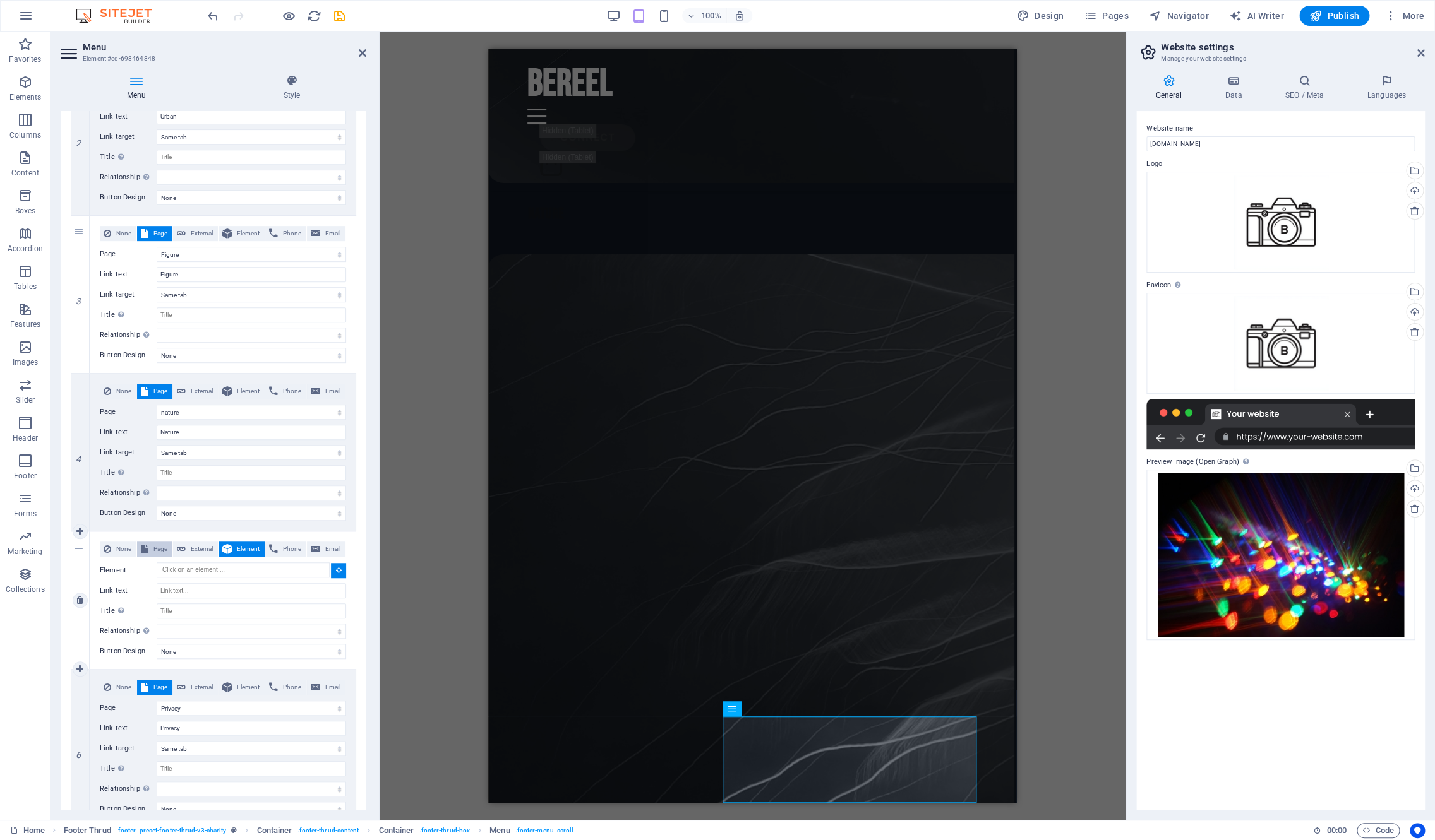
click at [157, 551] on span "Page" at bounding box center [160, 550] width 16 height 16
select select
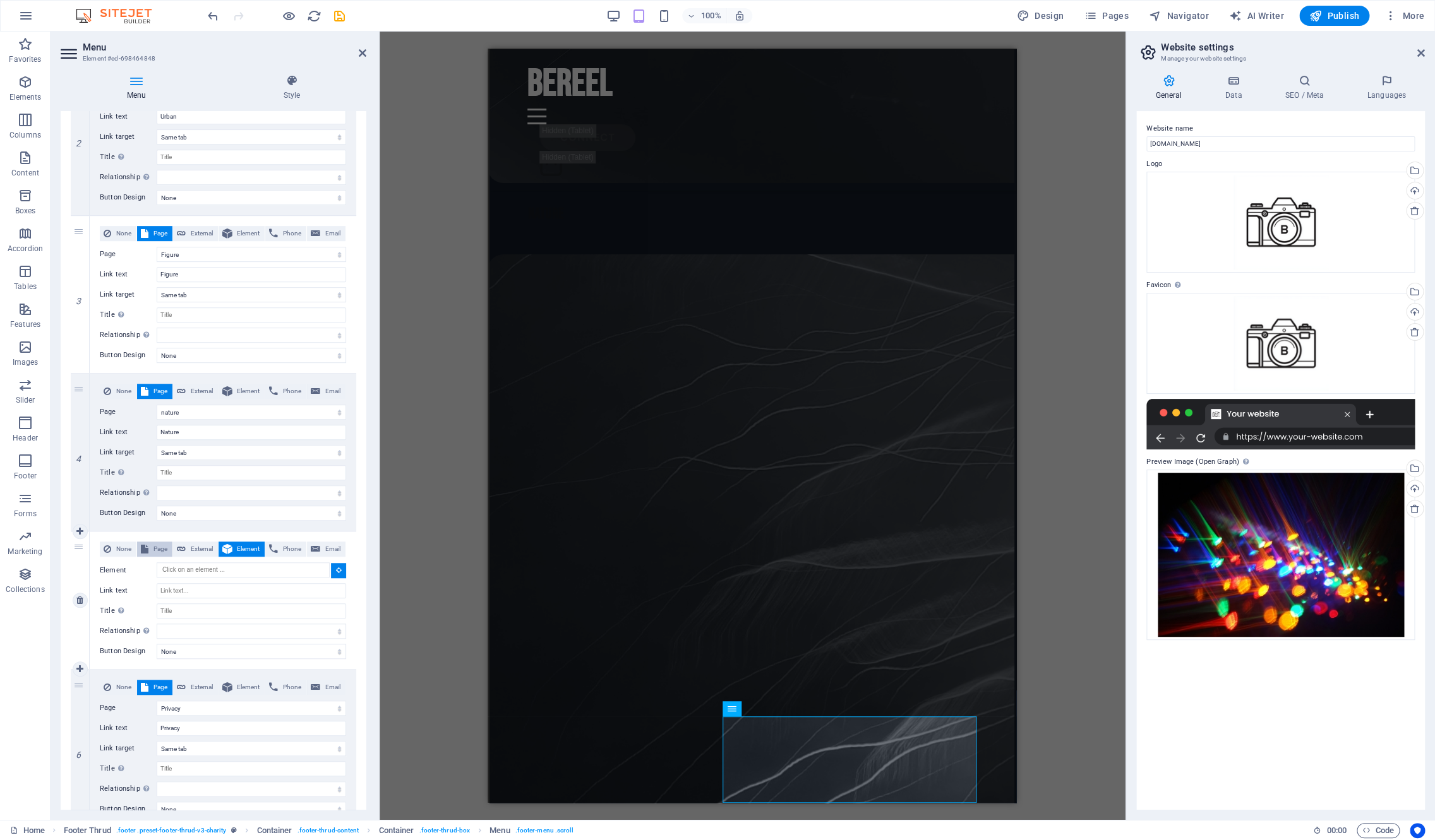
select select
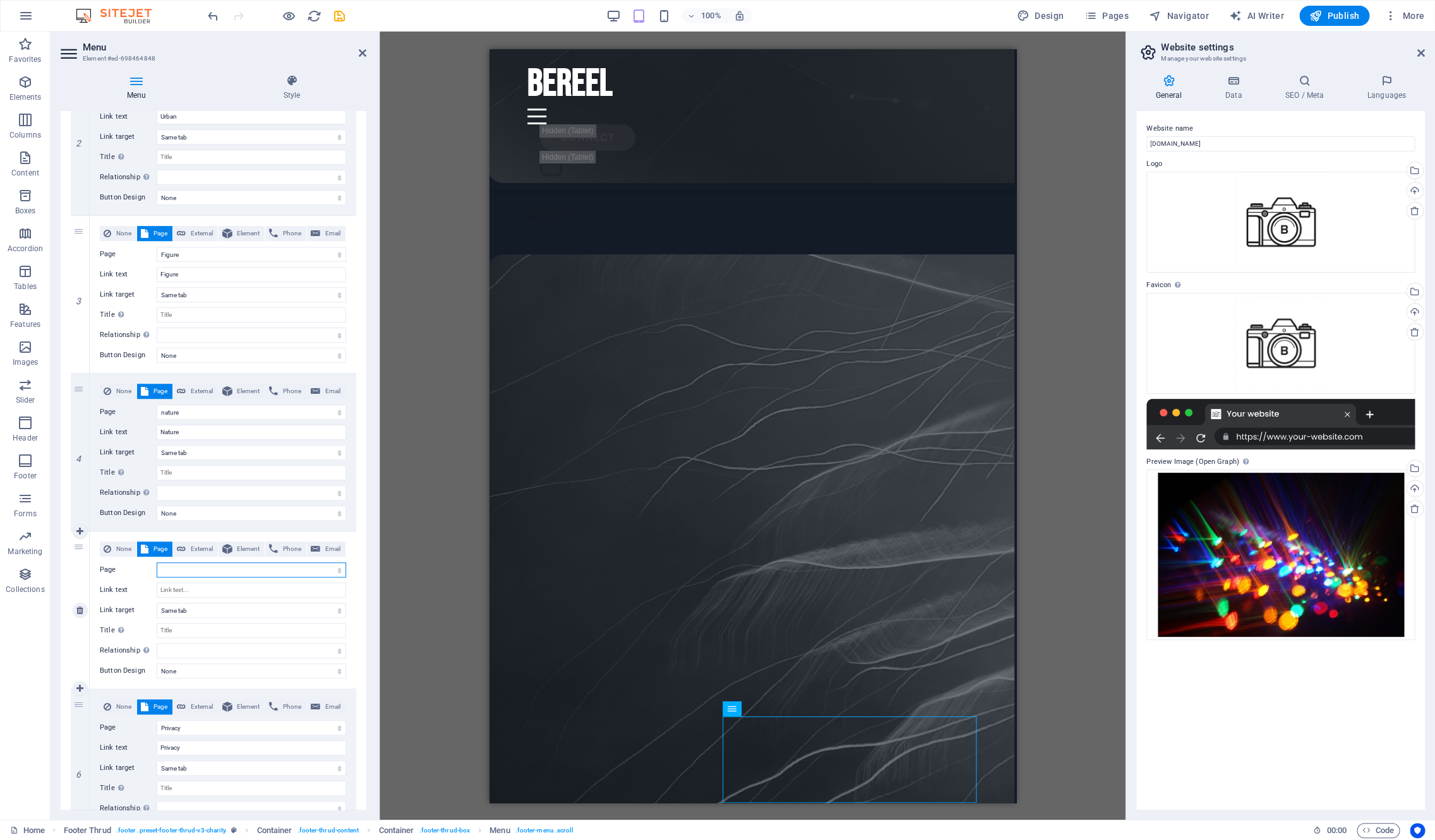
click at [157, 563] on select "Home Legal Notice Privacy ephemera urban Figure nature About connect" at bounding box center [252, 570] width 190 height 16
select select "3"
click option "ephemera" at bounding box center [0, 0] width 0 height 0
select select
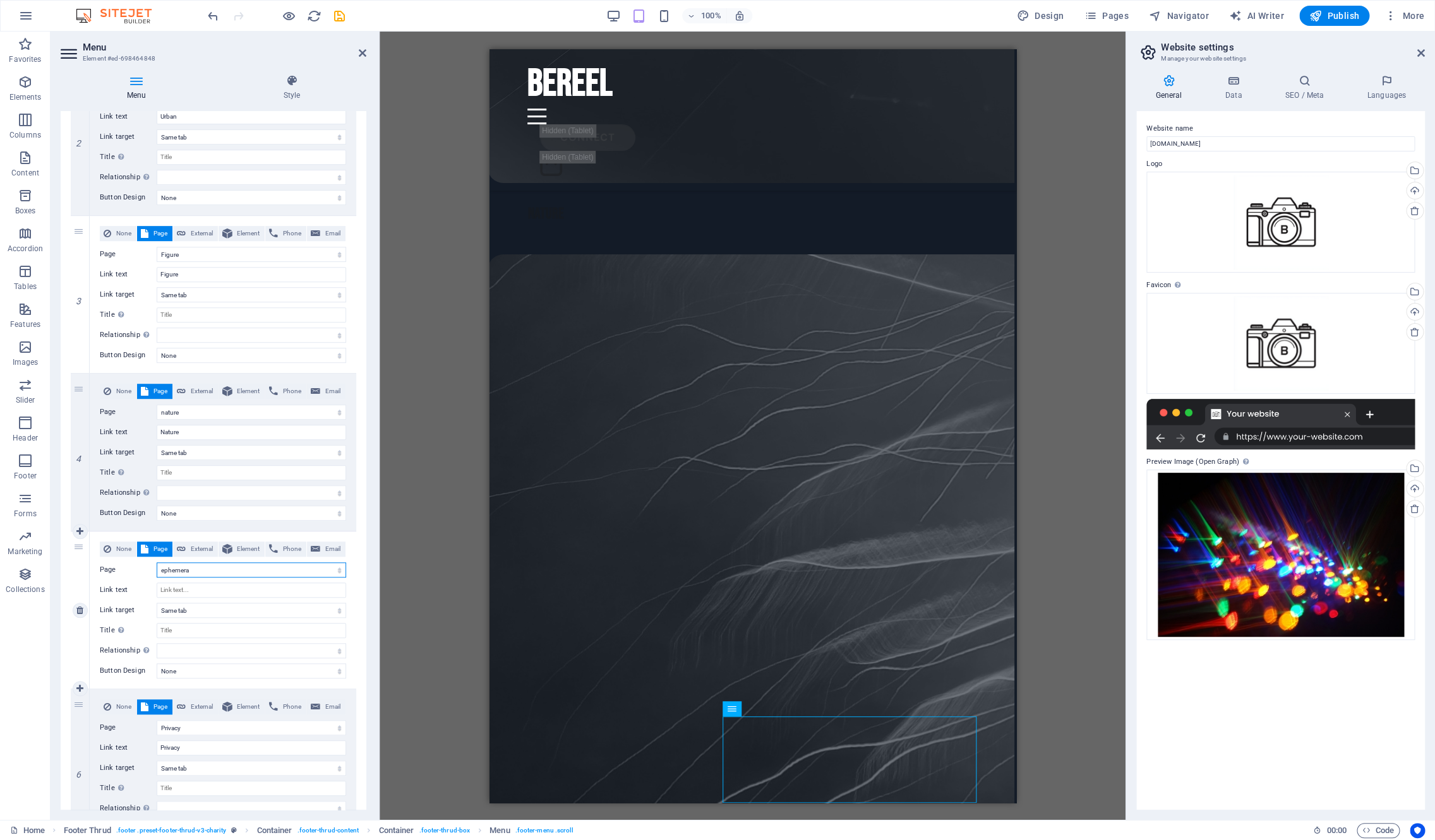
select select
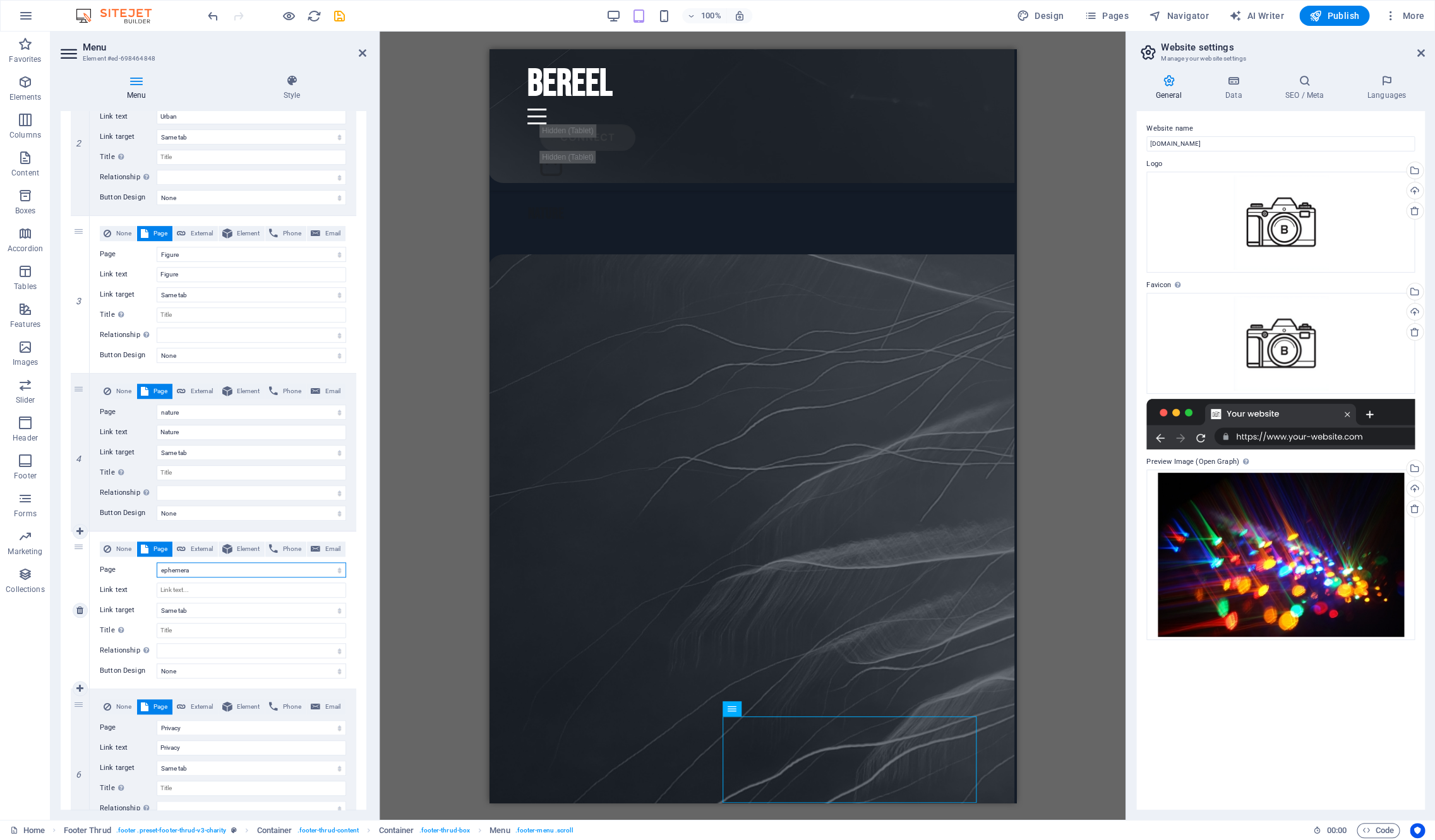
select select
click at [187, 588] on input "Link text" at bounding box center [252, 590] width 190 height 16
type input "E"
select select
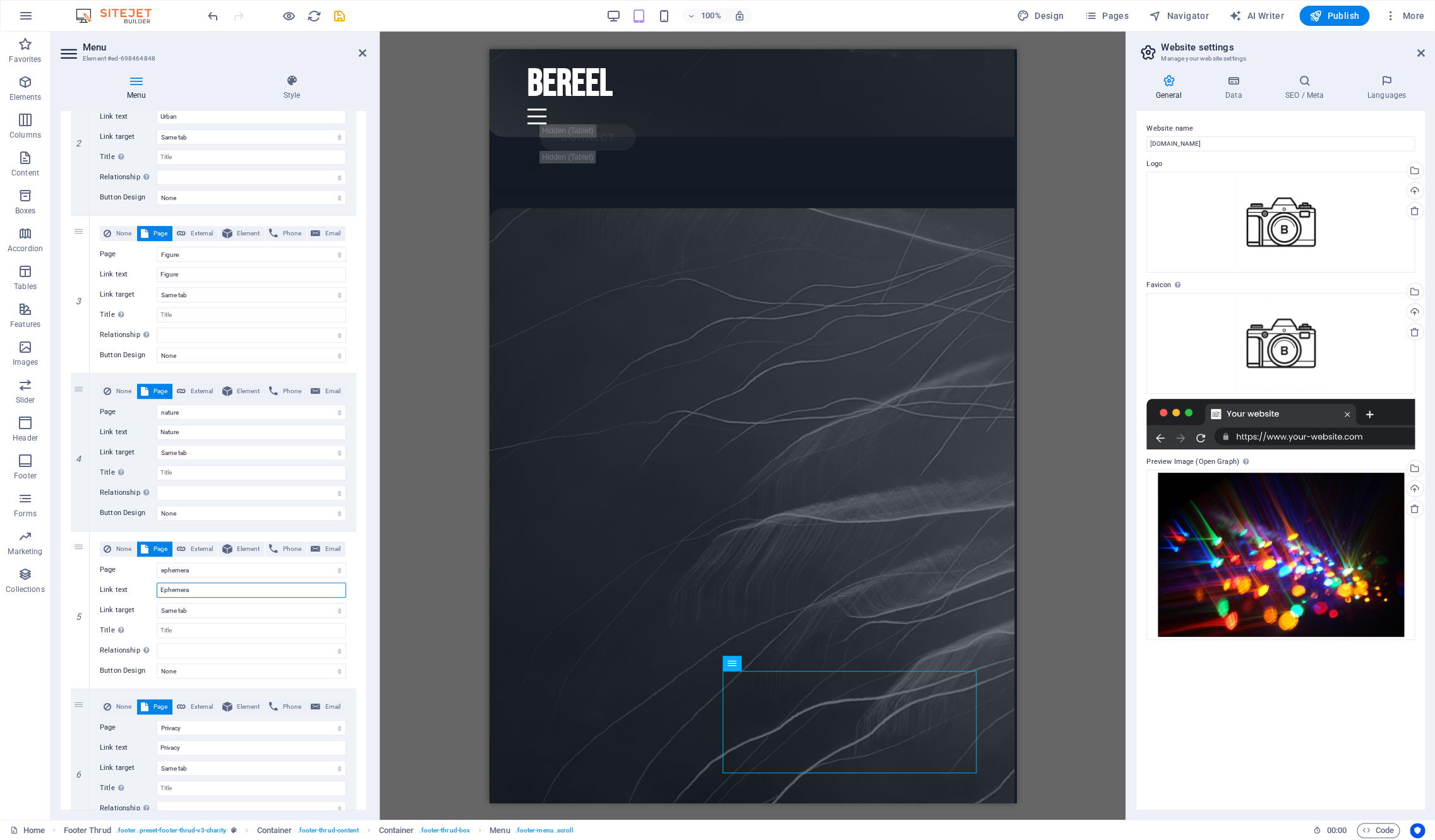
scroll to position [5685, 2]
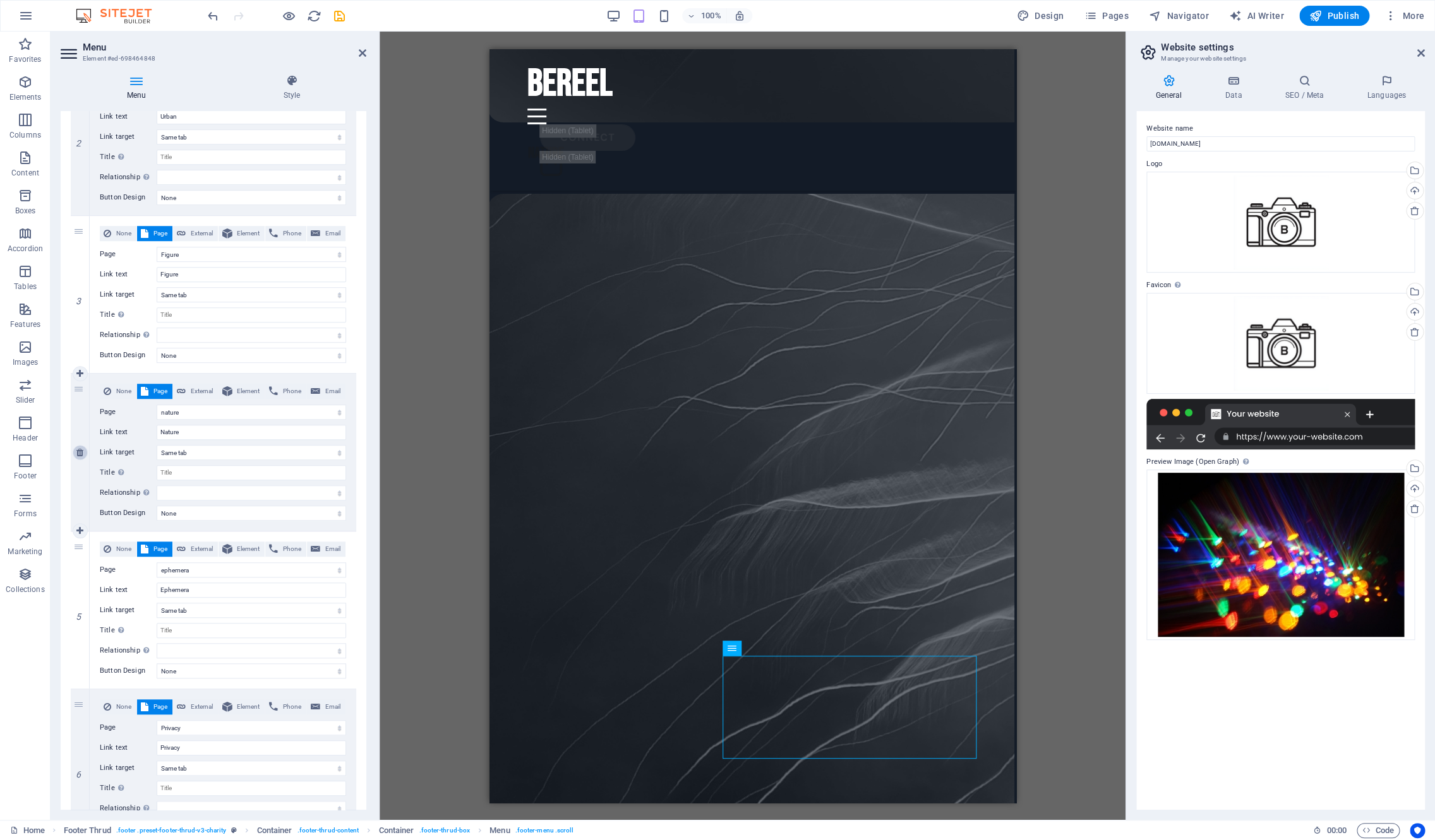
click at [81, 455] on icon at bounding box center [80, 452] width 7 height 9
click at [79, 301] on link at bounding box center [80, 295] width 16 height 16
click at [79, 297] on icon at bounding box center [80, 295] width 7 height 9
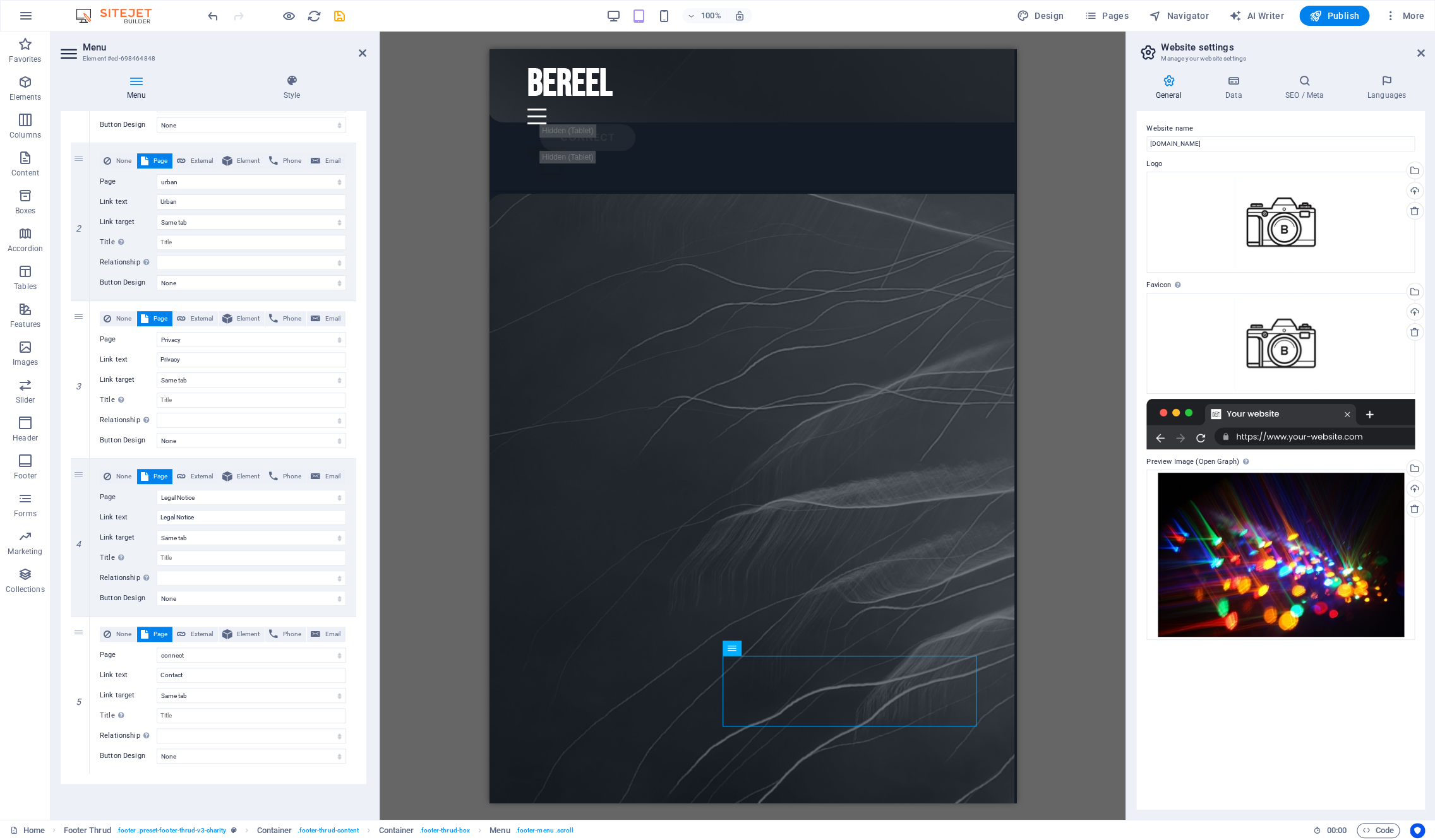
scroll to position [185, 0]
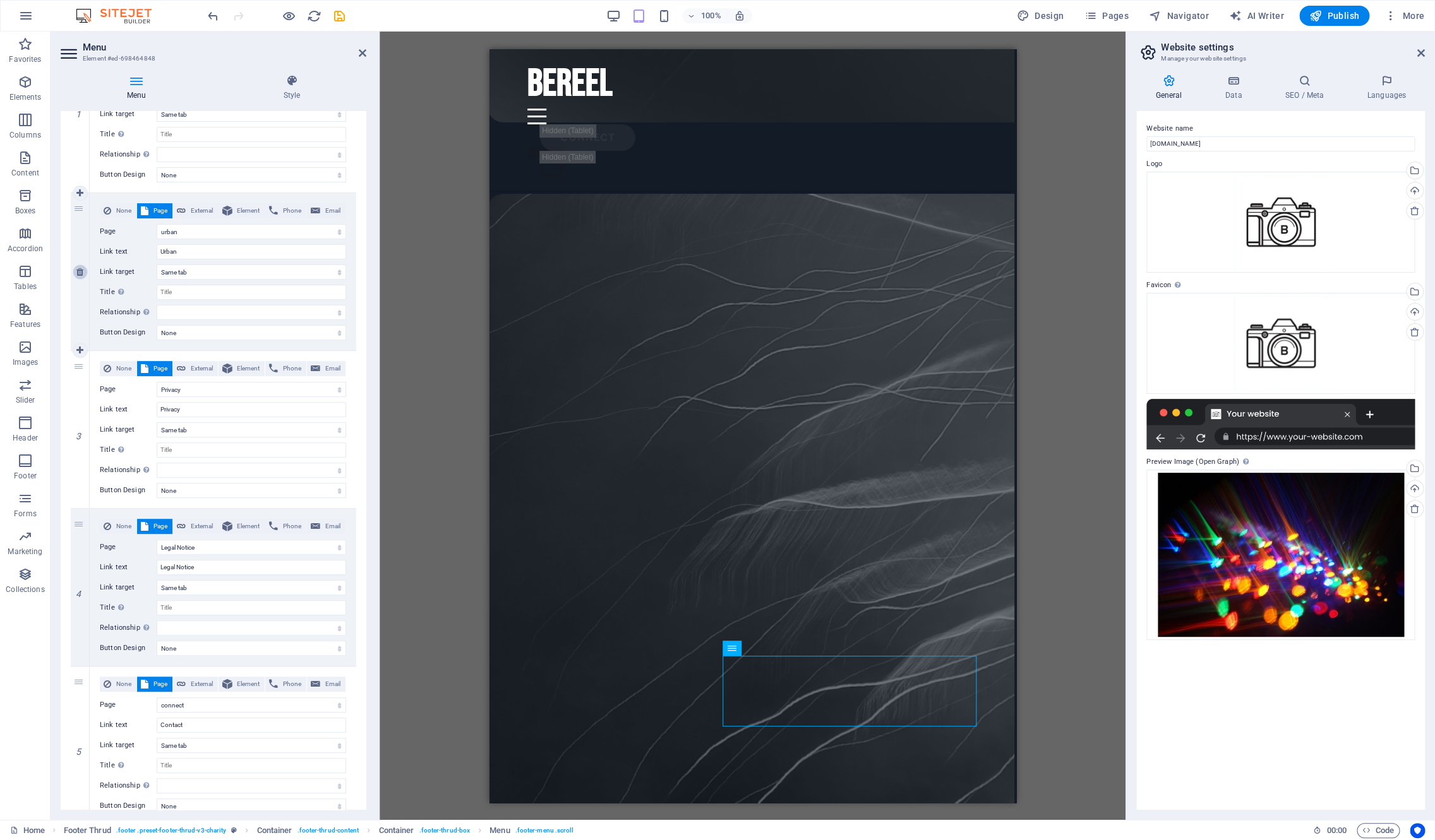
click at [83, 271] on icon at bounding box center [80, 272] width 7 height 9
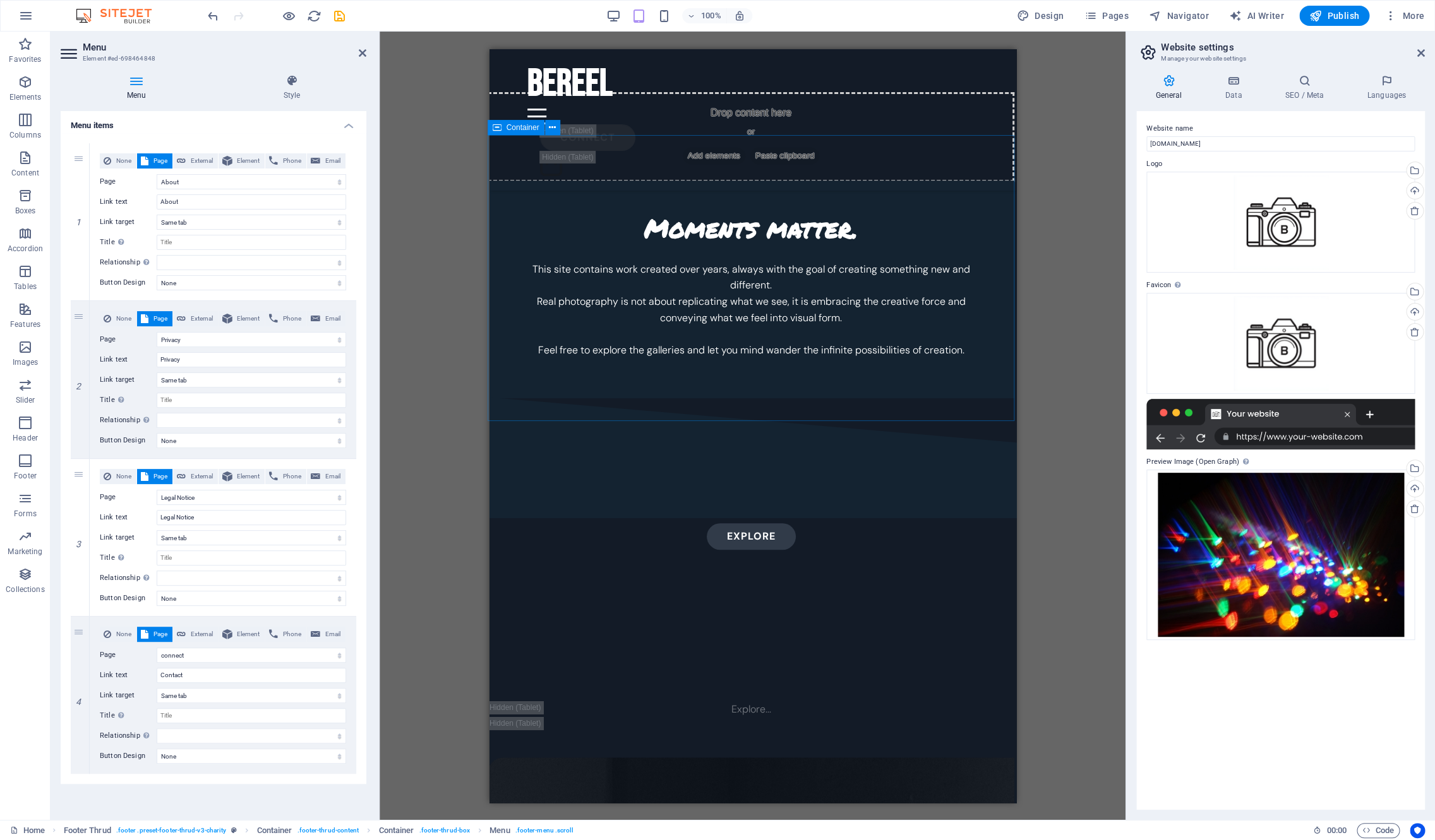
scroll to position [2786, 2]
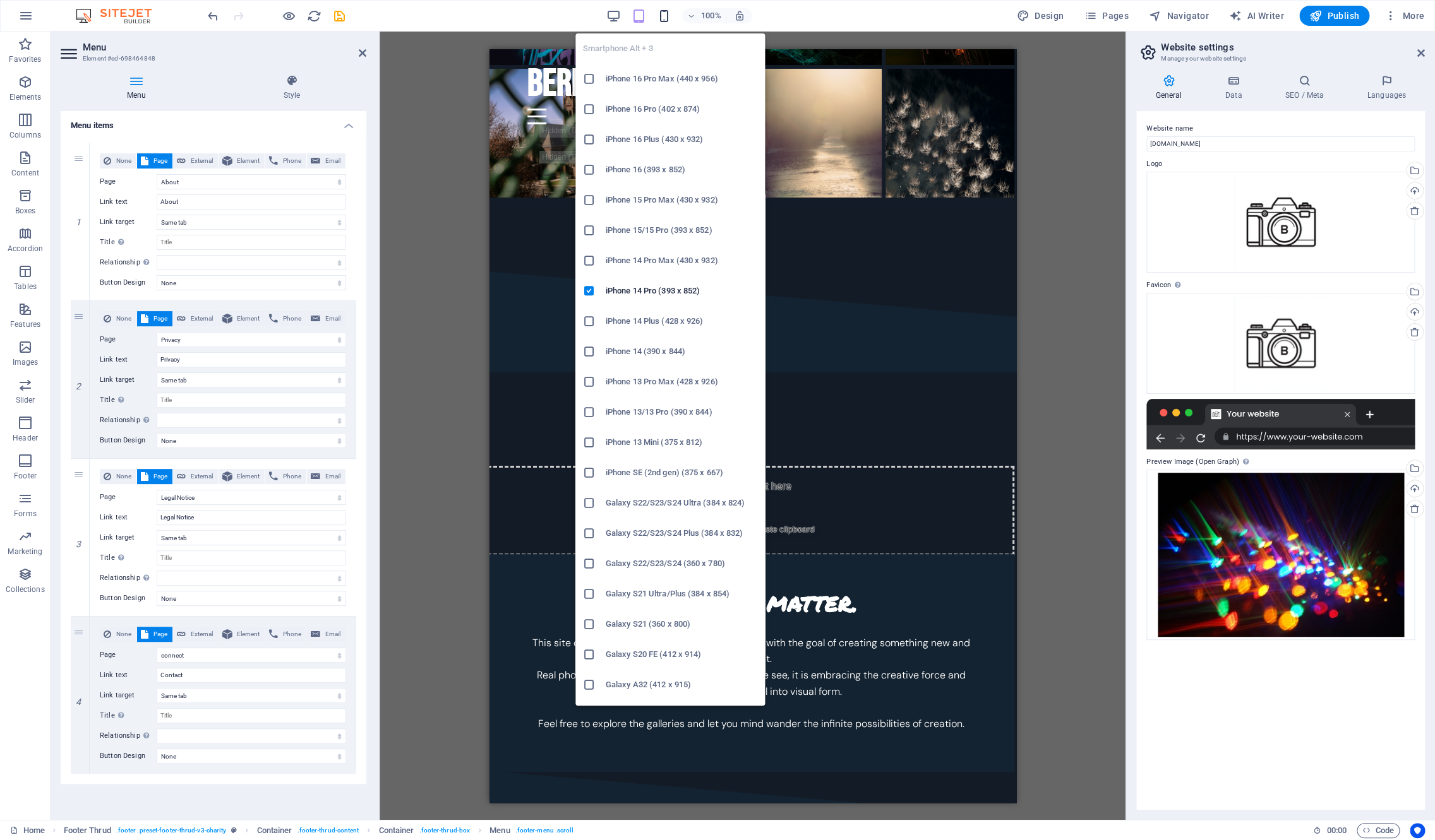
click at [664, 15] on icon "button" at bounding box center [664, 16] width 15 height 15
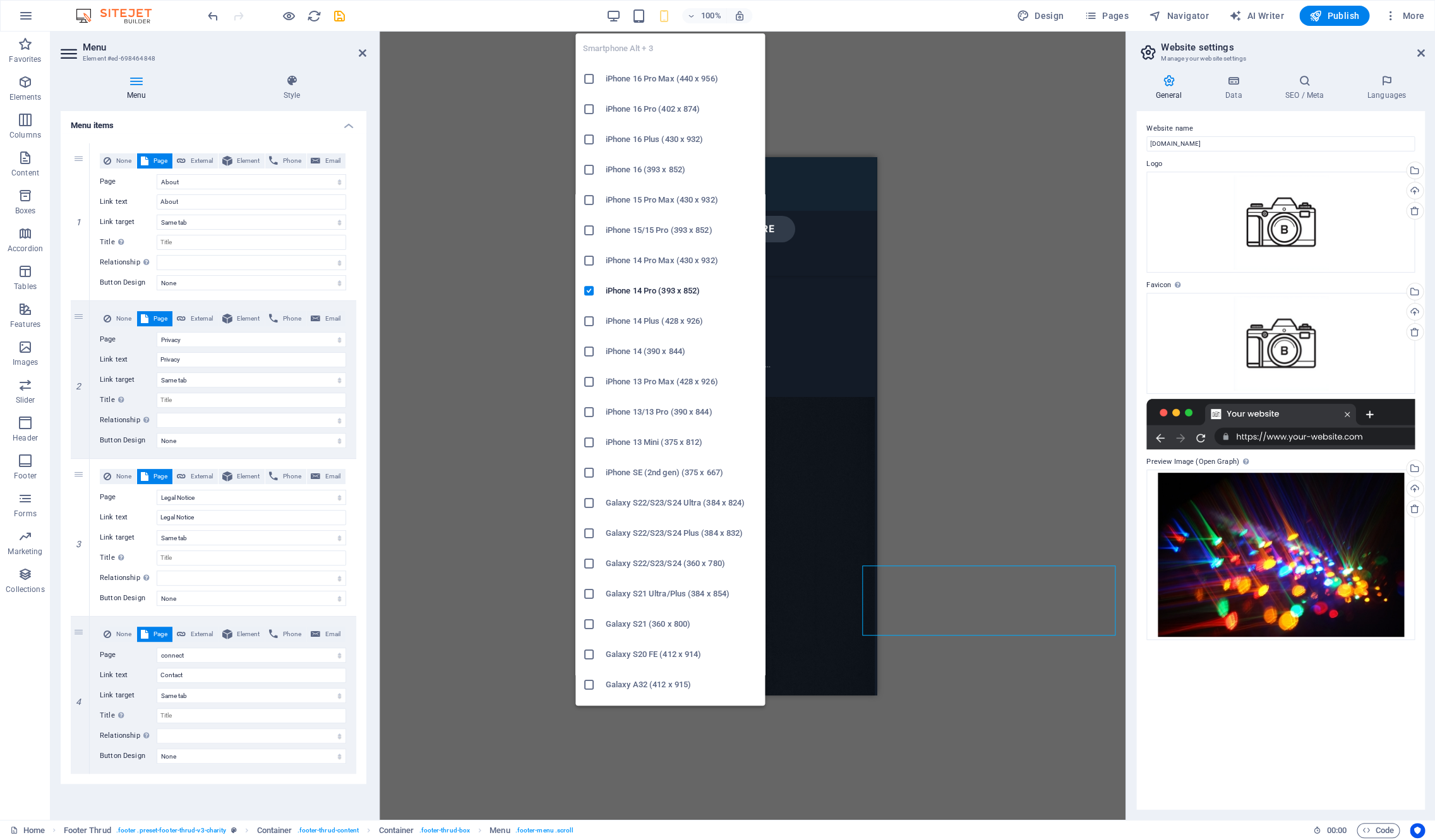
scroll to position [5884, 2]
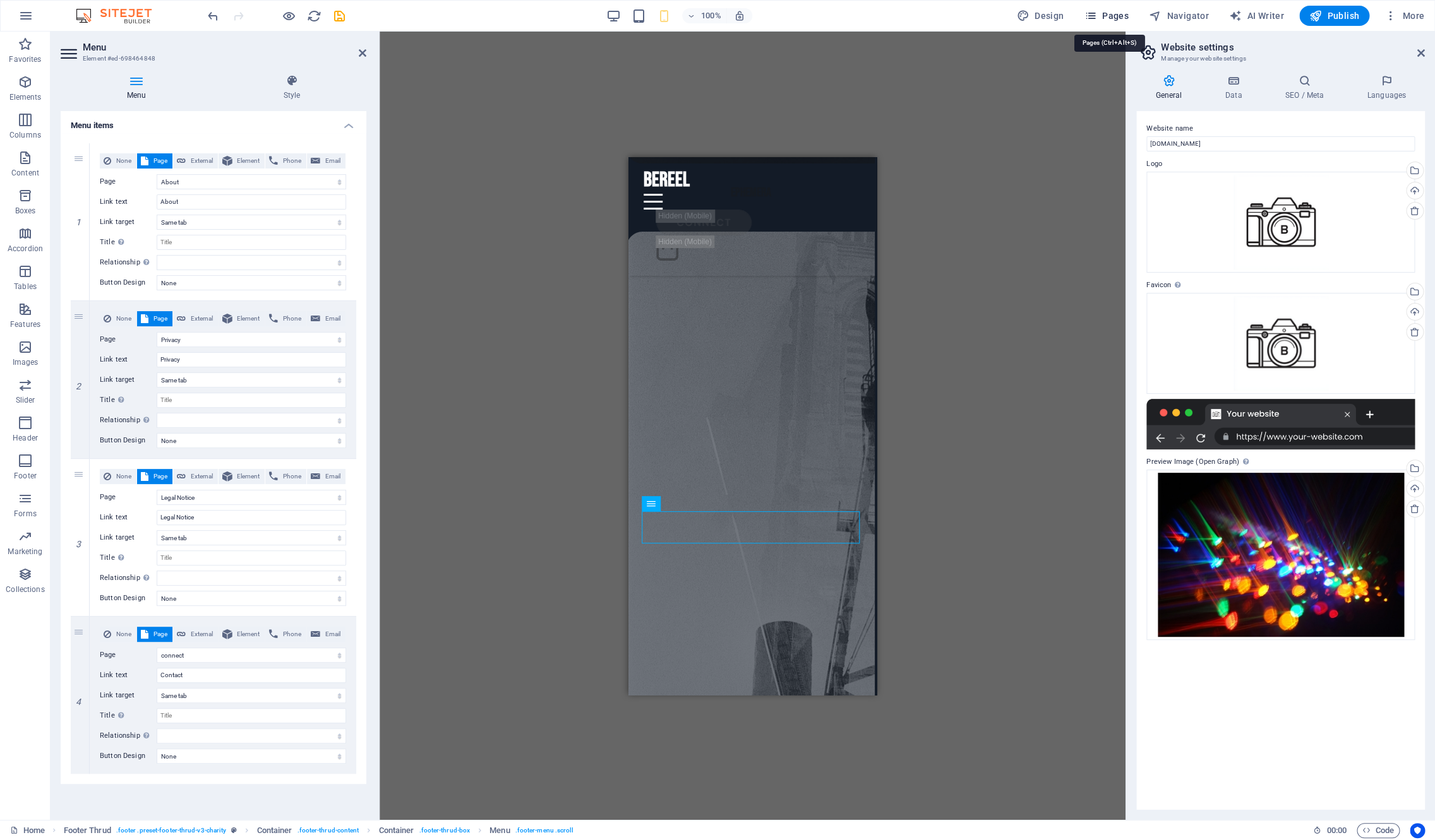
click at [1112, 16] on span "Pages" at bounding box center [1105, 16] width 44 height 13
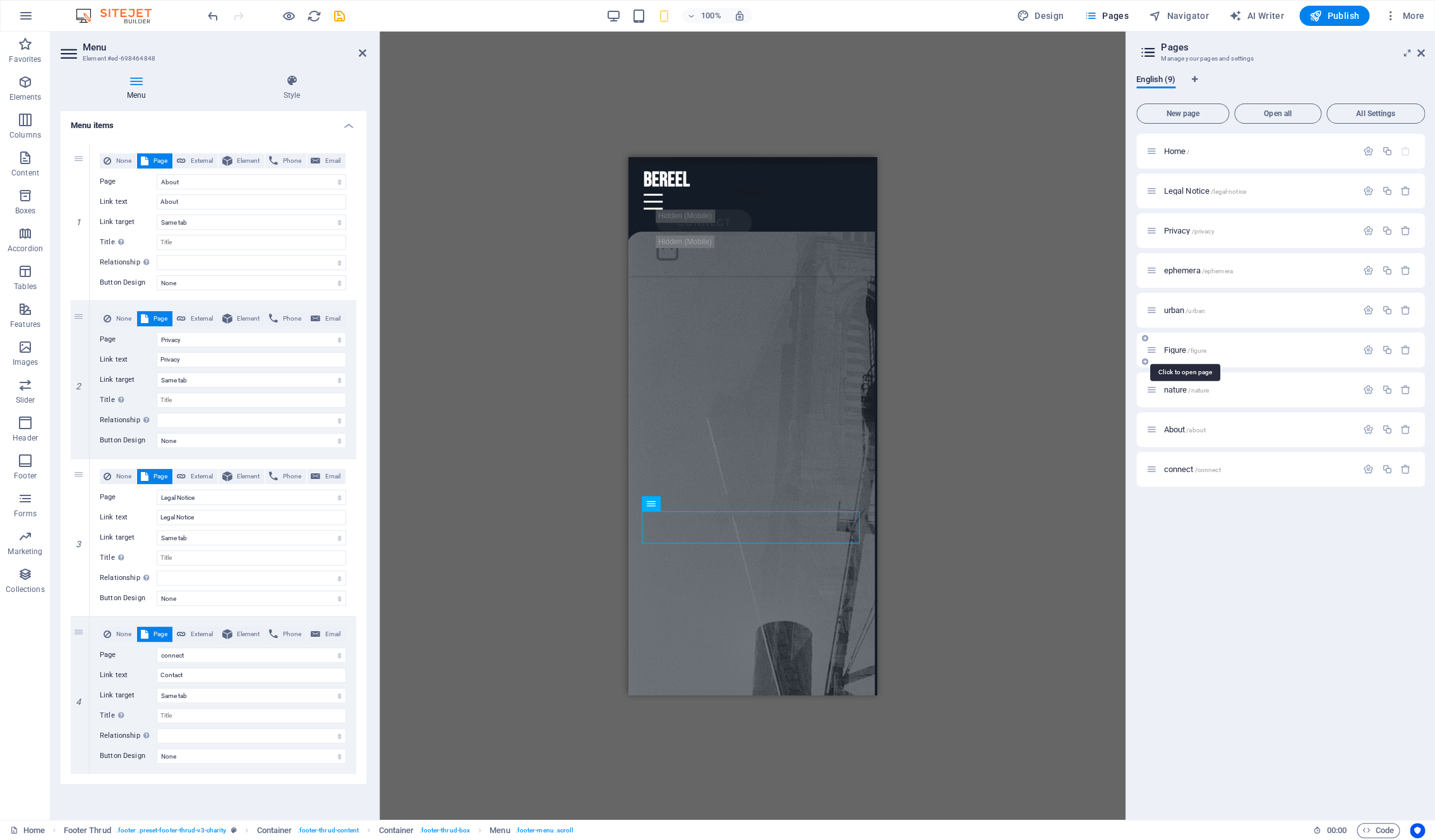
click at [1179, 346] on span "Figure /figure" at bounding box center [1185, 350] width 43 height 9
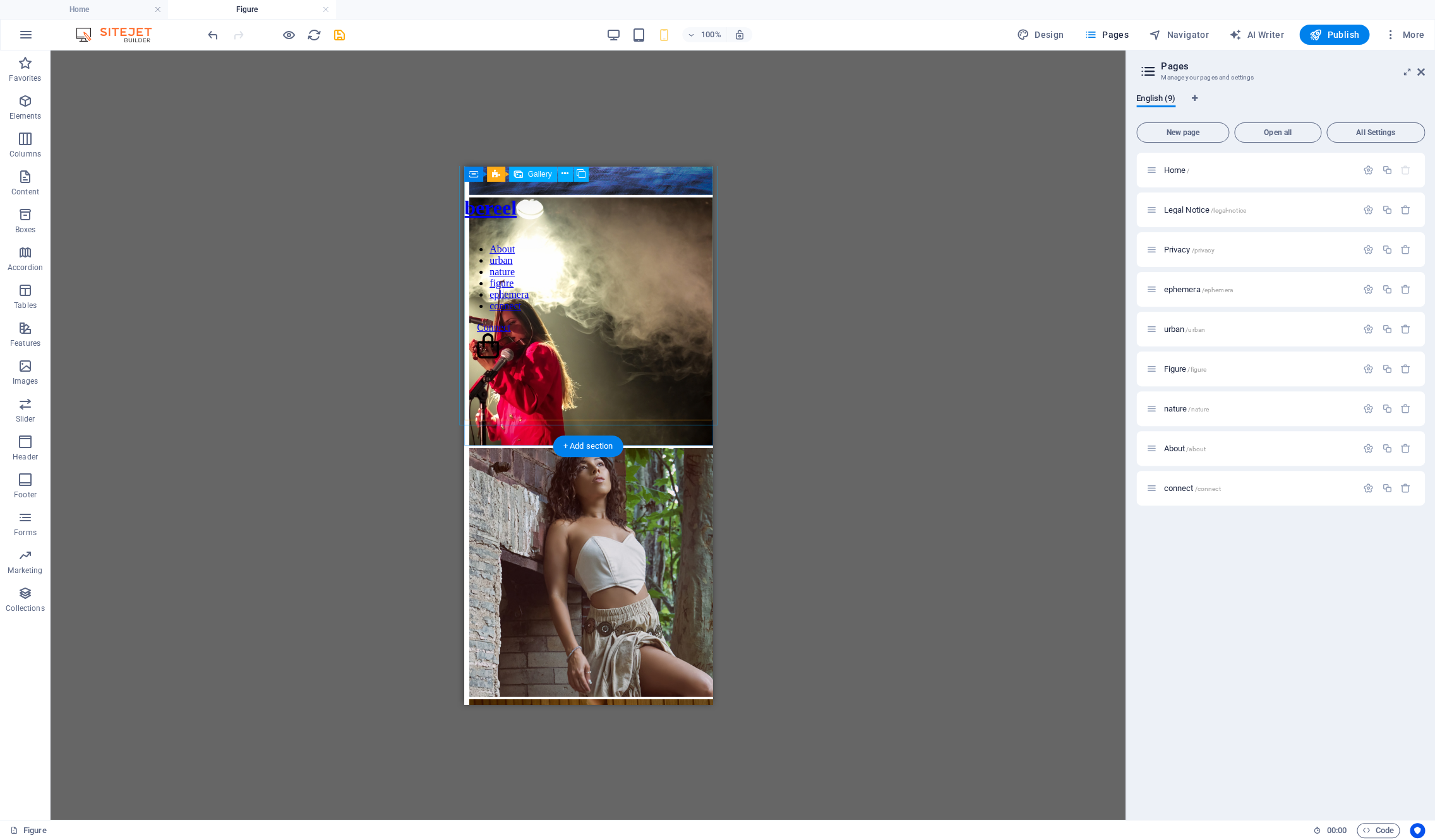
scroll to position [2171, 0]
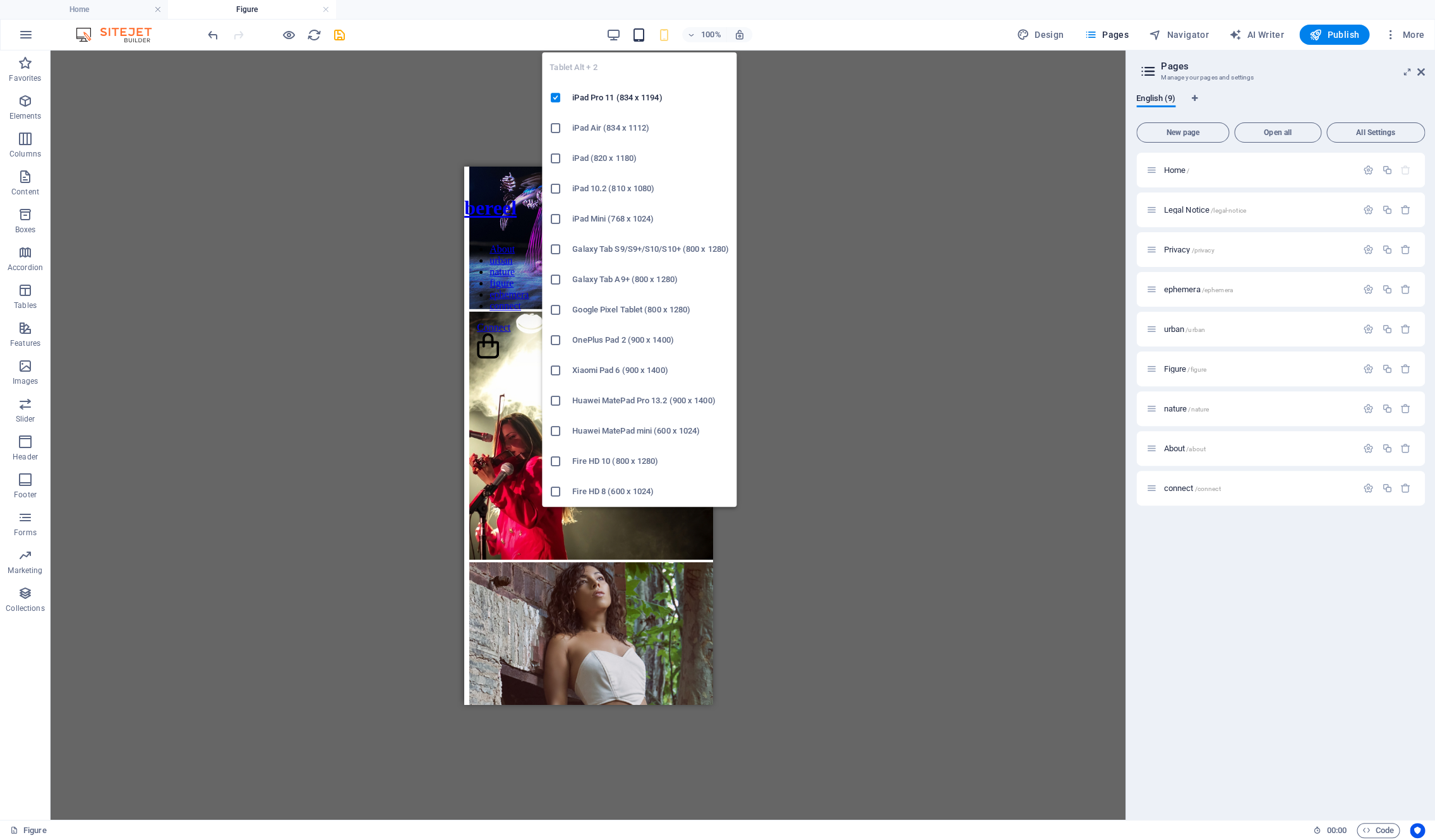
click at [646, 37] on icon "button" at bounding box center [639, 34] width 15 height 15
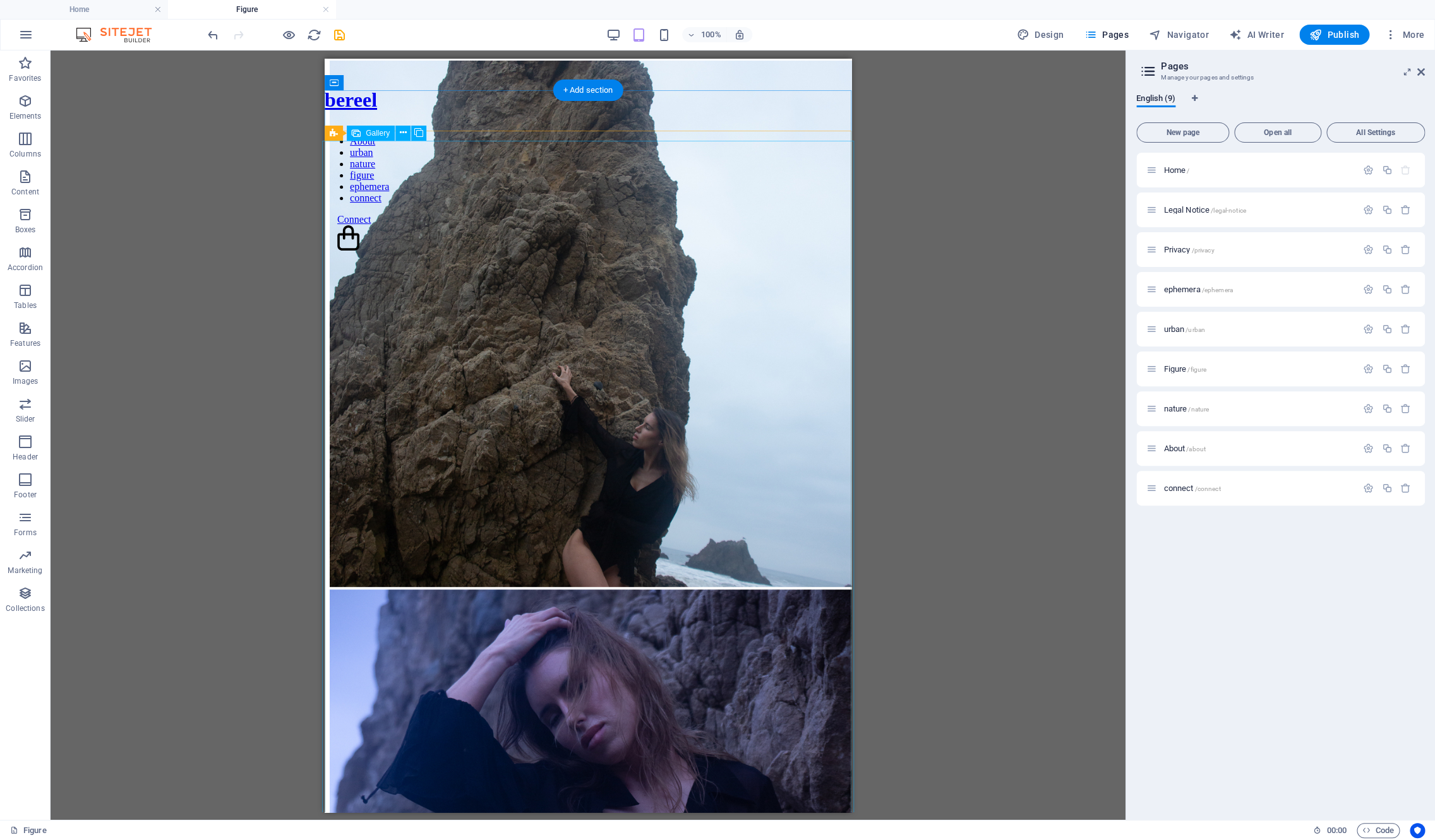
scroll to position [0, 0]
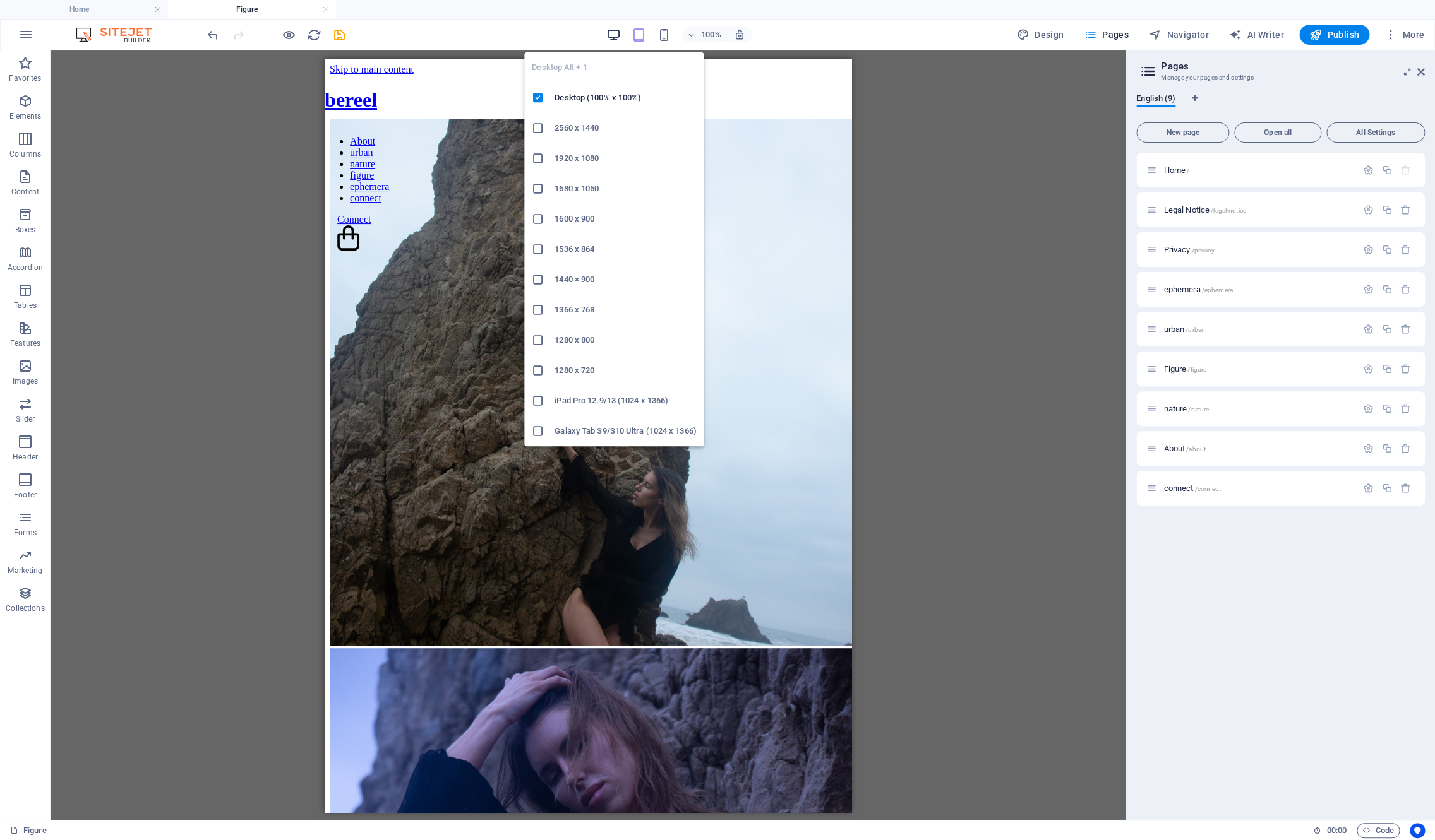
click at [615, 28] on icon "button" at bounding box center [613, 34] width 15 height 15
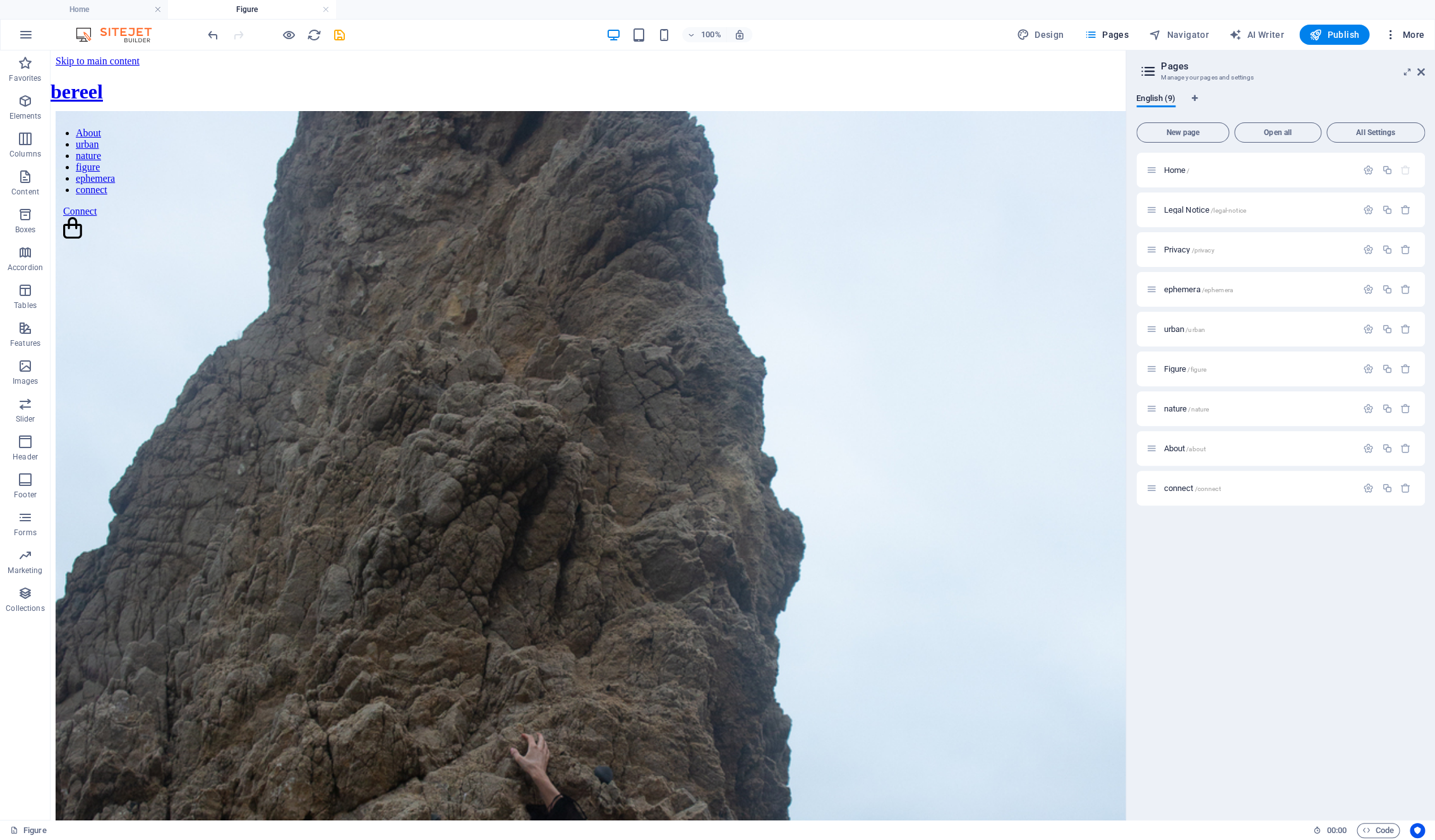
click at [1268, 37] on span "More" at bounding box center [1404, 34] width 40 height 13
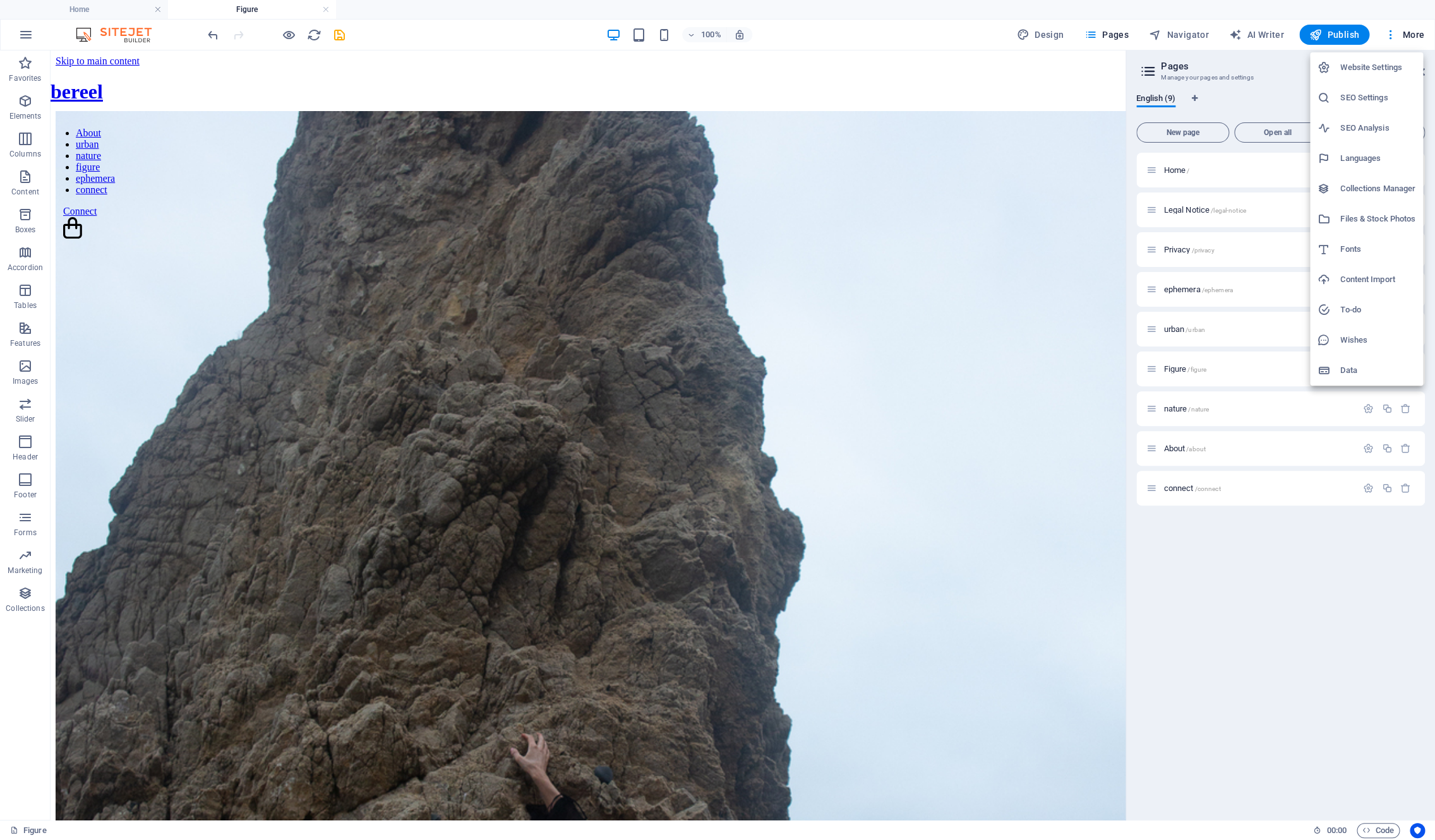
click at [1268, 71] on h6 "Website Settings" at bounding box center [1377, 68] width 75 height 16
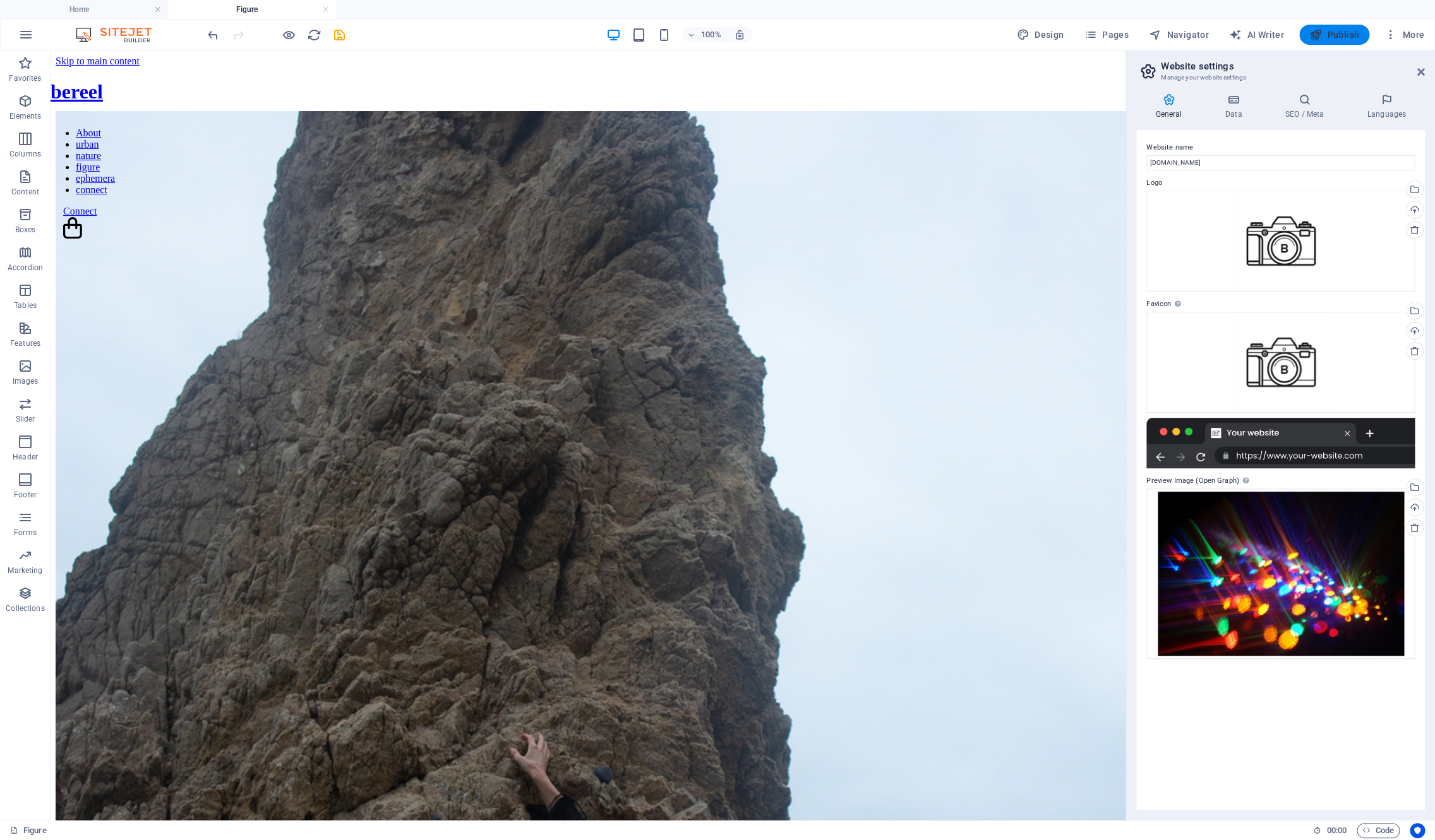
click at [1268, 41] on span "Publish" at bounding box center [1334, 34] width 50 height 13
